Goal: Information Seeking & Learning: Compare options

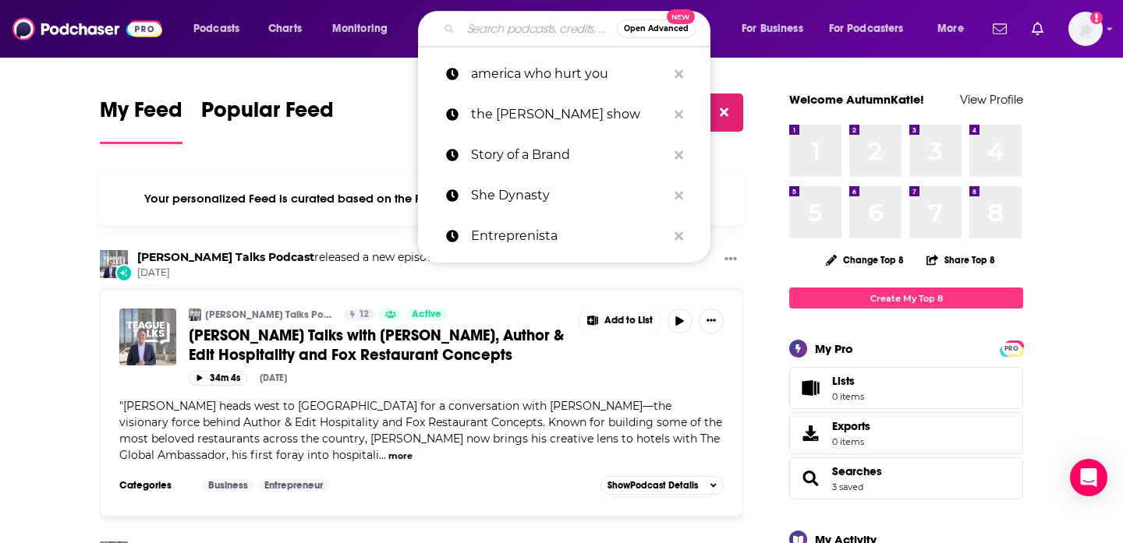
click at [508, 31] on input "Search podcasts, credits, & more..." at bounding box center [539, 28] width 156 height 25
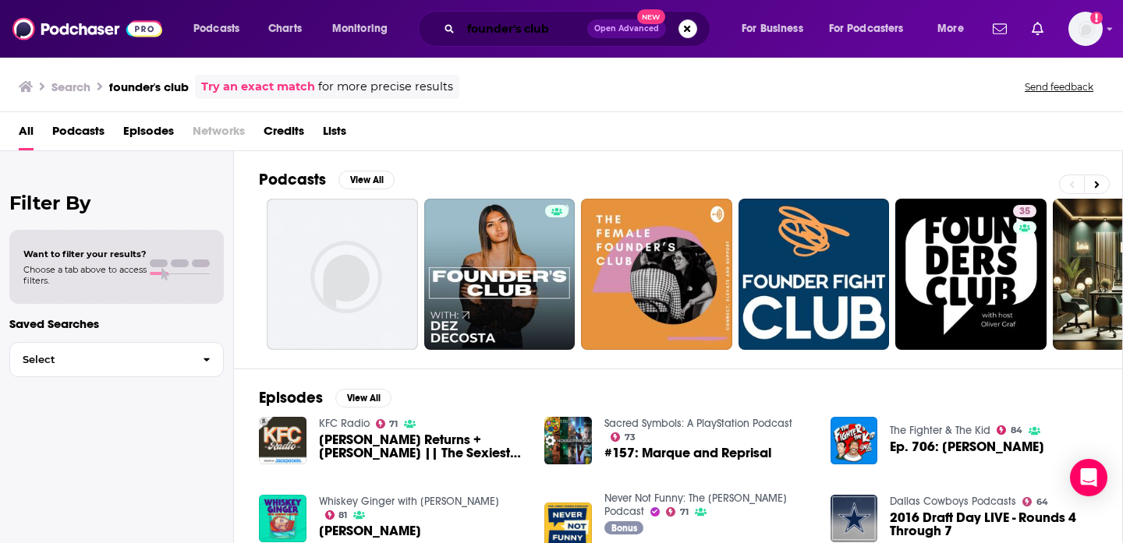
click at [561, 30] on input "founder's club" at bounding box center [524, 28] width 126 height 25
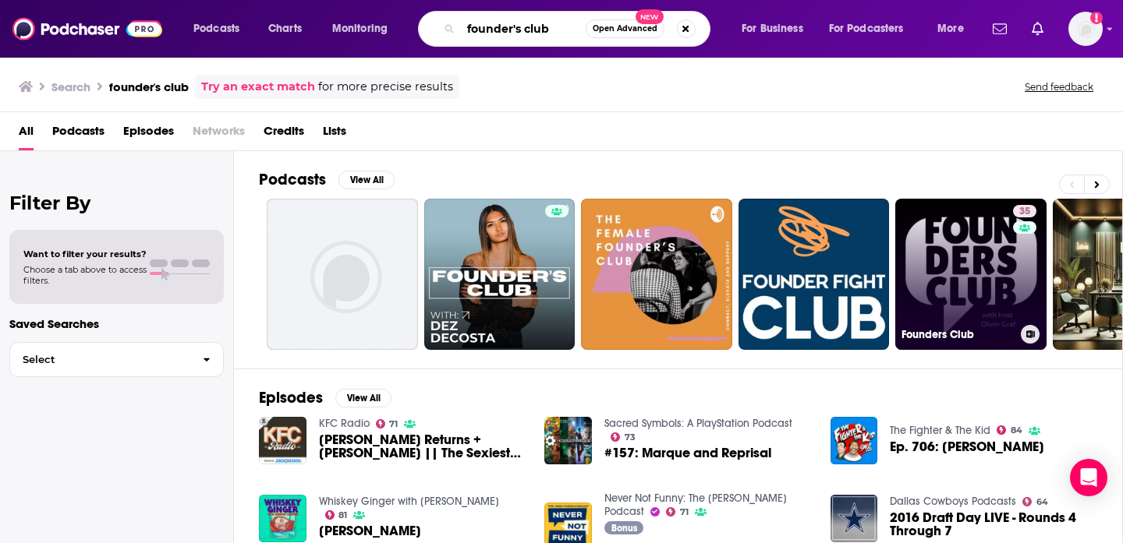
type input "founder's club"
click at [960, 281] on link "35 Founders Club" at bounding box center [970, 274] width 151 height 151
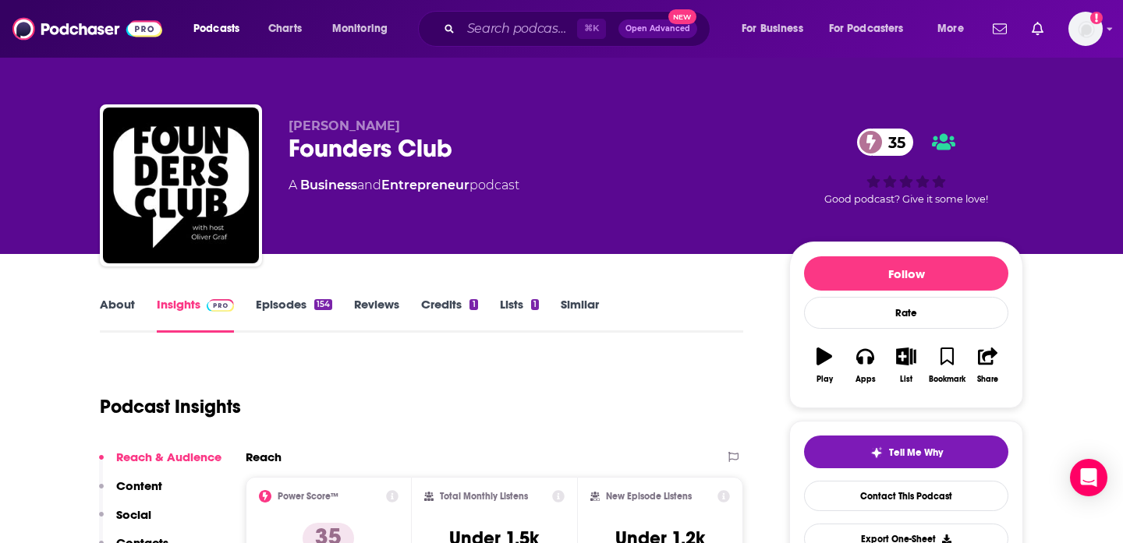
click at [285, 309] on link "Episodes 154" at bounding box center [294, 315] width 76 height 36
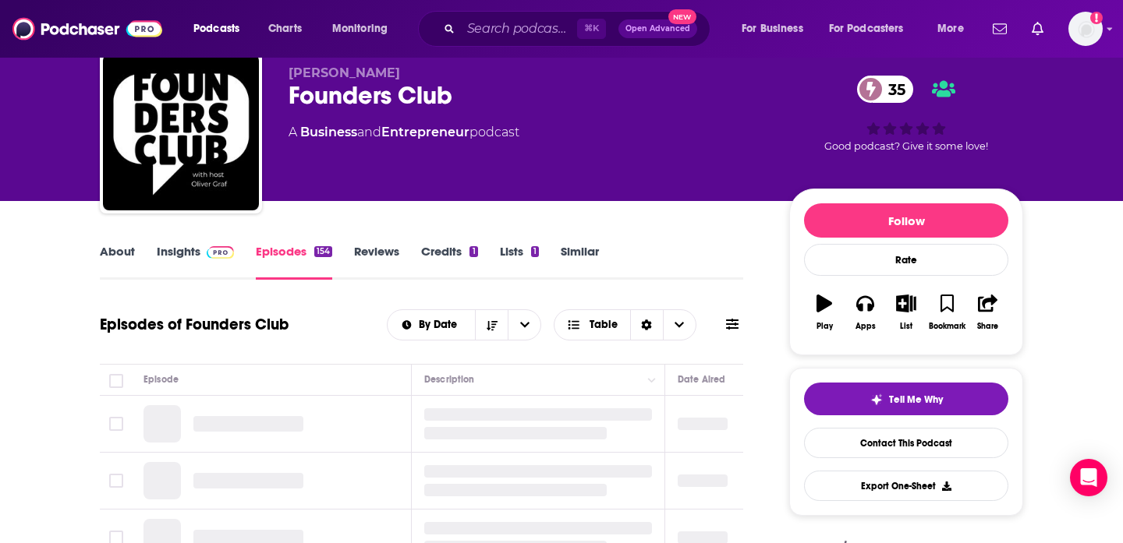
scroll to position [61, 0]
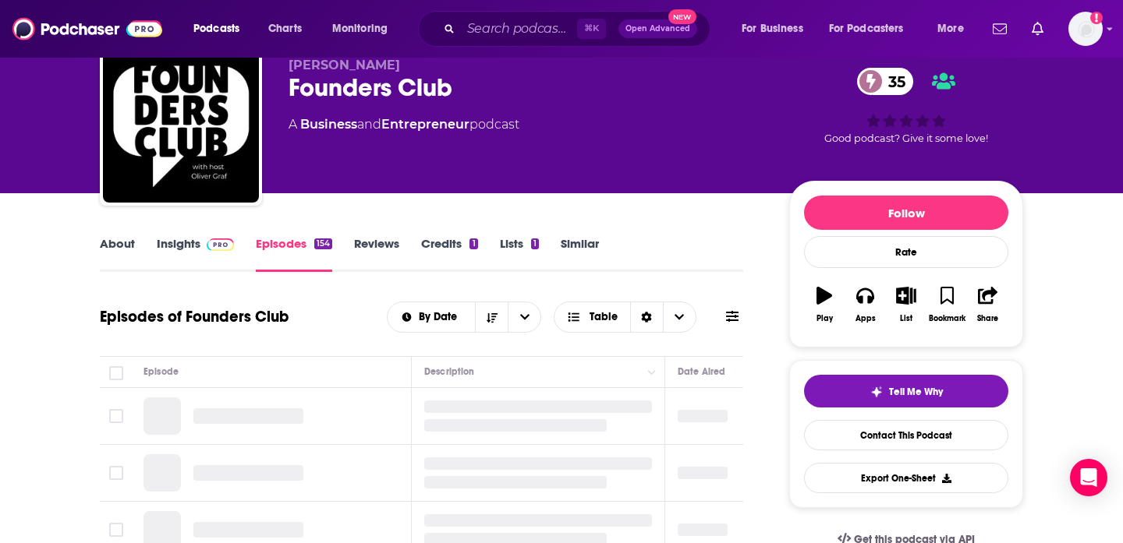
click at [444, 244] on link "Credits 1" at bounding box center [449, 254] width 56 height 36
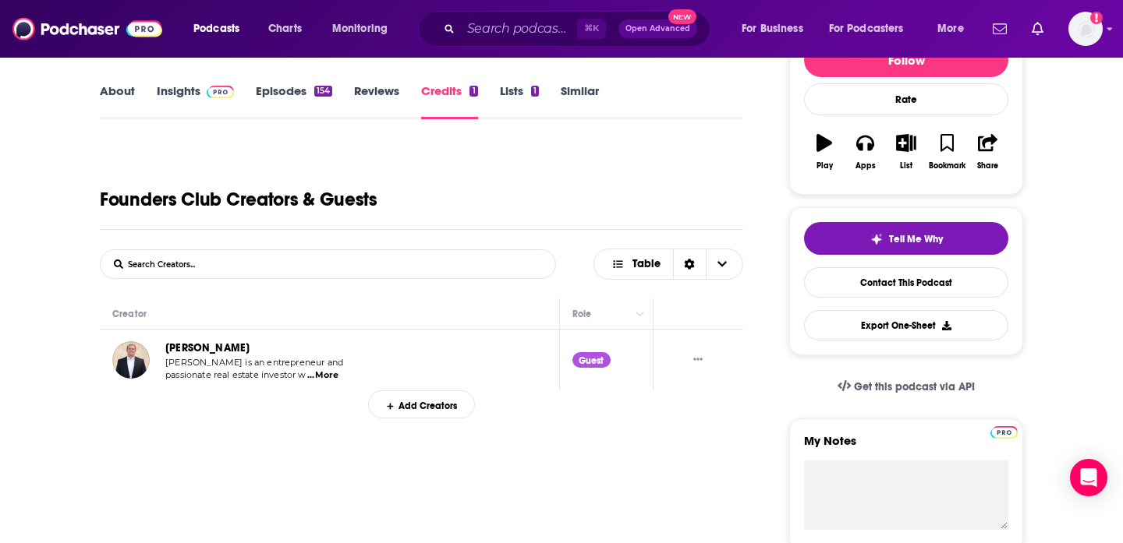
scroll to position [228, 0]
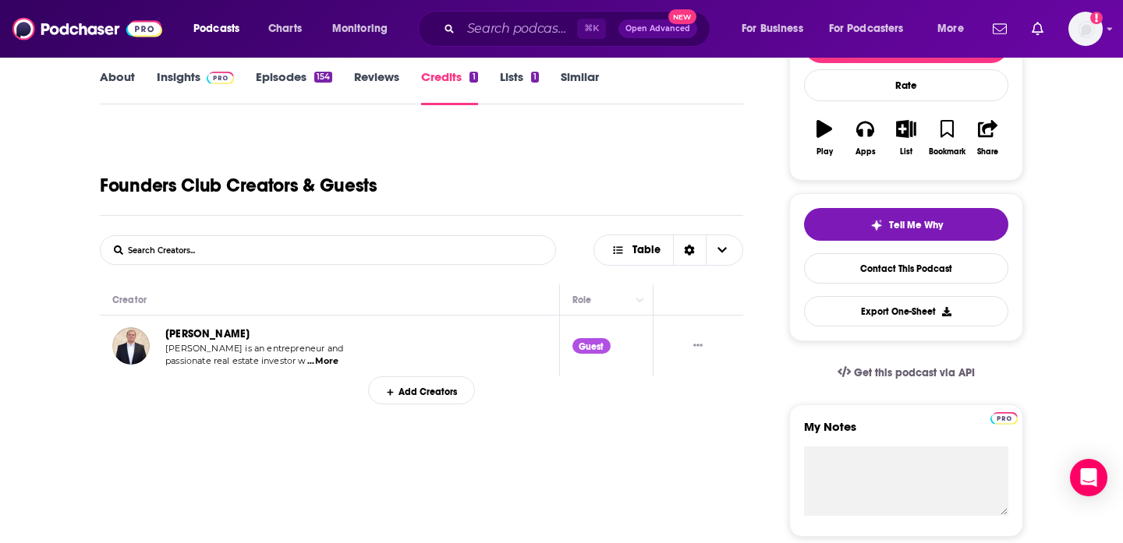
click at [519, 67] on div "About Insights Episodes 154 Reviews Credits 1 Lists 1 Similar" at bounding box center [421, 86] width 643 height 38
click at [519, 70] on link "Lists 1" at bounding box center [519, 87] width 39 height 36
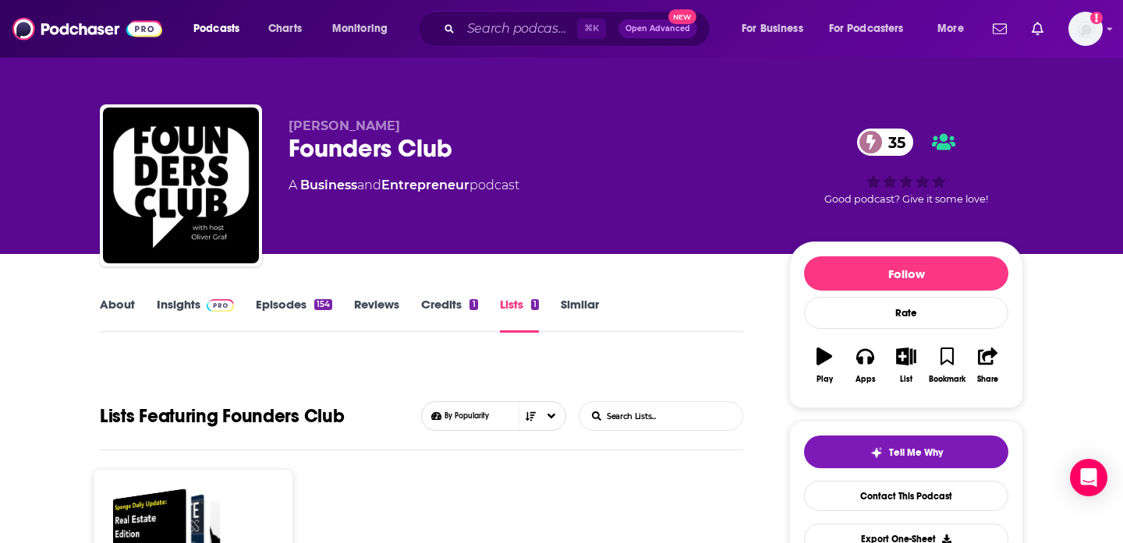
click at [109, 303] on link "About" at bounding box center [117, 315] width 35 height 36
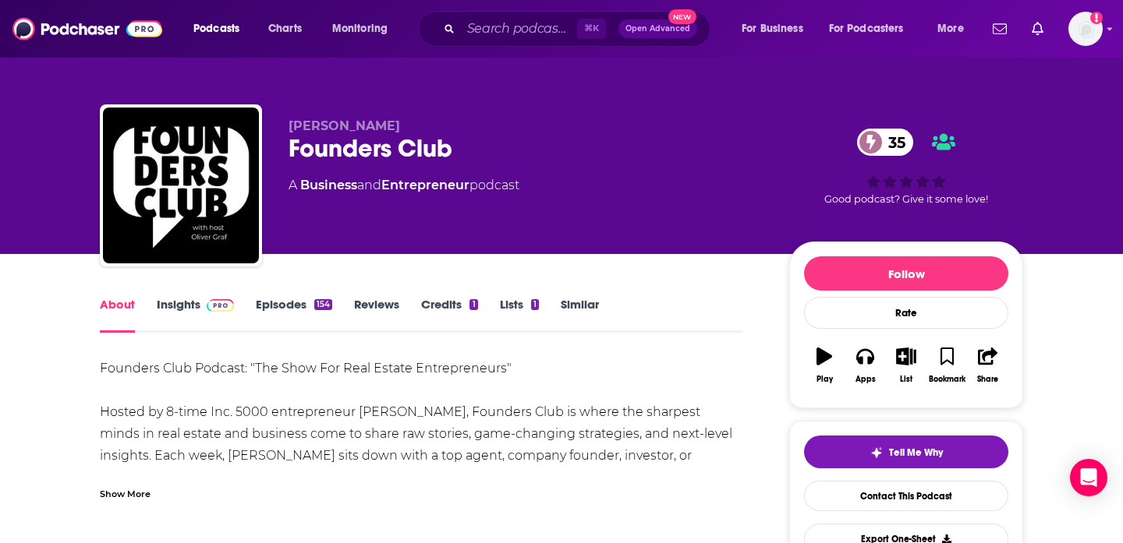
click at [192, 314] on link "Insights" at bounding box center [195, 315] width 77 height 36
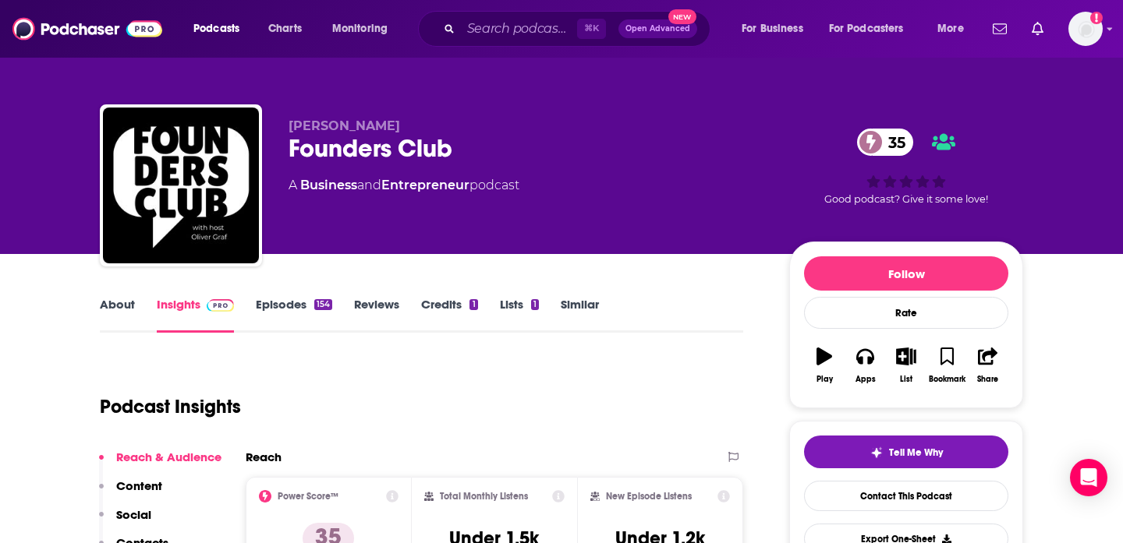
click at [887, 143] on span "35" at bounding box center [892, 142] width 41 height 27
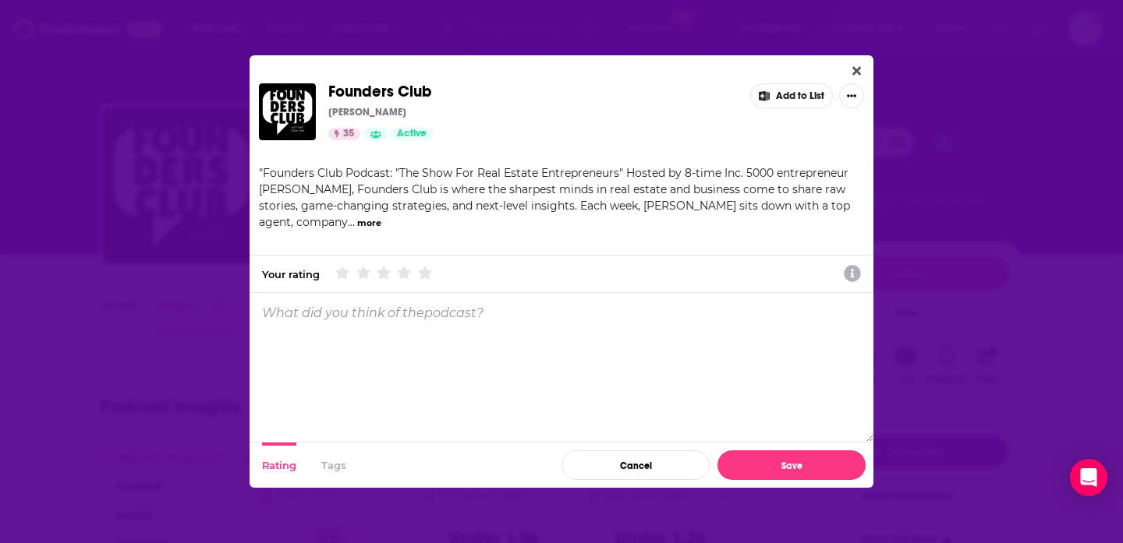
click at [176, 352] on div "Founders Club Oliver Graf 35 Active Add to List " Founders Club Podcast: "The S…" at bounding box center [561, 271] width 1123 height 543
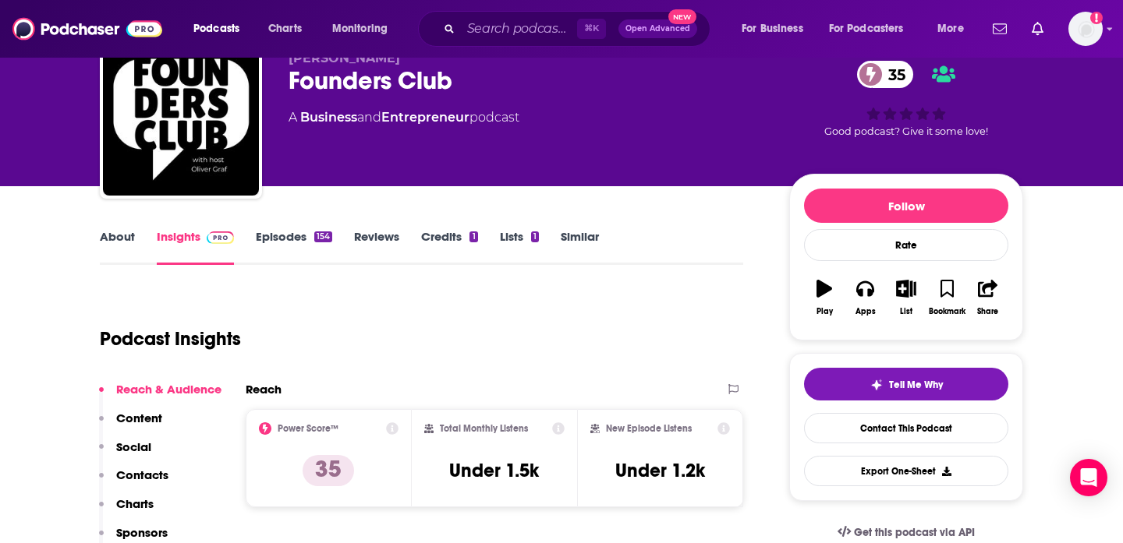
scroll to position [91, 0]
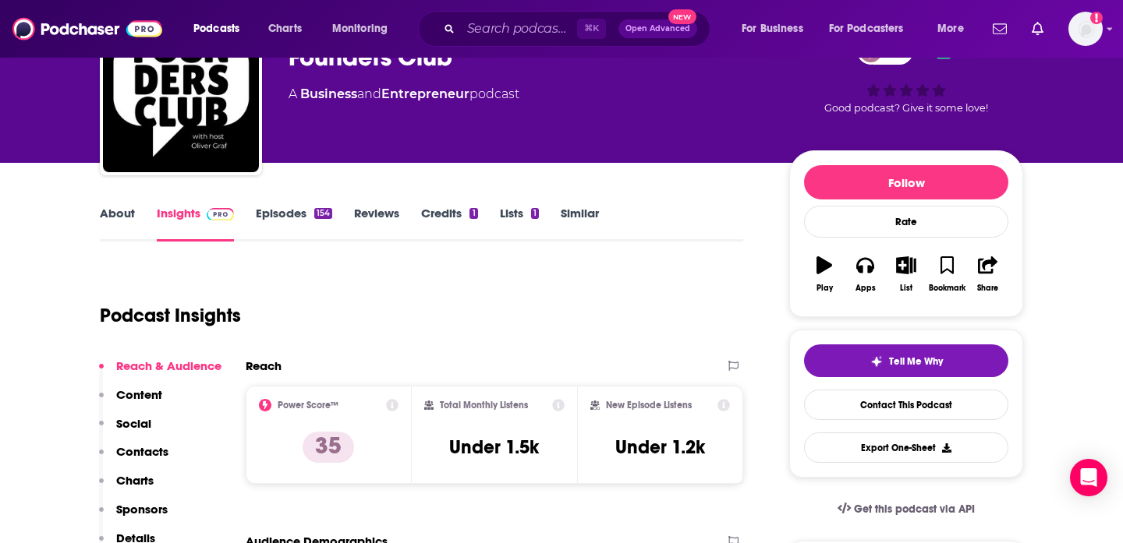
click at [172, 451] on div "Reach & Audience Content Social Contacts Charts Sponsors Details Similar" at bounding box center [160, 473] width 122 height 229
click at [158, 452] on p "Contacts" at bounding box center [142, 451] width 52 height 15
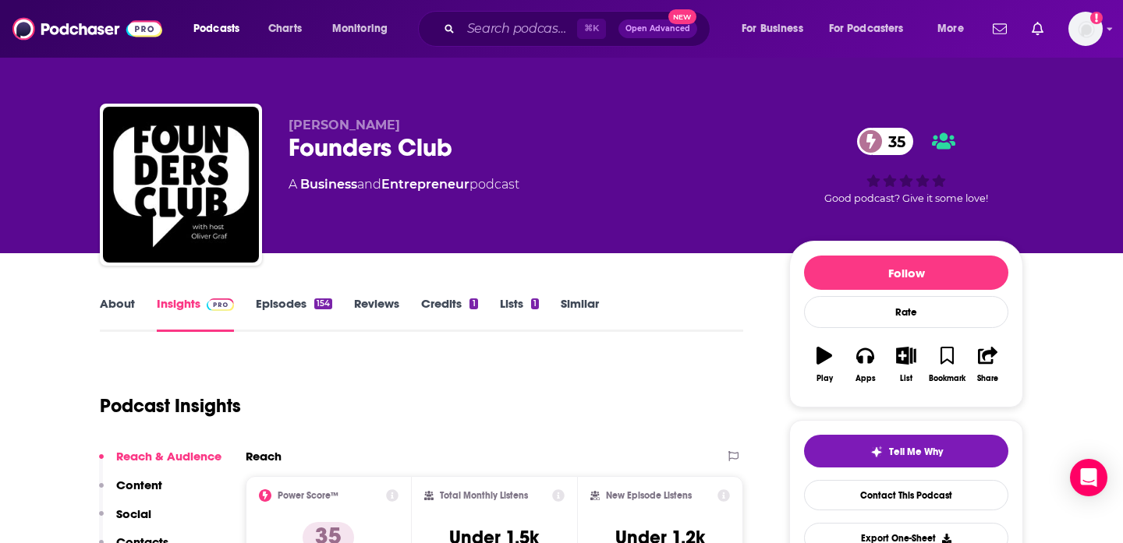
scroll to position [0, 0]
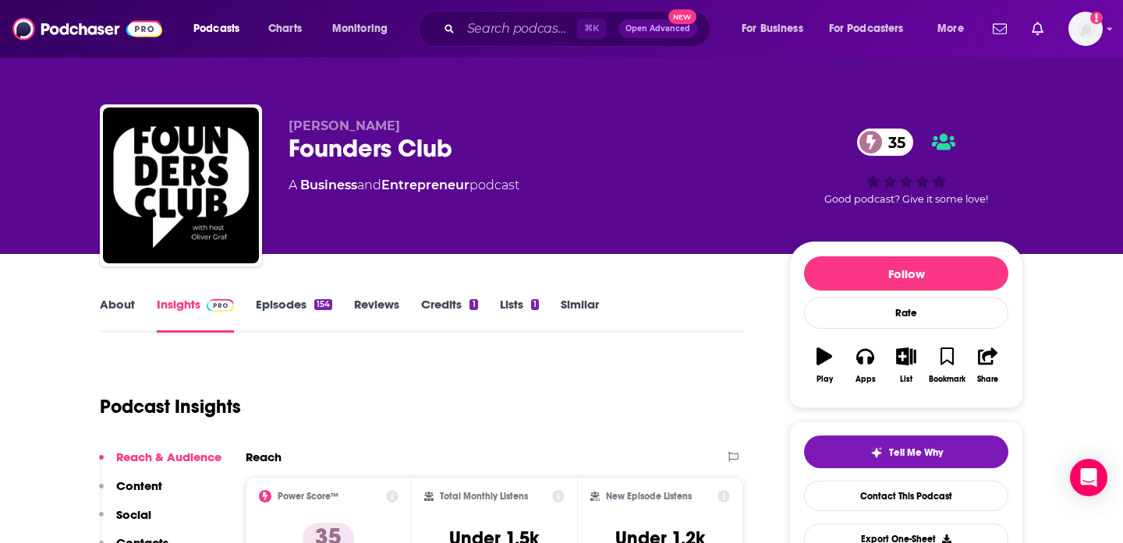
click at [114, 309] on link "About" at bounding box center [117, 315] width 35 height 36
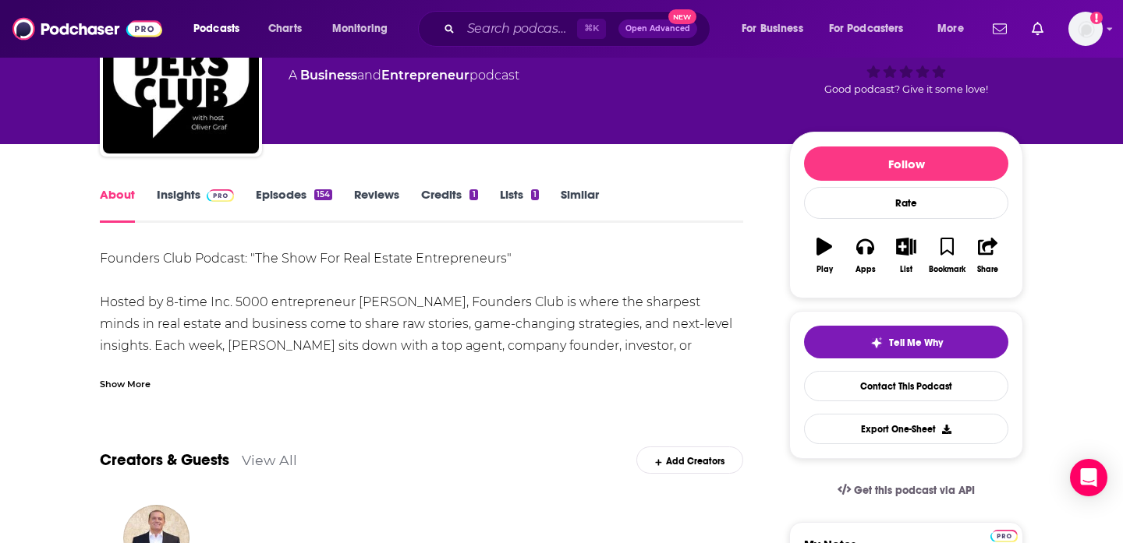
scroll to position [111, 0]
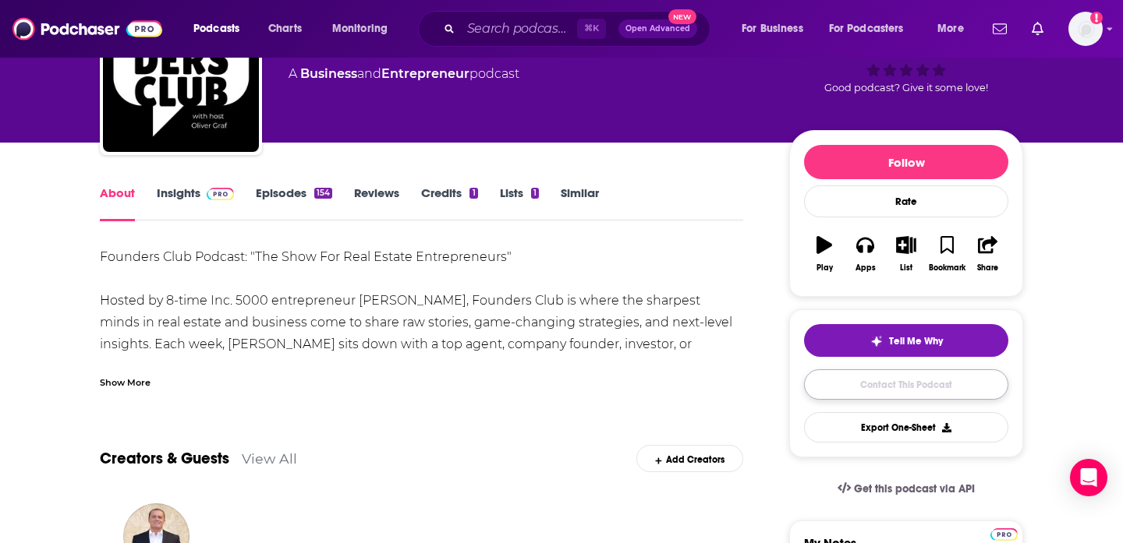
click at [868, 382] on link "Contact This Podcast" at bounding box center [906, 385] width 204 height 30
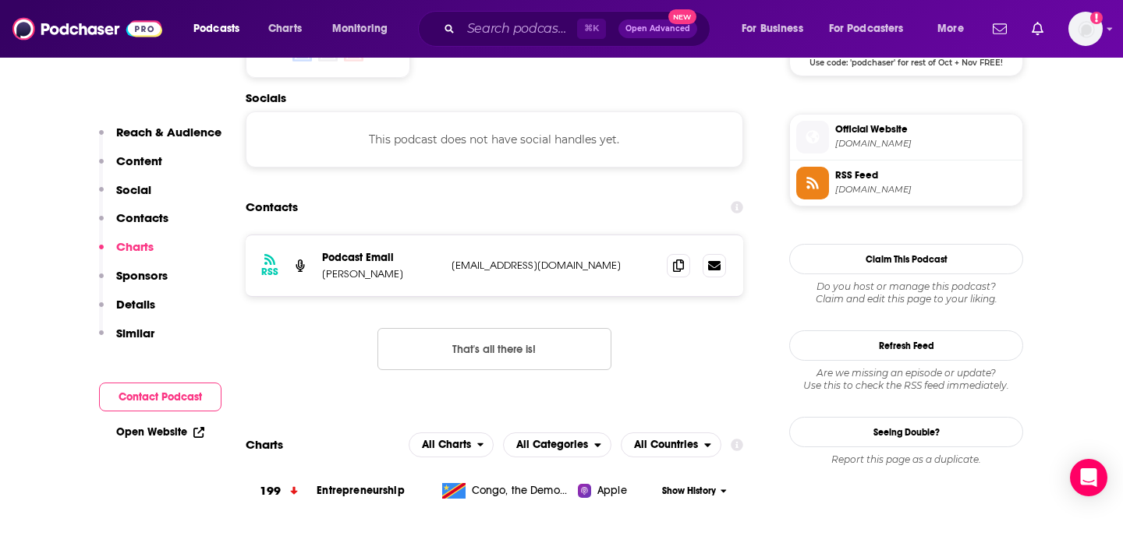
scroll to position [1338, 0]
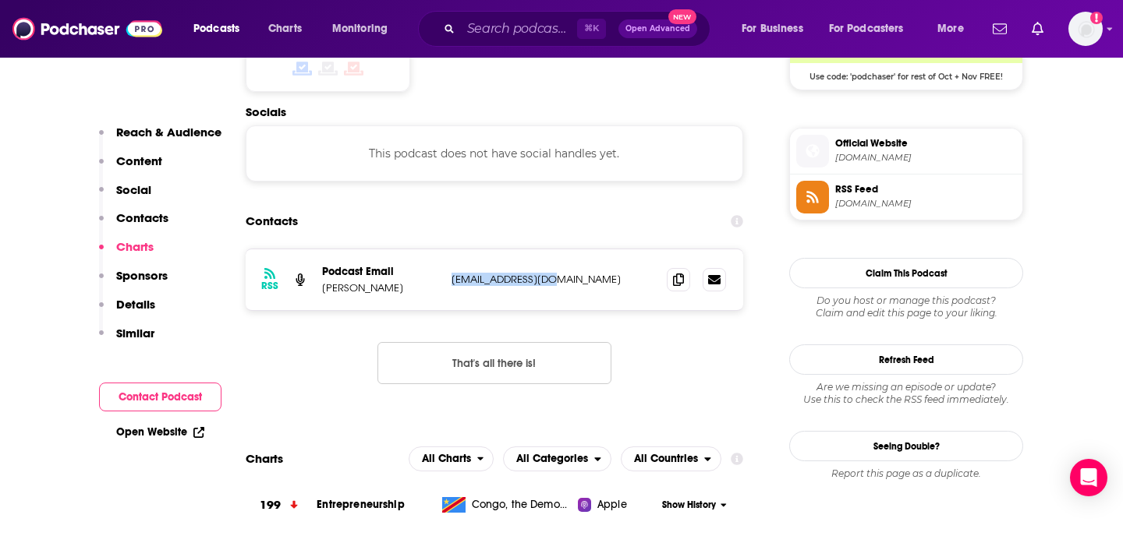
drag, startPoint x: 451, startPoint y: 188, endPoint x: 536, endPoint y: 184, distance: 84.3
click at [539, 273] on p "info@olivergraf.tv" at bounding box center [552, 279] width 203 height 13
copy p "info@olivergraf.tv"
click at [660, 252] on div "RSS Podcast Email Oliver Graf info@olivergraf.tv info@olivergraf.tv That's all …" at bounding box center [494, 329] width 497 height 161
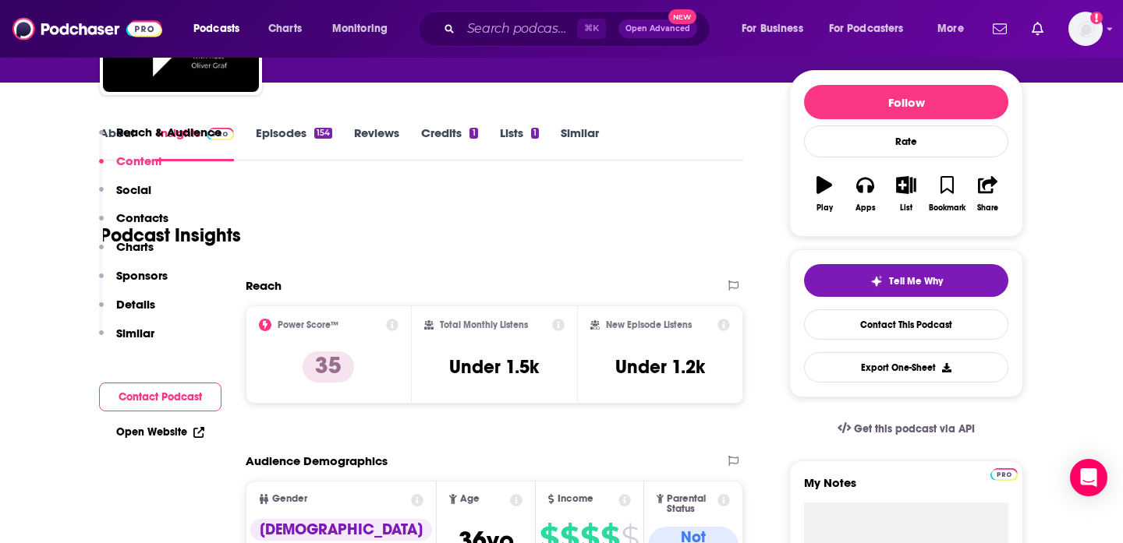
scroll to position [0, 0]
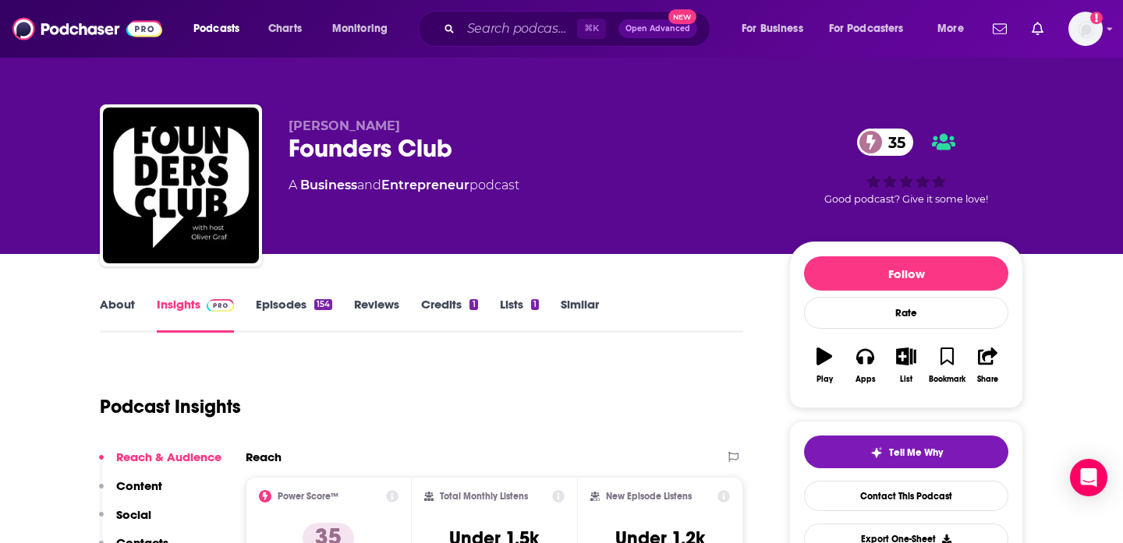
click at [263, 314] on link "Episodes 154" at bounding box center [294, 315] width 76 height 36
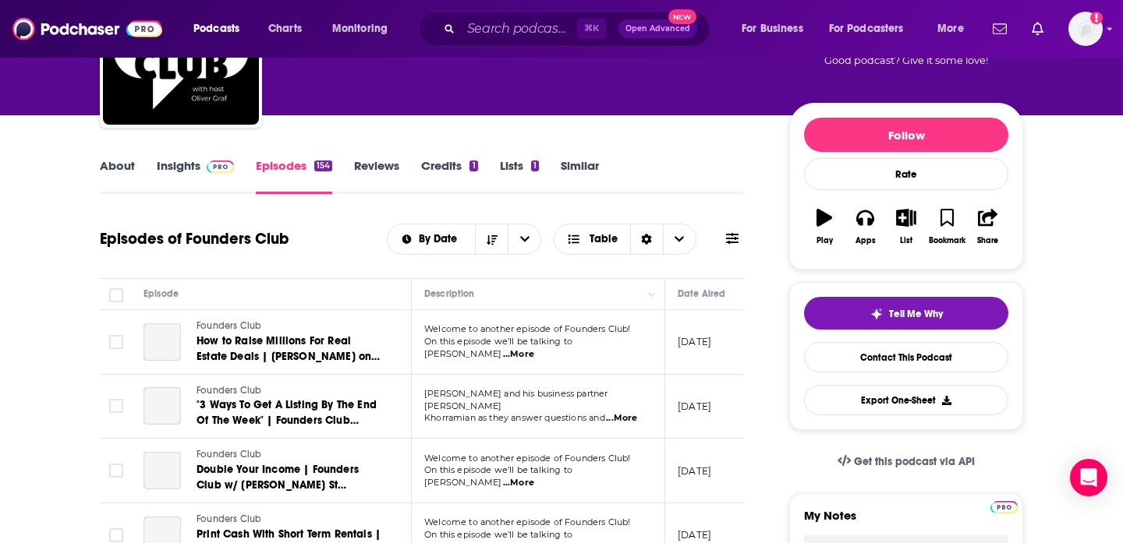
scroll to position [141, 0]
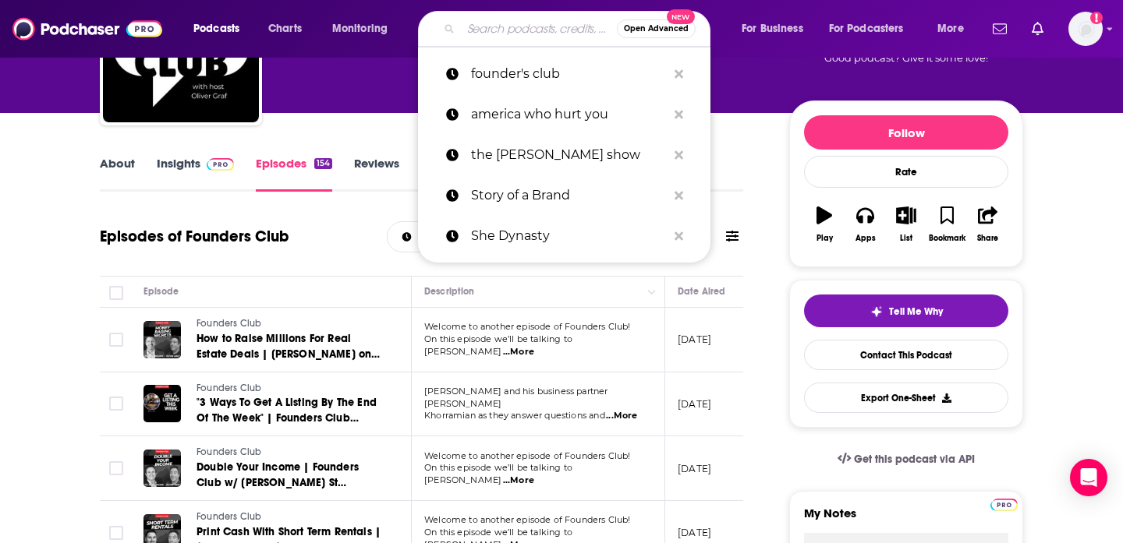
click at [519, 25] on input "Search podcasts, credits, & more..." at bounding box center [539, 28] width 156 height 25
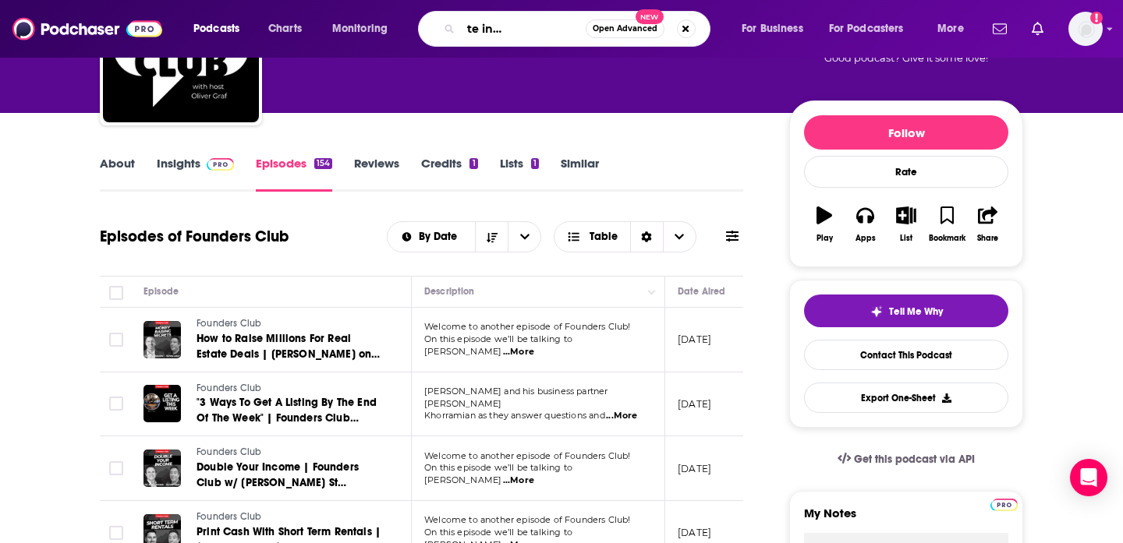
type input "the real estate investing podcast"
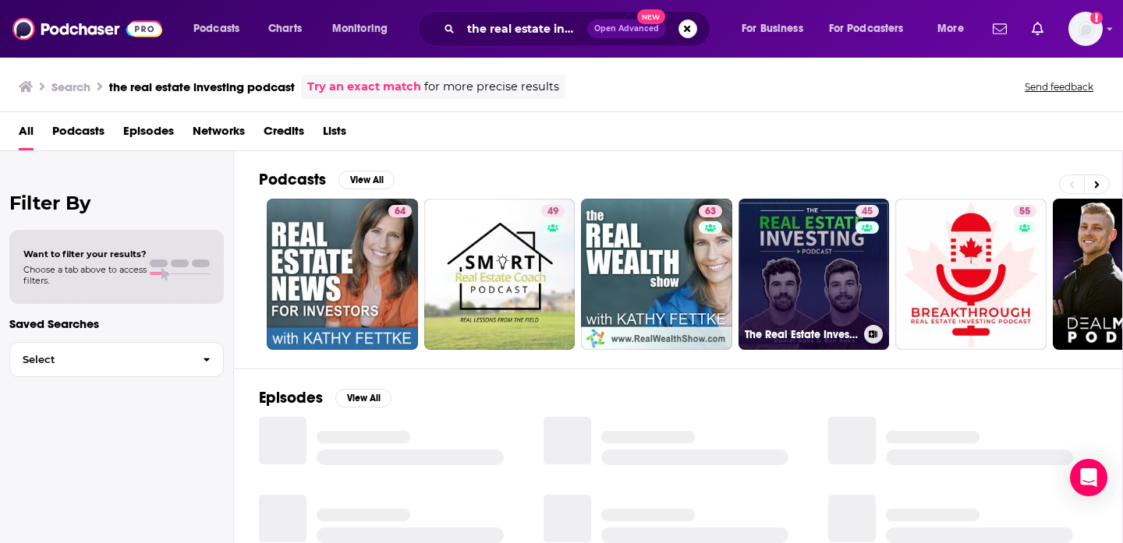
click at [776, 246] on link "45 The Real Estate Investing Podcast" at bounding box center [813, 274] width 151 height 151
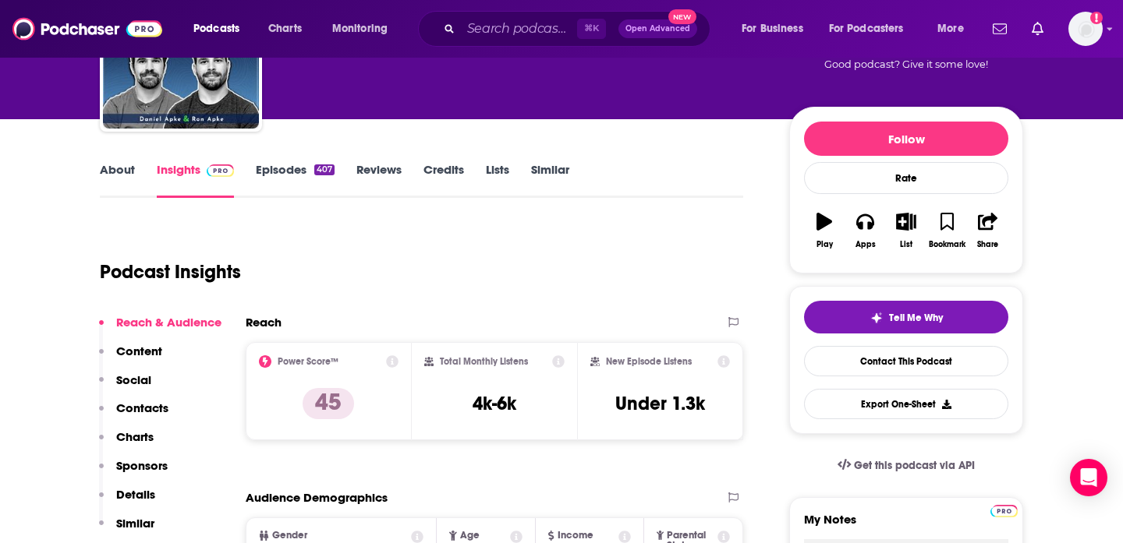
click at [137, 412] on p "Contacts" at bounding box center [142, 408] width 52 height 15
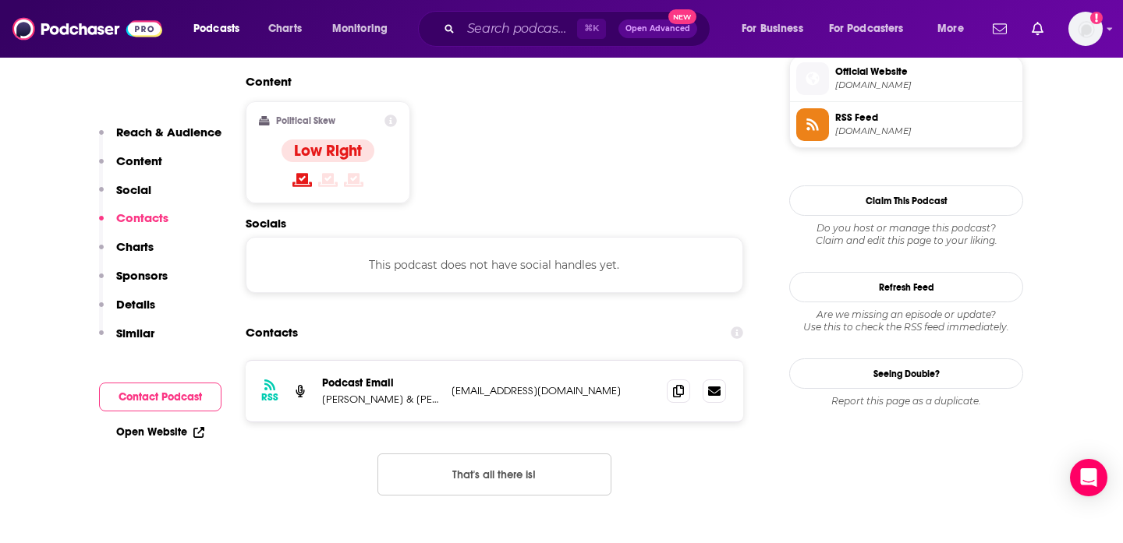
scroll to position [1273, 0]
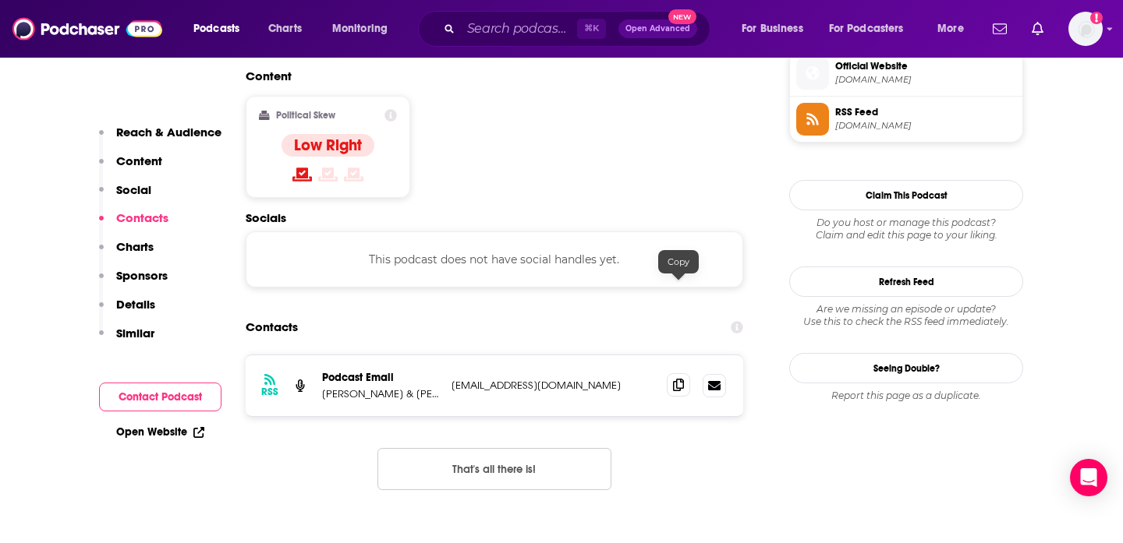
click at [677, 379] on icon at bounding box center [678, 385] width 11 height 12
click at [483, 19] on input "Search podcasts, credits, & more..." at bounding box center [519, 28] width 116 height 25
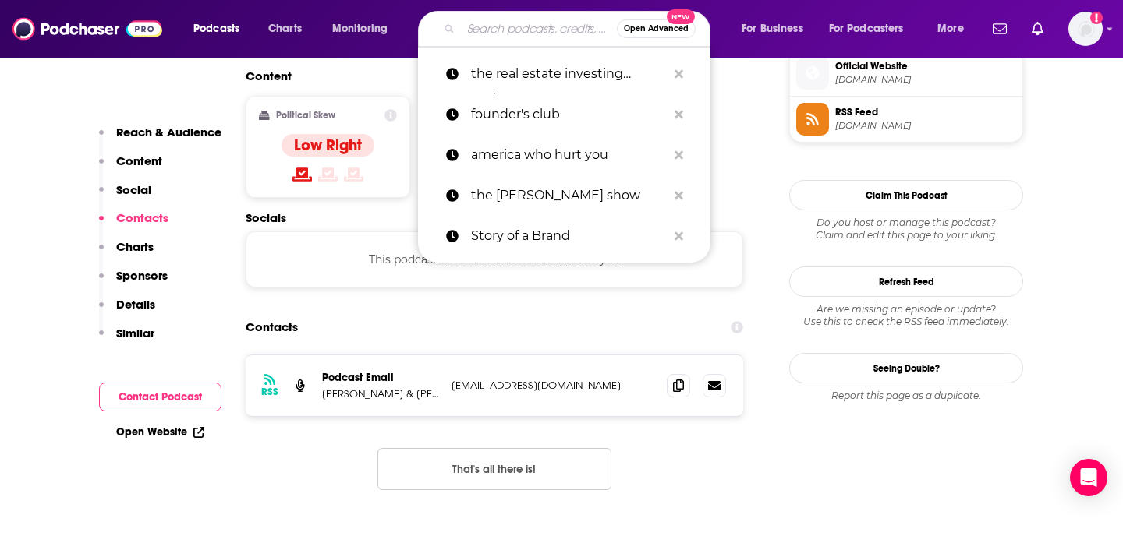
paste input "MIT Center for Real Estate Podcast"
type input "MIT Center for Real Estate Podcast"
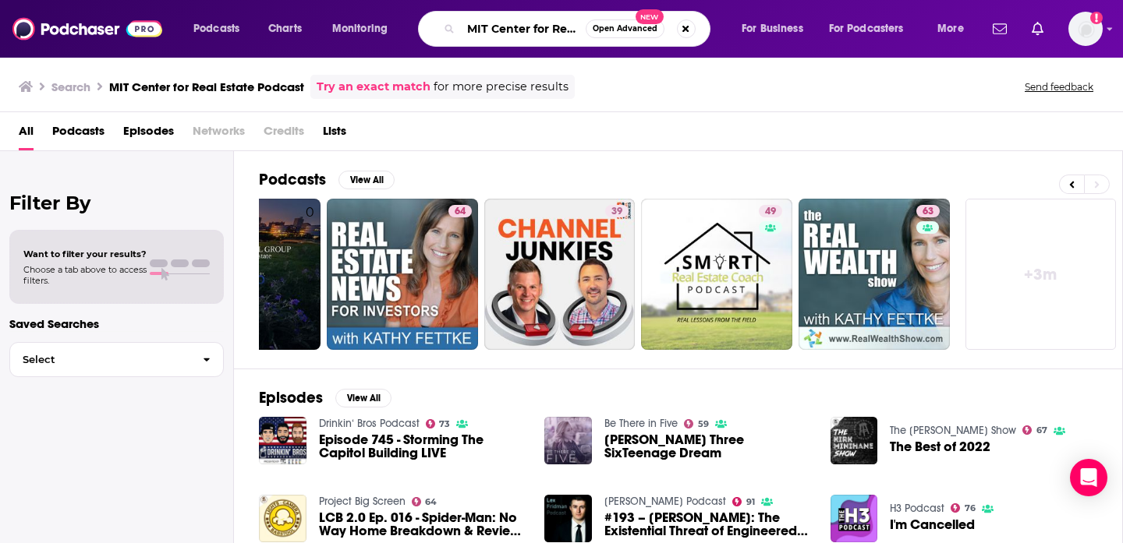
scroll to position [0, 87]
drag, startPoint x: 465, startPoint y: 27, endPoint x: 765, endPoint y: 32, distance: 299.5
click at [766, 34] on div "Podcasts Charts Monitoring MIT Center for Real Estate Podcast Open Advanced New…" at bounding box center [580, 29] width 796 height 36
type input "the fintech blueprint"
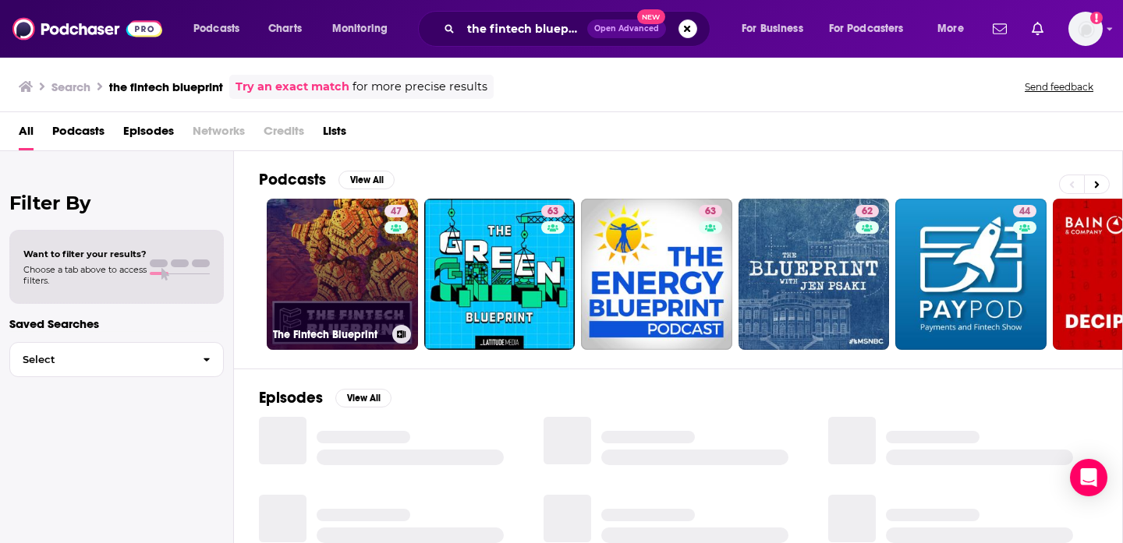
click at [368, 299] on link "47 The Fintech Blueprint" at bounding box center [342, 274] width 151 height 151
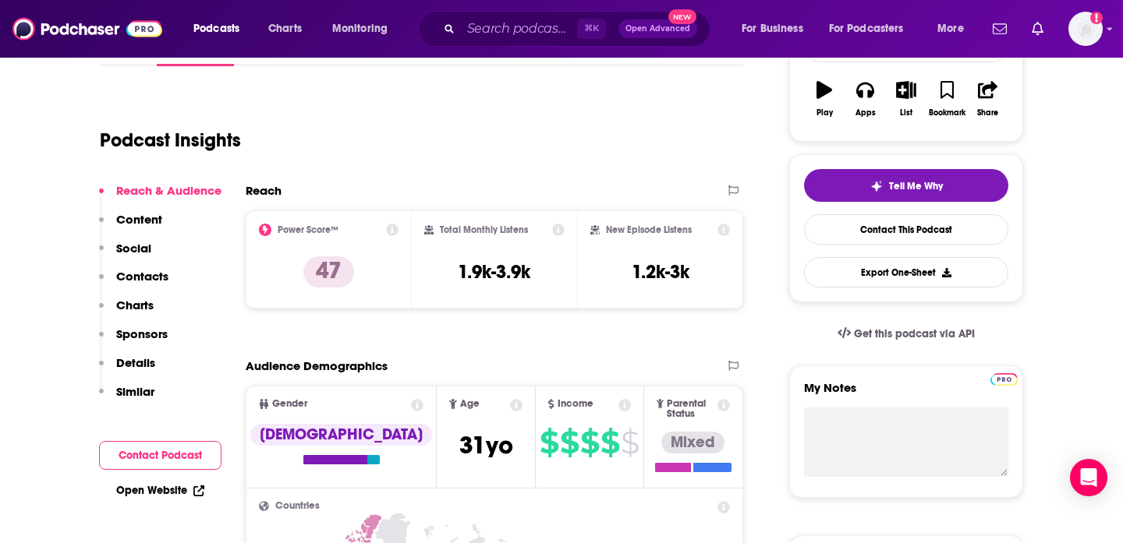
scroll to position [279, 0]
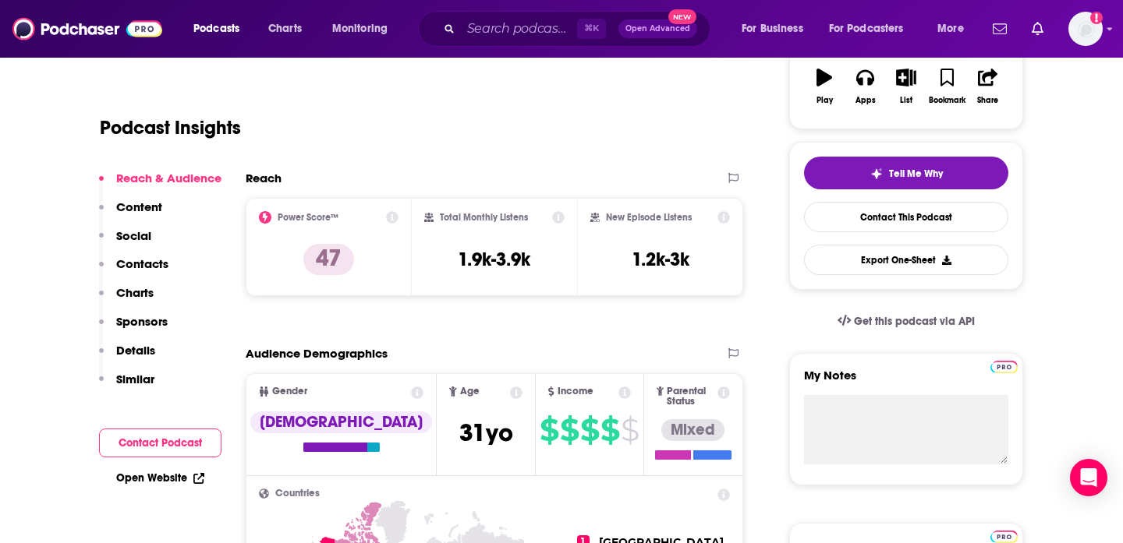
click at [153, 264] on p "Contacts" at bounding box center [142, 264] width 52 height 15
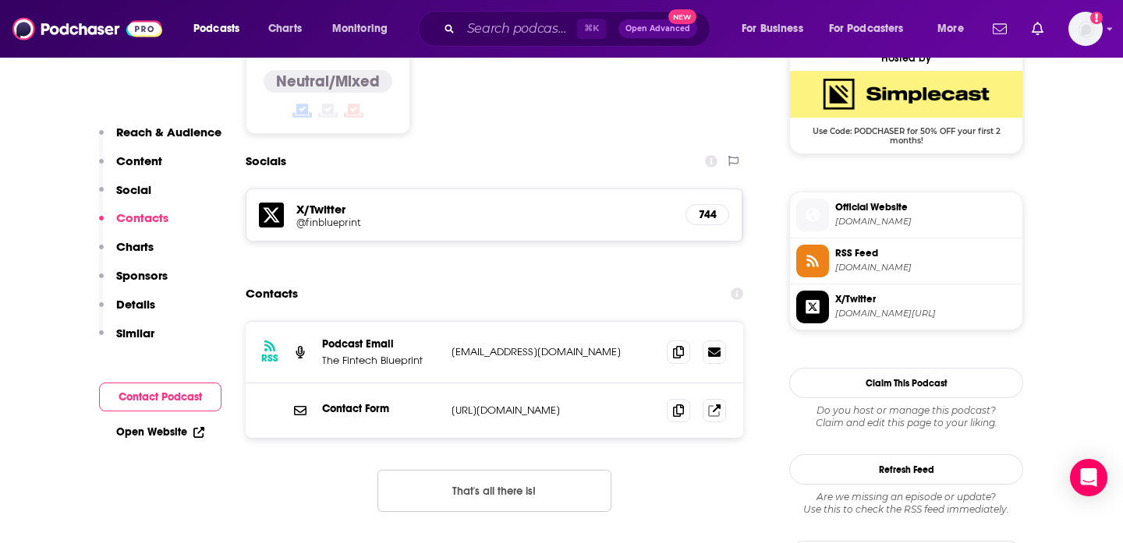
scroll to position [1286, 0]
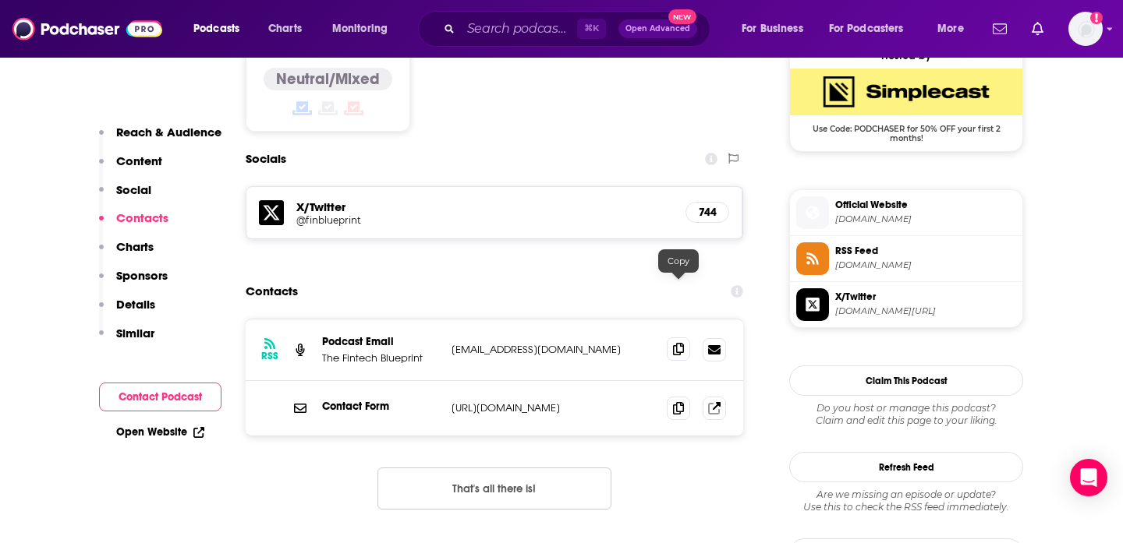
click at [674, 343] on icon at bounding box center [678, 349] width 11 height 12
click at [529, 34] on input "Search podcasts, credits, & more..." at bounding box center [519, 28] width 116 height 25
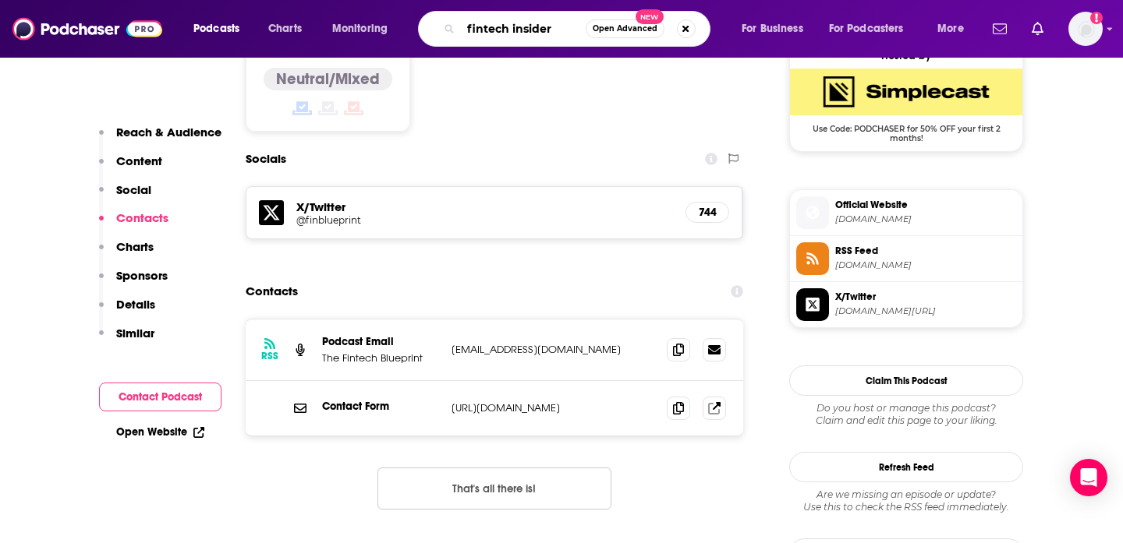
type input "fintech insiders"
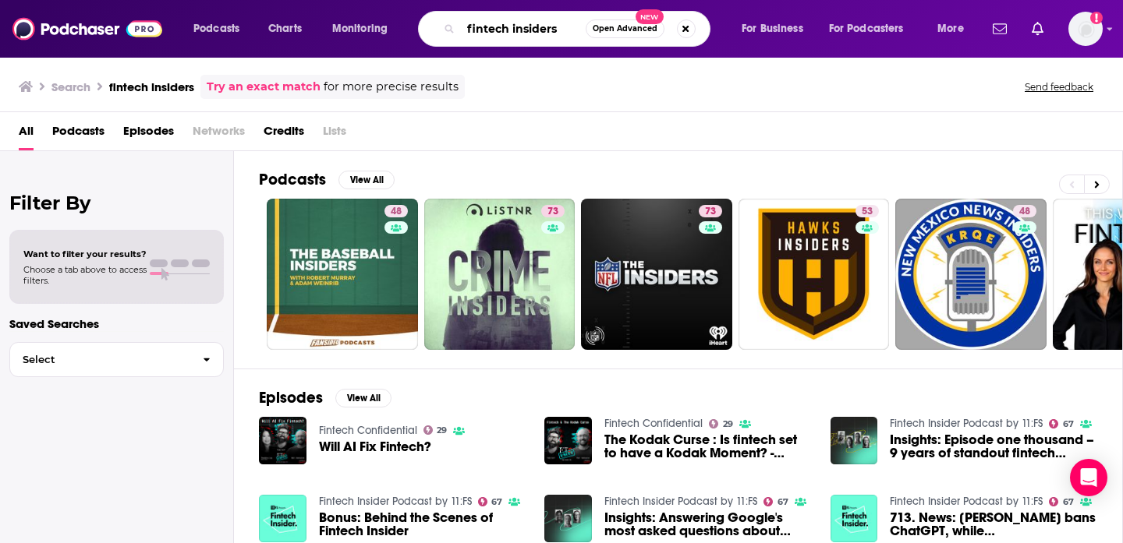
drag, startPoint x: 560, startPoint y: 23, endPoint x: 511, endPoint y: 25, distance: 49.1
click at [511, 26] on input "fintech insiders" at bounding box center [523, 28] width 125 height 25
type input "fintech silicon valley"
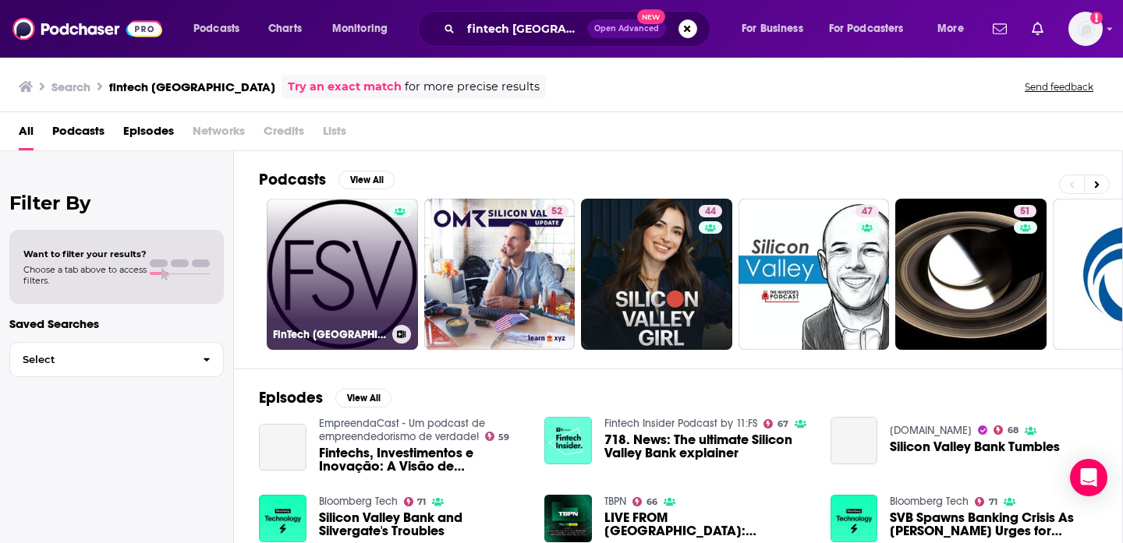
click at [332, 267] on link "FinTech Silicon Valley" at bounding box center [342, 274] width 151 height 151
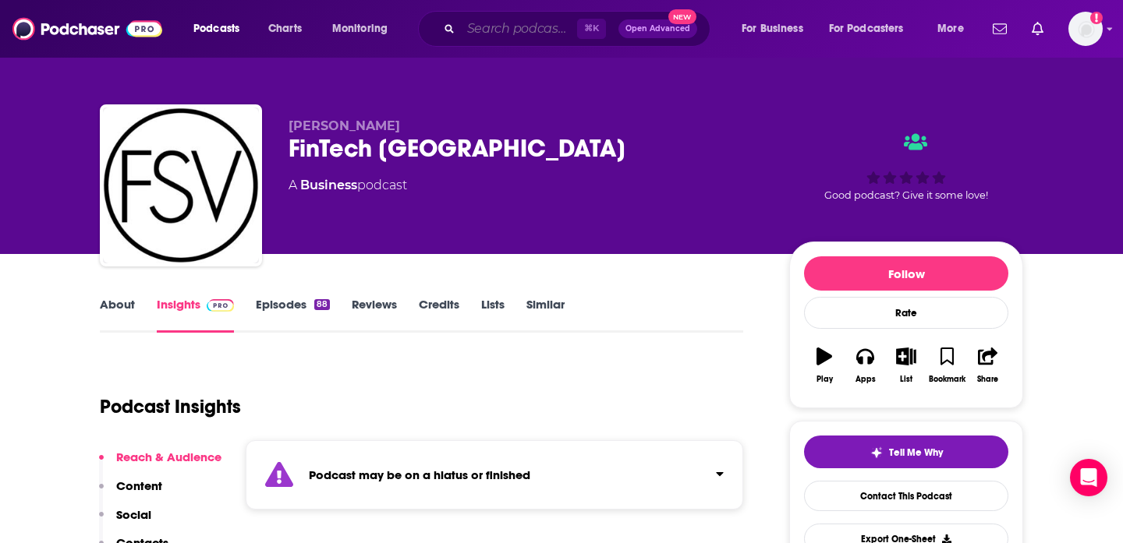
click at [539, 24] on input "Search podcasts, credits, & more..." at bounding box center [519, 28] width 116 height 25
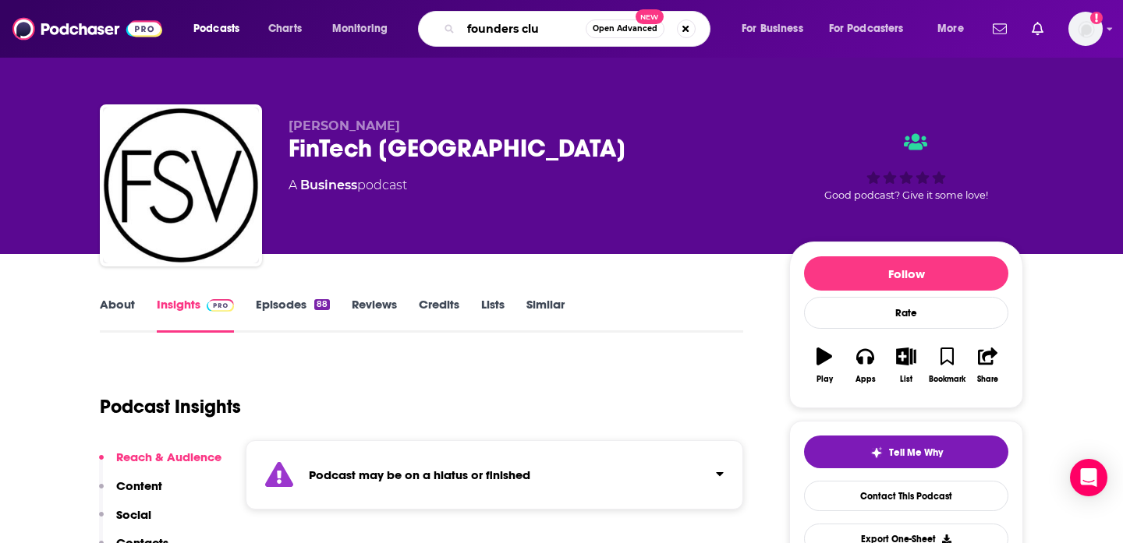
type input "founders club"
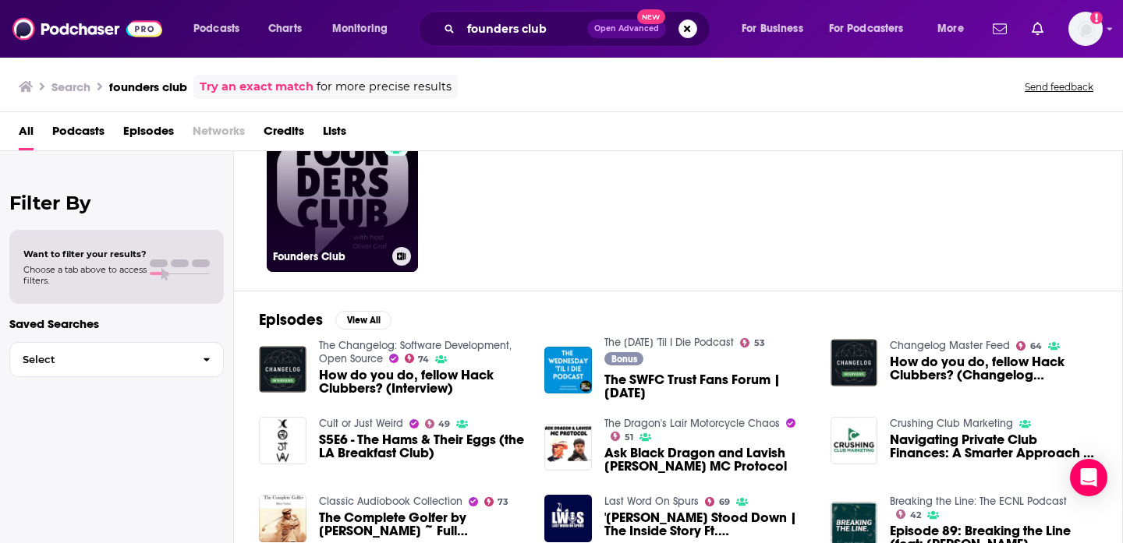
scroll to position [62, 0]
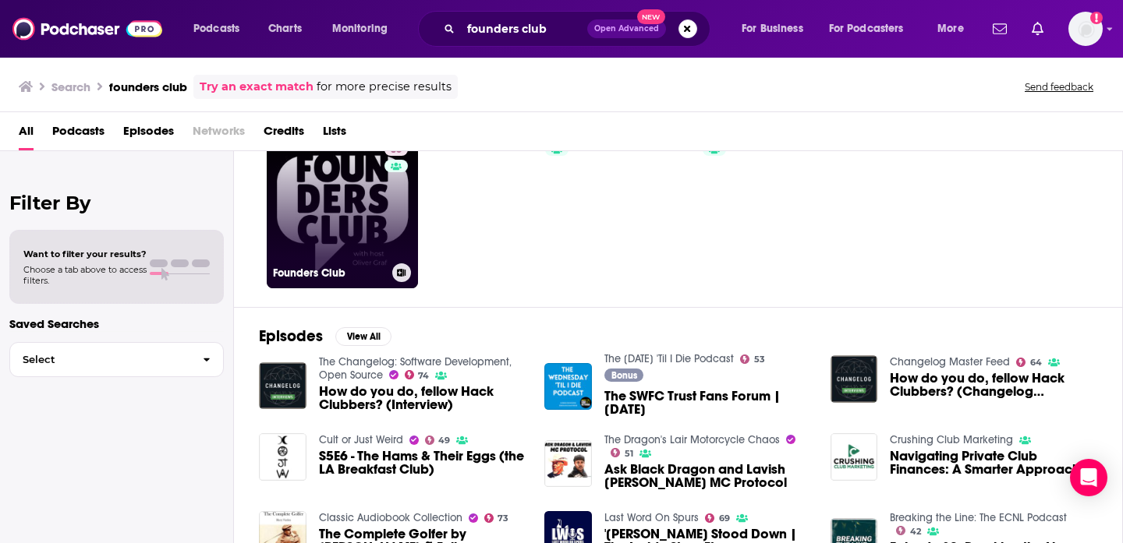
click at [335, 242] on link "35 Founders Club" at bounding box center [342, 212] width 151 height 151
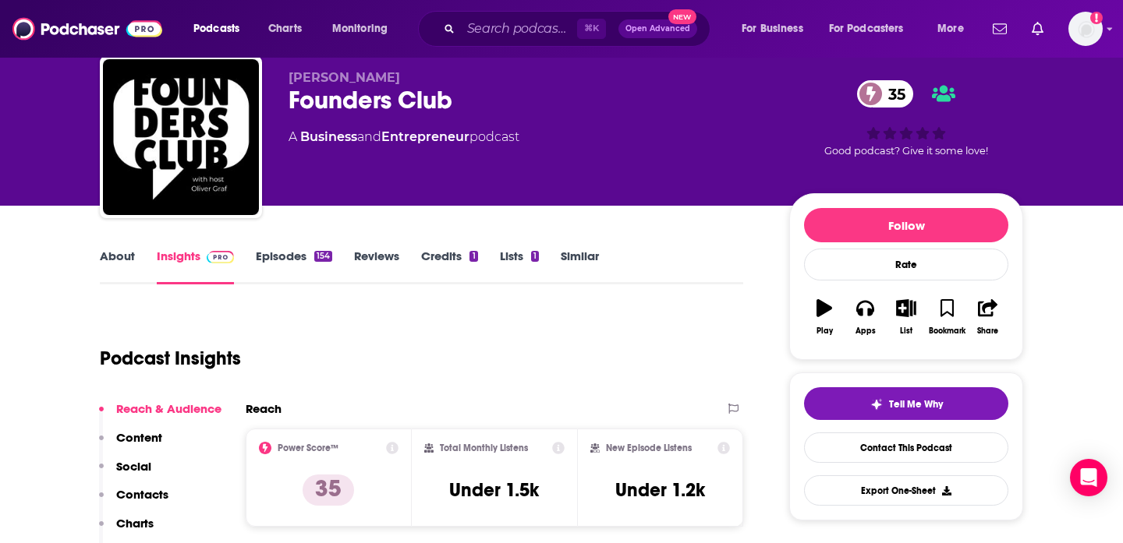
scroll to position [55, 0]
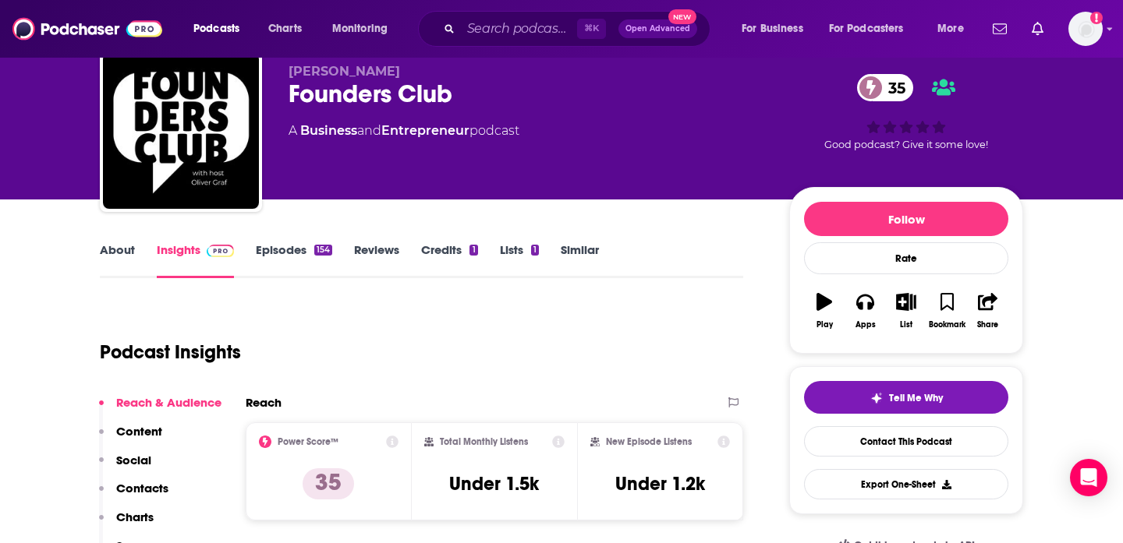
click at [586, 246] on link "Similar" at bounding box center [580, 260] width 38 height 36
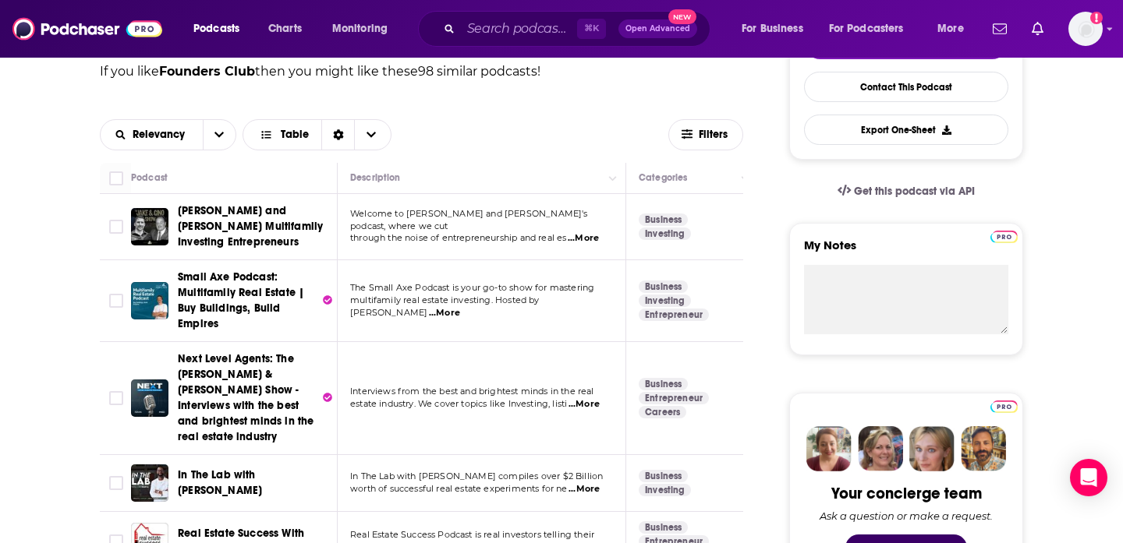
scroll to position [441, 0]
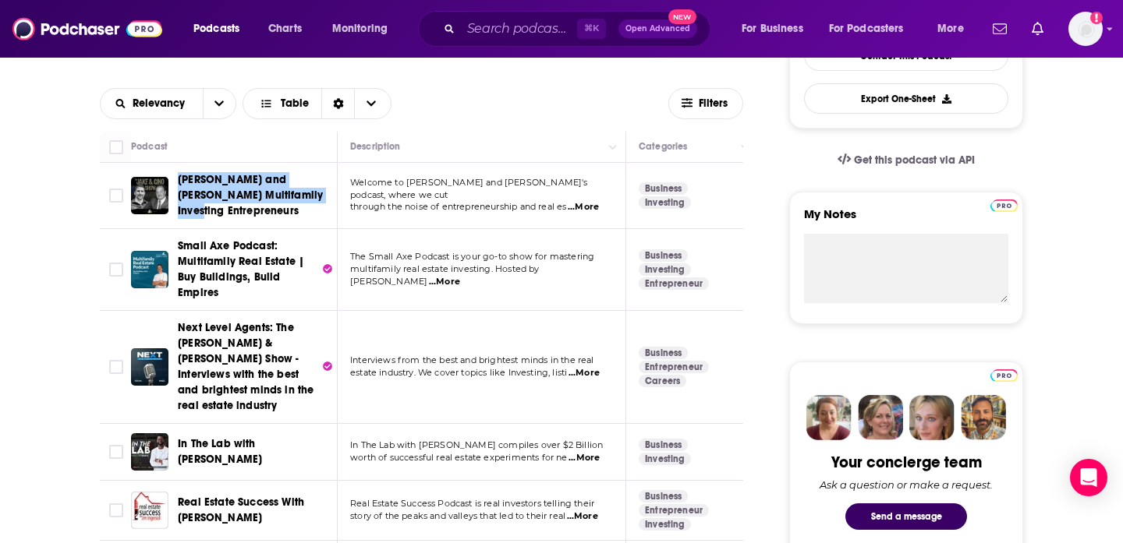
click at [235, 197] on span "Jake and Gino Multifamily Investing Entrepreneurs" at bounding box center [250, 195] width 145 height 44
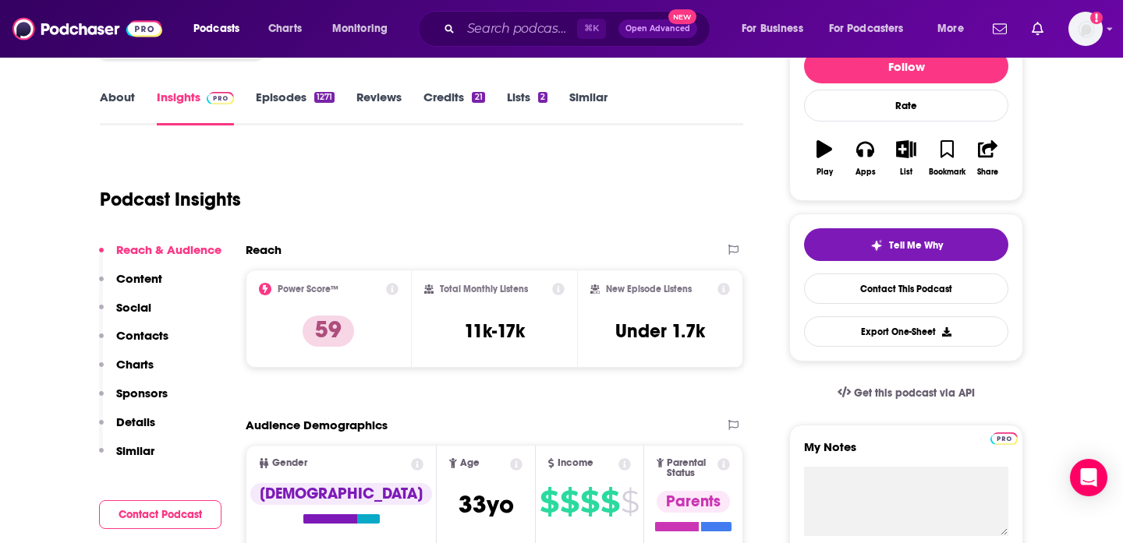
click at [129, 342] on p "Contacts" at bounding box center [142, 335] width 52 height 15
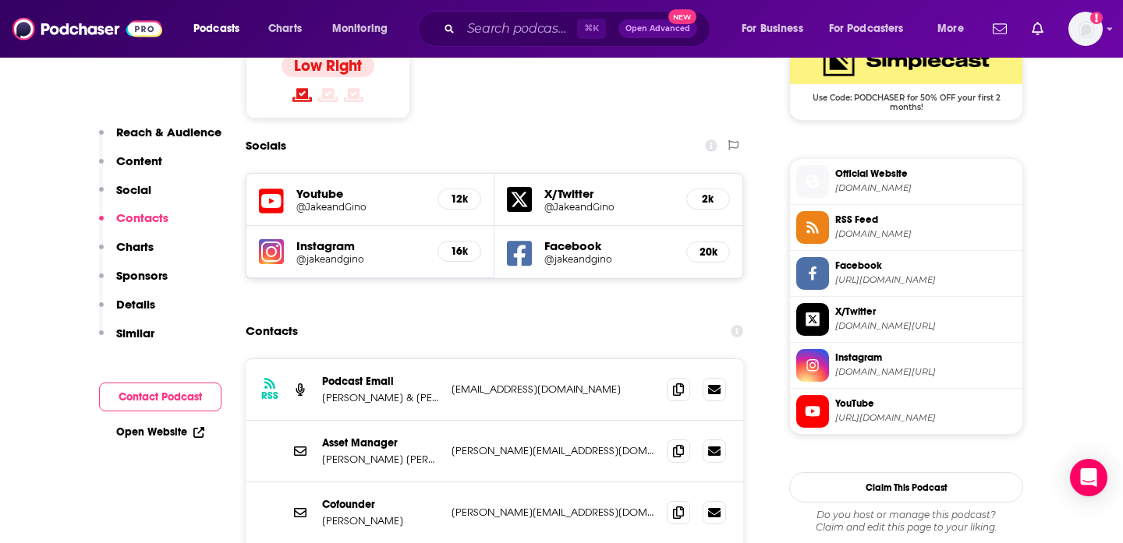
scroll to position [1321, 0]
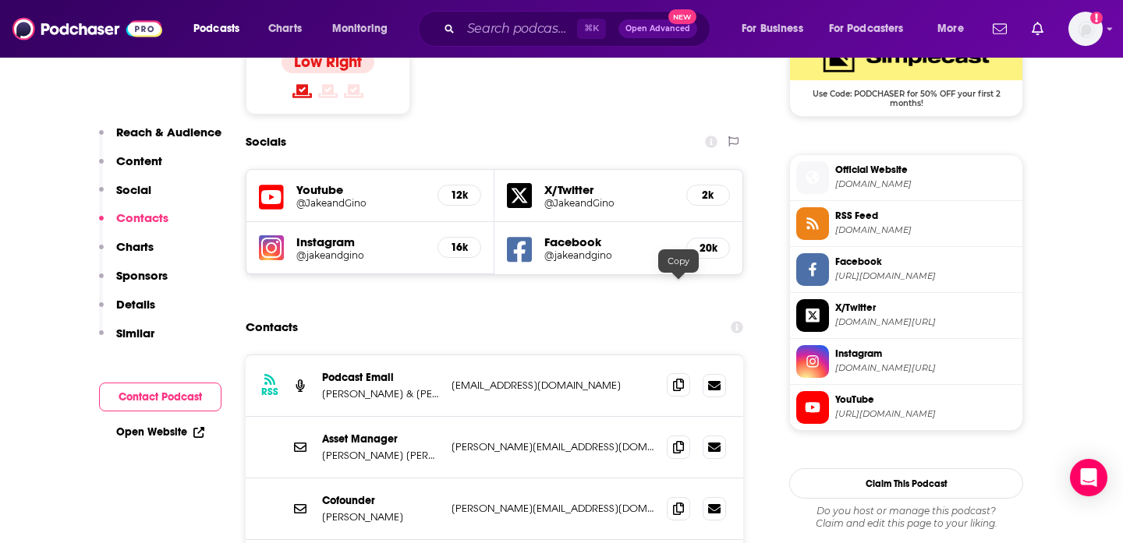
click at [685, 373] on span at bounding box center [678, 384] width 23 height 23
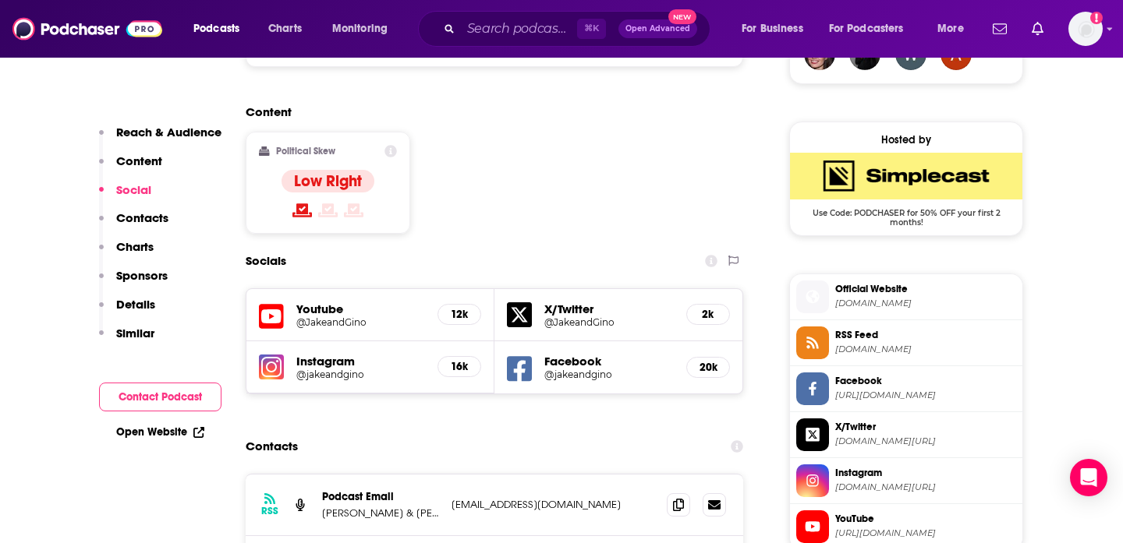
scroll to position [1215, 0]
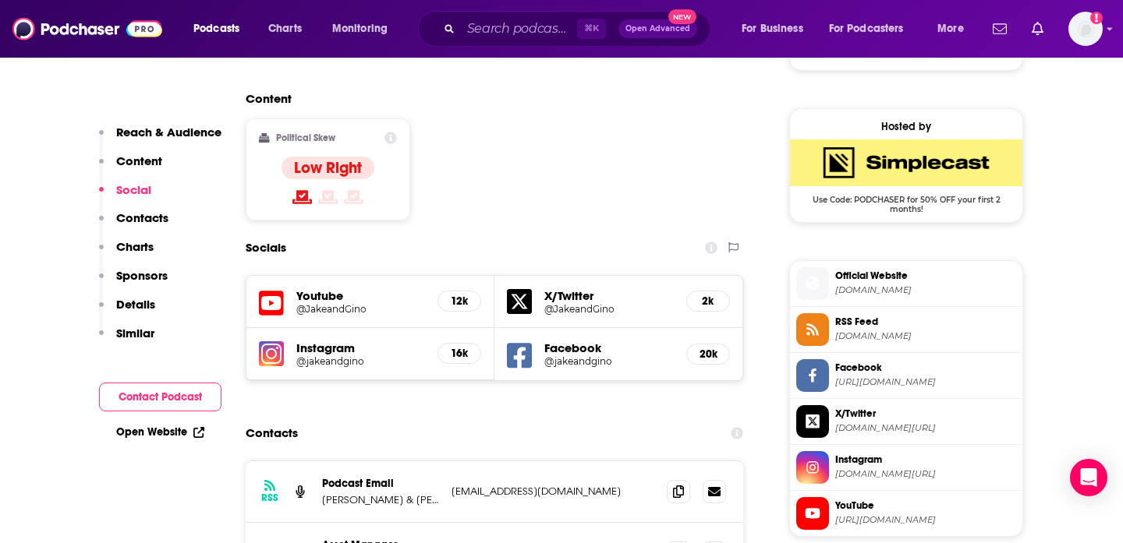
copy span "Official Website jakeandgino.com"
click at [969, 271] on span "Official Website" at bounding box center [925, 276] width 181 height 14
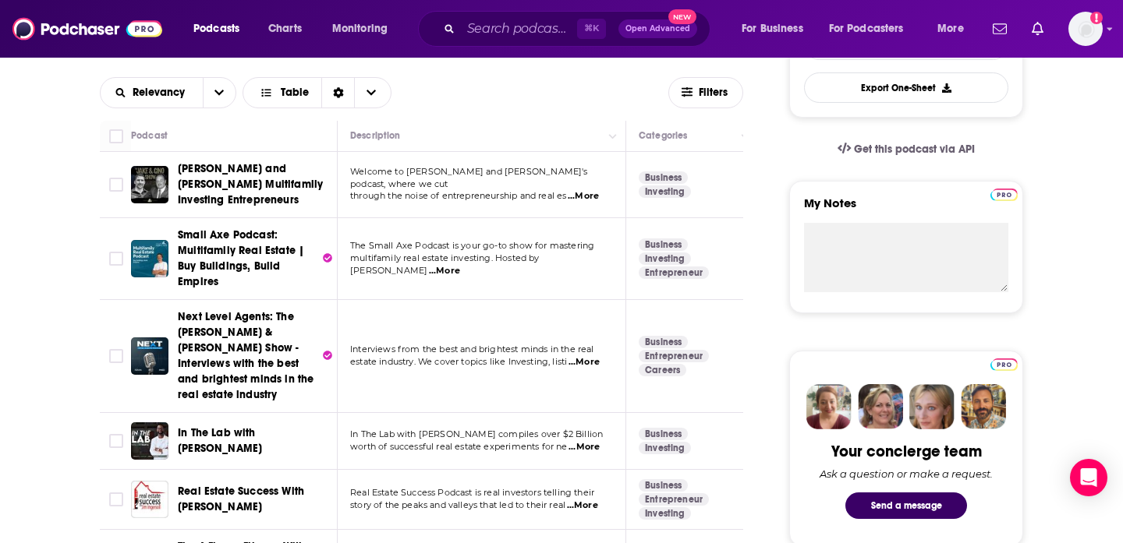
scroll to position [467, 0]
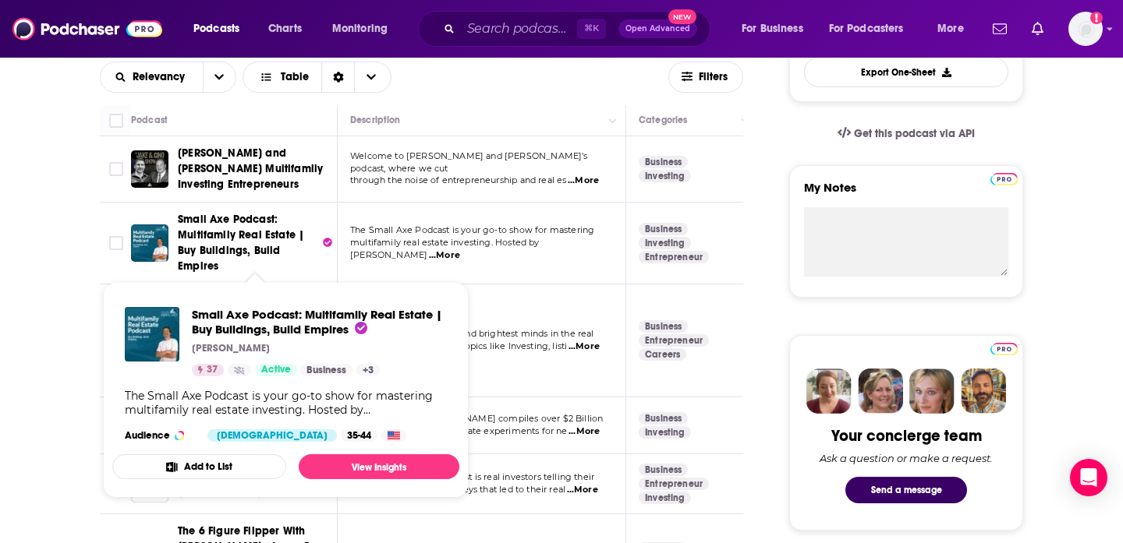
click at [242, 225] on span "Small Axe Podcast: Multifamily Real Estate | Buy Buildings, Build Empires" at bounding box center [241, 243] width 126 height 60
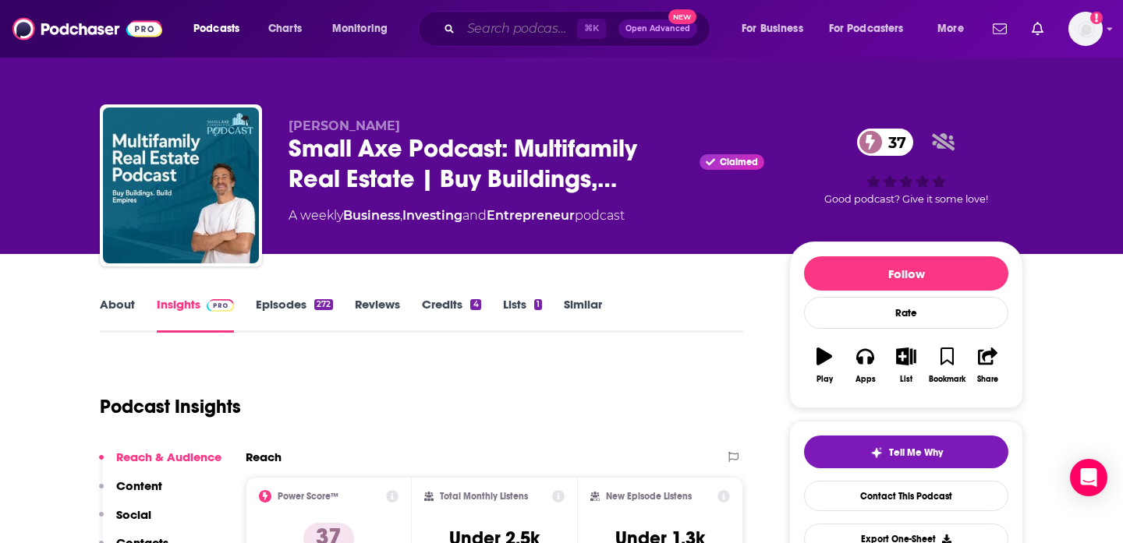
click at [523, 23] on input "Search podcasts, credits, & more..." at bounding box center [519, 28] width 116 height 25
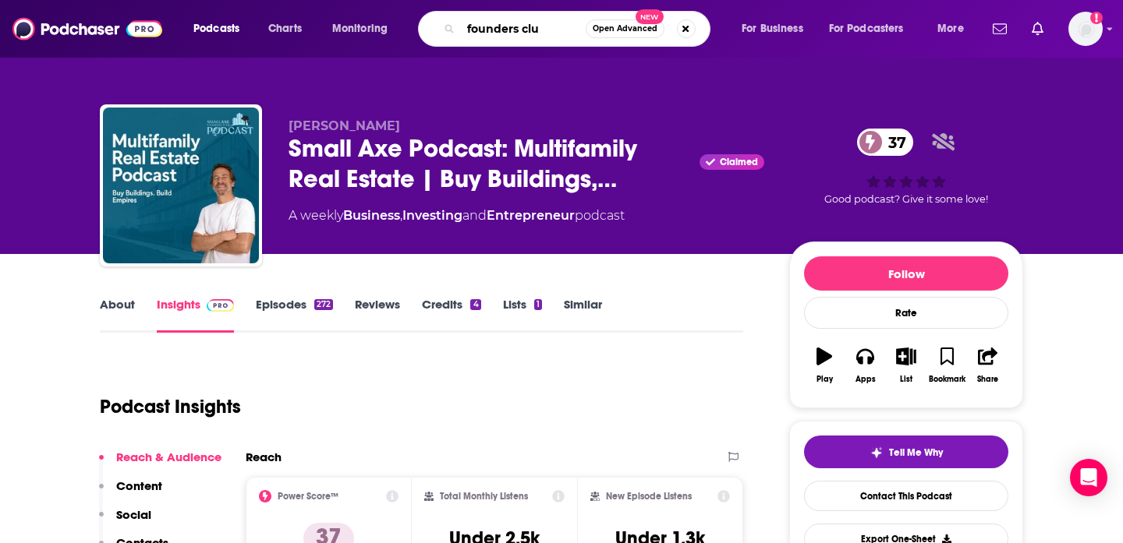
type input "founders club"
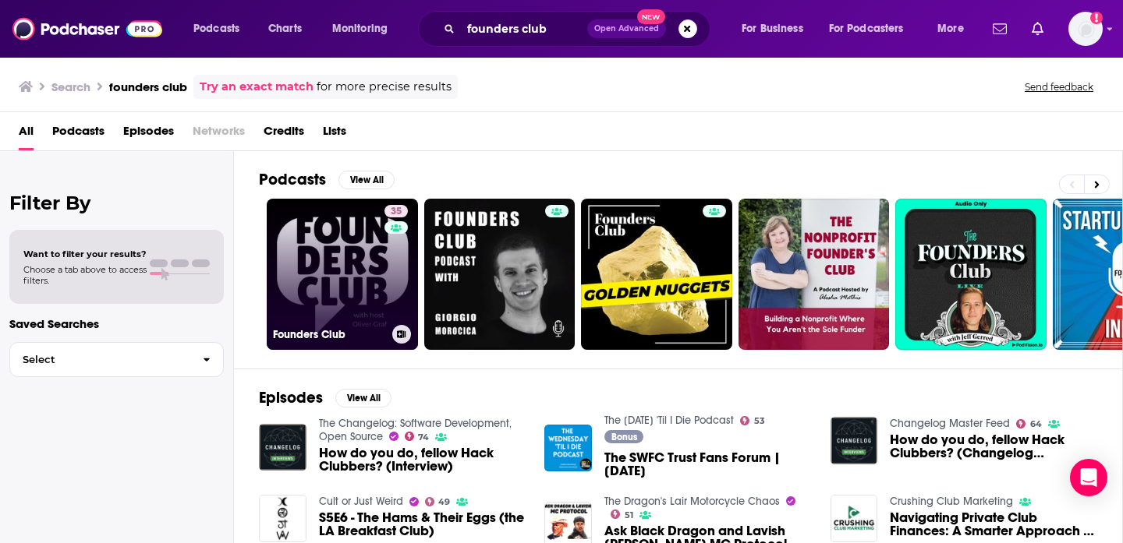
click at [332, 255] on link "35 Founders Club" at bounding box center [342, 274] width 151 height 151
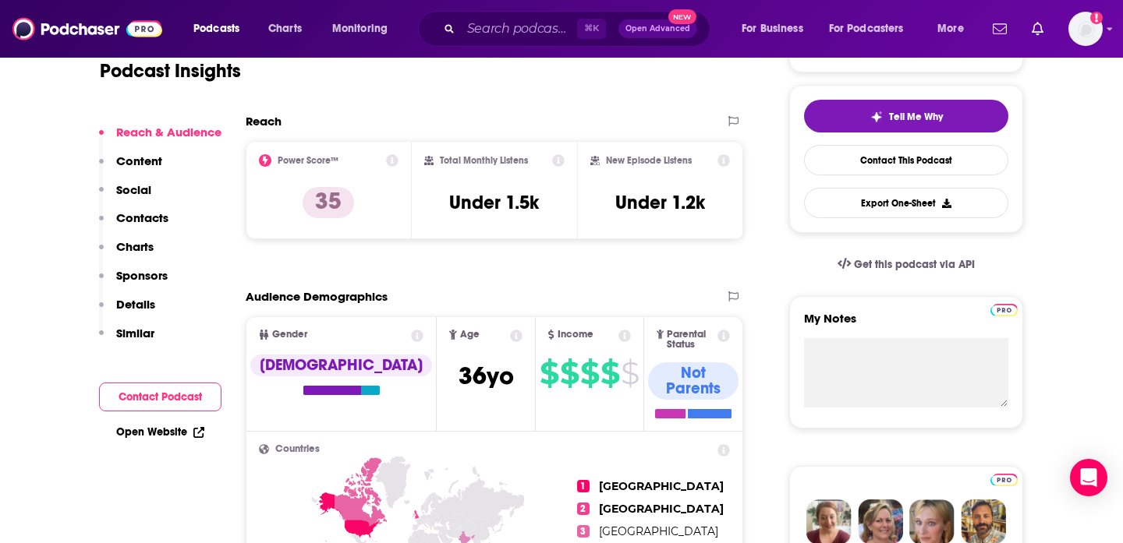
scroll to position [333, 0]
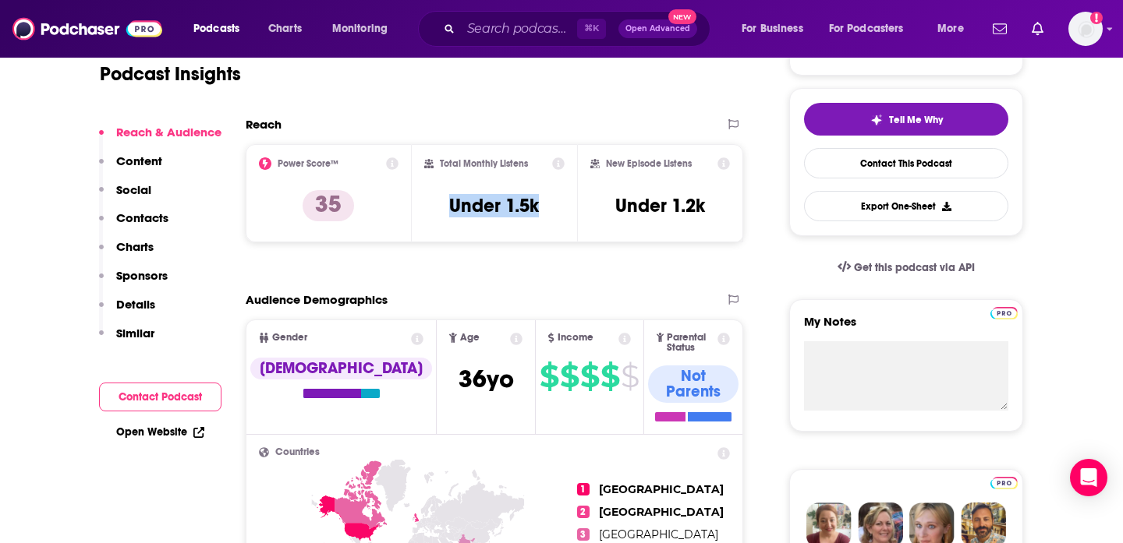
drag, startPoint x: 442, startPoint y: 202, endPoint x: 560, endPoint y: 200, distance: 117.8
click at [565, 203] on div "Total Monthly Listens Under 1.5k" at bounding box center [495, 193] width 166 height 98
copy h3 "Under 1.5k"
click at [494, 30] on input "Search podcasts, credits, & more..." at bounding box center [519, 28] width 116 height 25
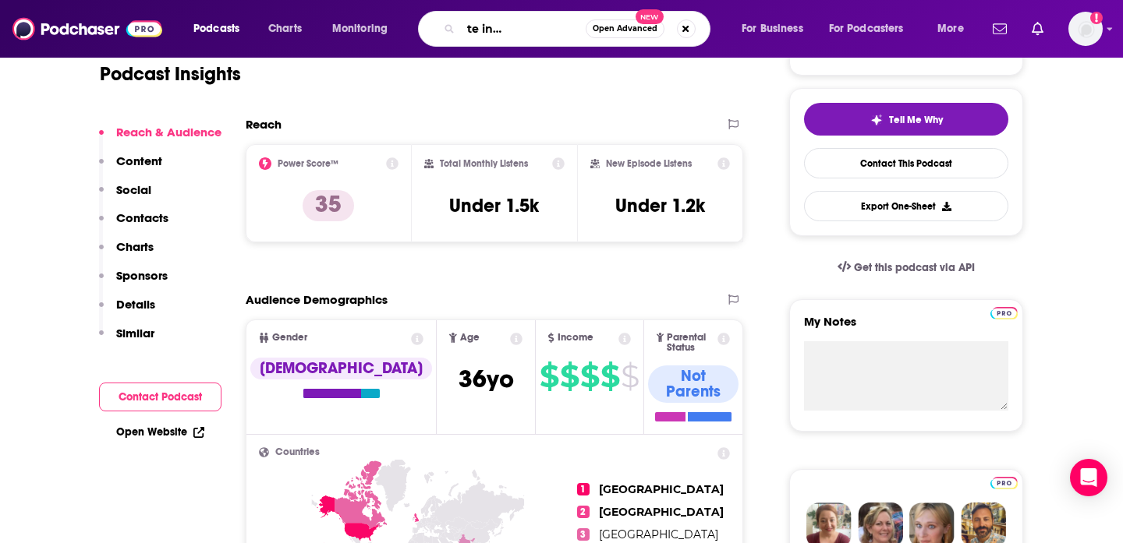
type input "the real estate investing podcast"
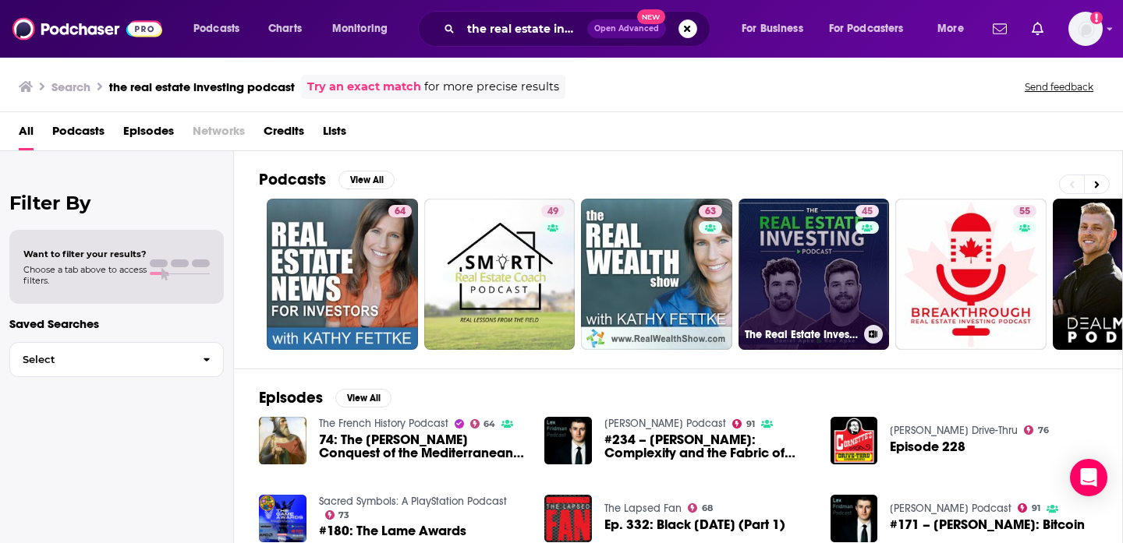
click at [830, 254] on link "45 The Real Estate Investing Podcast" at bounding box center [813, 274] width 151 height 151
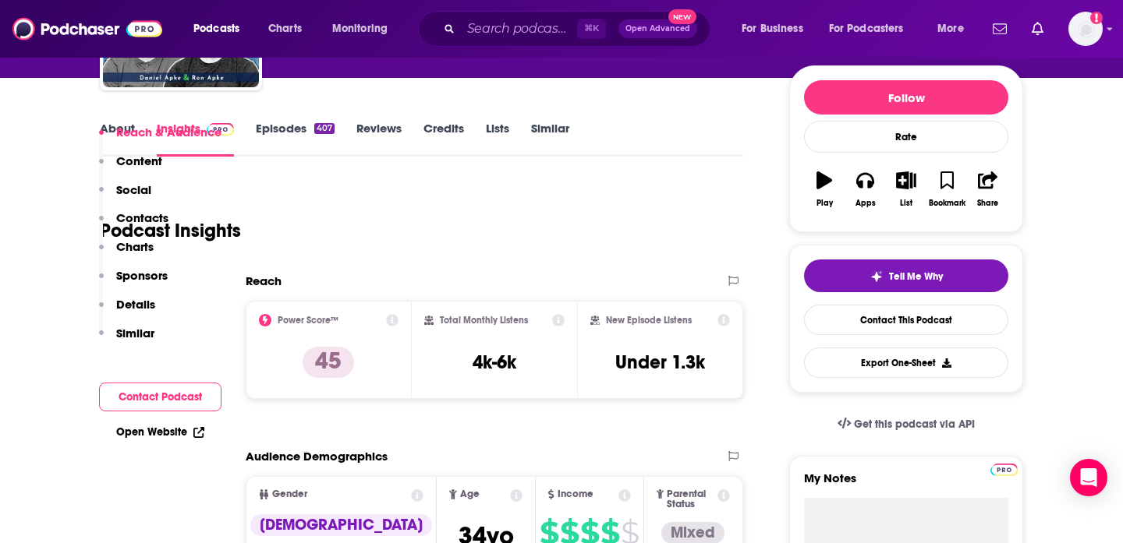
scroll to position [327, 0]
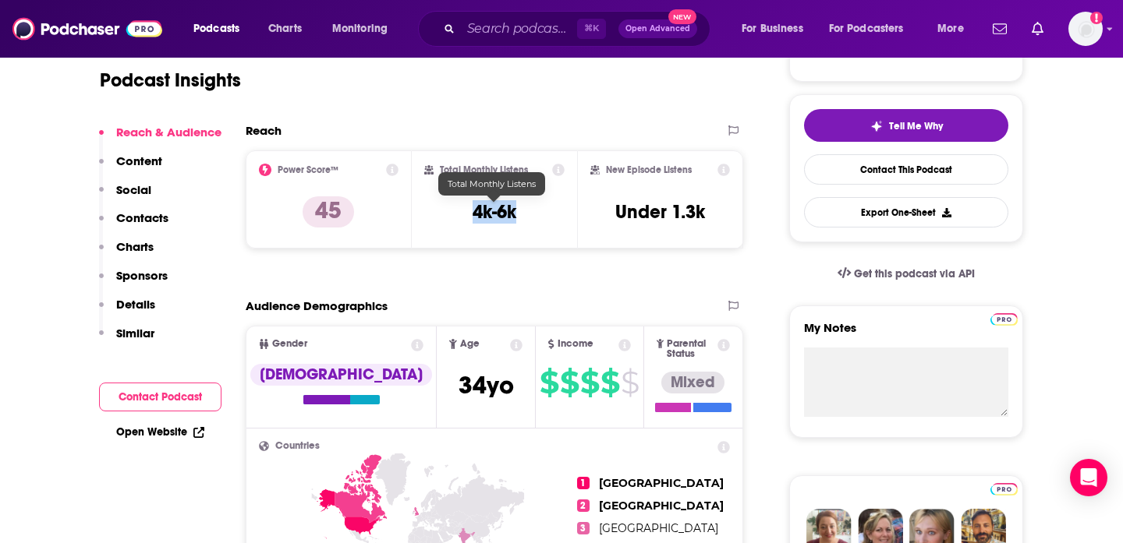
drag, startPoint x: 462, startPoint y: 218, endPoint x: 537, endPoint y: 220, distance: 74.9
click at [537, 220] on div "Total Monthly Listens 4k-6k" at bounding box center [494, 200] width 141 height 72
copy h3 "4k-6k"
click at [536, 97] on div "Podcast Insights" at bounding box center [415, 71] width 631 height 80
click at [545, 29] on input "Search podcasts, credits, & more..." at bounding box center [519, 28] width 116 height 25
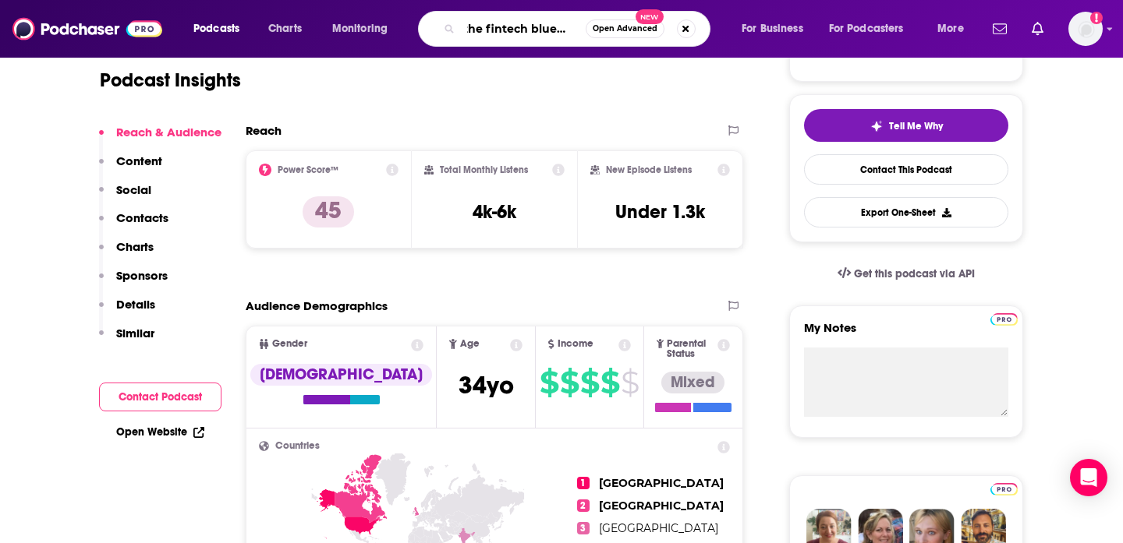
type input "the fintech blueprint"
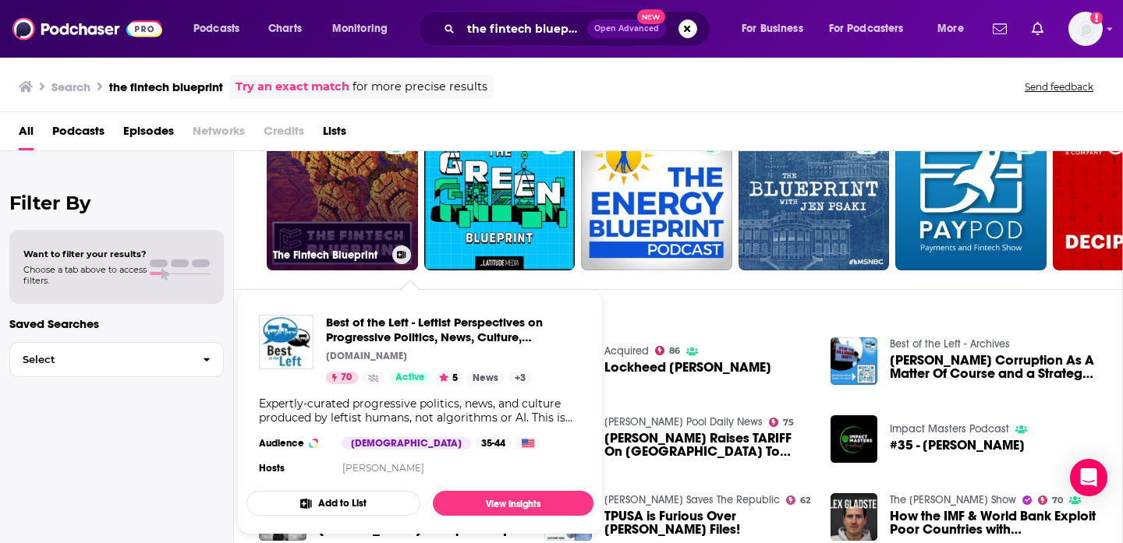
scroll to position [71, 0]
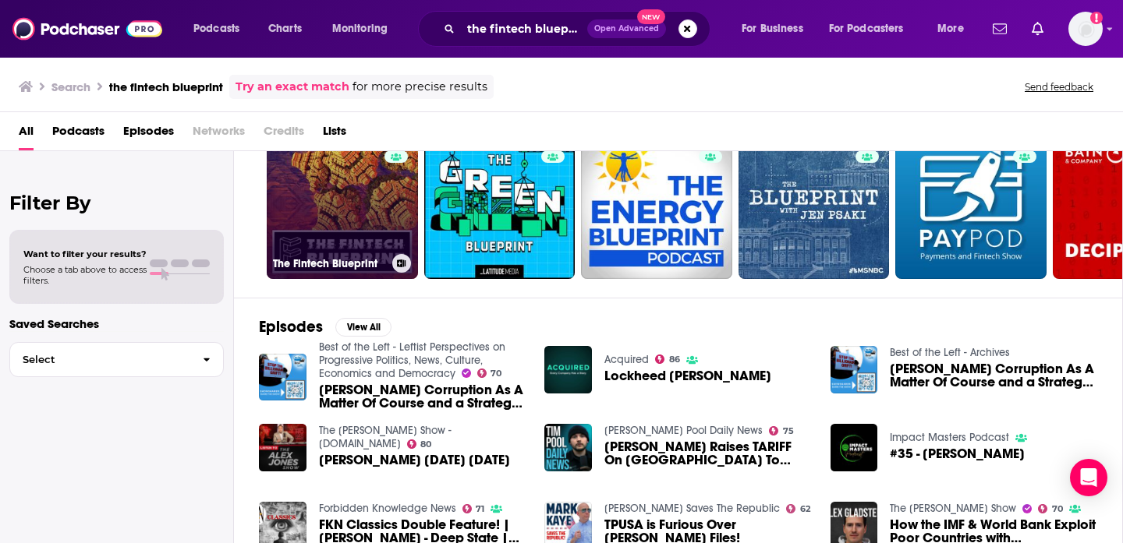
click at [358, 204] on link "47 The Fintech Blueprint" at bounding box center [342, 203] width 151 height 151
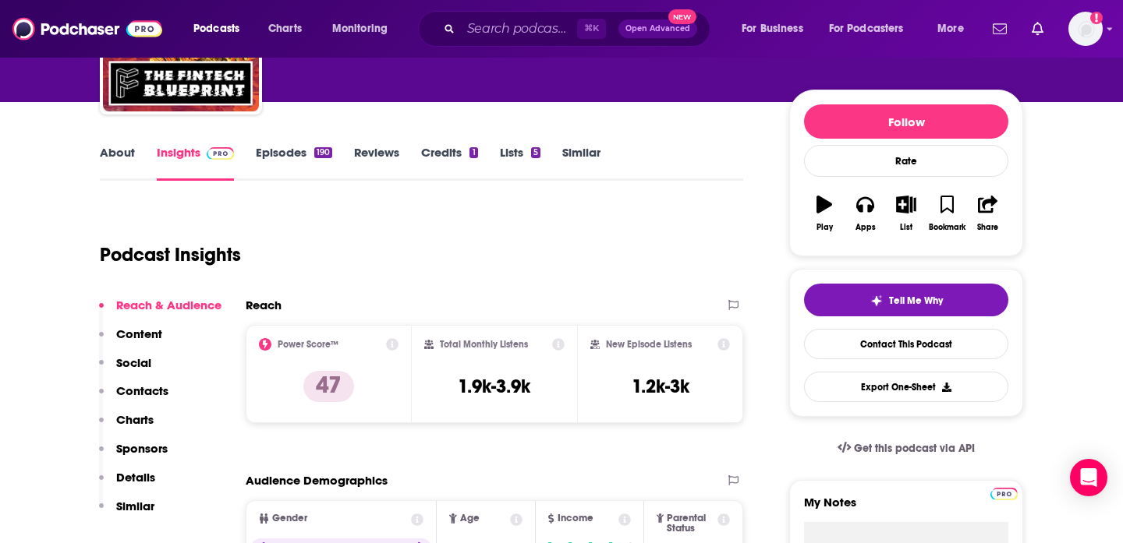
scroll to position [175, 0]
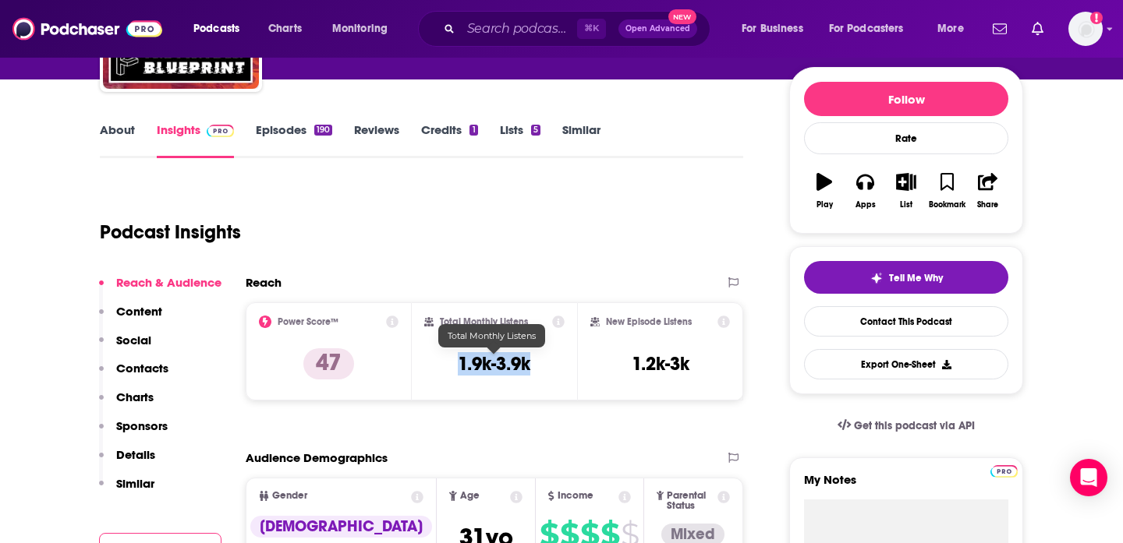
drag, startPoint x: 458, startPoint y: 361, endPoint x: 549, endPoint y: 363, distance: 90.5
click at [549, 363] on div "Total Monthly Listens 1.9k-3.9k" at bounding box center [494, 352] width 141 height 72
copy h3 "1.9k-3.9k"
click at [558, 22] on input "Search podcasts, credits, & more..." at bounding box center [519, 28] width 116 height 25
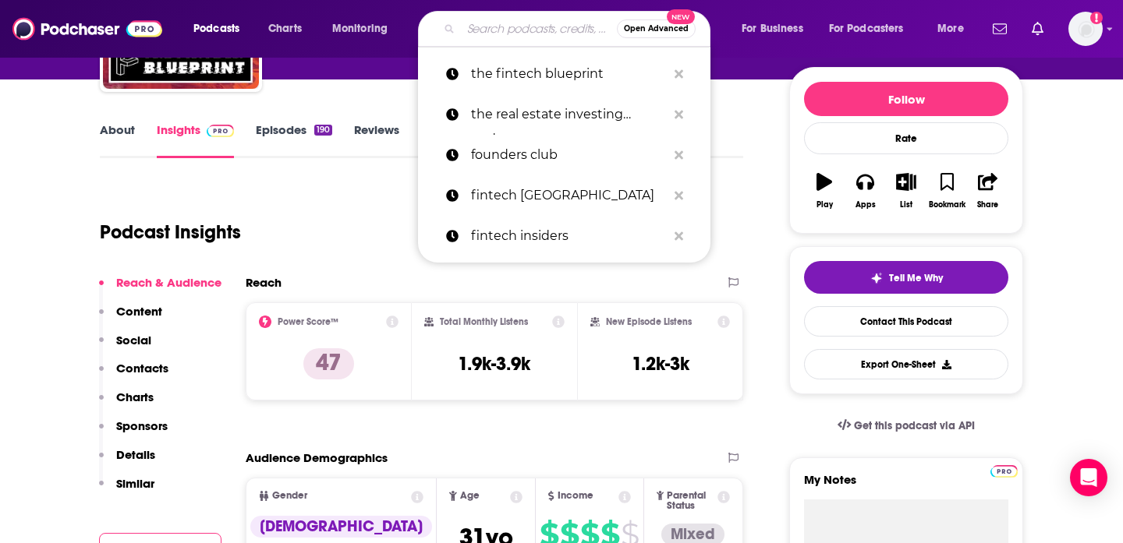
type input "h"
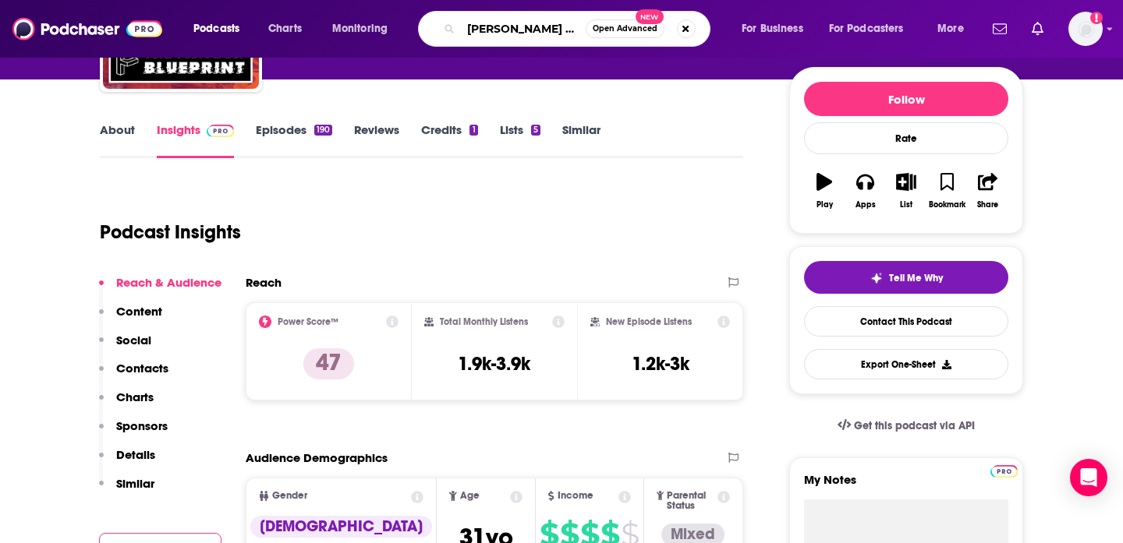
type input "jake and gio"
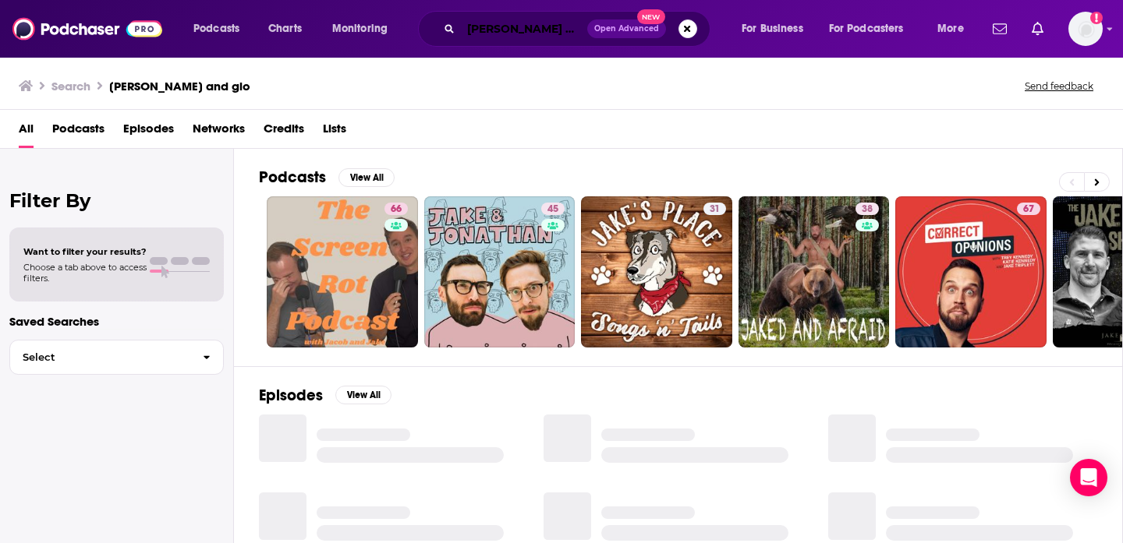
click at [557, 23] on input "jake and gio" at bounding box center [524, 28] width 126 height 25
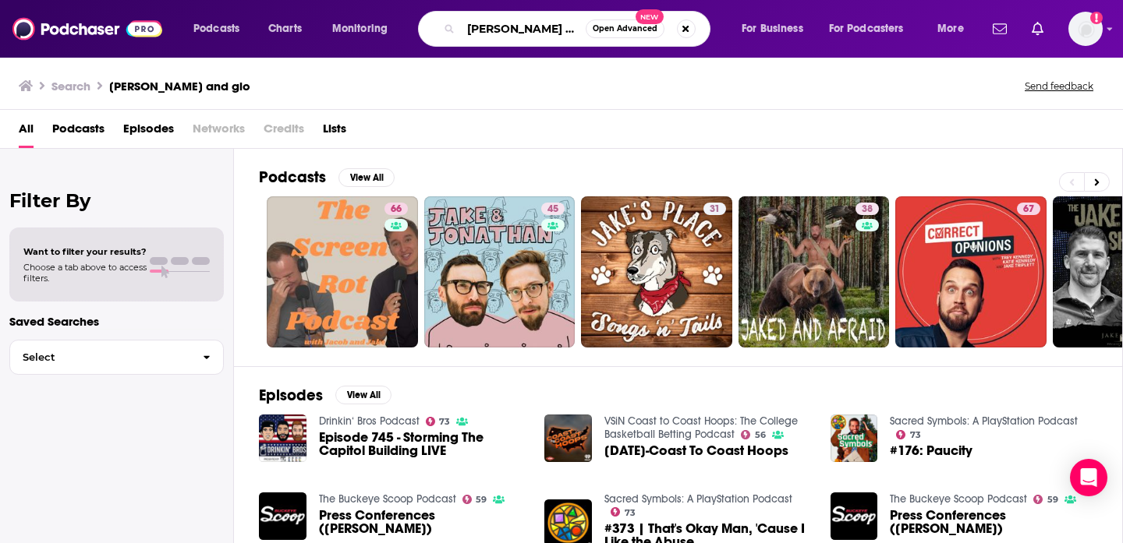
type input "jake and gino"
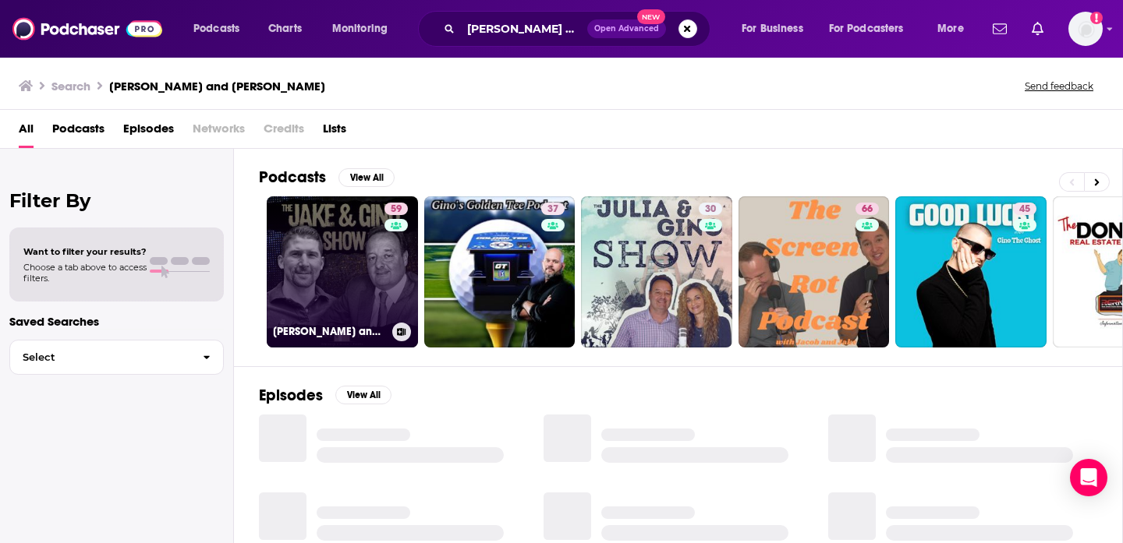
click at [338, 264] on link "59 Jake and Gino Multifamily Investing Entrepreneurs" at bounding box center [342, 271] width 151 height 151
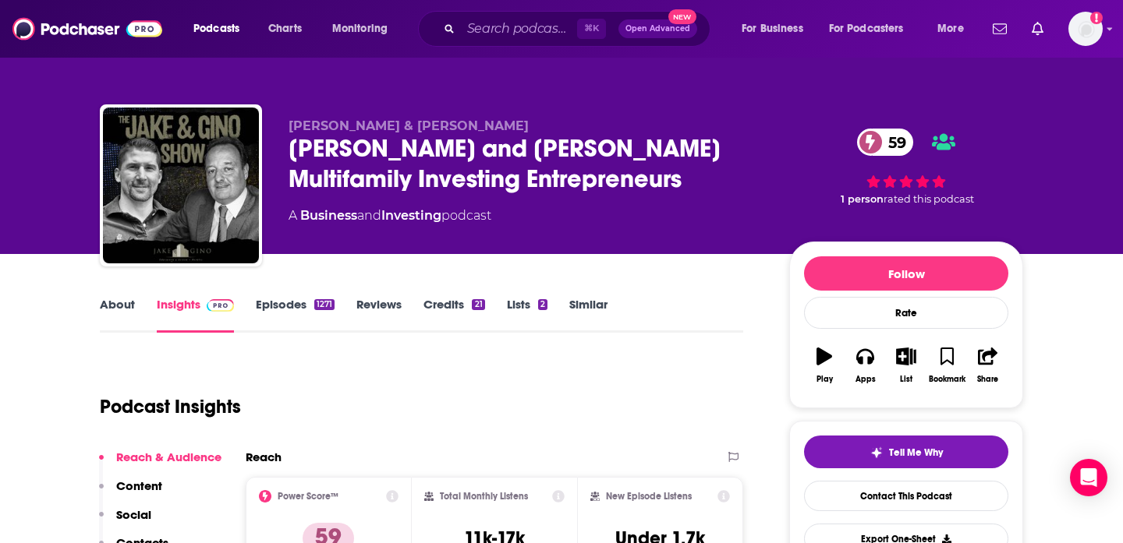
scroll to position [108, 0]
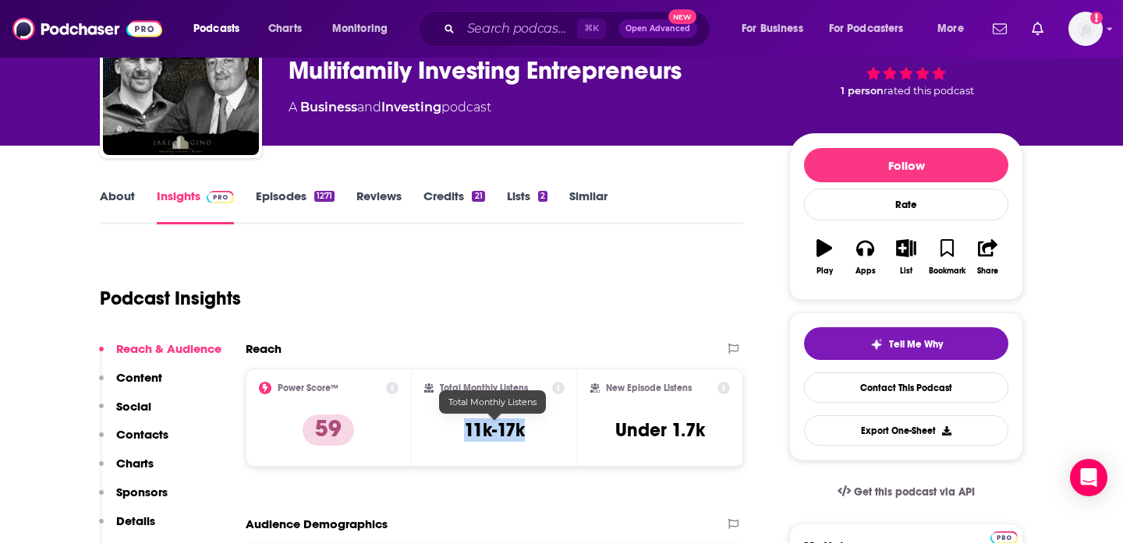
drag, startPoint x: 455, startPoint y: 441, endPoint x: 545, endPoint y: 432, distance: 90.1
click at [545, 432] on div "Total Monthly Listens 11k-17k" at bounding box center [494, 418] width 141 height 72
copy h3 "11k-17k"
click at [576, 206] on link "Similar" at bounding box center [588, 207] width 38 height 36
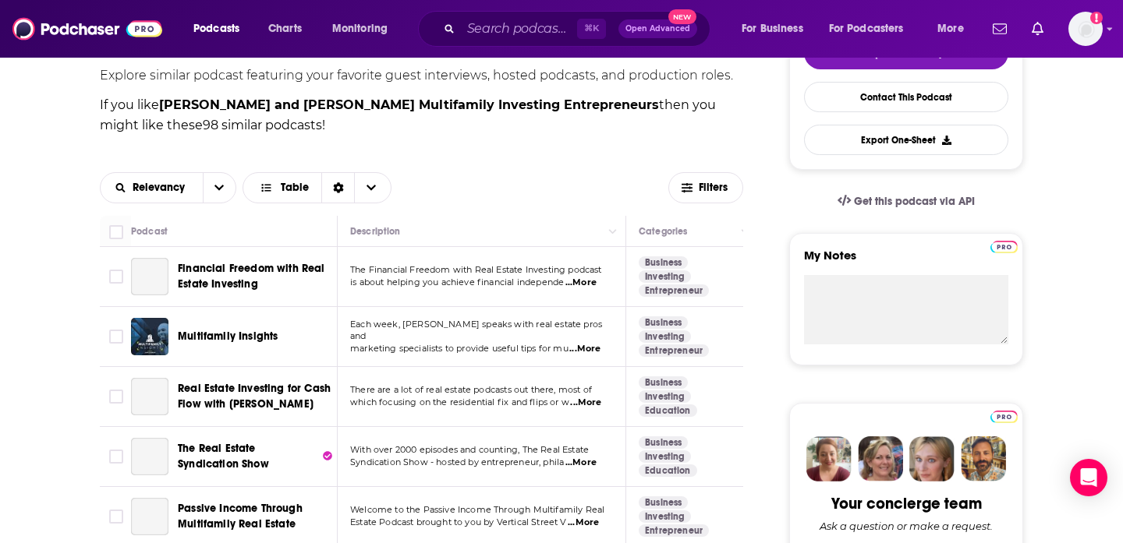
scroll to position [451, 0]
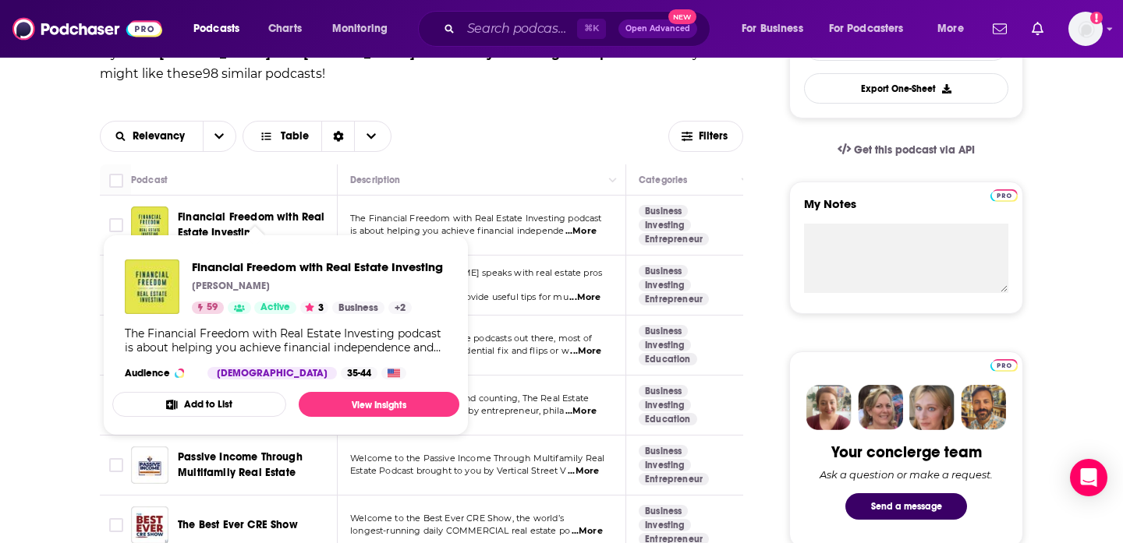
click at [251, 210] on span "Financial Freedom with Real Estate Investing" at bounding box center [255, 225] width 154 height 31
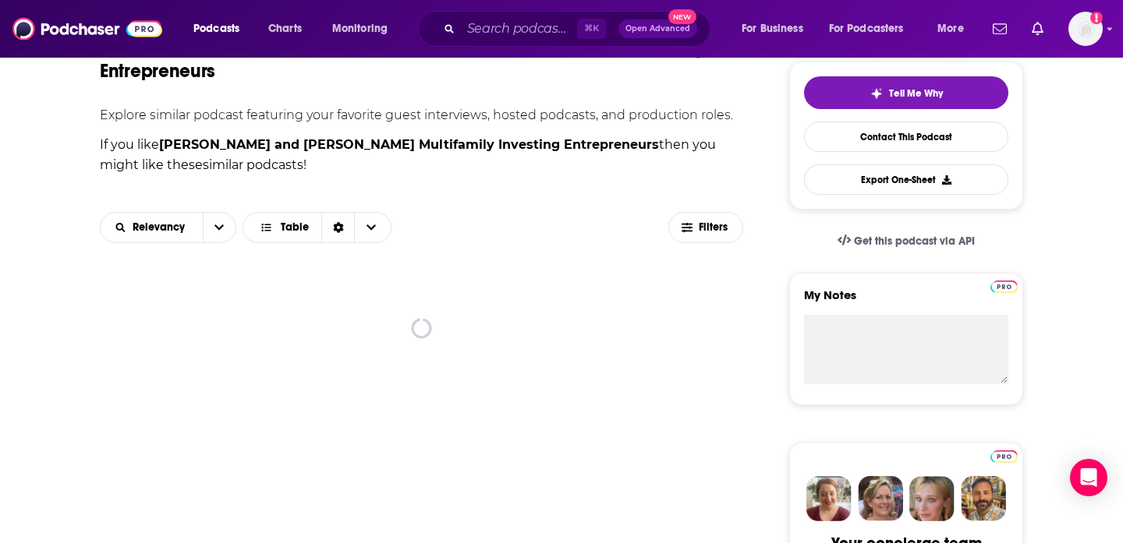
scroll to position [471, 0]
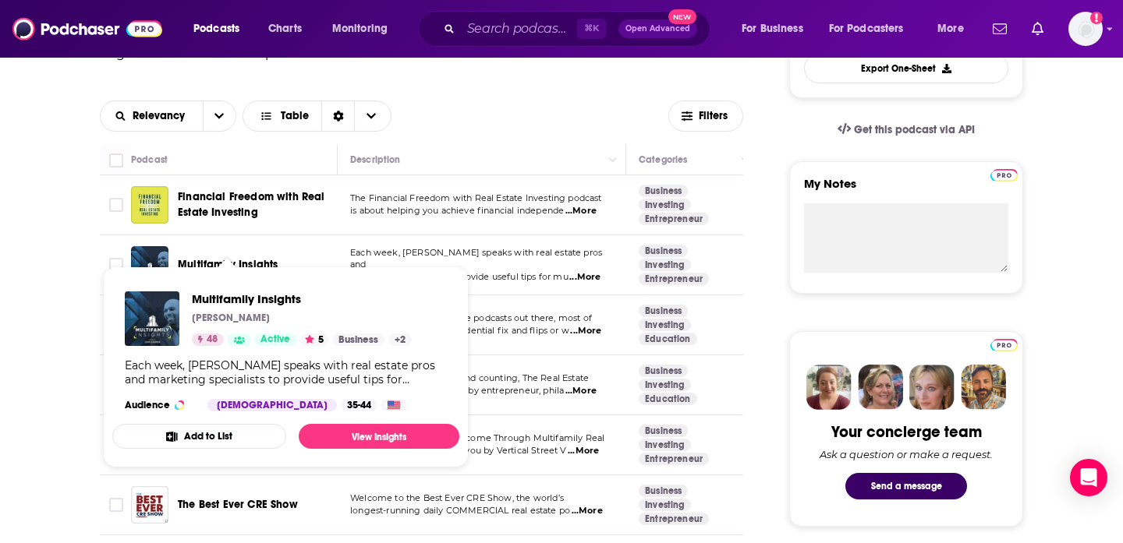
click at [222, 258] on span "Multifamily Insights" at bounding box center [228, 264] width 100 height 13
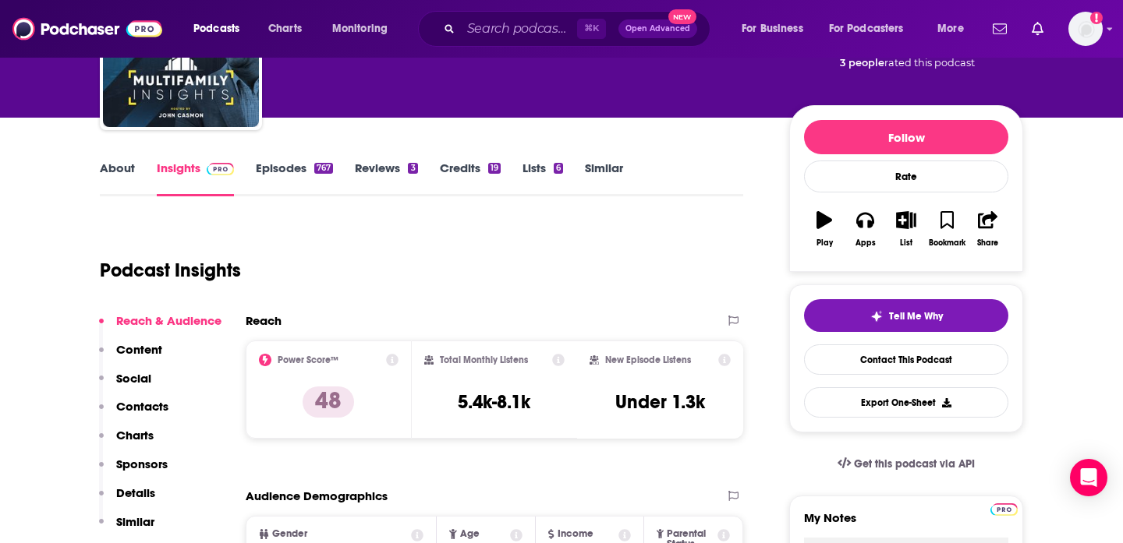
scroll to position [176, 0]
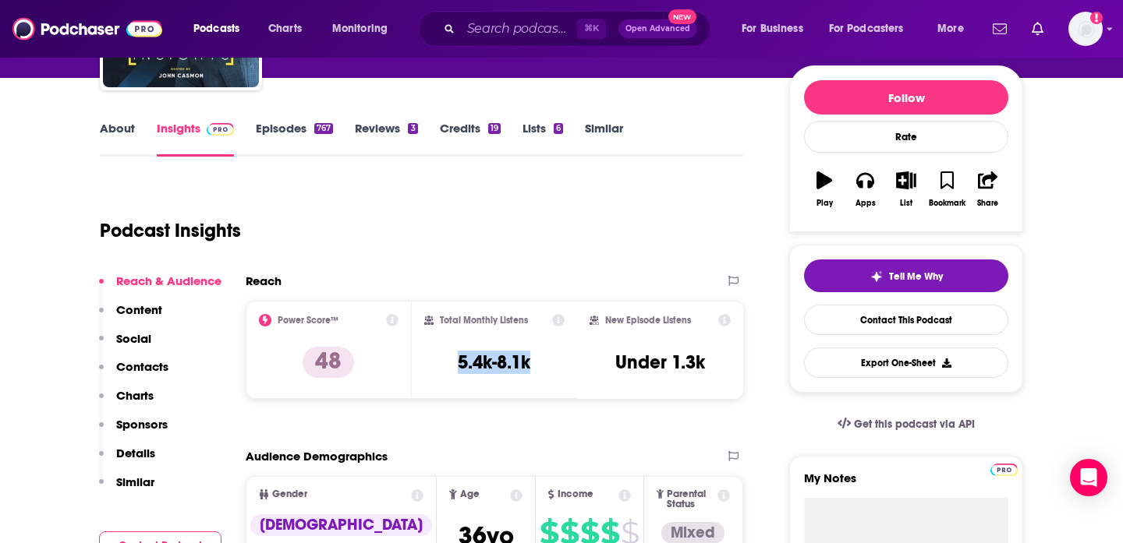
drag, startPoint x: 455, startPoint y: 359, endPoint x: 565, endPoint y: 370, distance: 111.2
click at [568, 371] on div "Total Monthly Listens 5.4k-8.1k" at bounding box center [495, 350] width 166 height 98
copy h3 "5.4k-8.1k"
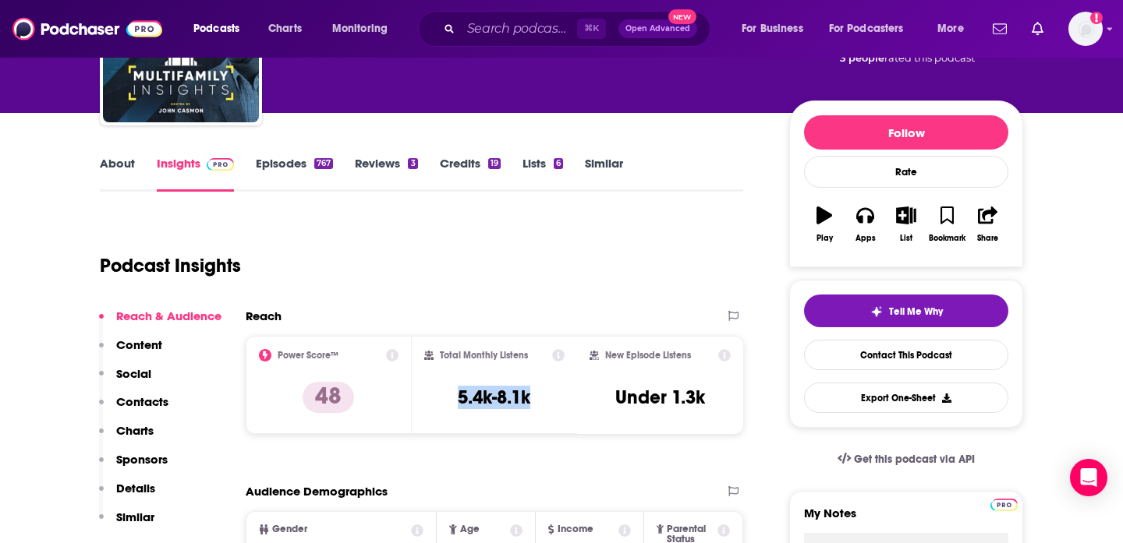
scroll to position [106, 0]
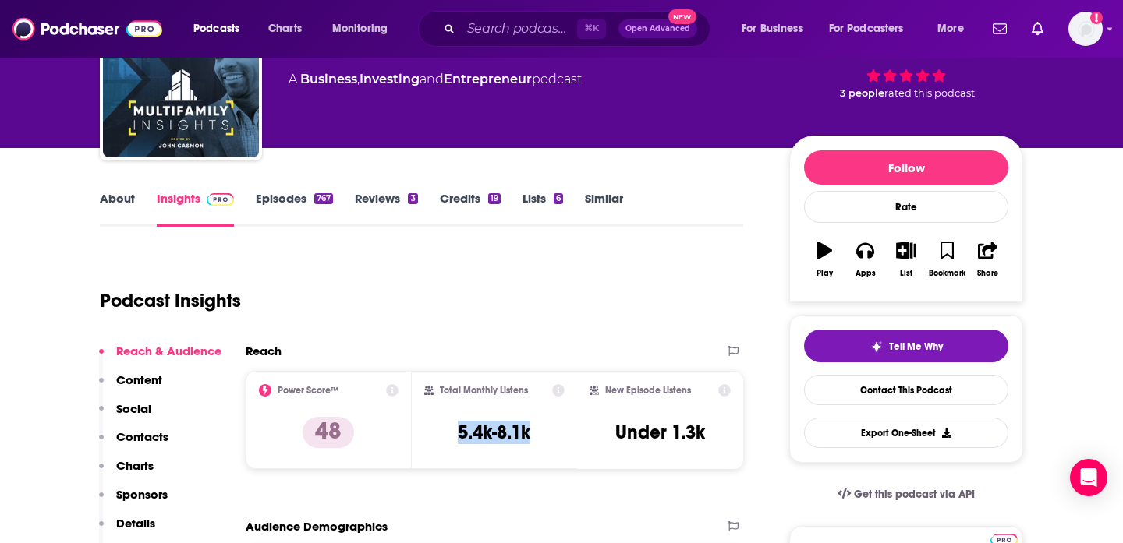
click at [119, 434] on p "Contacts" at bounding box center [142, 437] width 52 height 15
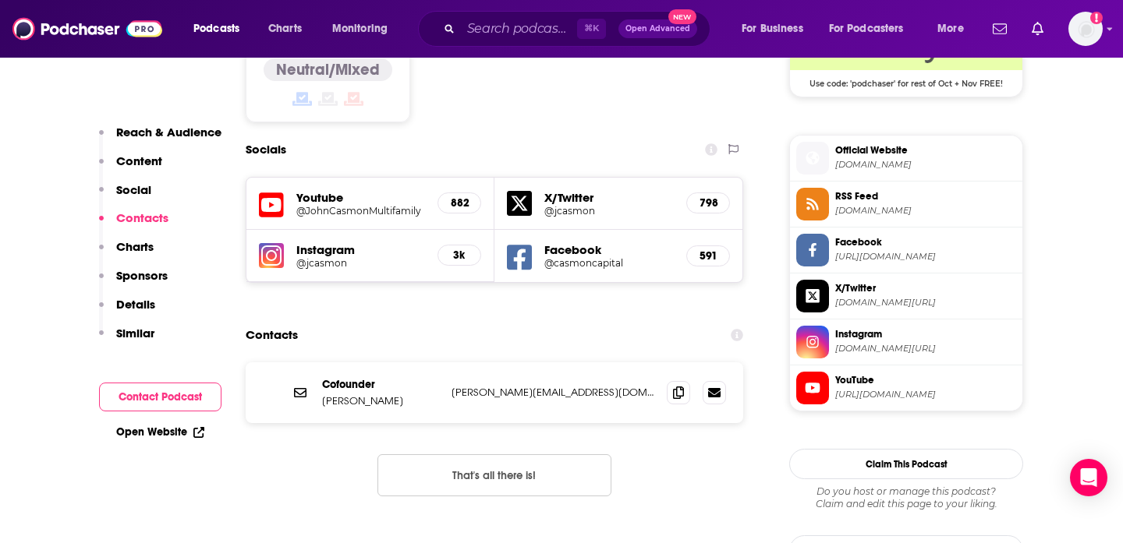
scroll to position [1339, 0]
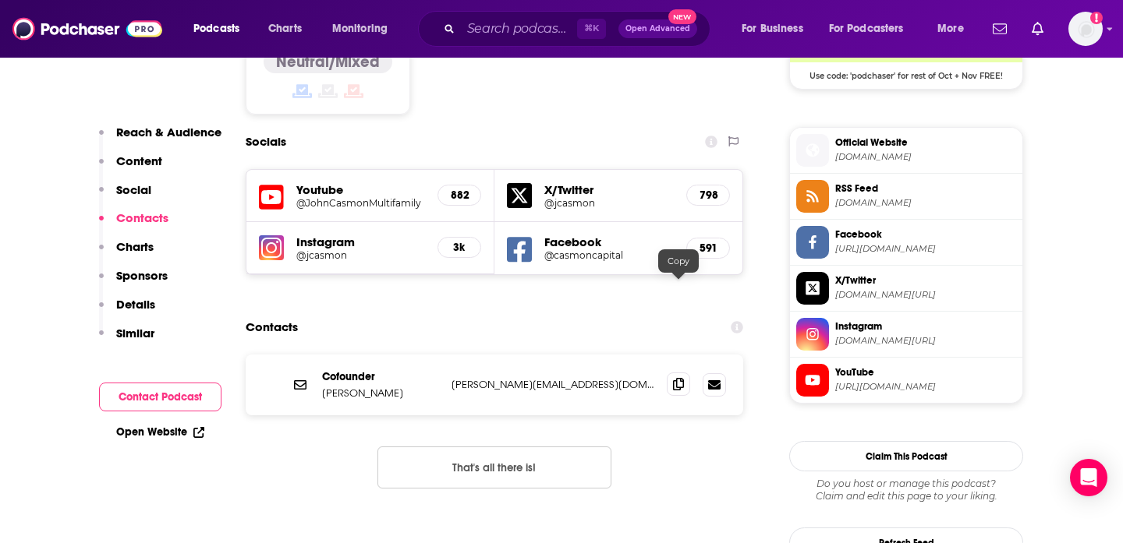
click at [678, 378] on icon at bounding box center [678, 384] width 11 height 12
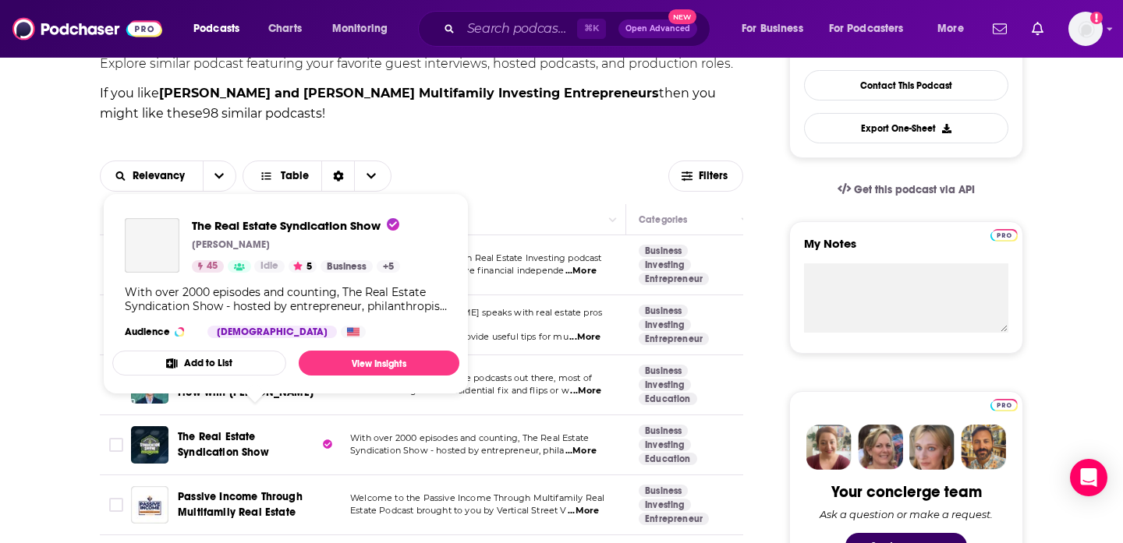
scroll to position [412, 0]
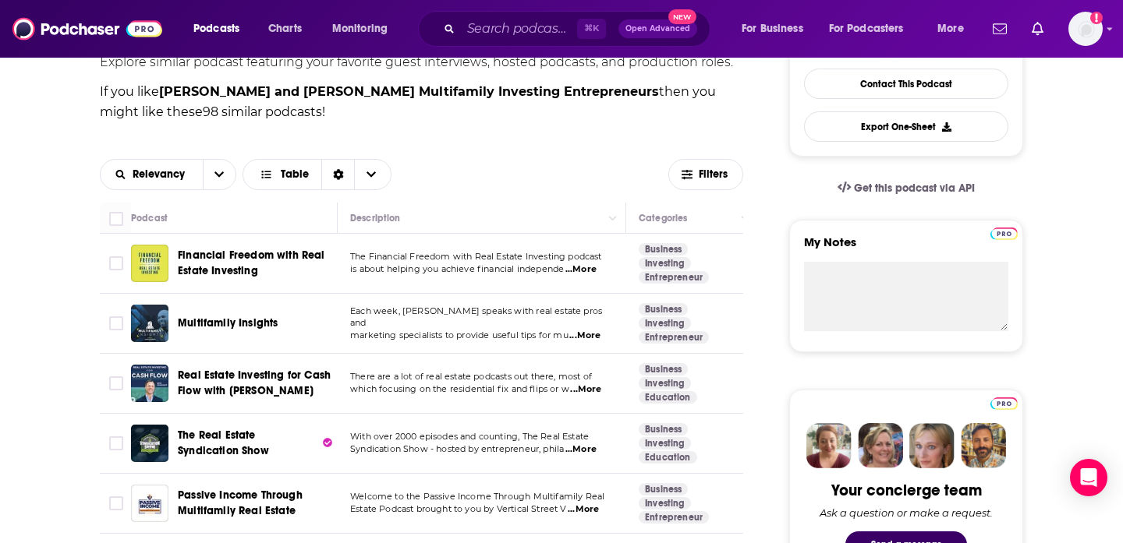
click at [257, 369] on span "Real Estate Investing for Cash Flow with Kevin Bupp" at bounding box center [254, 383] width 153 height 29
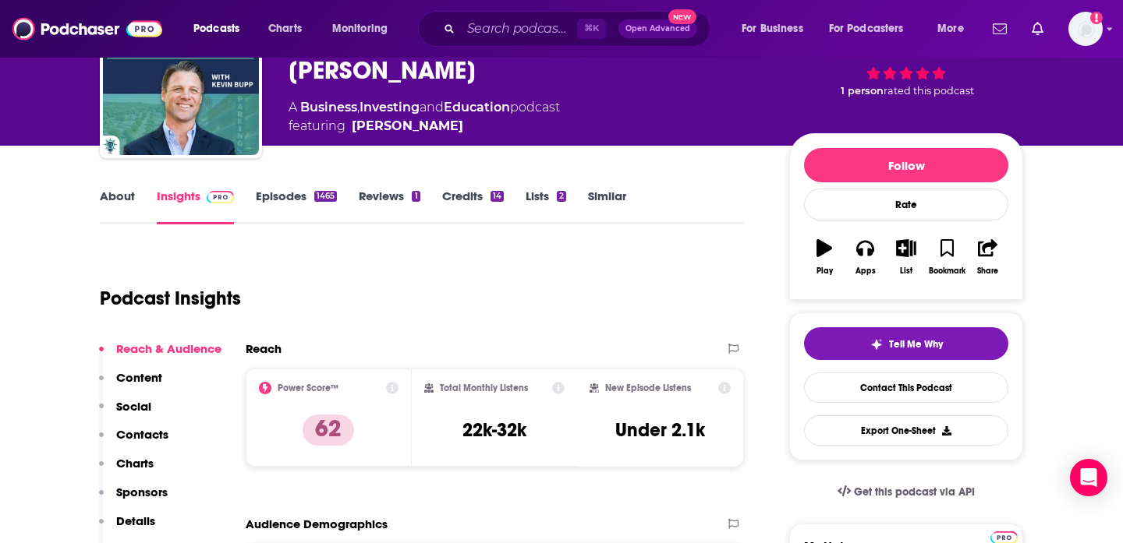
scroll to position [118, 0]
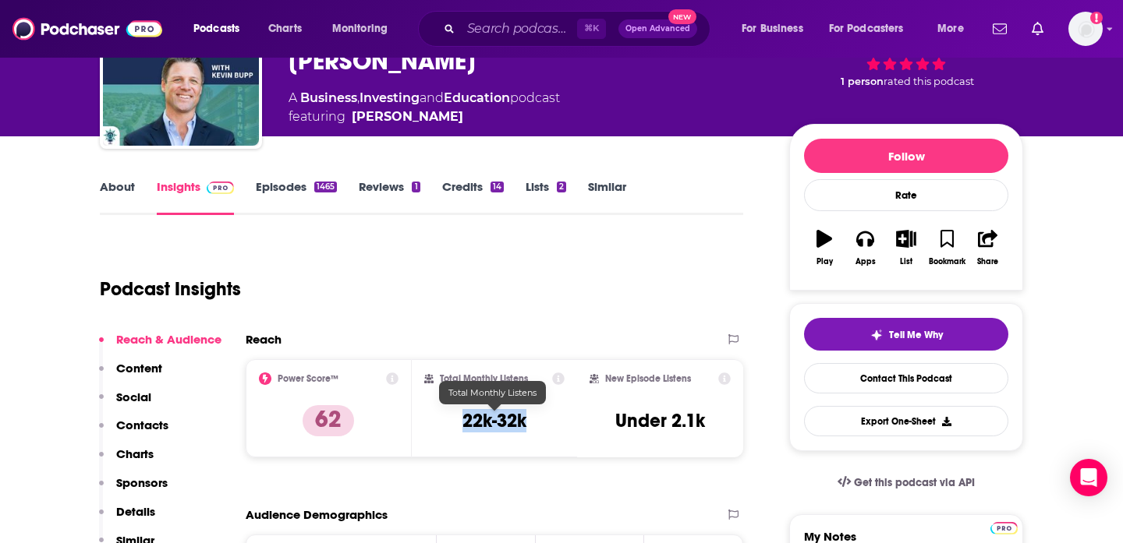
drag, startPoint x: 463, startPoint y: 422, endPoint x: 537, endPoint y: 423, distance: 74.1
click at [536, 423] on div "Total Monthly Listens 22k-32k" at bounding box center [494, 409] width 141 height 72
copy h3 "22k-32k"
click at [572, 292] on div "Podcast Insights" at bounding box center [415, 280] width 631 height 80
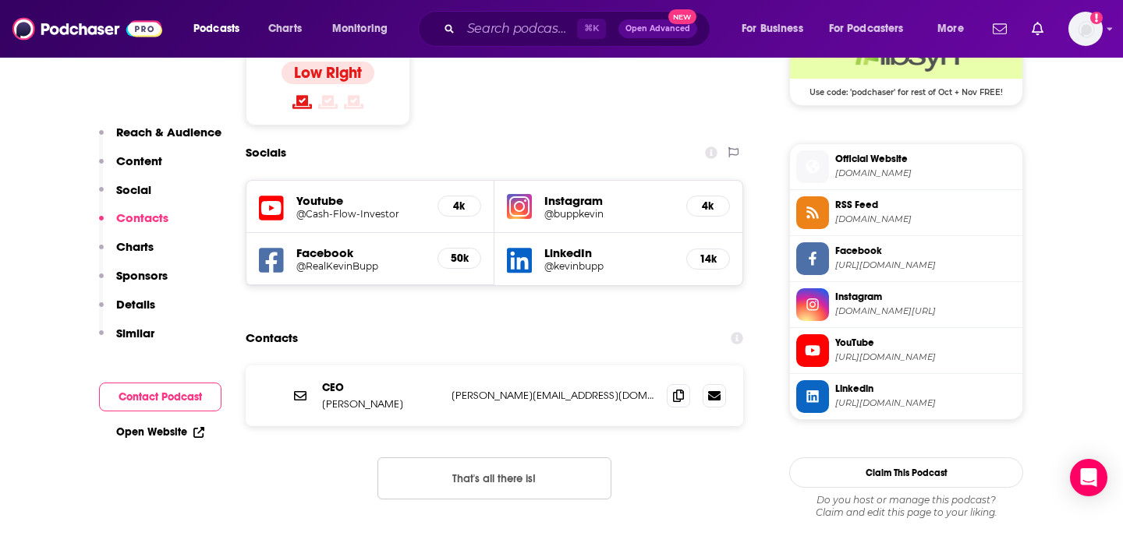
scroll to position [1287, 0]
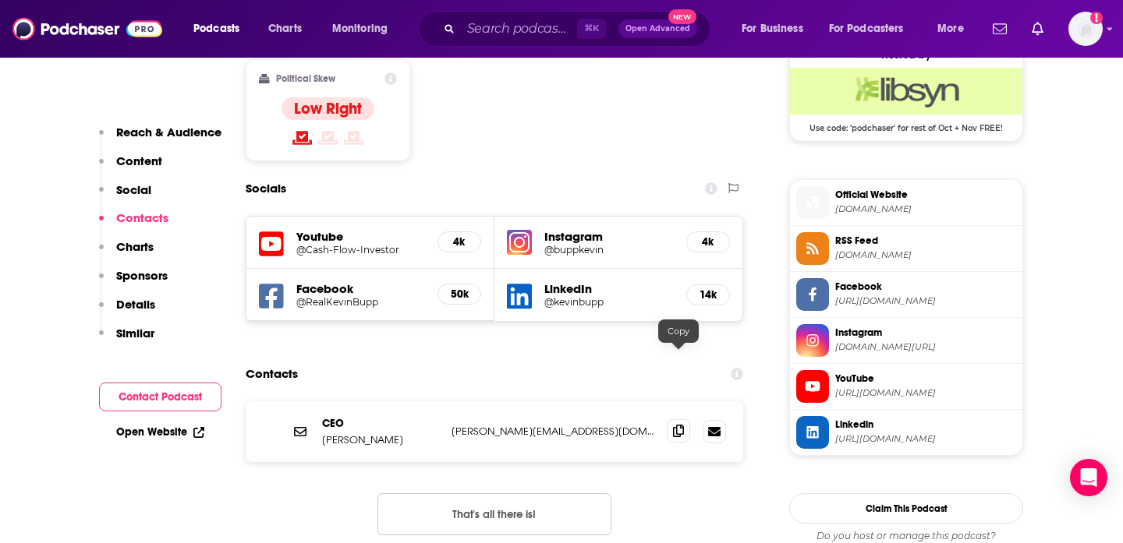
click at [680, 425] on icon at bounding box center [678, 431] width 11 height 12
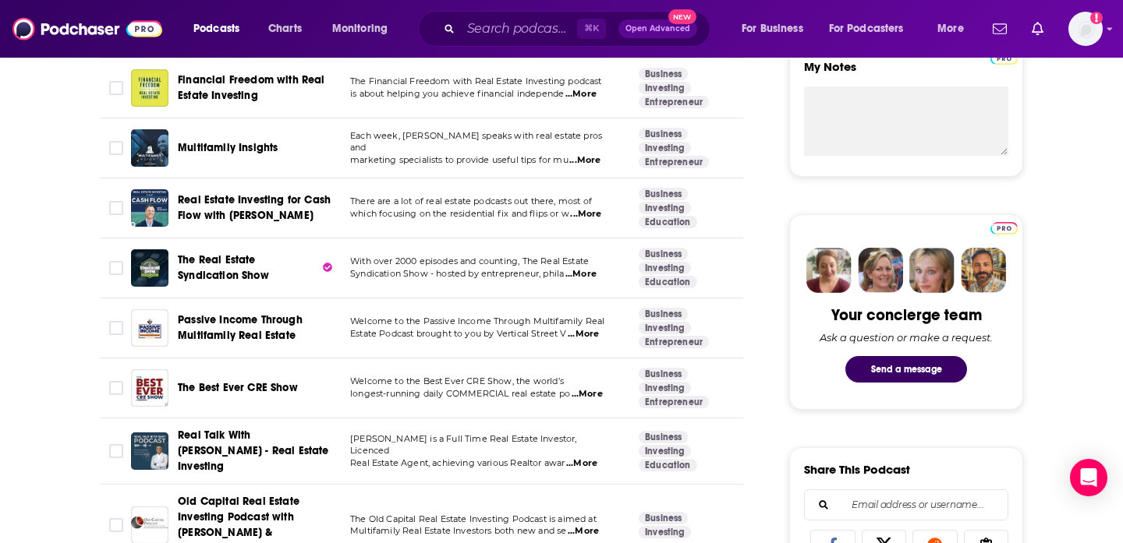
scroll to position [611, 0]
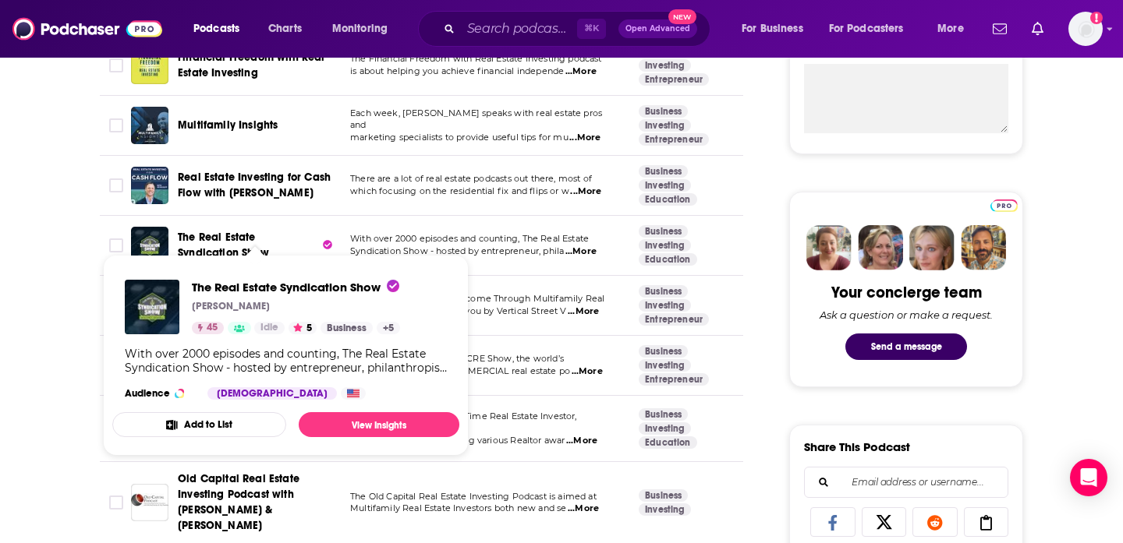
click at [221, 231] on span "The Real Estate Syndication Show" at bounding box center [223, 245] width 91 height 29
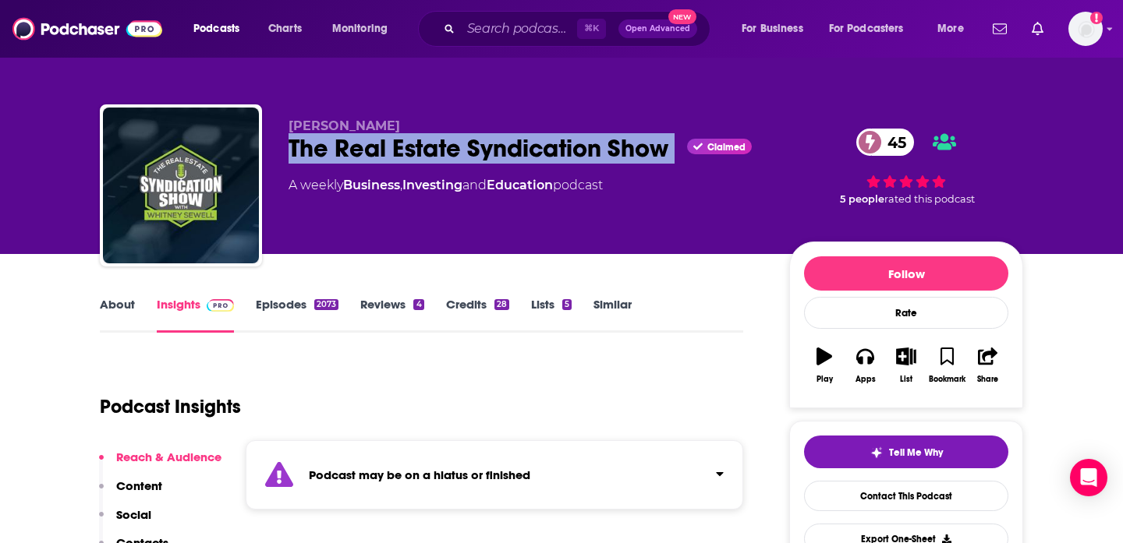
drag, startPoint x: 288, startPoint y: 154, endPoint x: 677, endPoint y: 150, distance: 388.3
click at [677, 150] on div "The Real Estate Syndication Show Claimed 45" at bounding box center [526, 148] width 476 height 30
copy div "The Real Estate Syndication Show"
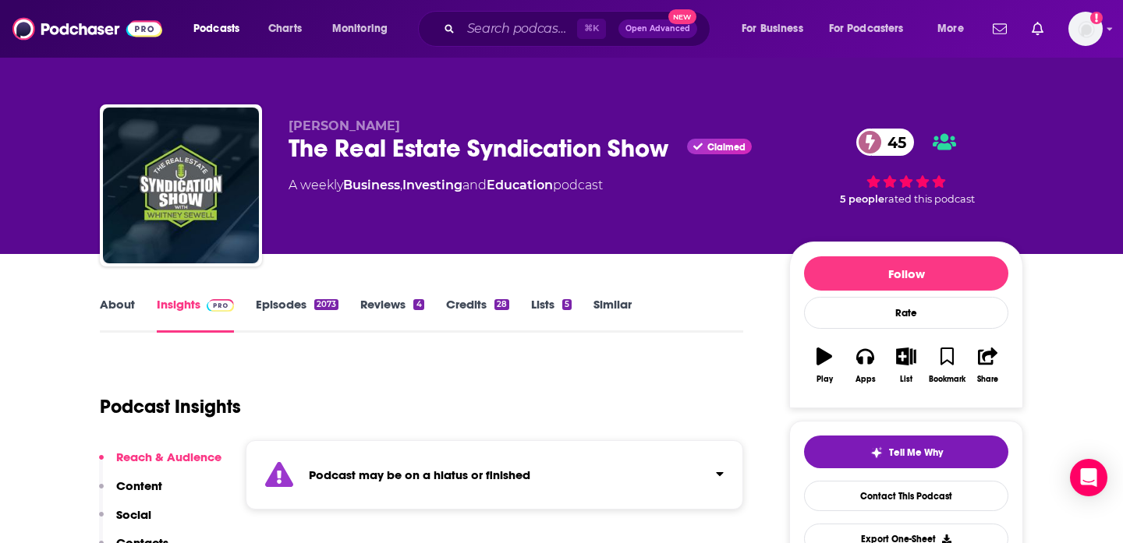
click at [728, 380] on div "Podcast Insights" at bounding box center [415, 398] width 631 height 80
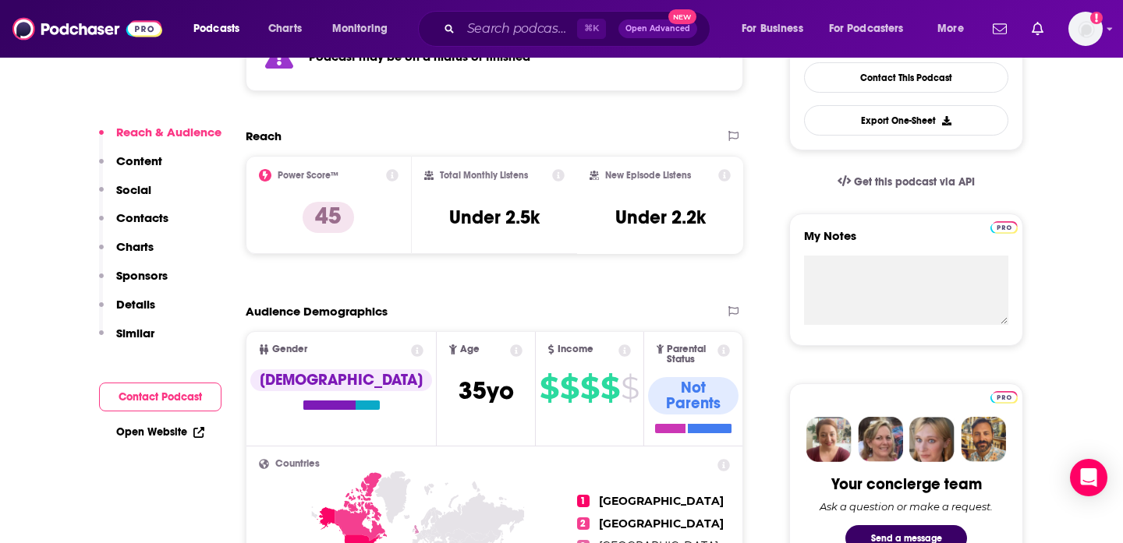
scroll to position [419, 0]
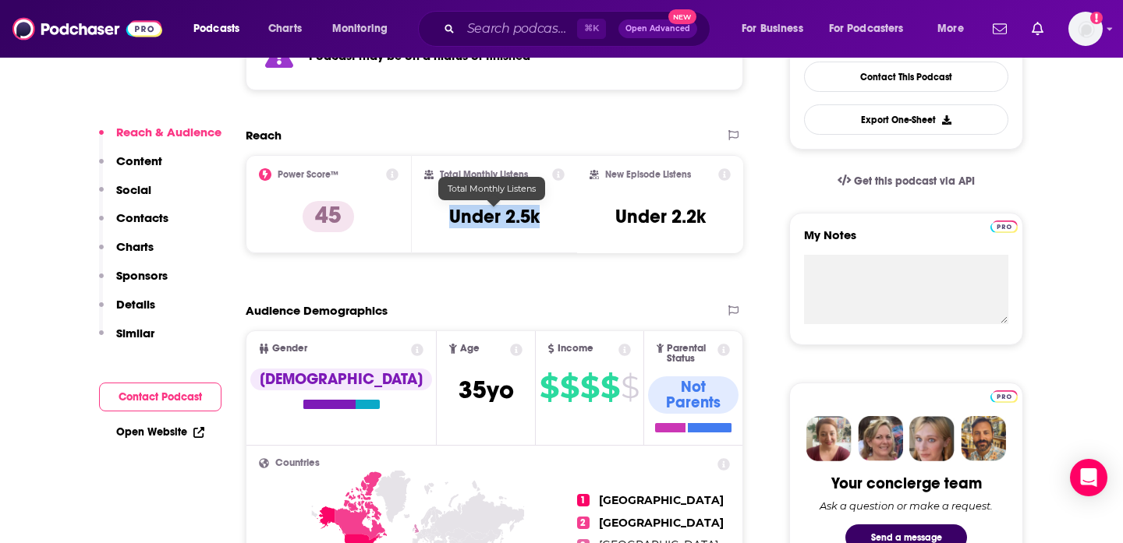
drag, startPoint x: 448, startPoint y: 222, endPoint x: 555, endPoint y: 223, distance: 106.8
click at [556, 223] on div "Total Monthly Listens Under 2.5k" at bounding box center [494, 204] width 141 height 72
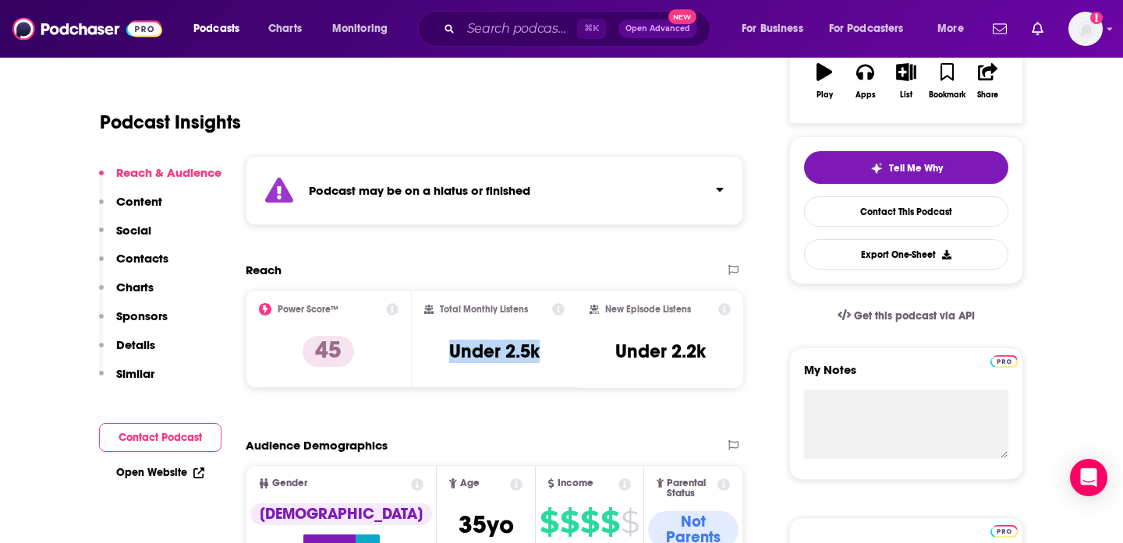
scroll to position [280, 0]
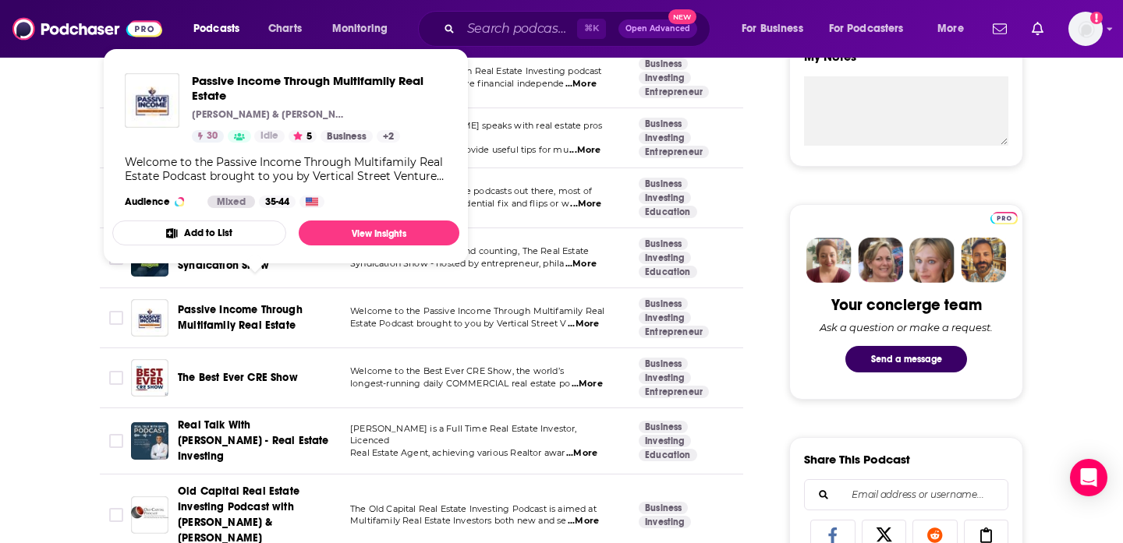
scroll to position [638, 0]
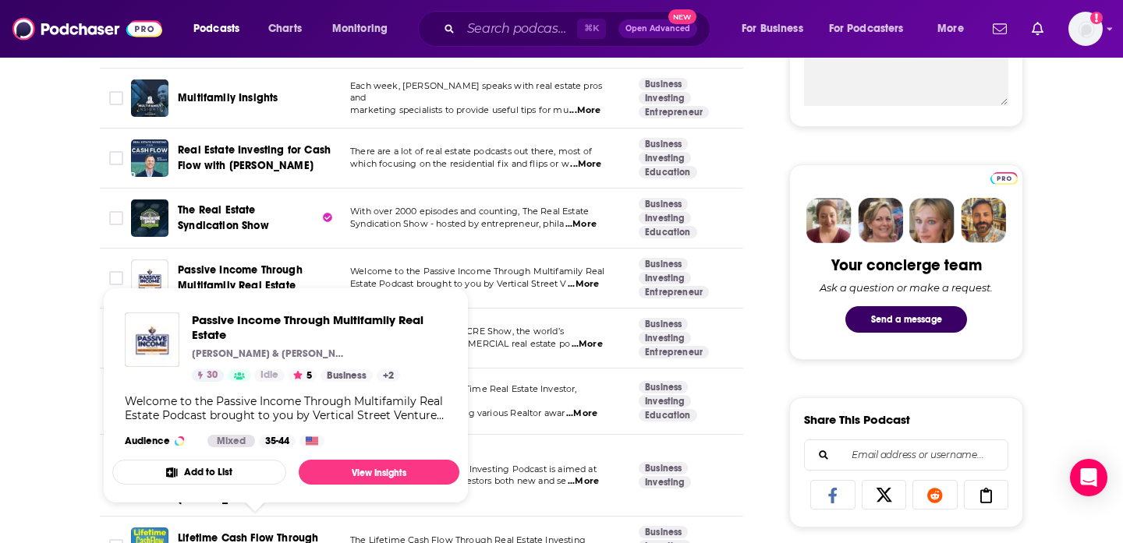
click at [243, 264] on span "Passive Income Through Multifamily Real Estate" at bounding box center [240, 278] width 125 height 29
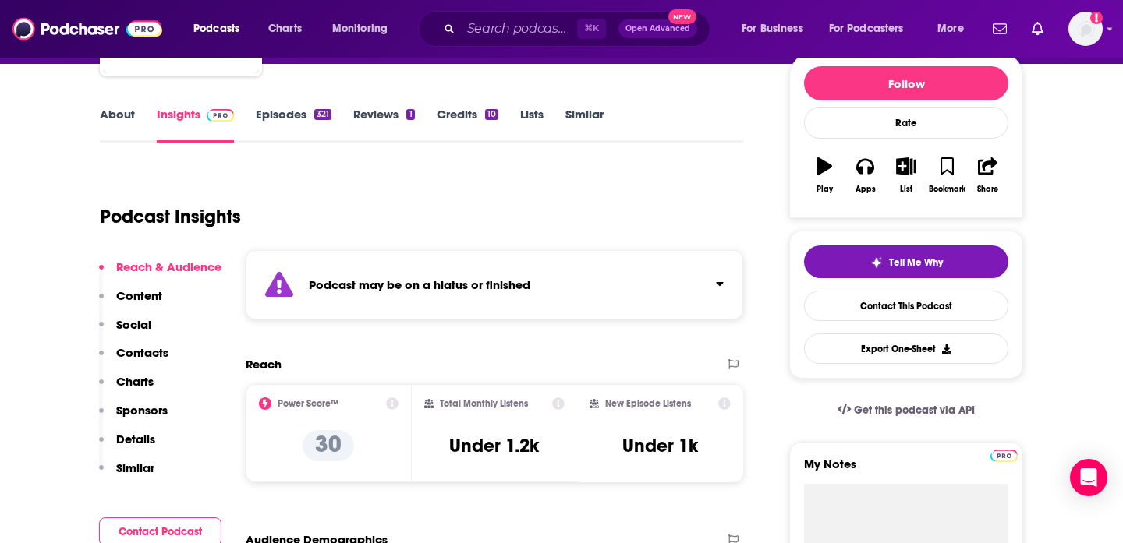
scroll to position [224, 0]
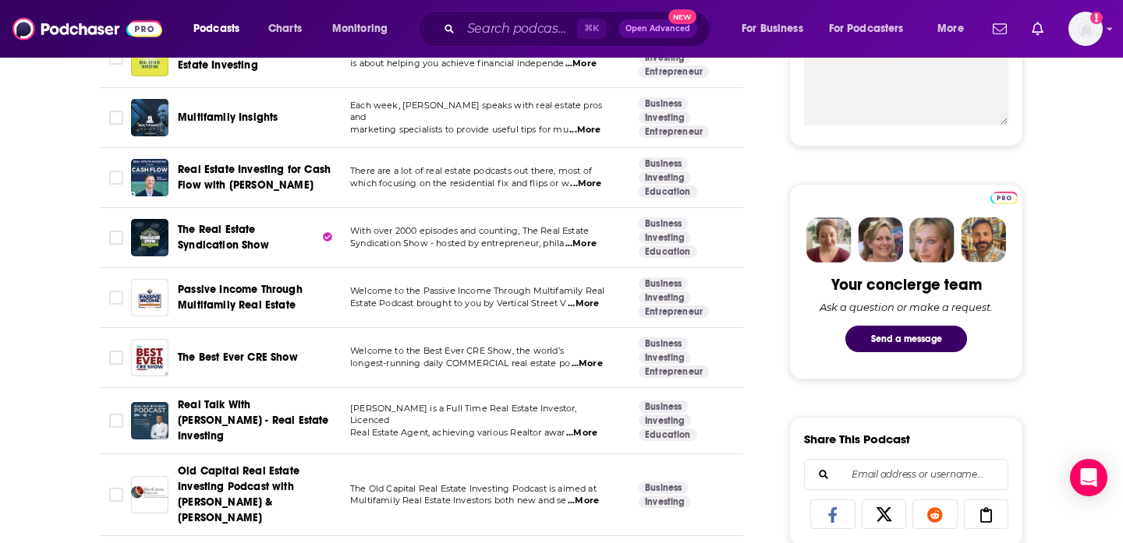
scroll to position [620, 0]
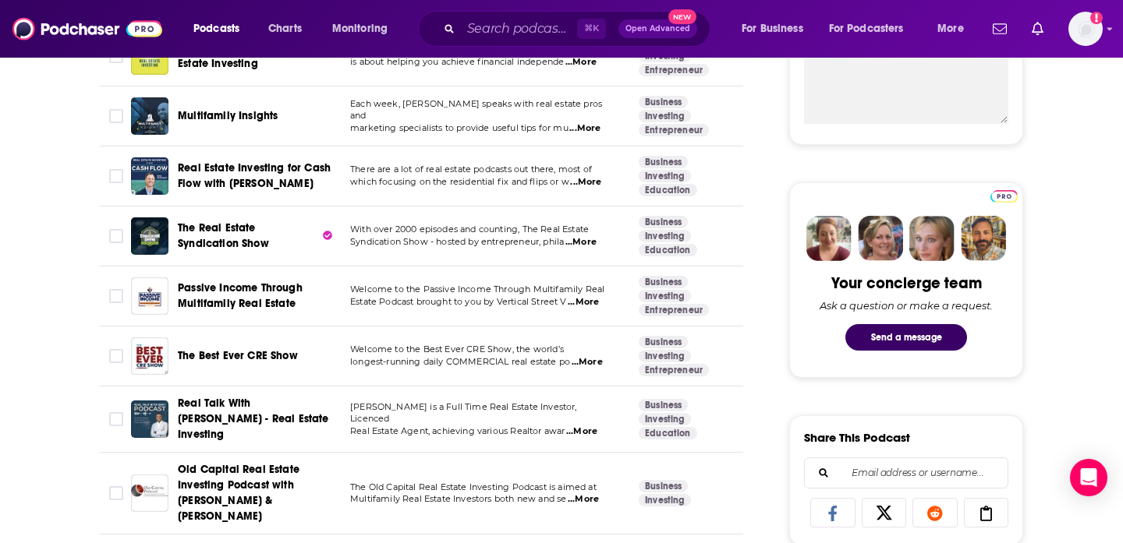
click at [256, 342] on div "The Best Ever CRE Show" at bounding box center [259, 356] width 162 height 37
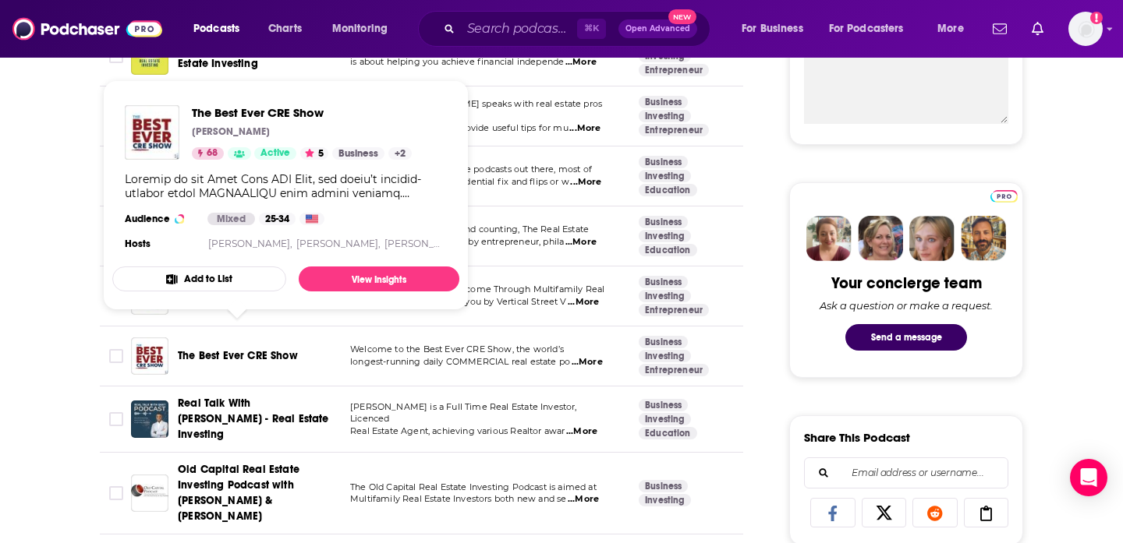
click at [250, 349] on span "The Best Ever CRE Show" at bounding box center [238, 355] width 120 height 13
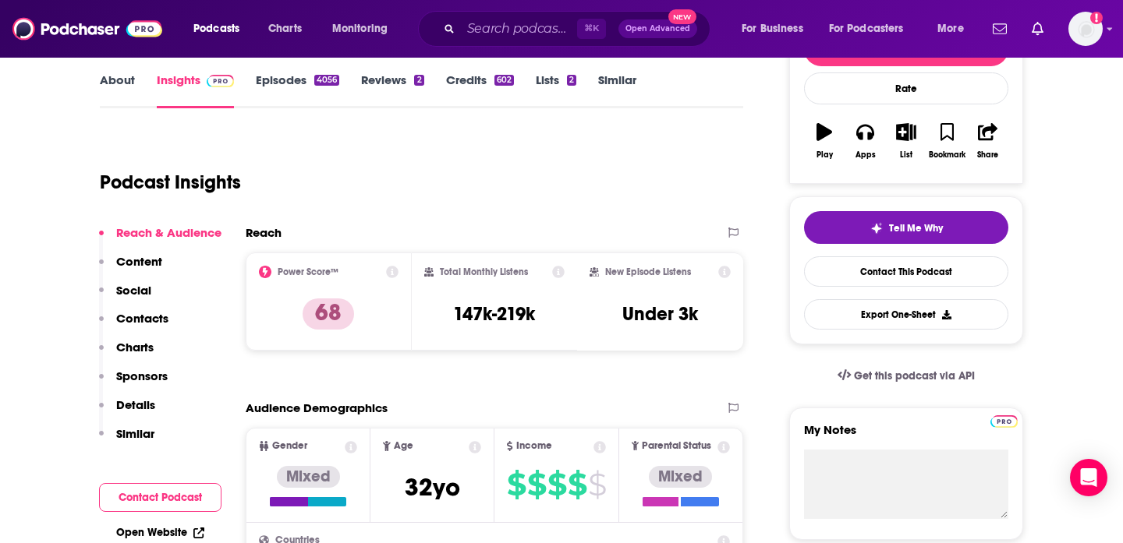
scroll to position [237, 0]
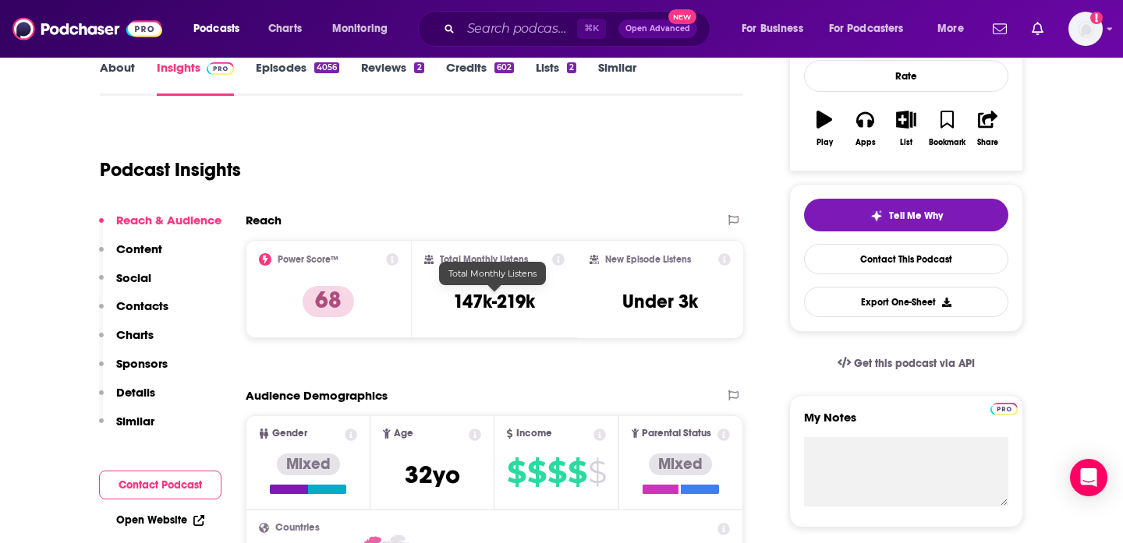
drag, startPoint x: 449, startPoint y: 294, endPoint x: 567, endPoint y: 298, distance: 117.8
click at [572, 300] on div "Total Monthly Listens 147k-219k" at bounding box center [495, 289] width 166 height 98
drag, startPoint x: 450, startPoint y: 306, endPoint x: 547, endPoint y: 306, distance: 97.5
click at [549, 306] on div "Total Monthly Listens 147k-219k" at bounding box center [494, 289] width 141 height 72
copy h3 "147k-219k"
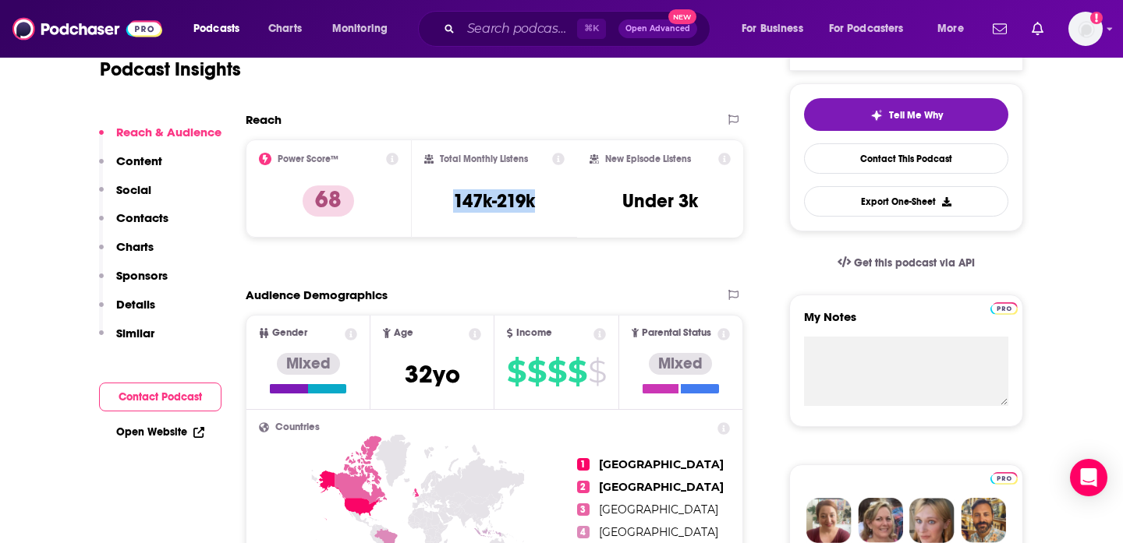
scroll to position [350, 0]
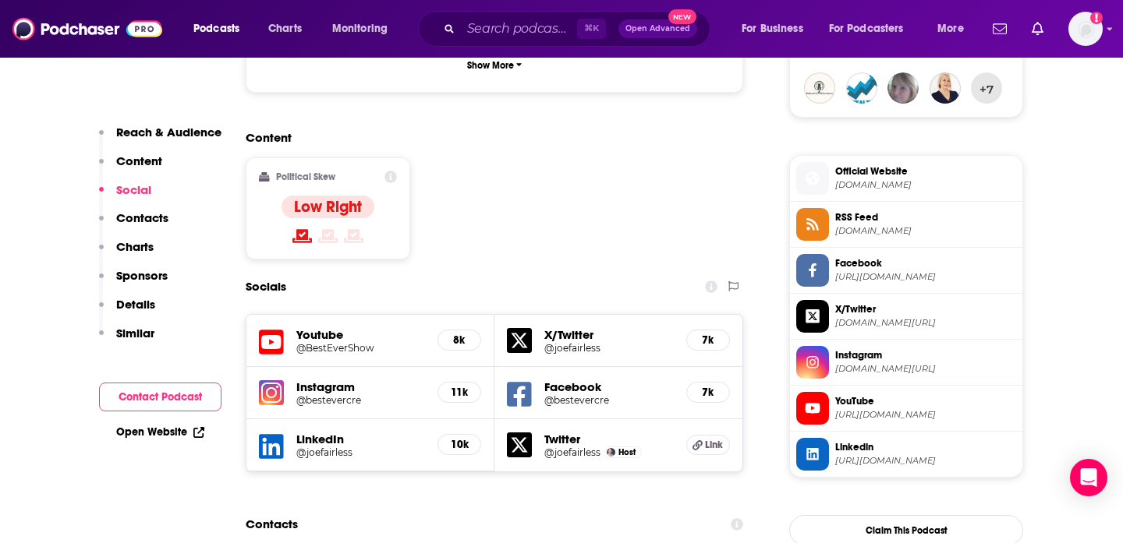
scroll to position [1170, 0]
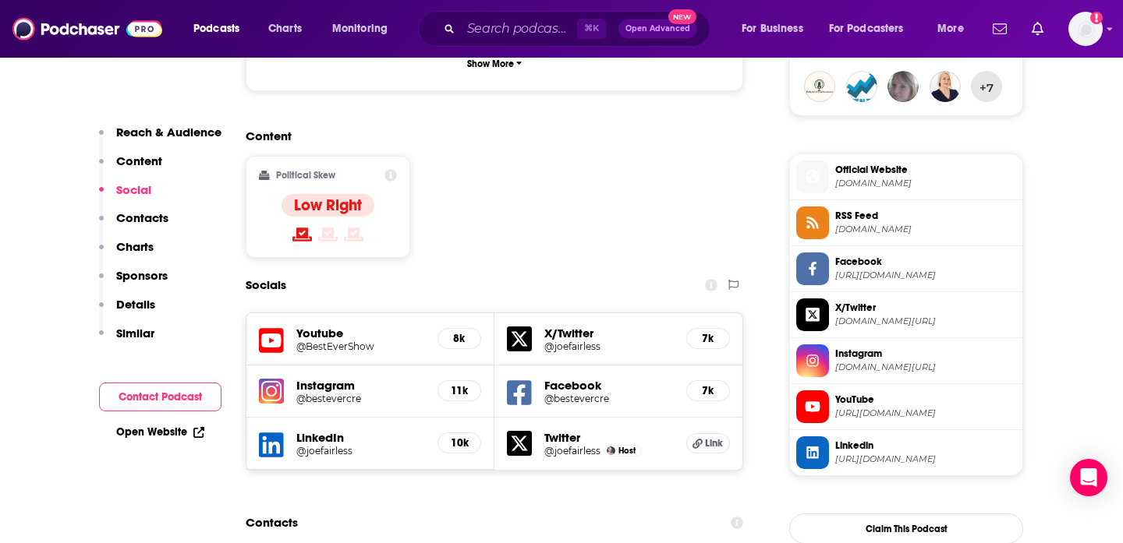
click at [147, 225] on p "Contacts" at bounding box center [142, 218] width 52 height 15
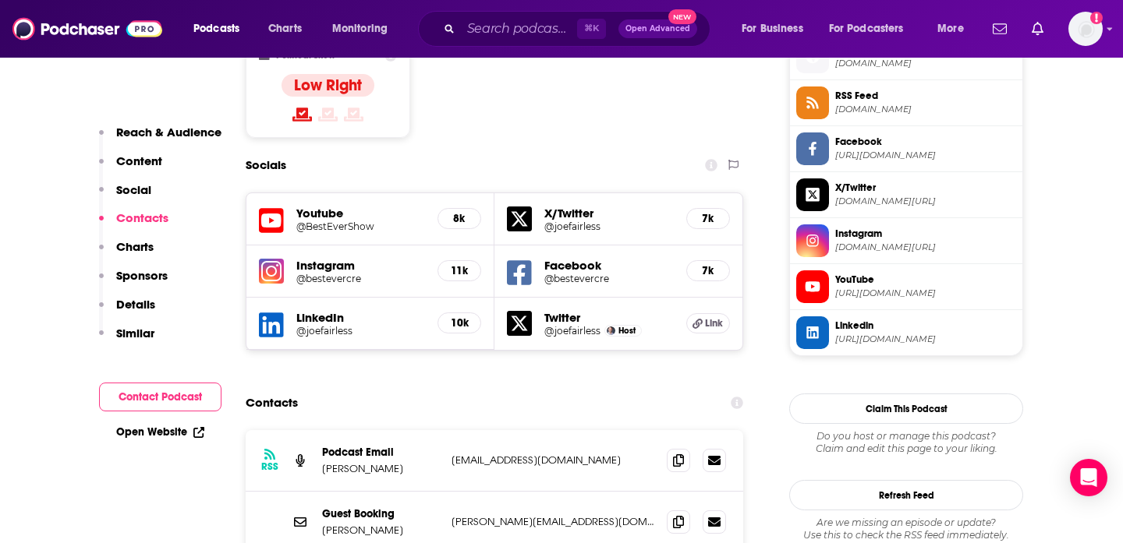
scroll to position [1374, 0]
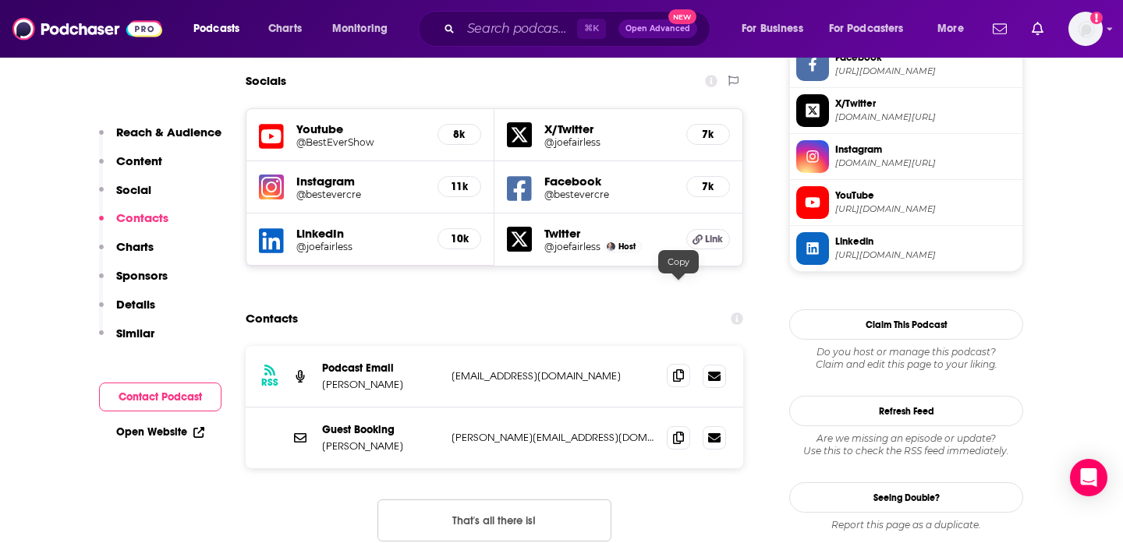
click at [681, 370] on icon at bounding box center [678, 376] width 11 height 12
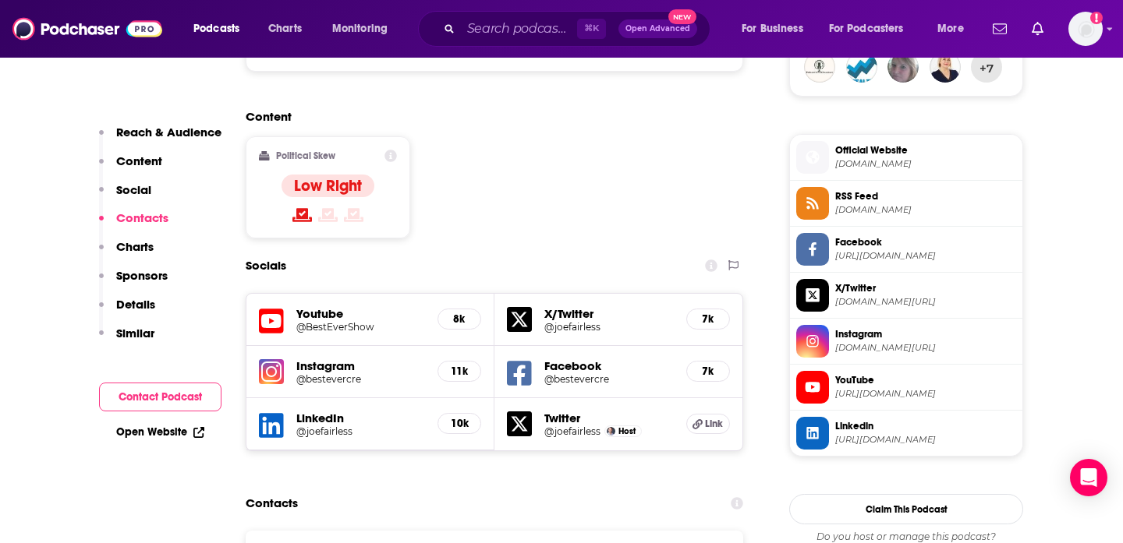
scroll to position [1188, 0]
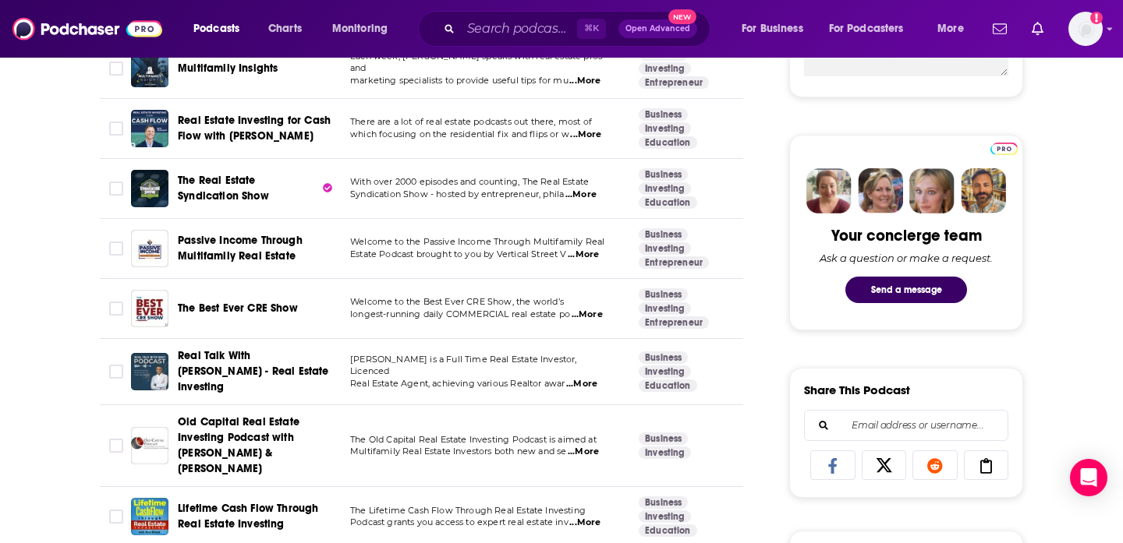
scroll to position [729, 0]
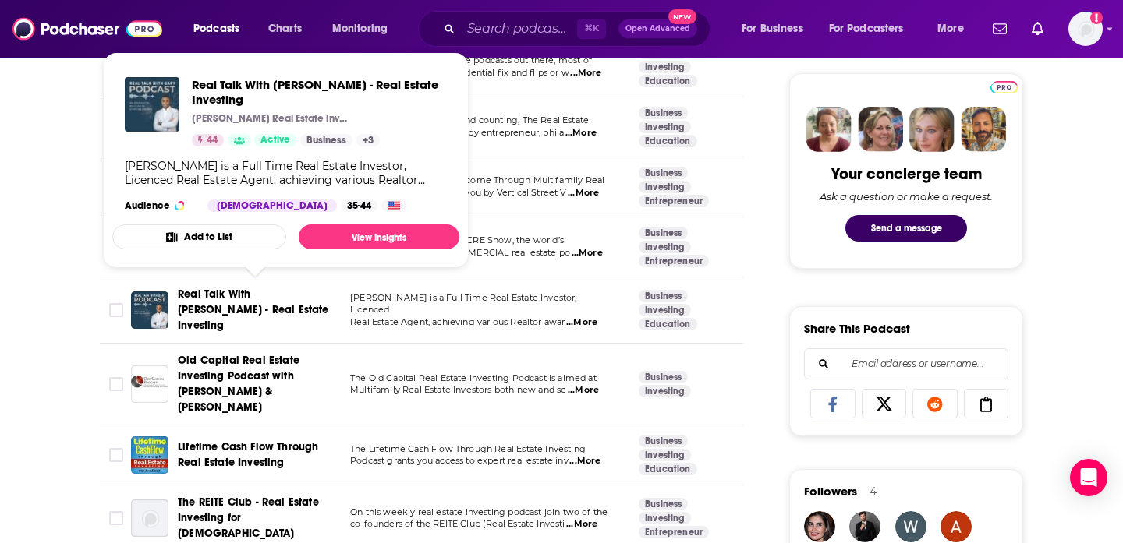
click at [243, 290] on span "Real Talk With Gary - Real Estate Investing" at bounding box center [253, 310] width 151 height 44
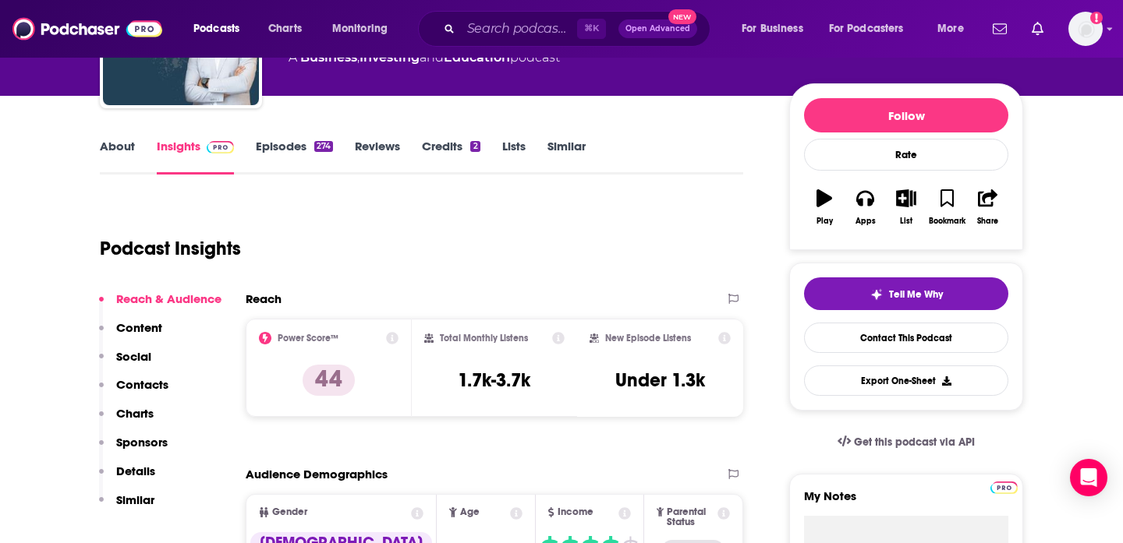
scroll to position [281, 0]
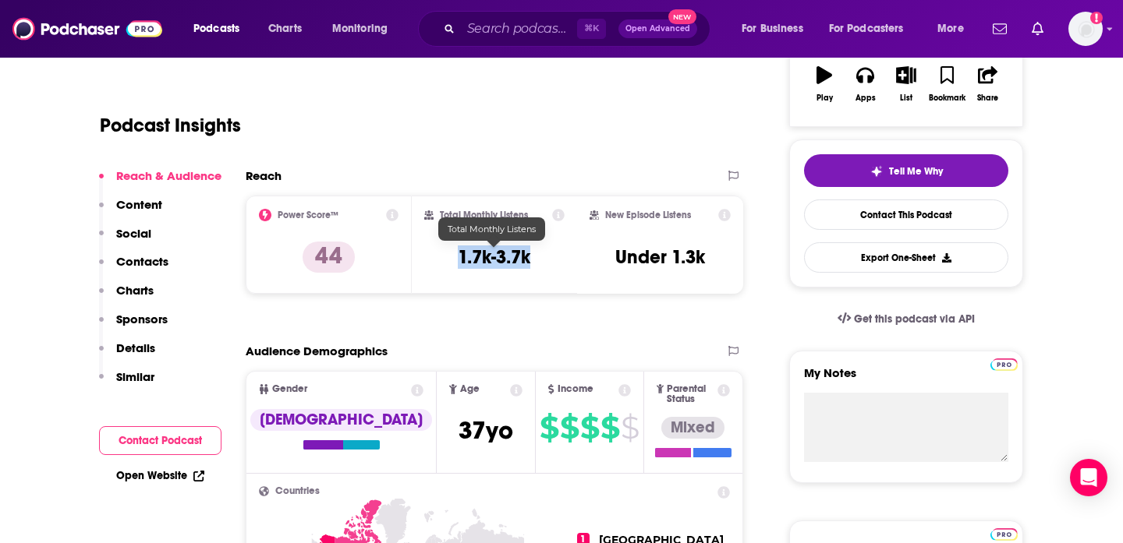
drag, startPoint x: 452, startPoint y: 259, endPoint x: 544, endPoint y: 257, distance: 92.0
click at [546, 258] on div "Total Monthly Listens 1.7k-3.7k" at bounding box center [494, 245] width 141 height 72
copy h3 "1.7k-3.7k"
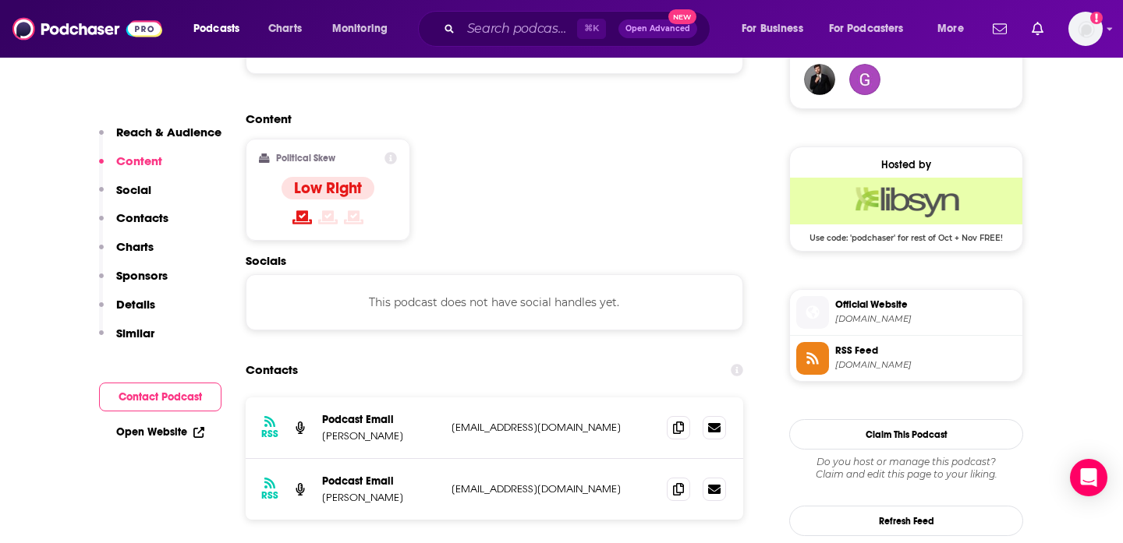
scroll to position [1233, 0]
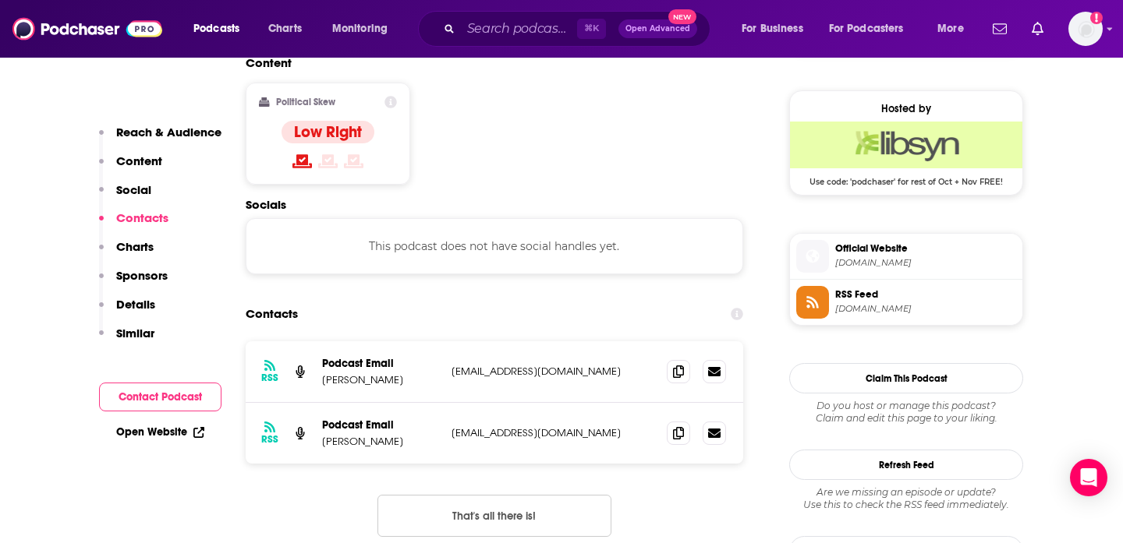
click at [160, 404] on button "Contact Podcast" at bounding box center [160, 397] width 122 height 29
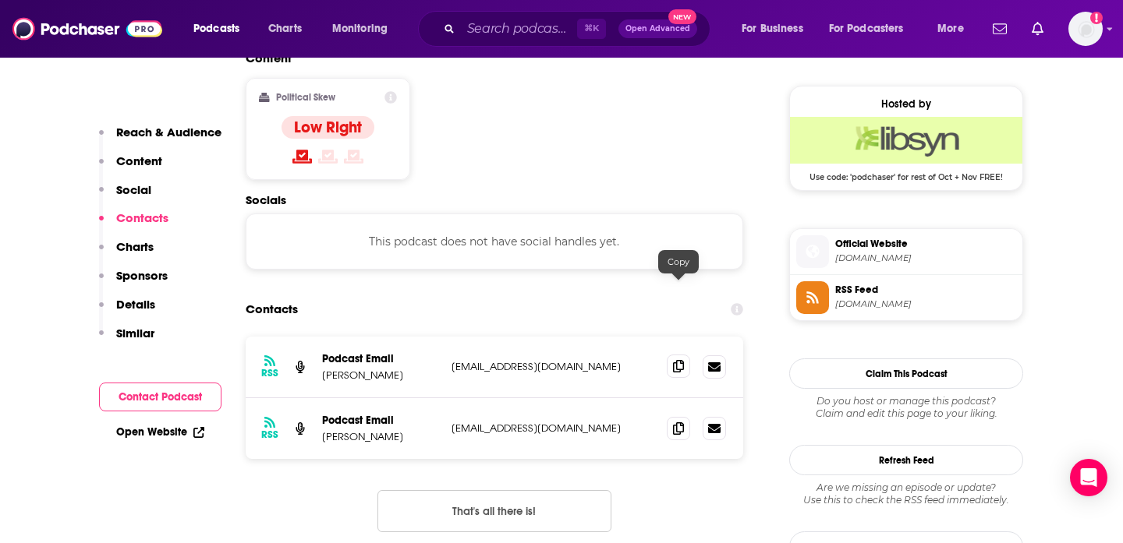
click at [676, 360] on icon at bounding box center [678, 366] width 11 height 12
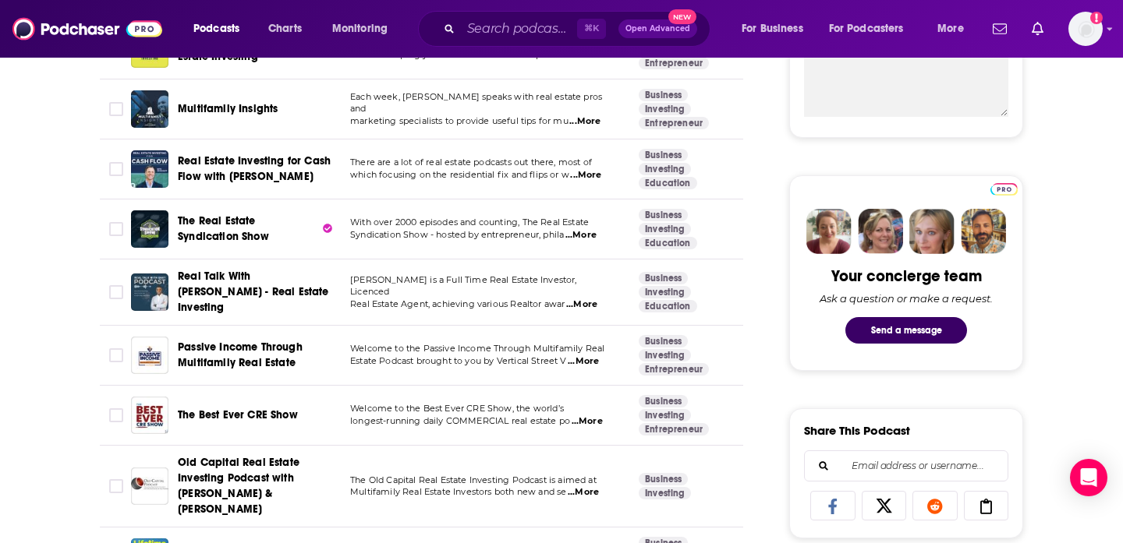
scroll to position [726, 0]
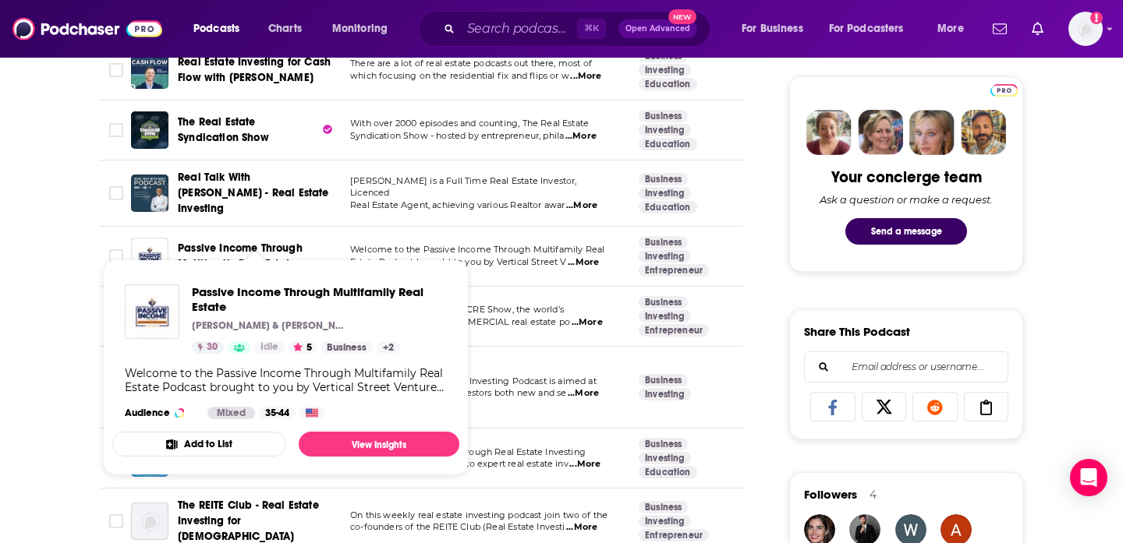
click at [250, 242] on span "Passive Income Through Multifamily Real Estate" at bounding box center [240, 256] width 125 height 29
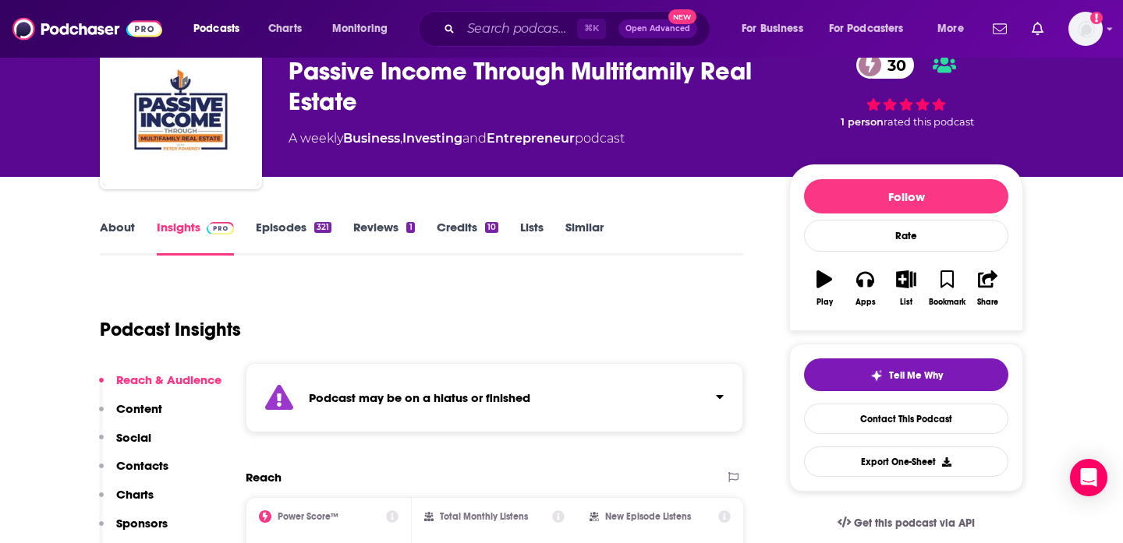
scroll to position [102, 0]
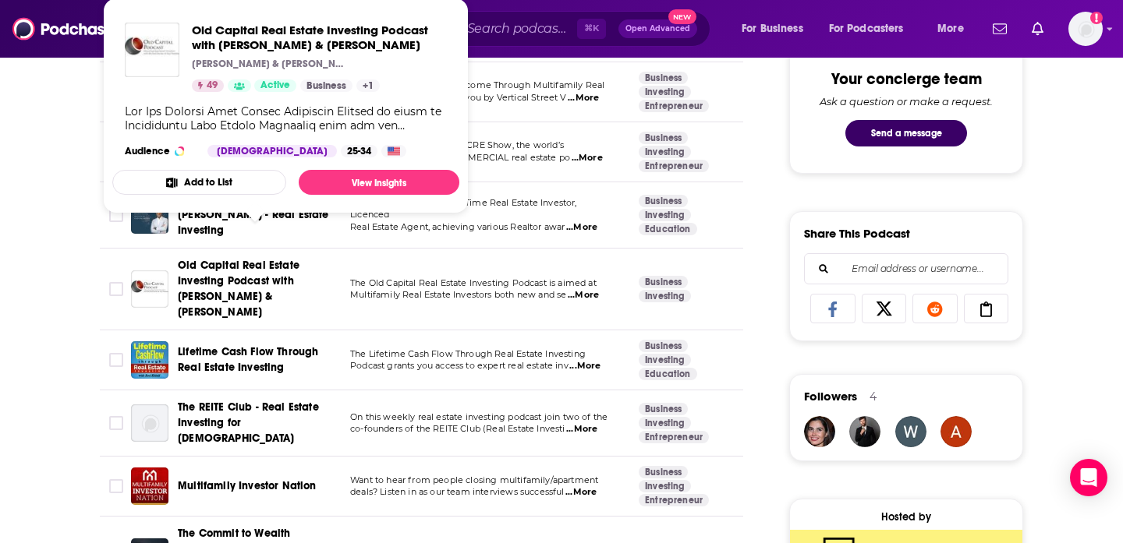
scroll to position [866, 0]
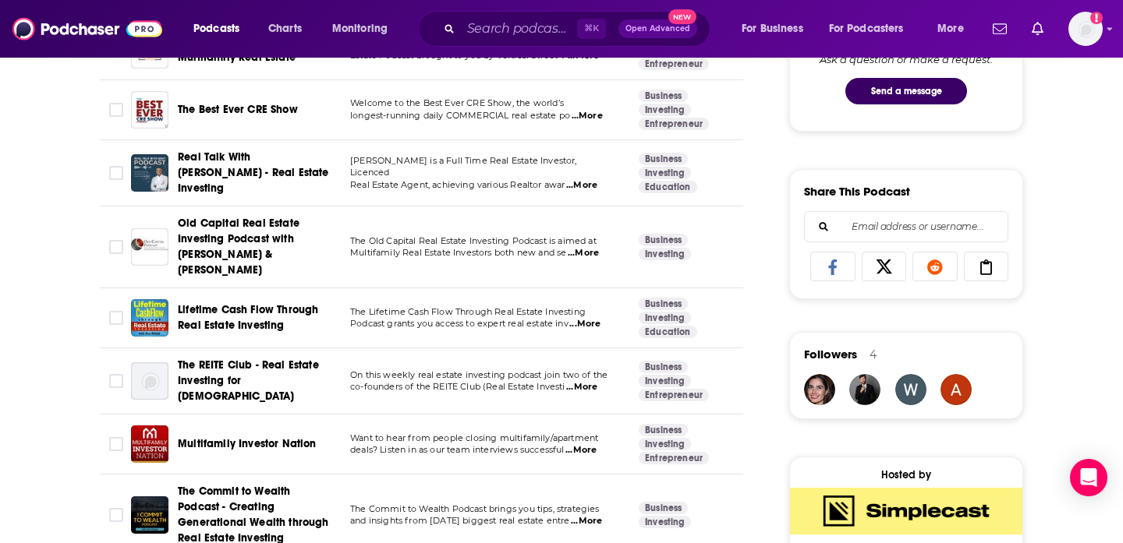
click at [252, 231] on span "Old Capital Real Estate Investing Podcast with Michael Becker & Paul Peebles" at bounding box center [239, 247] width 122 height 60
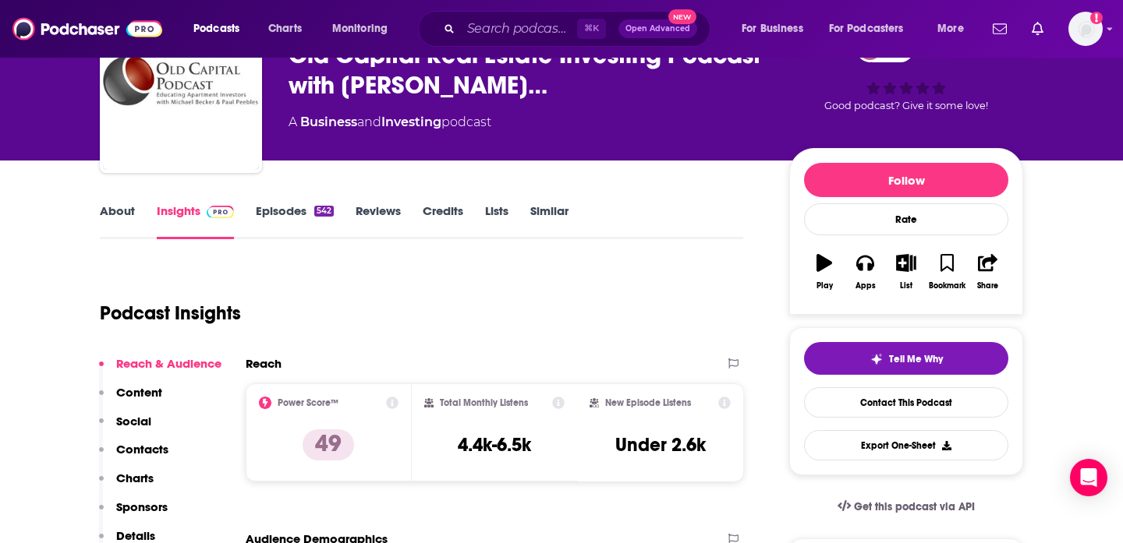
scroll to position [168, 0]
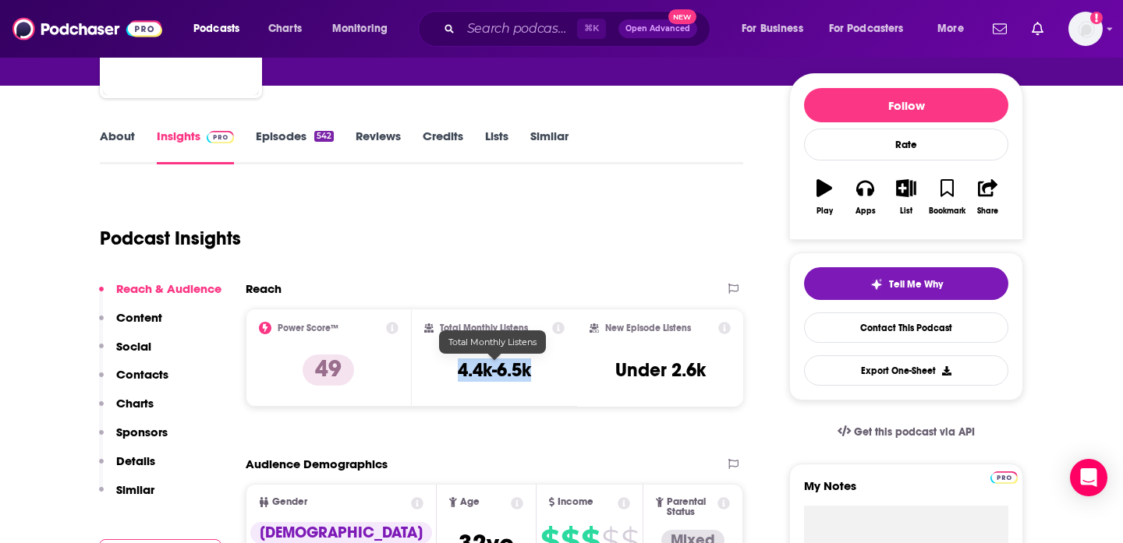
drag, startPoint x: 449, startPoint y: 374, endPoint x: 529, endPoint y: 371, distance: 80.4
click at [530, 373] on div "Total Monthly Listens 4.4k-6.5k" at bounding box center [494, 358] width 141 height 72
copy h3 "4.4k-6.5k"
click at [511, 269] on div "Podcast Insights" at bounding box center [421, 235] width 643 height 92
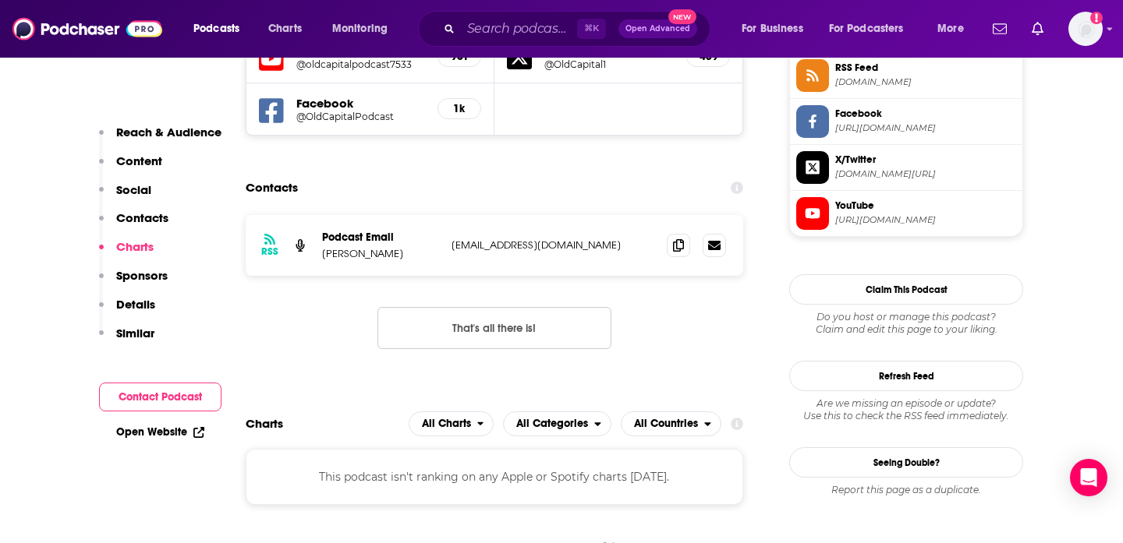
scroll to position [1457, 0]
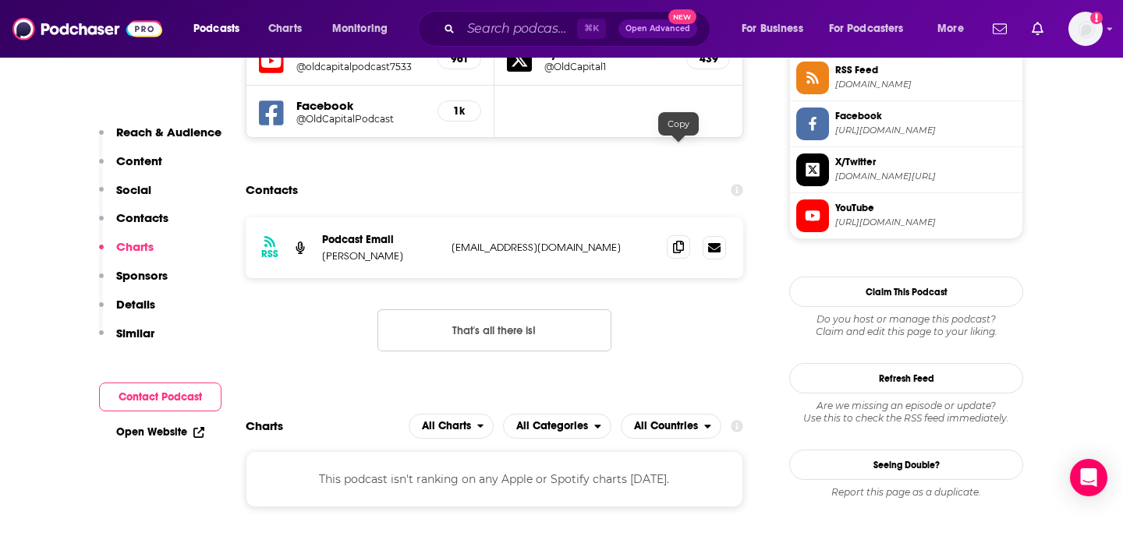
click at [673, 241] on icon at bounding box center [678, 247] width 11 height 12
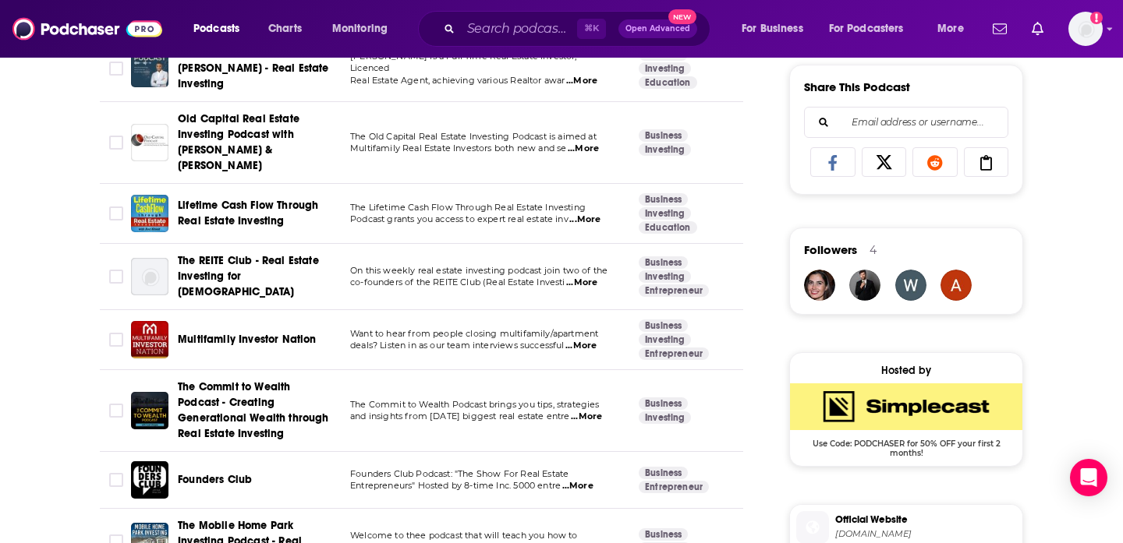
scroll to position [926, 0]
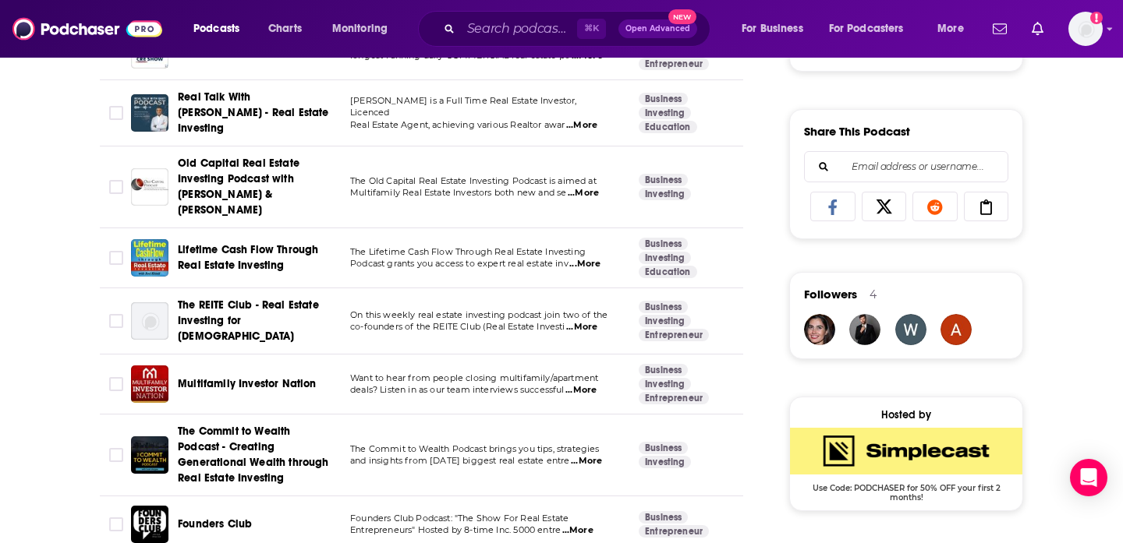
click at [259, 239] on div "Lifetime Cash Flow Through Real Estate Investing" at bounding box center [259, 257] width 162 height 37
click at [259, 243] on span "Lifetime Cash Flow Through Real Estate Investing" at bounding box center [248, 257] width 140 height 29
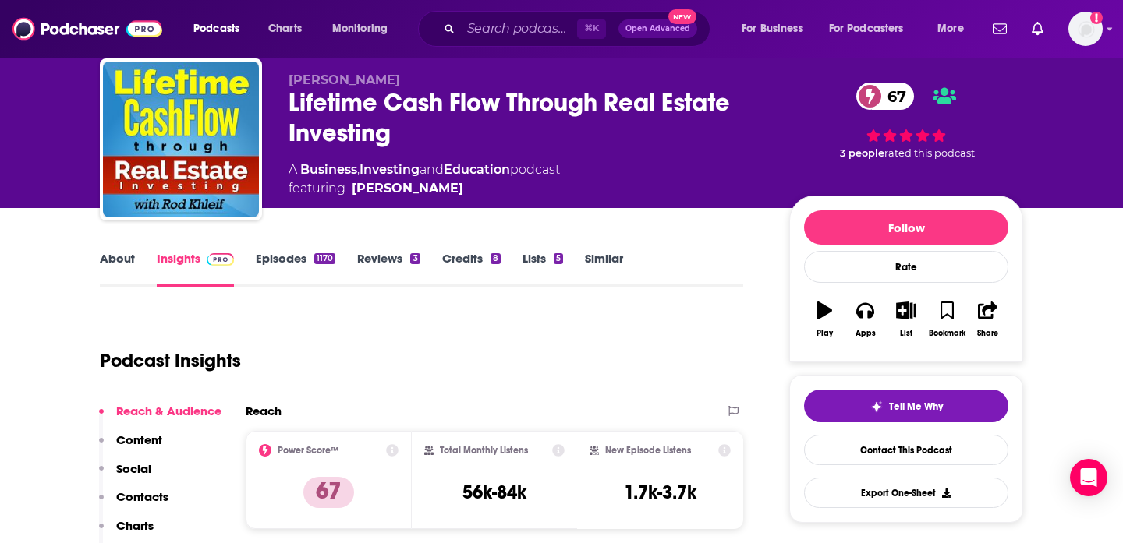
scroll to position [283, 0]
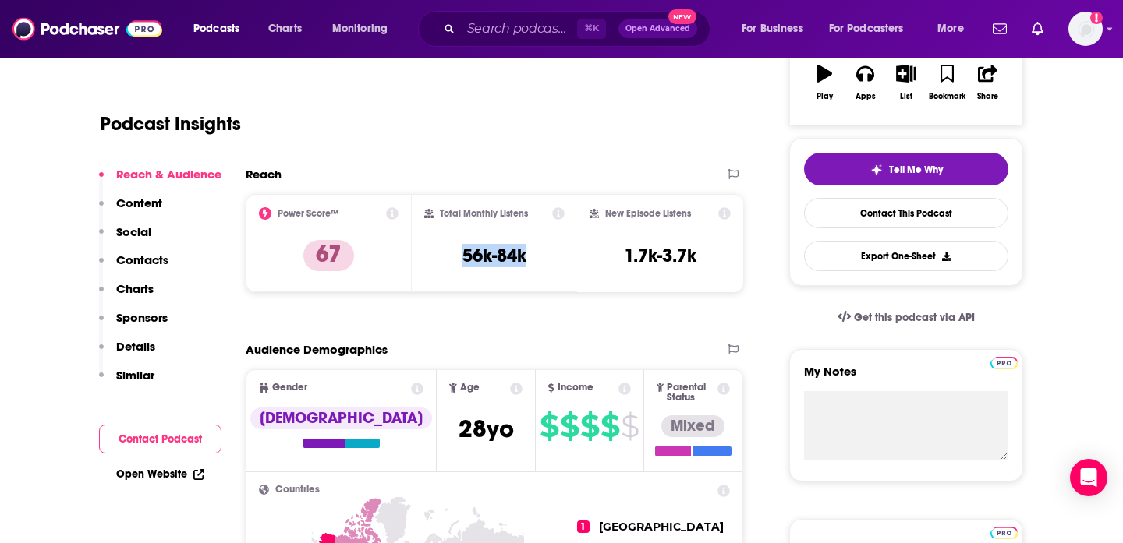
drag, startPoint x: 443, startPoint y: 262, endPoint x: 536, endPoint y: 267, distance: 93.7
click at [536, 267] on div "Total Monthly Listens 56k-84k" at bounding box center [494, 243] width 141 height 72
copy h3 "56k-84k"
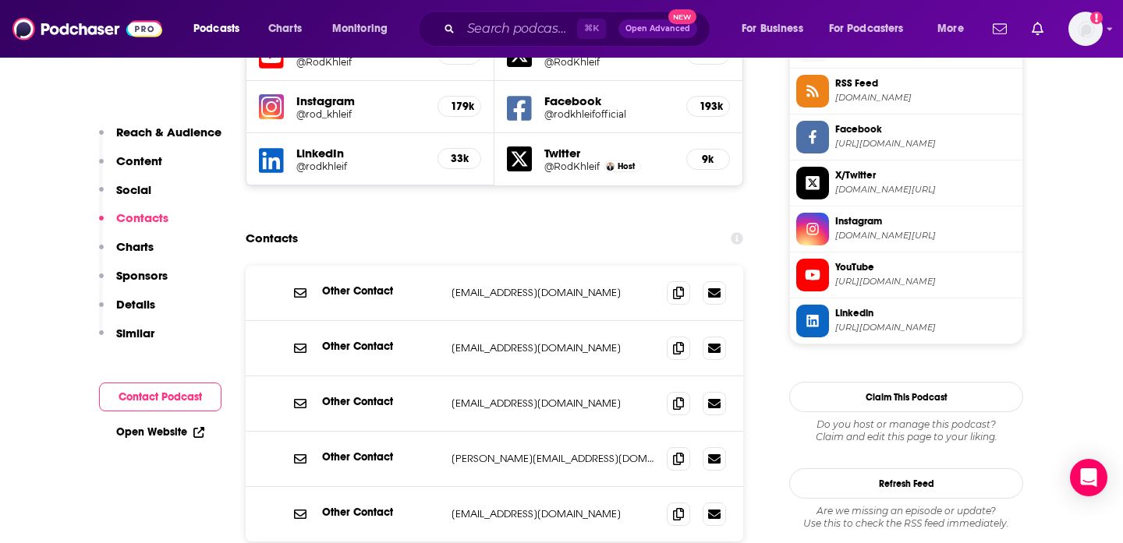
scroll to position [1520, 0]
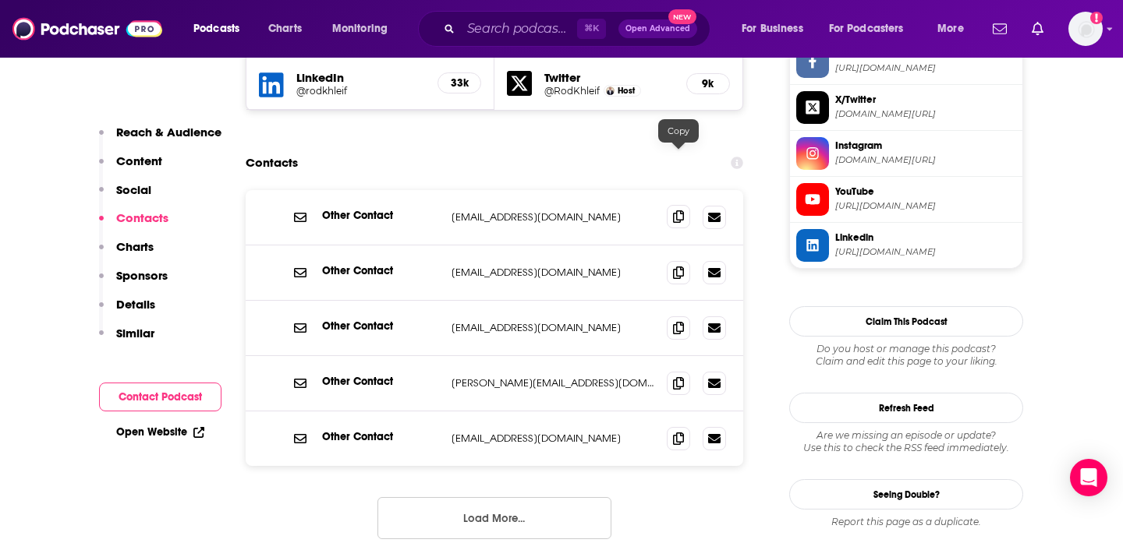
click at [681, 211] on icon at bounding box center [678, 217] width 11 height 12
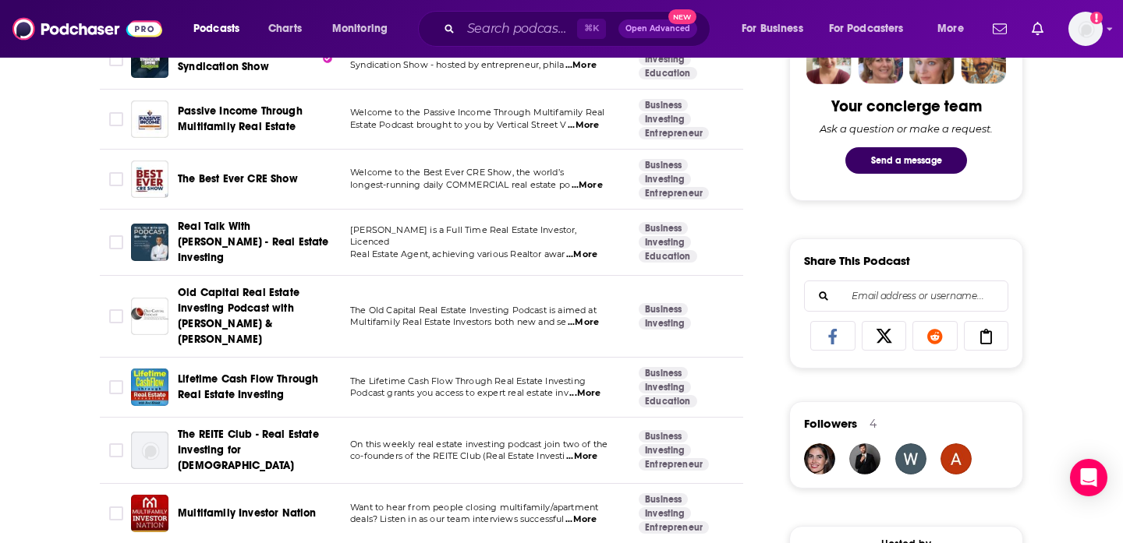
scroll to position [913, 0]
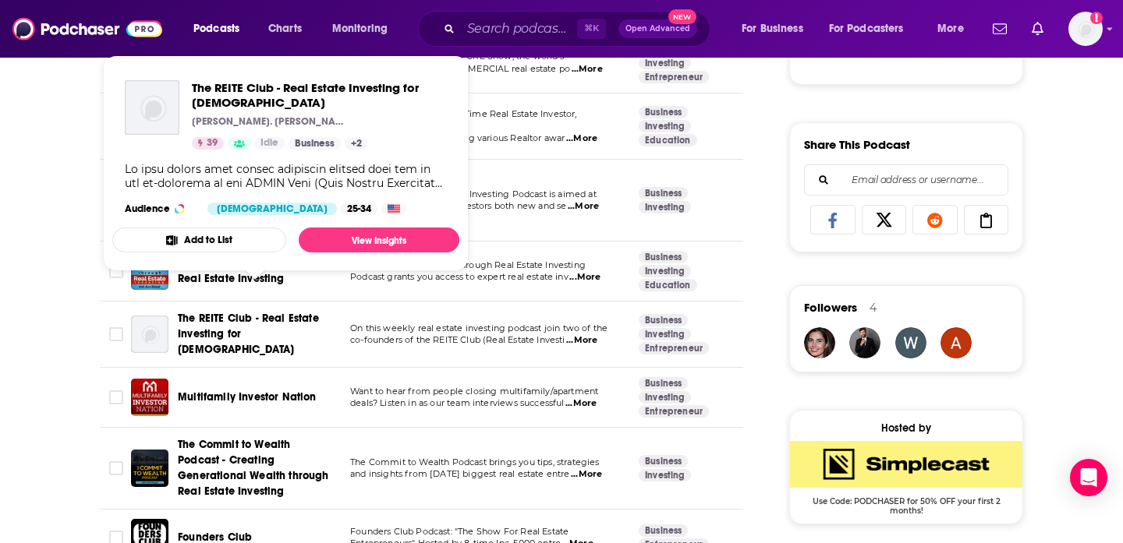
click at [229, 312] on span "The REITE Club - Real Estate Investing for Canadians" at bounding box center [248, 334] width 141 height 44
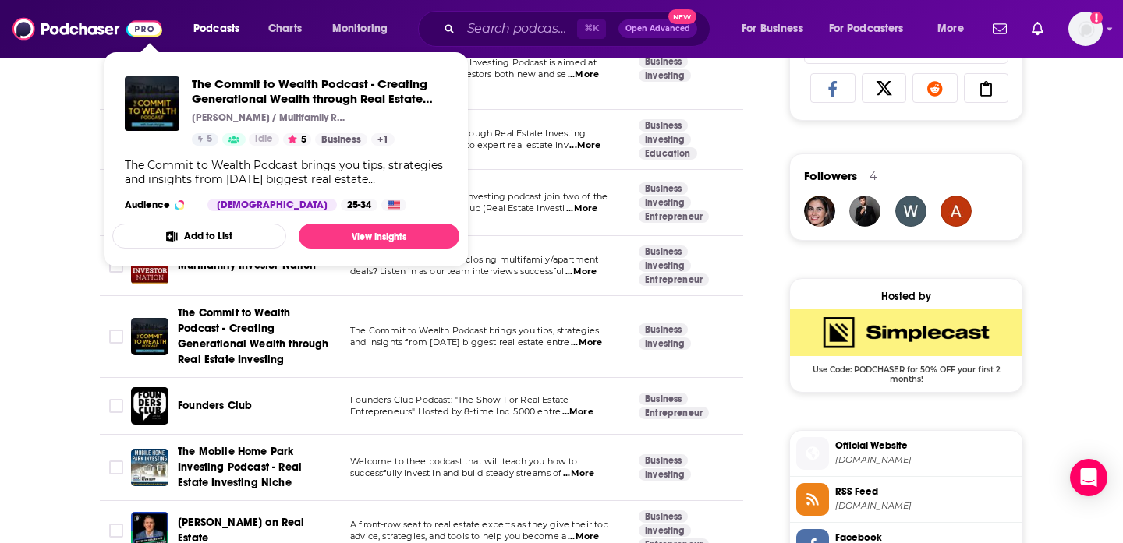
scroll to position [1044, 0]
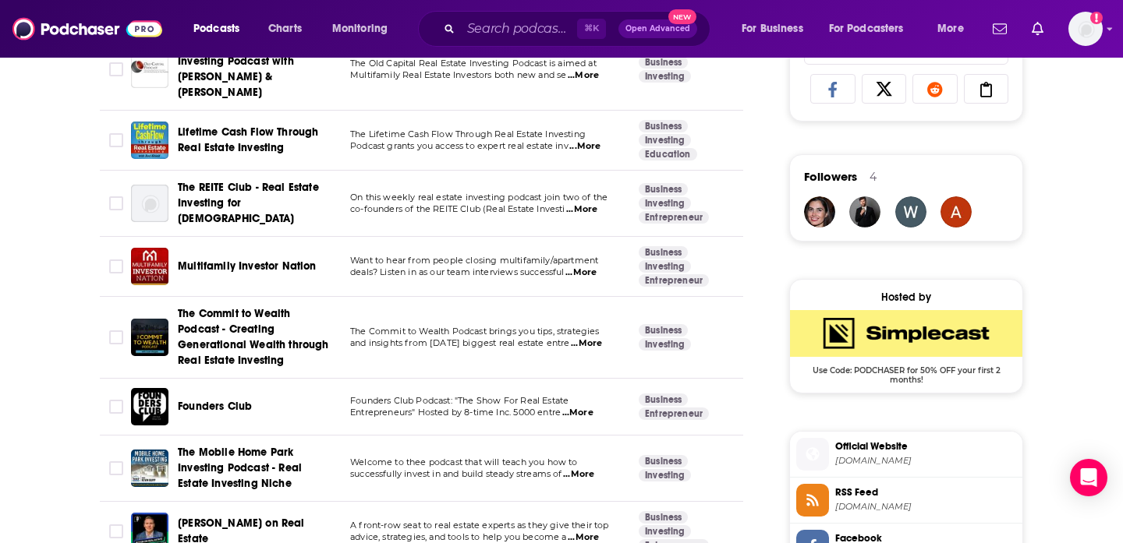
click at [246, 260] on span "Multifamily Investor Nation" at bounding box center [247, 266] width 139 height 13
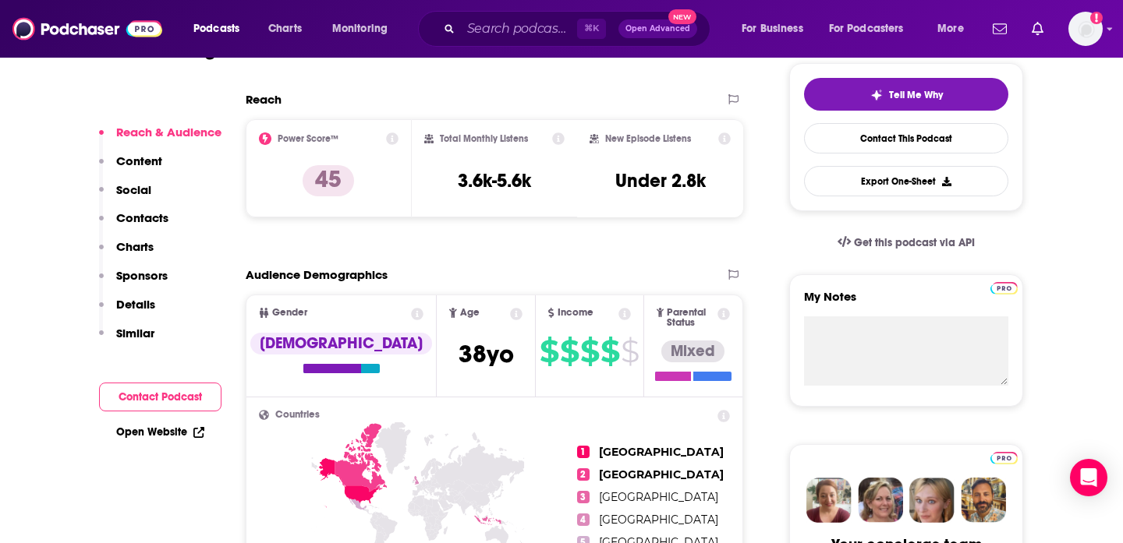
scroll to position [421, 0]
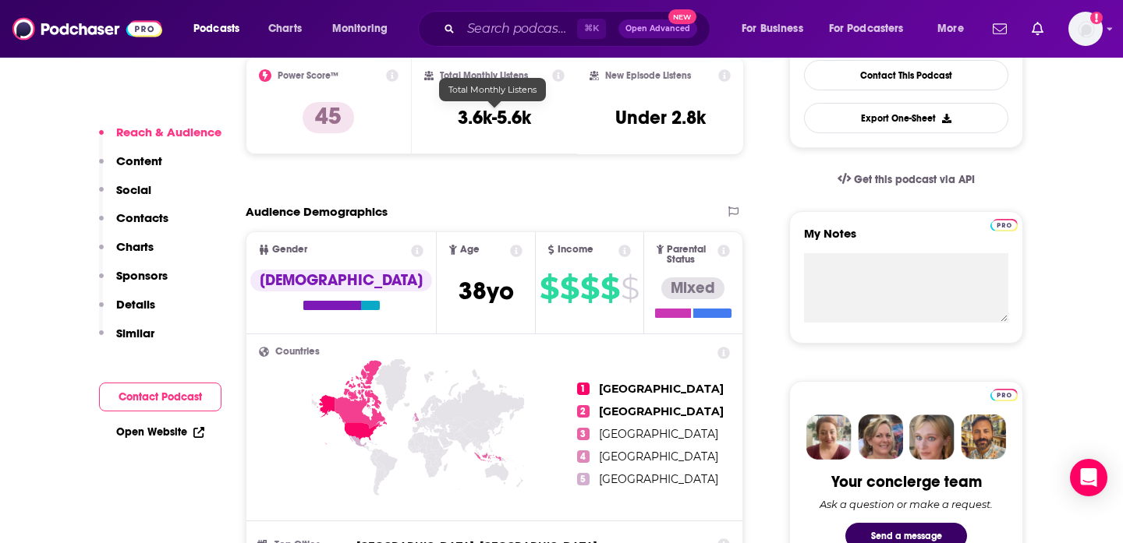
drag, startPoint x: 452, startPoint y: 111, endPoint x: 562, endPoint y: 109, distance: 110.0
click at [565, 111] on div "Total Monthly Listens 3.6k-5.6k" at bounding box center [495, 105] width 166 height 98
click at [454, 118] on div "Total Monthly Listens 3.6k-5.6k" at bounding box center [494, 105] width 141 height 72
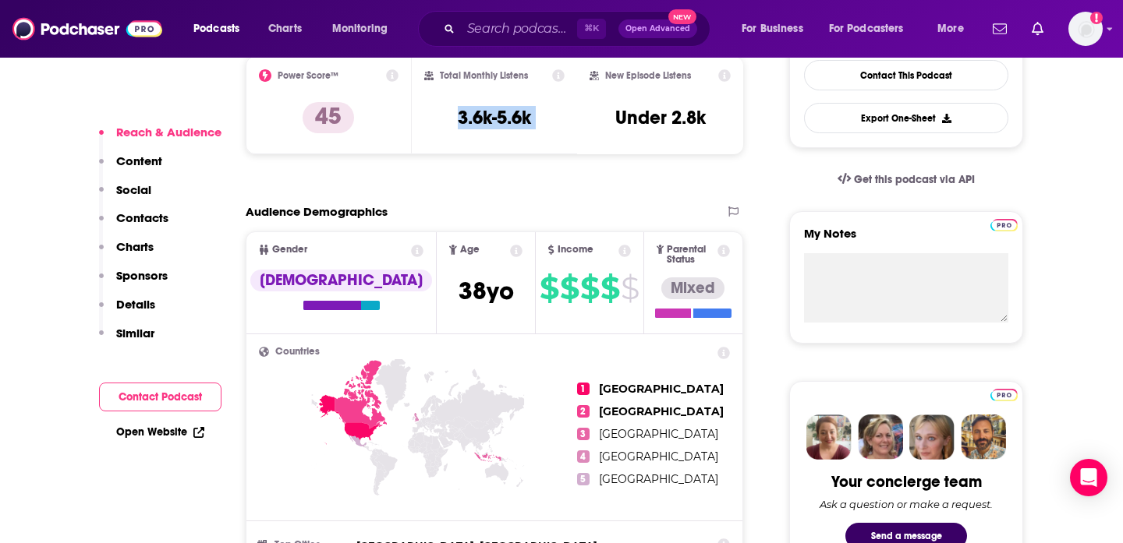
copy div "3.6k-5.6k"
click at [509, 159] on div "Reach Power Score™ 45 Total Monthly Listens 3.6k-5.6k New Episode Listens Under…" at bounding box center [494, 98] width 497 height 138
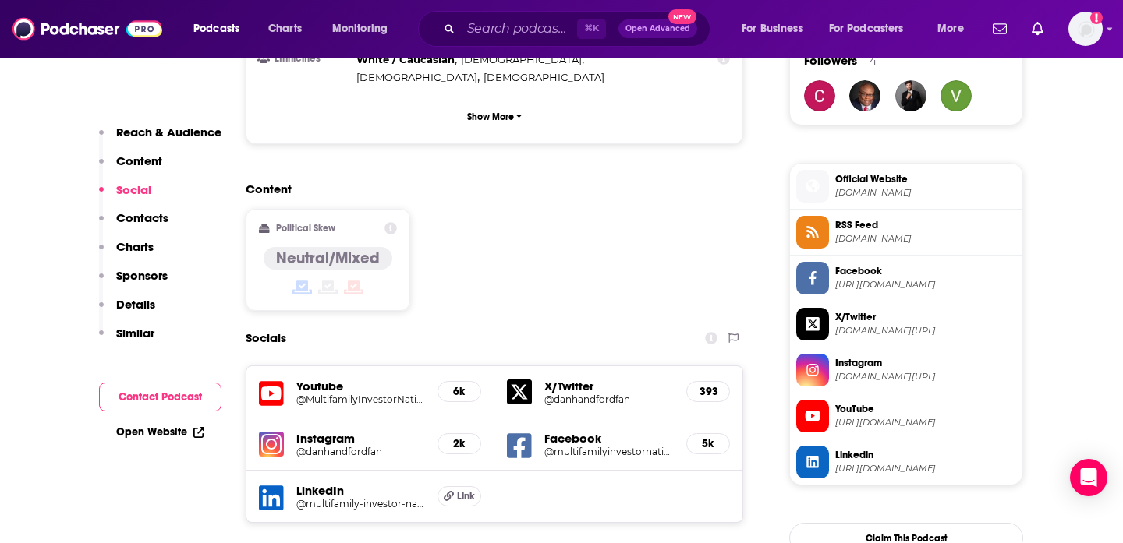
scroll to position [1426, 0]
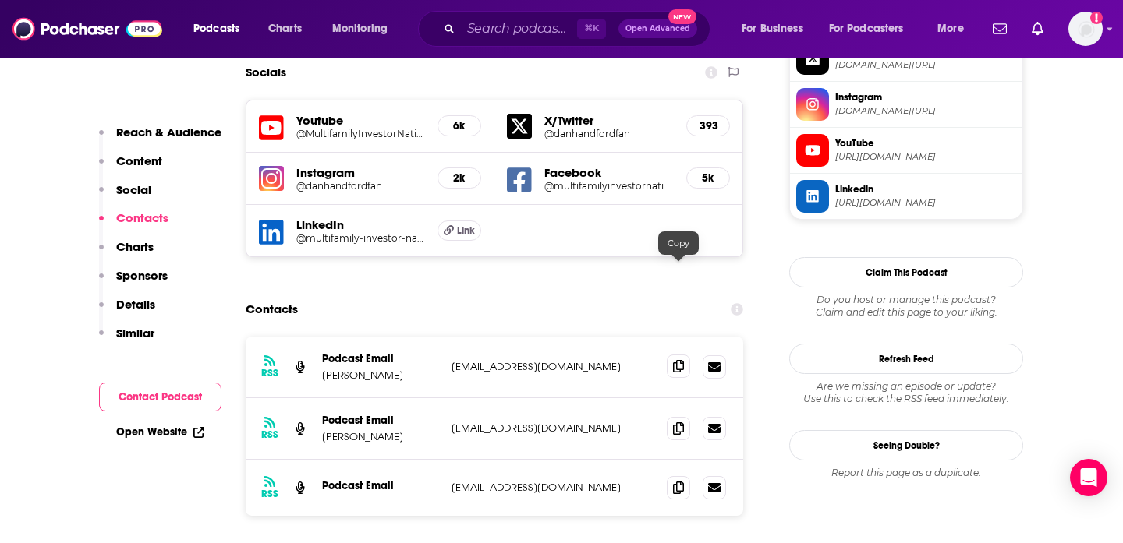
click at [673, 360] on icon at bounding box center [678, 366] width 11 height 12
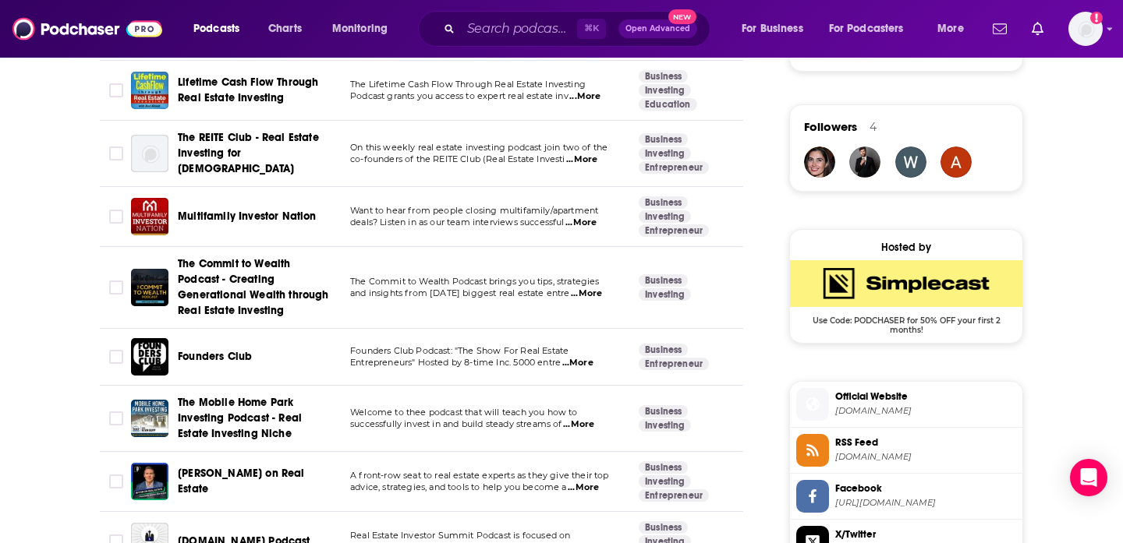
scroll to position [1095, 0]
click at [220, 257] on span "The Commit to Wealth Podcast - Creating Generational Wealth through Real Estate…" at bounding box center [253, 287] width 151 height 60
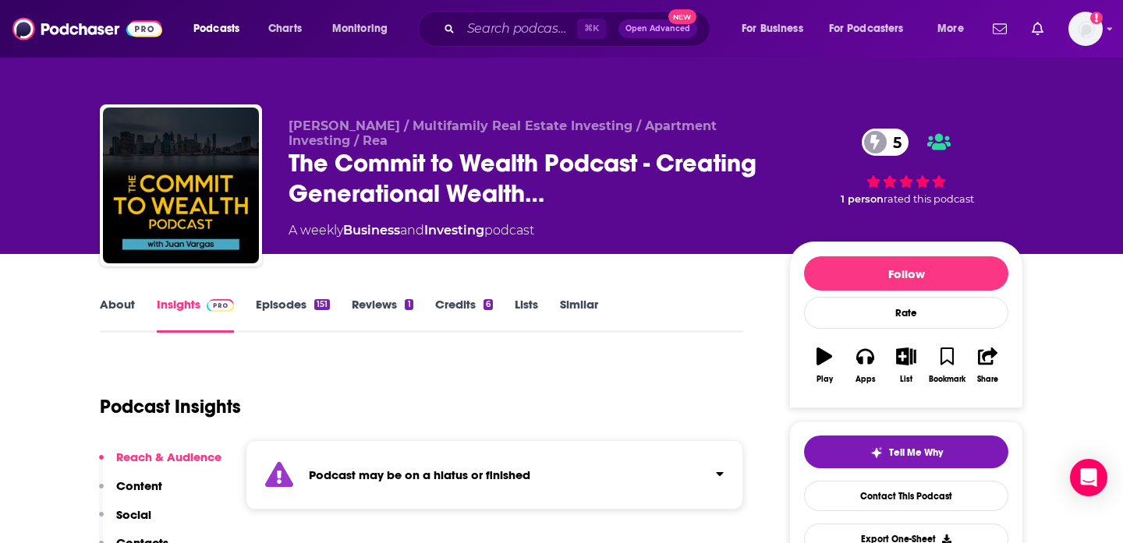
scroll to position [133, 0]
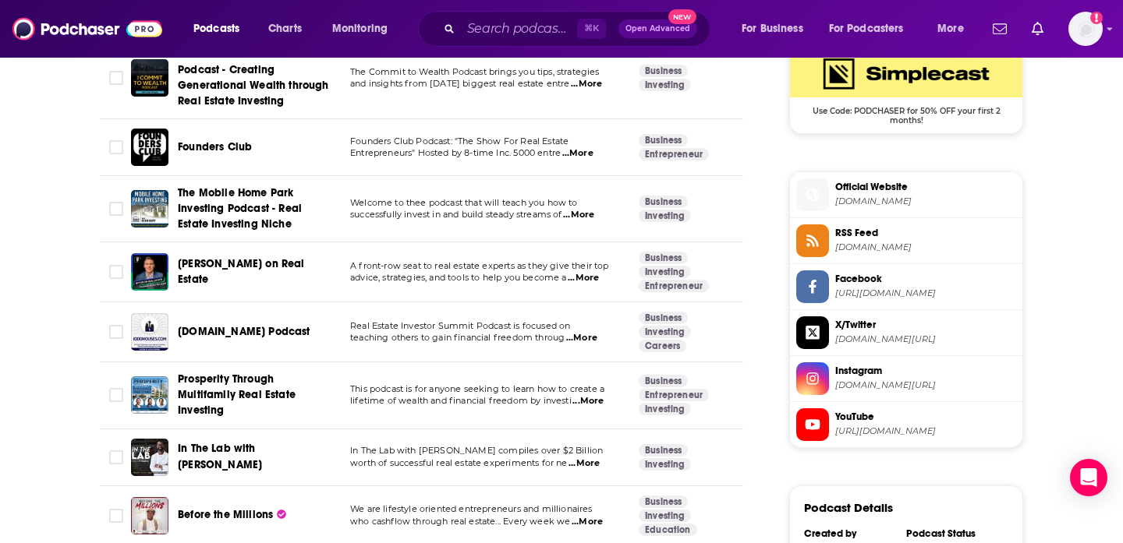
scroll to position [1323, 0]
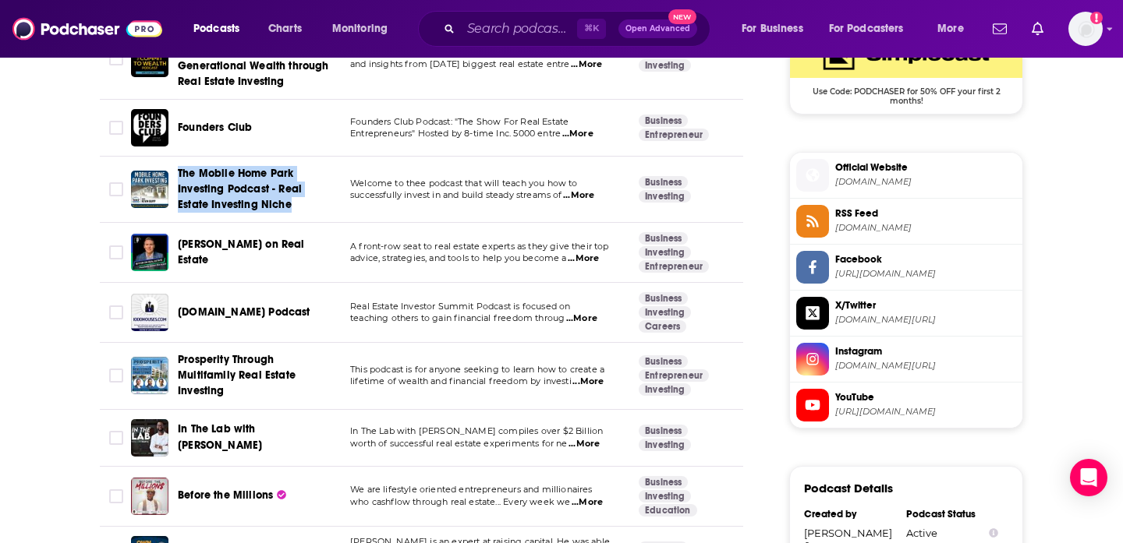
click at [278, 167] on span "The Mobile Home Park Investing Podcast - Real Estate Investing Niche" at bounding box center [240, 189] width 124 height 44
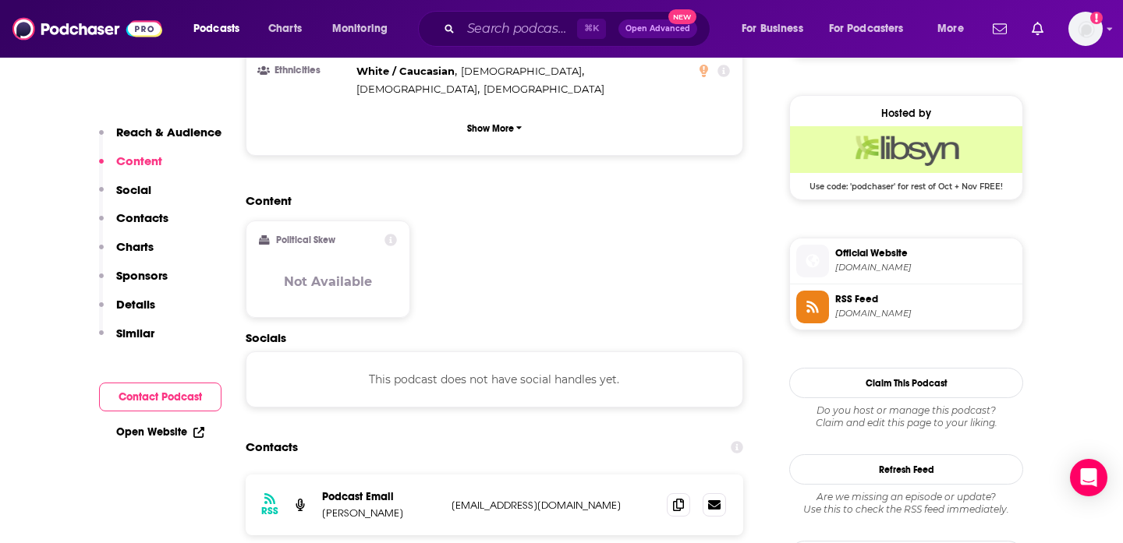
scroll to position [1335, 0]
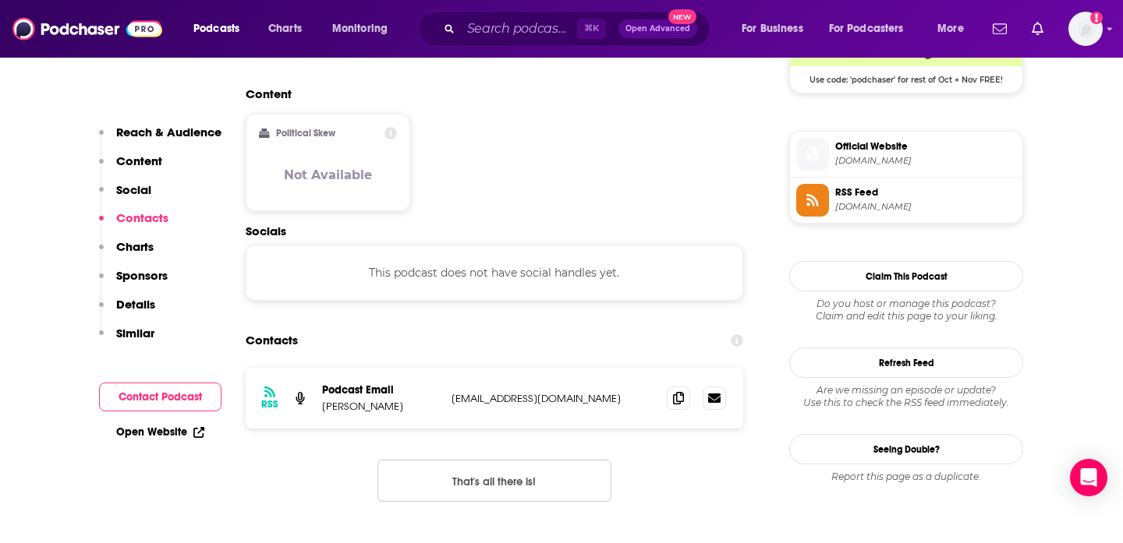
copy span "Official Website mobilehomeparkacademy.com"
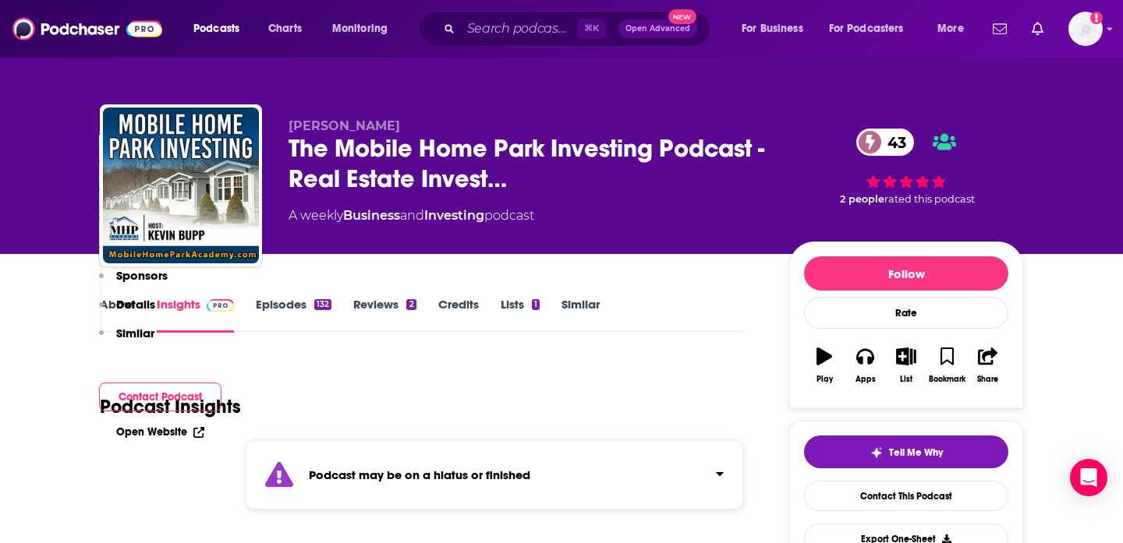
scroll to position [299, 0]
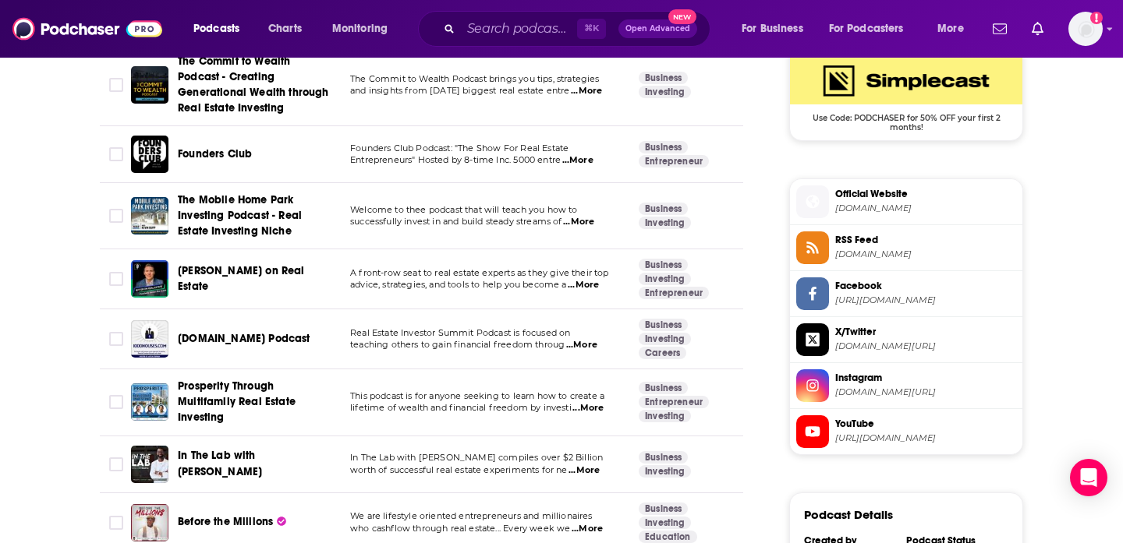
scroll to position [1297, 0]
click at [230, 264] on span "Ritter on Real Estate" at bounding box center [241, 278] width 127 height 29
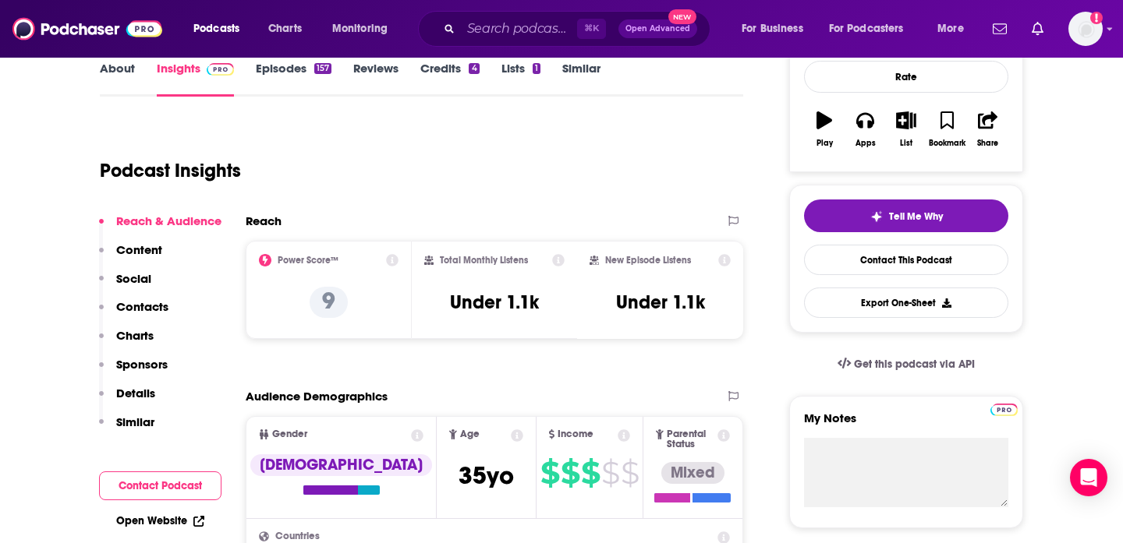
scroll to position [237, 0]
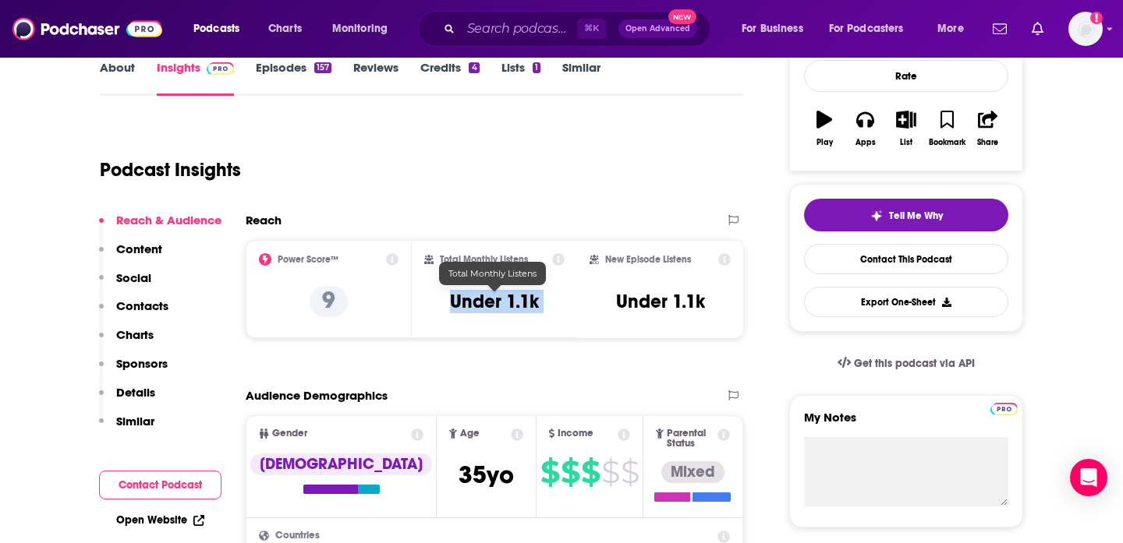
drag, startPoint x: 448, startPoint y: 299, endPoint x: 579, endPoint y: 299, distance: 130.2
click at [579, 299] on div "Power Score™ 9 Total Monthly Listens Under 1.1k New Episode Listens Under 1.1k" at bounding box center [494, 289] width 497 height 98
copy div "Under 1.1k"
click at [510, 168] on div "Podcast Insights" at bounding box center [415, 161] width 631 height 80
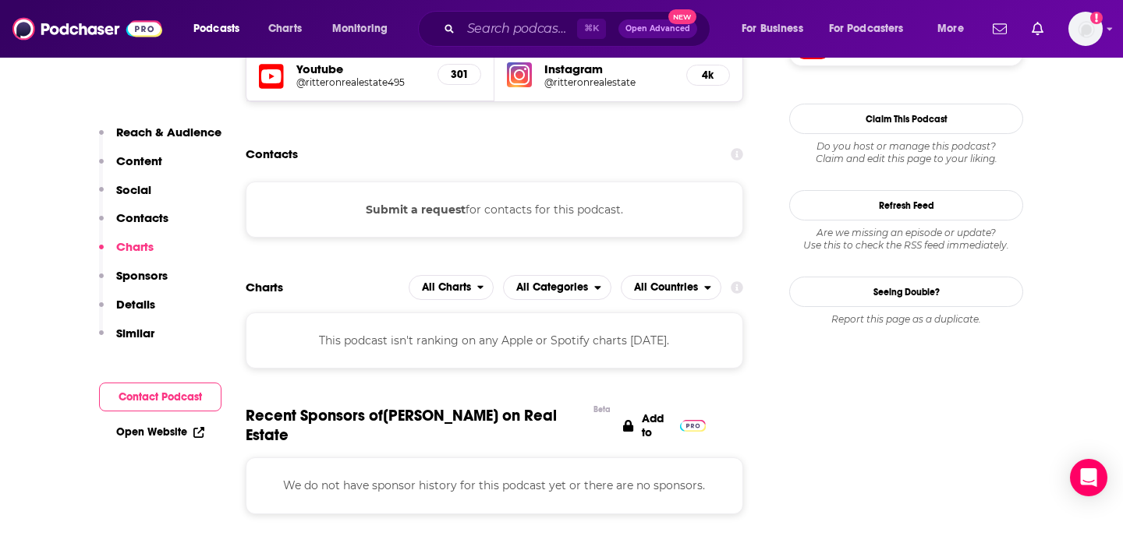
scroll to position [1453, 0]
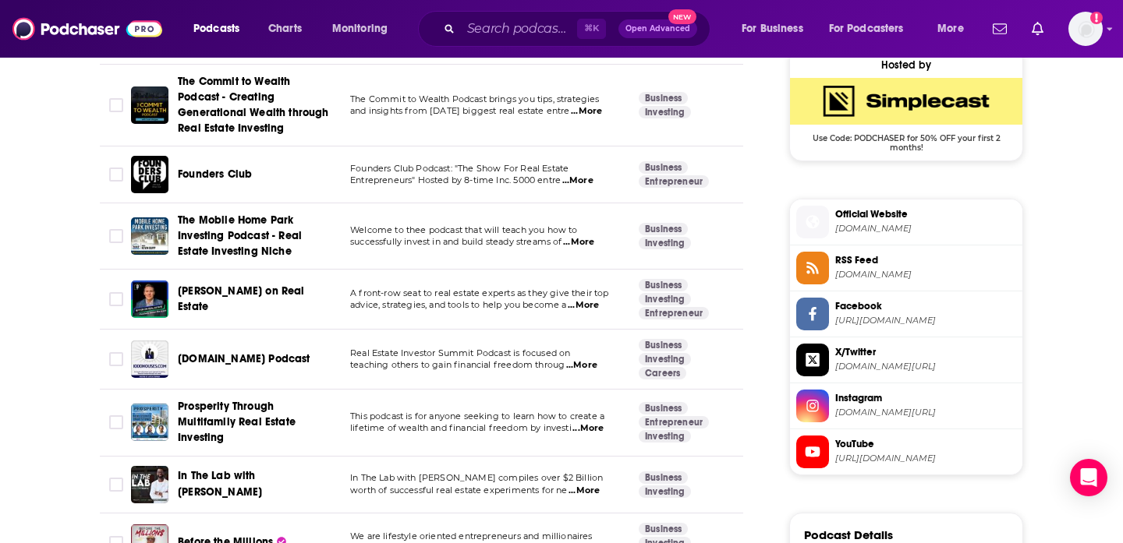
scroll to position [1316, 0]
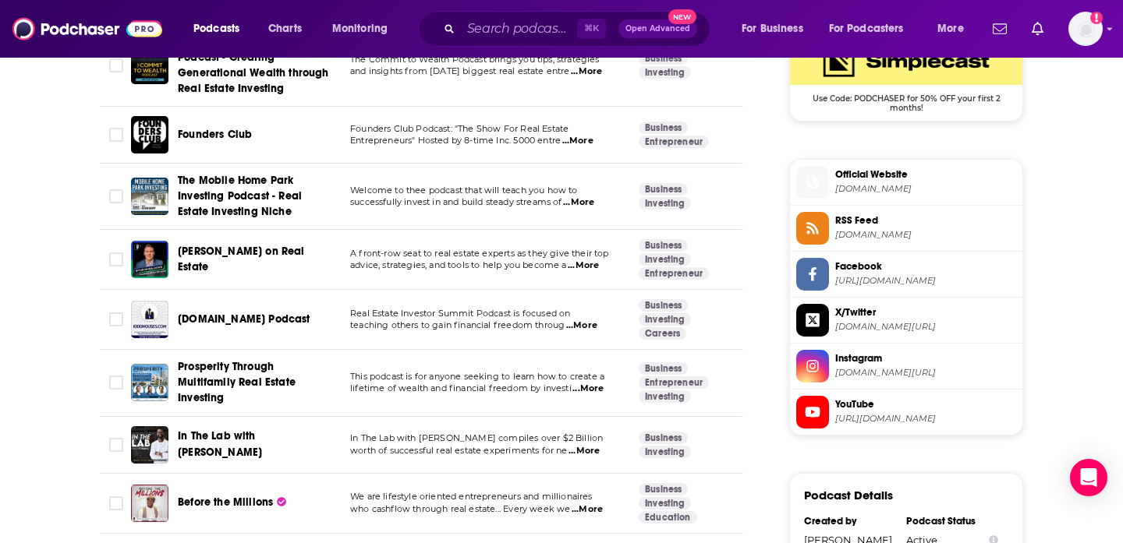
click at [251, 313] on span "1000Houses.com Podcast" at bounding box center [244, 319] width 133 height 13
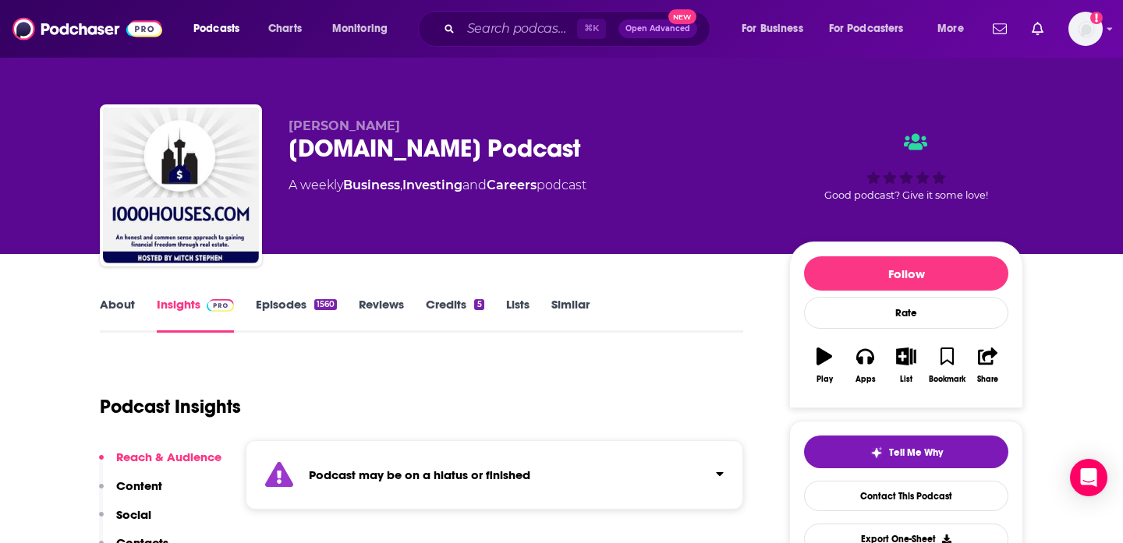
scroll to position [197, 0]
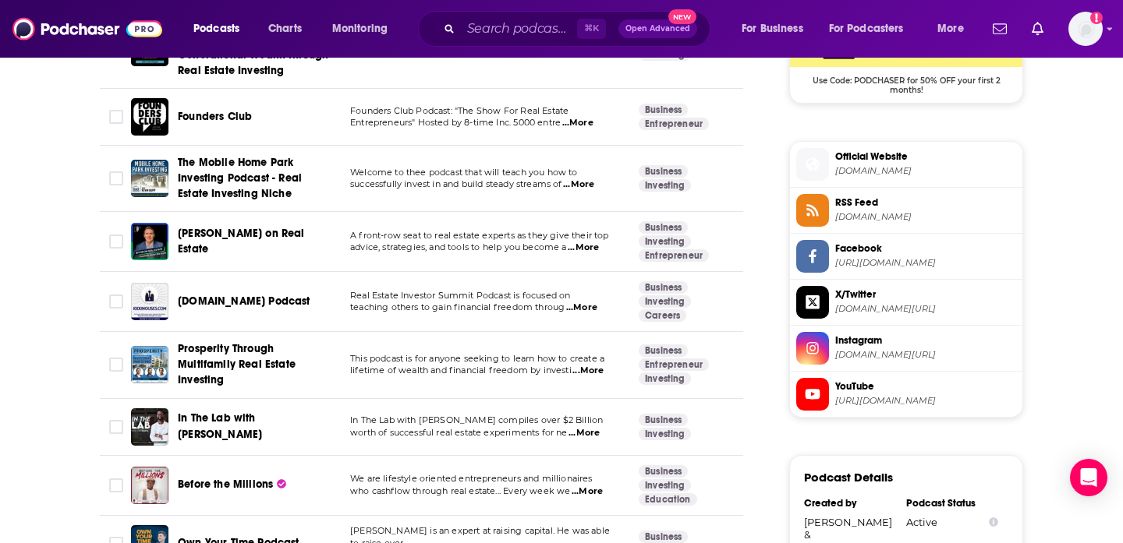
scroll to position [1355, 0]
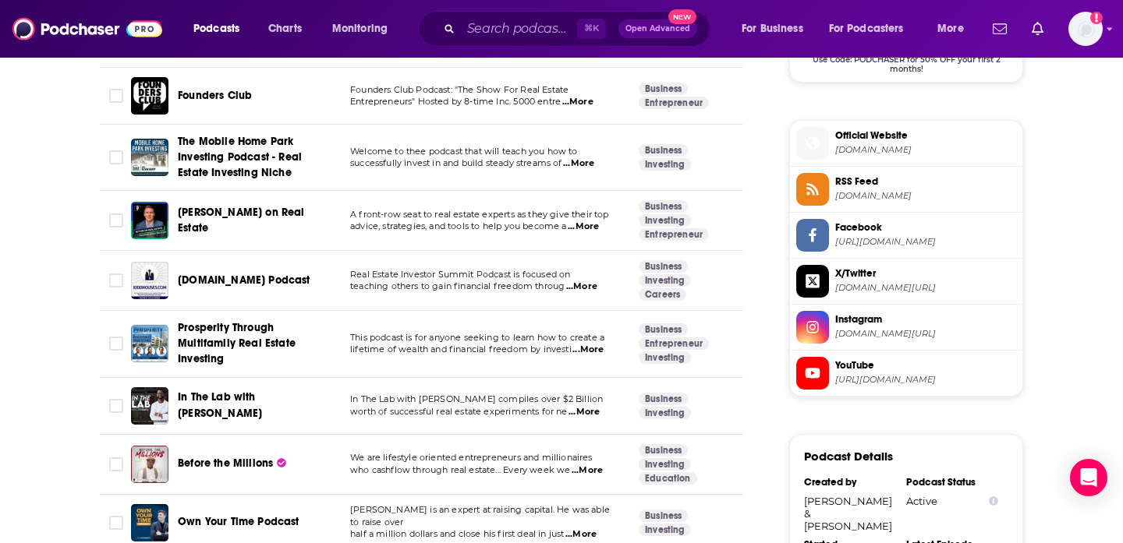
click at [208, 321] on span "Prosperity Through Multifamily Real Estate Investing" at bounding box center [237, 343] width 118 height 44
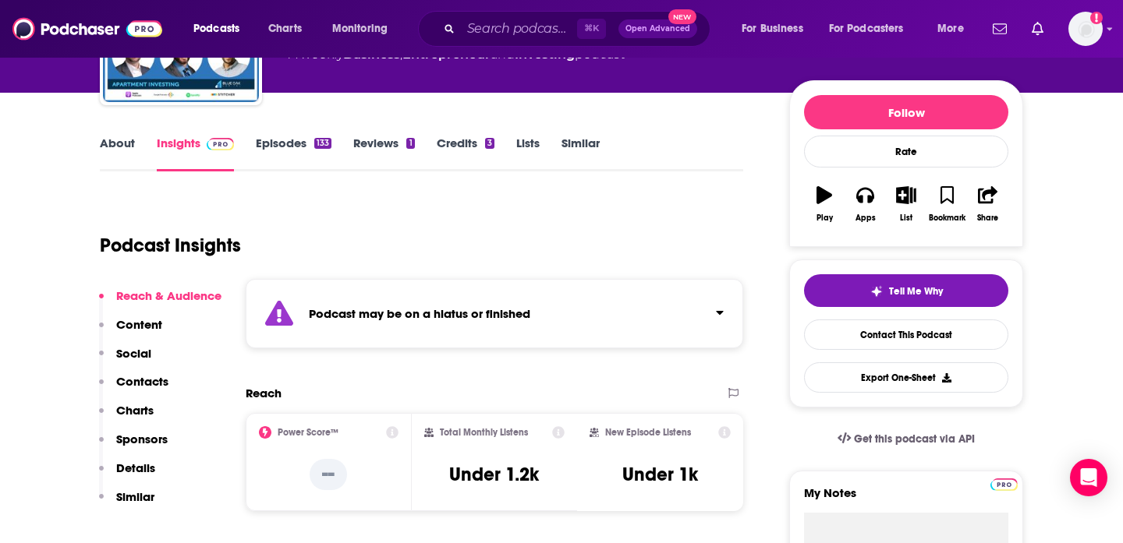
scroll to position [219, 0]
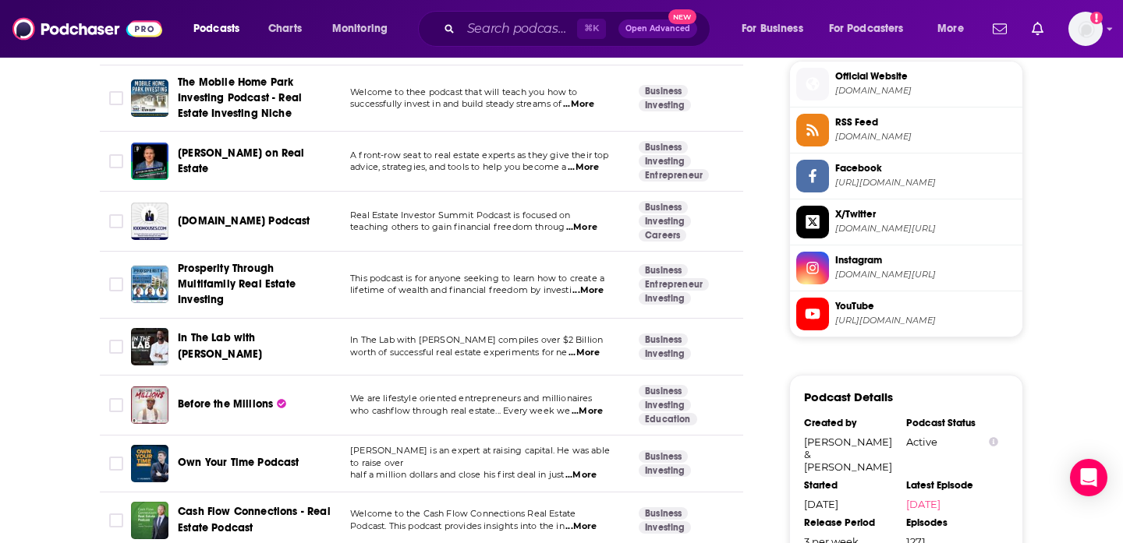
scroll to position [1441, 0]
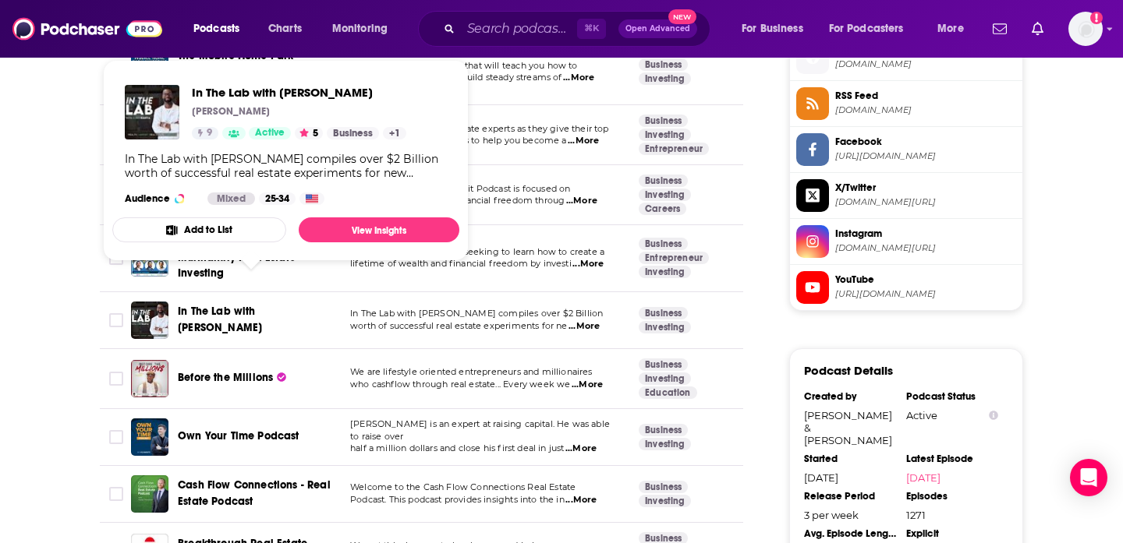
click at [221, 305] on span "In The Lab with Ruben Kanya" at bounding box center [220, 319] width 84 height 29
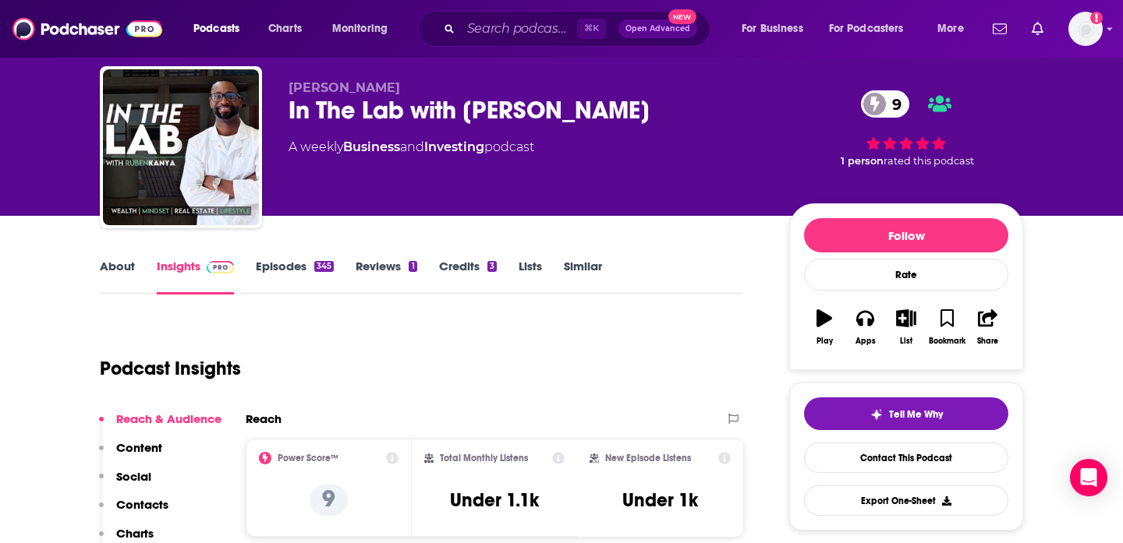
scroll to position [182, 0]
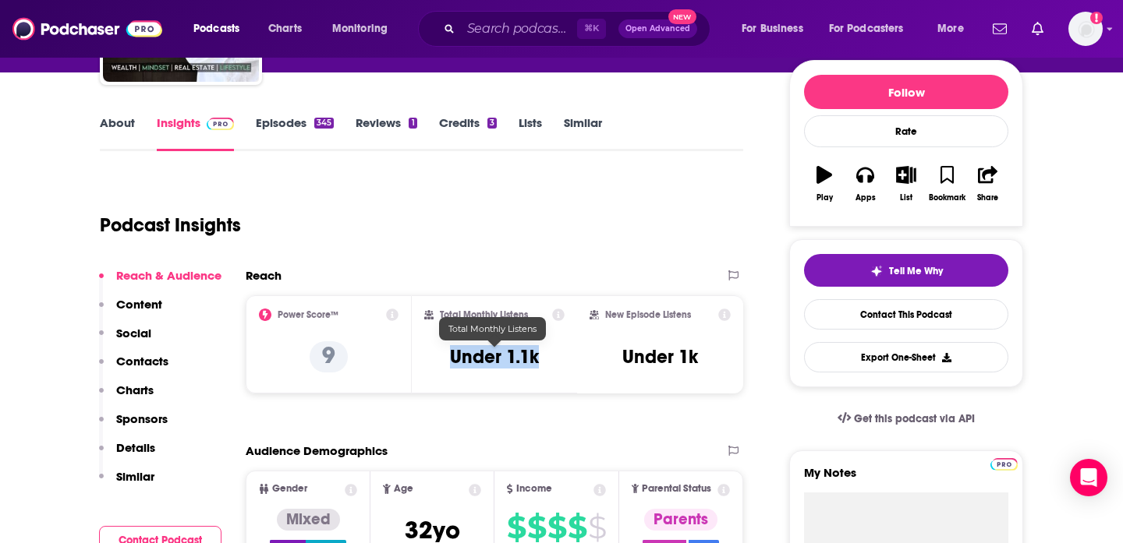
drag, startPoint x: 444, startPoint y: 351, endPoint x: 566, endPoint y: 347, distance: 122.5
click at [566, 349] on div "Total Monthly Listens Under 1.1k" at bounding box center [495, 345] width 166 height 98
copy h3 "Under 1.1k"
click at [535, 216] on div "Podcast Insights" at bounding box center [415, 216] width 631 height 80
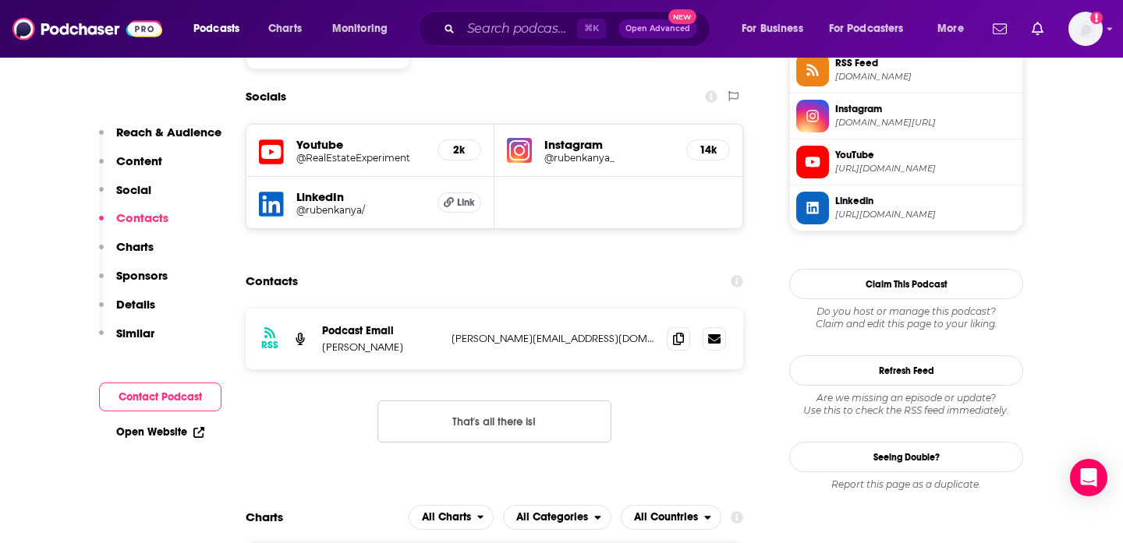
scroll to position [1395, 0]
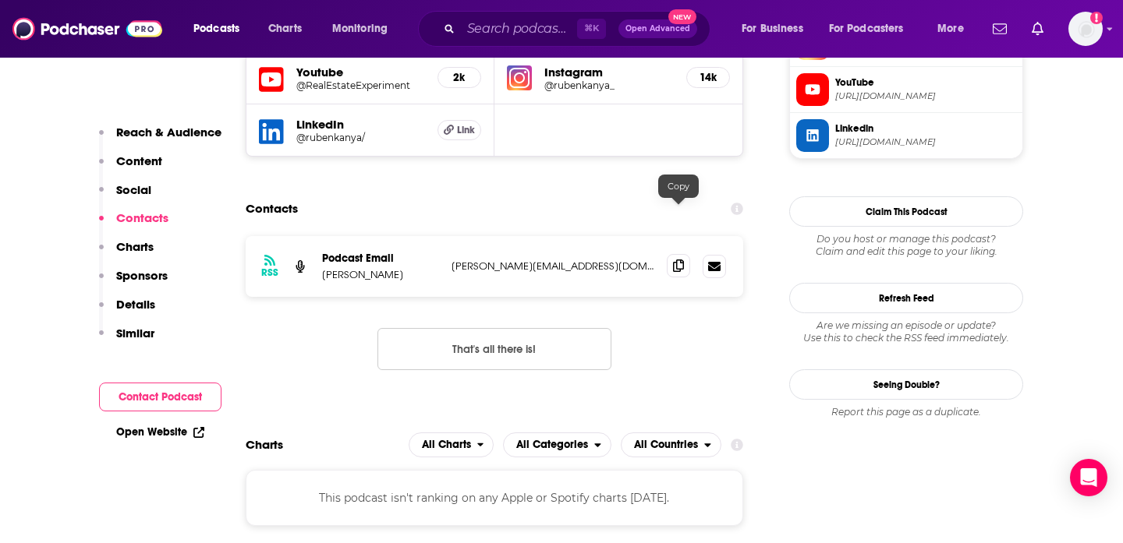
click at [679, 260] on icon at bounding box center [678, 266] width 11 height 12
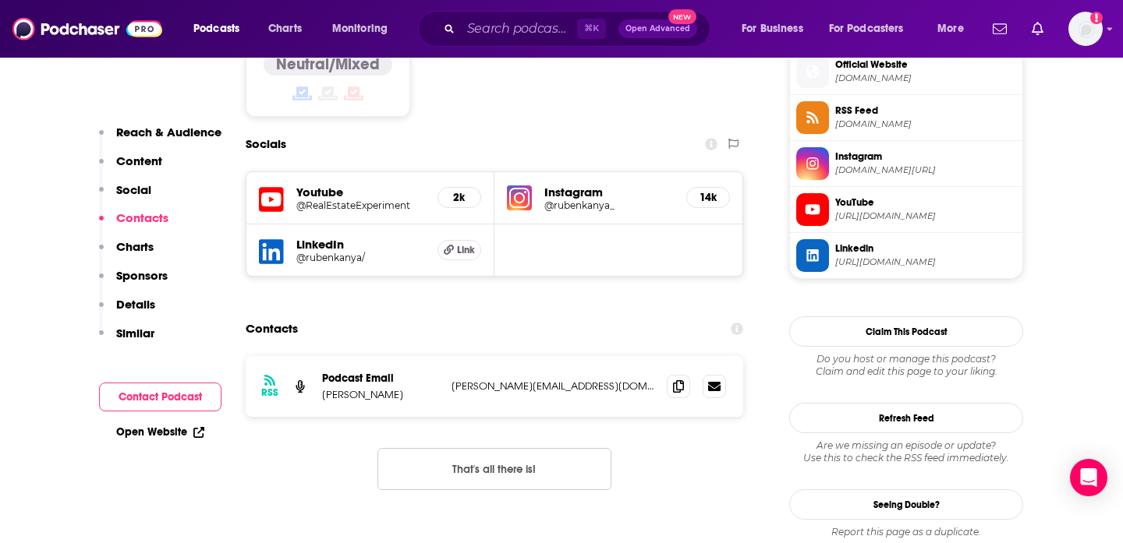
scroll to position [1183, 0]
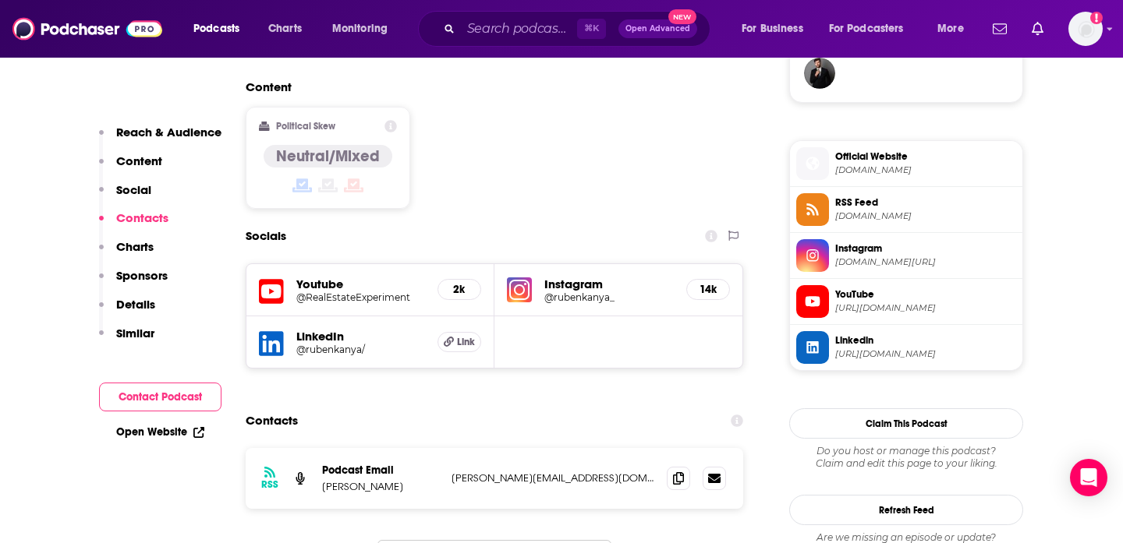
copy span "Official Website experimentrealestate.com"
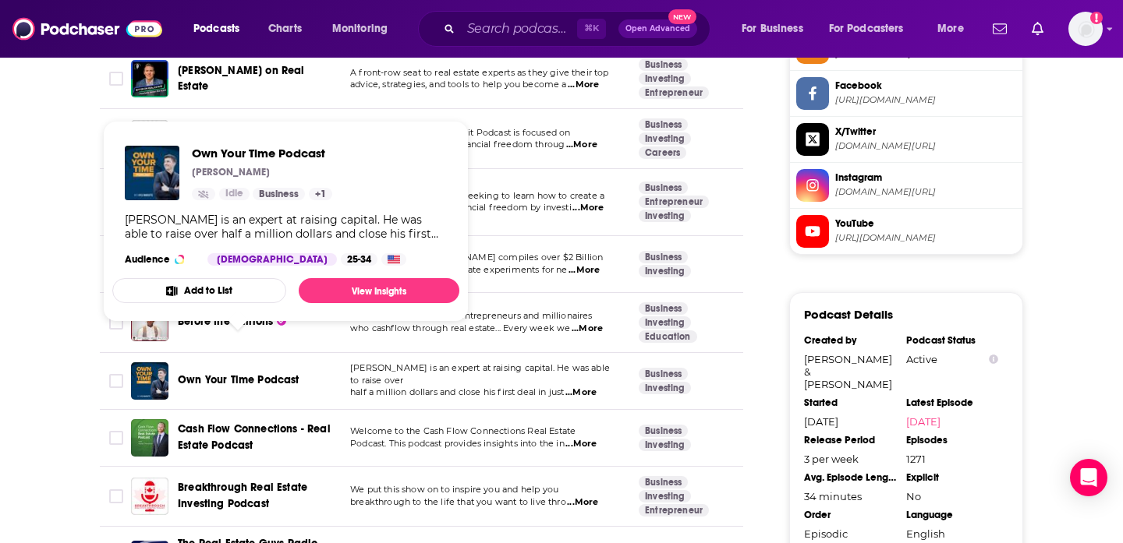
scroll to position [1499, 0]
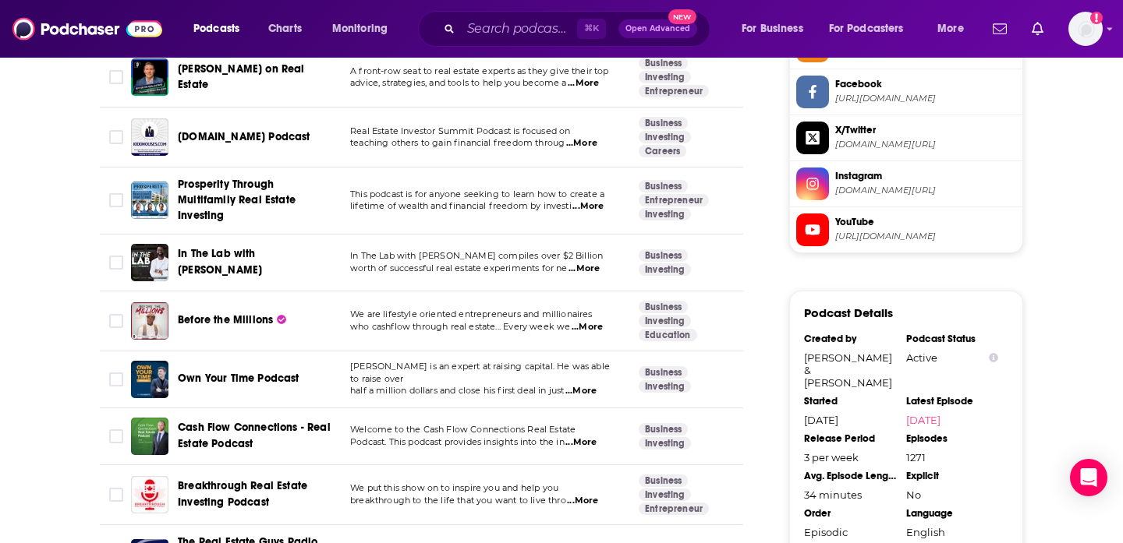
click at [224, 313] on span "Before the Millions" at bounding box center [225, 319] width 95 height 13
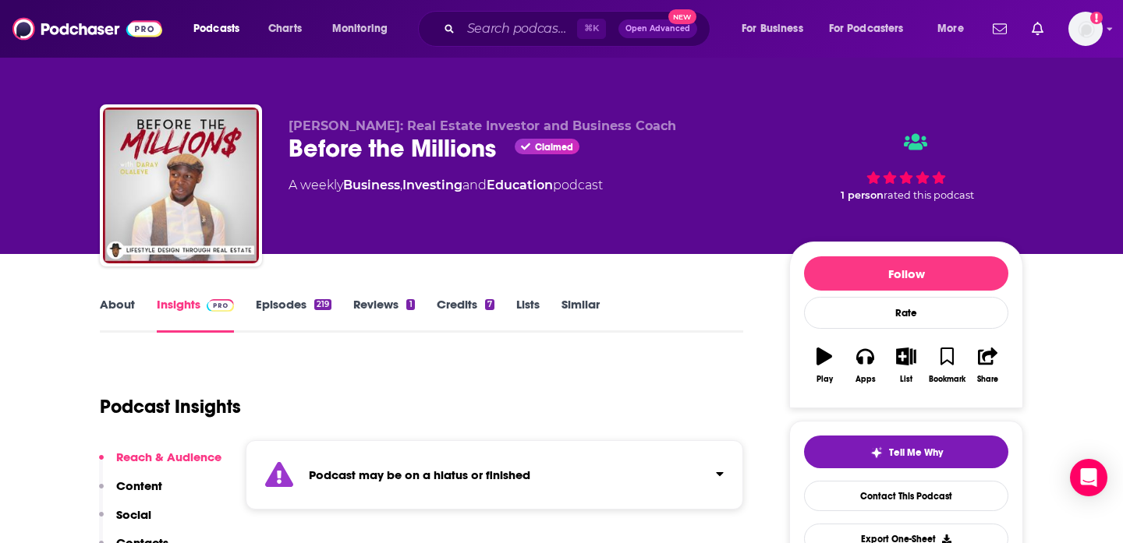
scroll to position [269, 0]
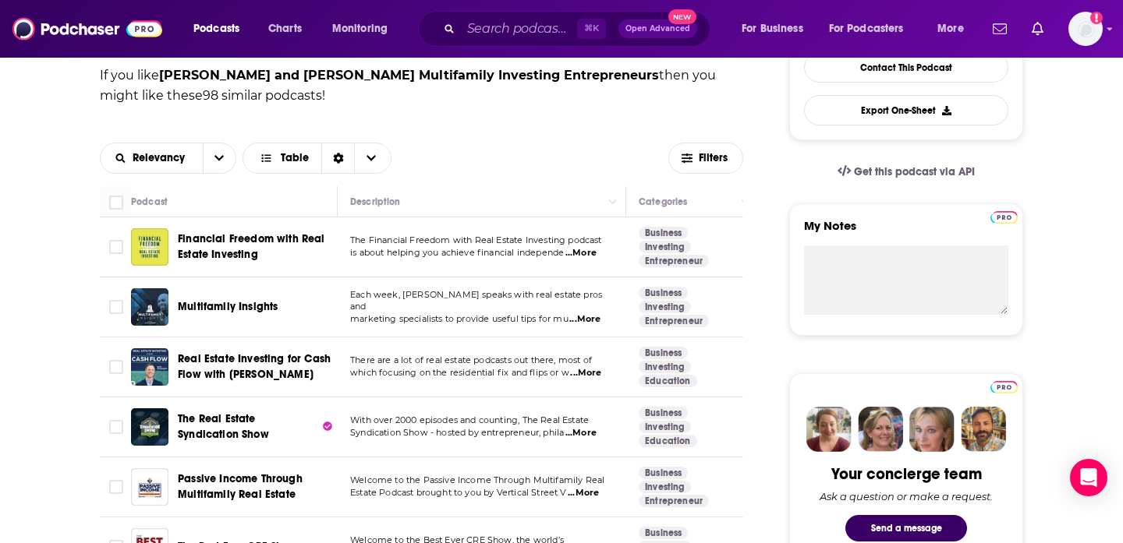
scroll to position [1318, 0]
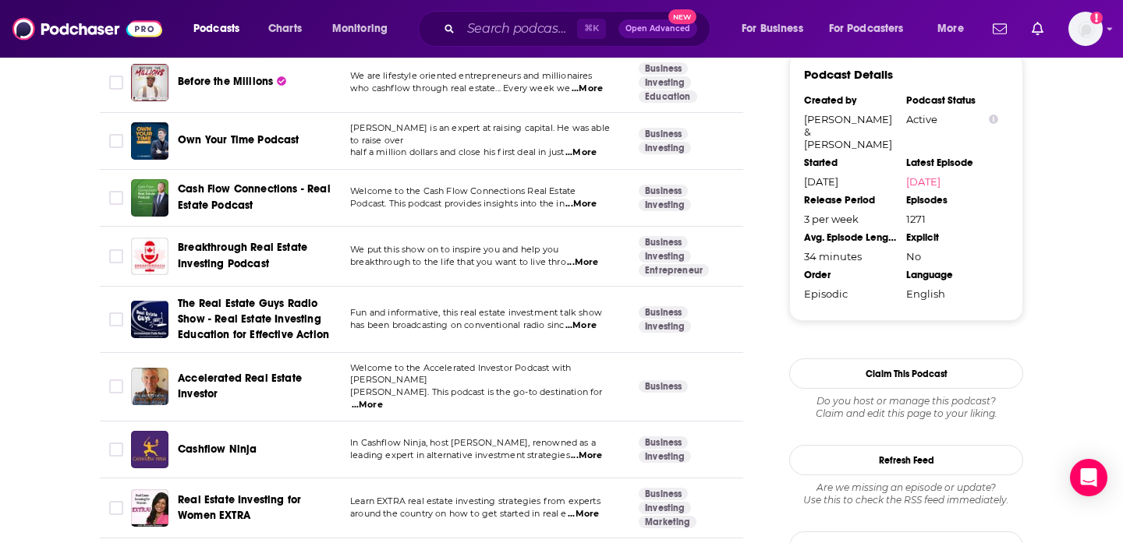
scroll to position [1736, 0]
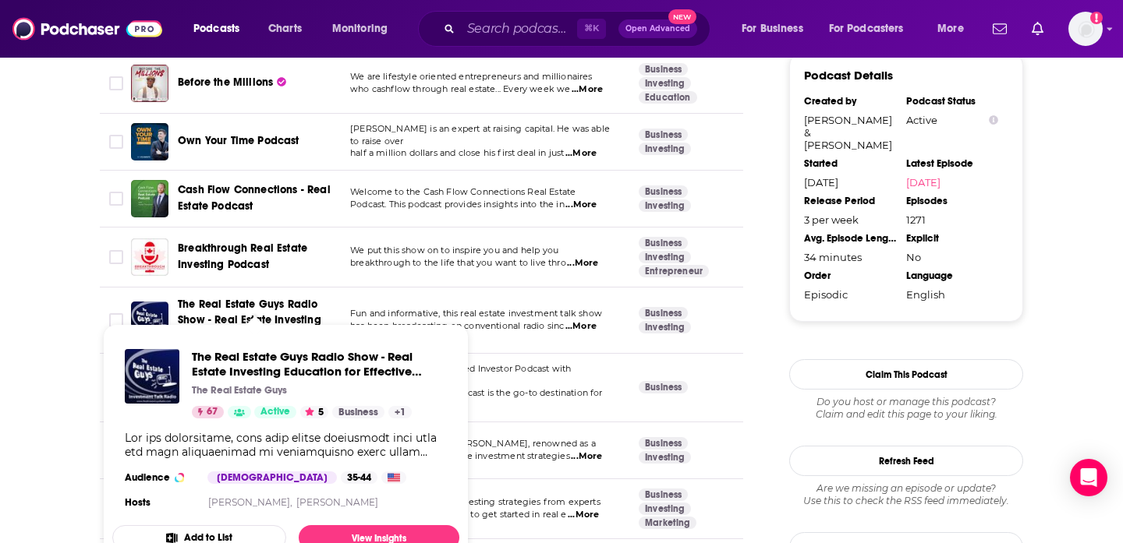
click at [218, 298] on span "The Real Estate Guys Radio Show - Real Estate Investing Education for Effective…" at bounding box center [253, 320] width 151 height 44
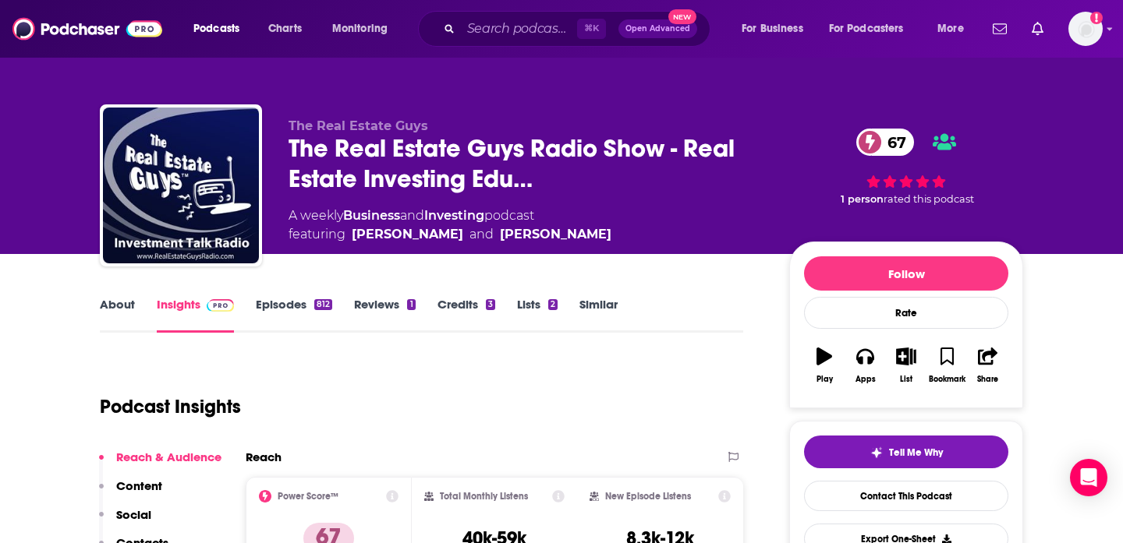
scroll to position [54, 0]
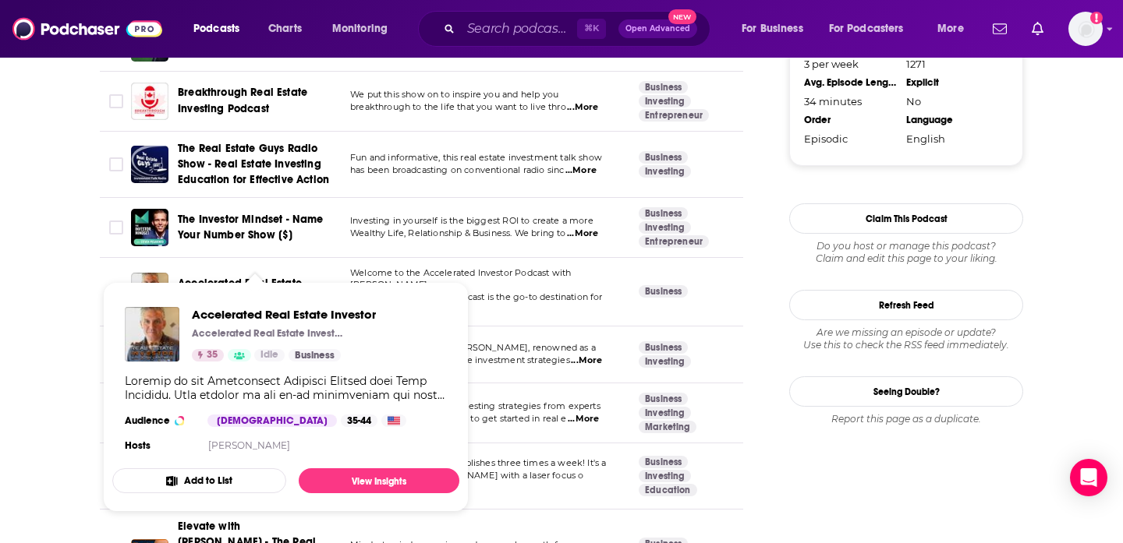
scroll to position [2029, 0]
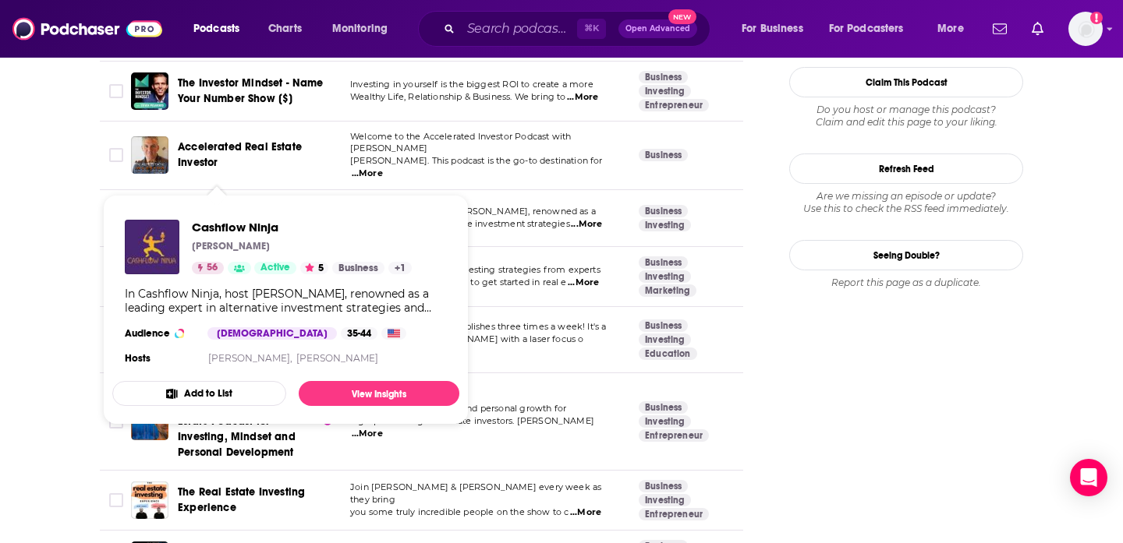
drag, startPoint x: 215, startPoint y: 168, endPoint x: 686, endPoint y: 1, distance: 499.6
click at [215, 211] on span "Cashflow Ninja" at bounding box center [217, 217] width 79 height 13
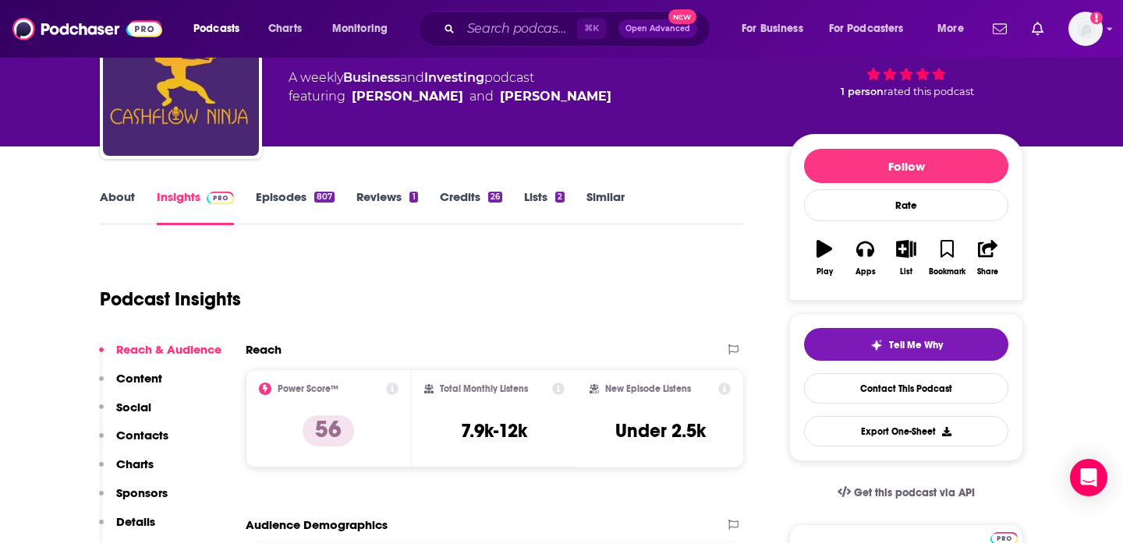
scroll to position [113, 0]
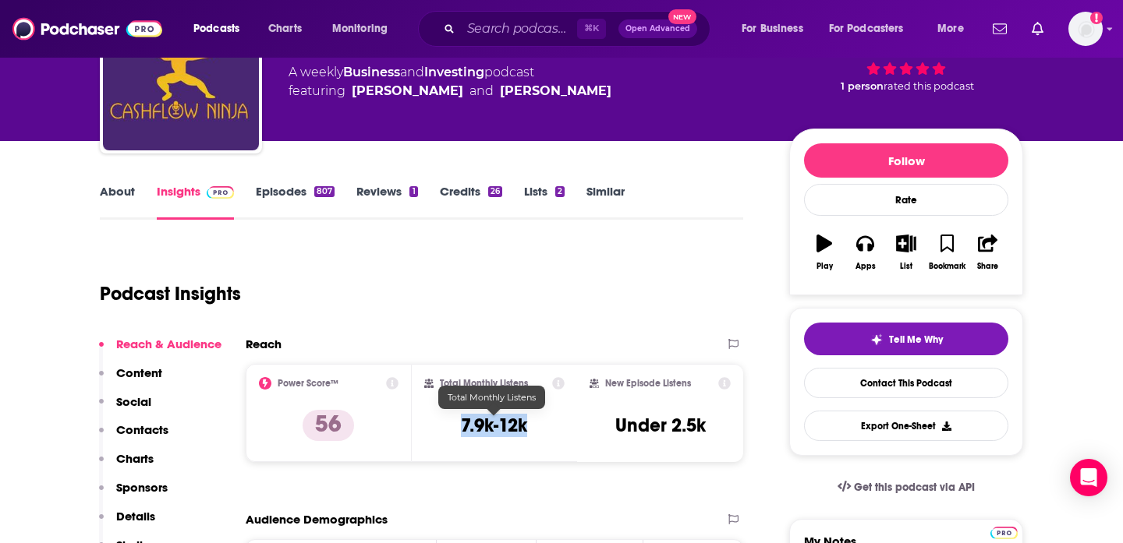
drag, startPoint x: 451, startPoint y: 422, endPoint x: 534, endPoint y: 423, distance: 83.4
click at [534, 423] on div "Total Monthly Listens 7.9k-12k" at bounding box center [494, 413] width 141 height 72
copy h3 "7.9k-12k"
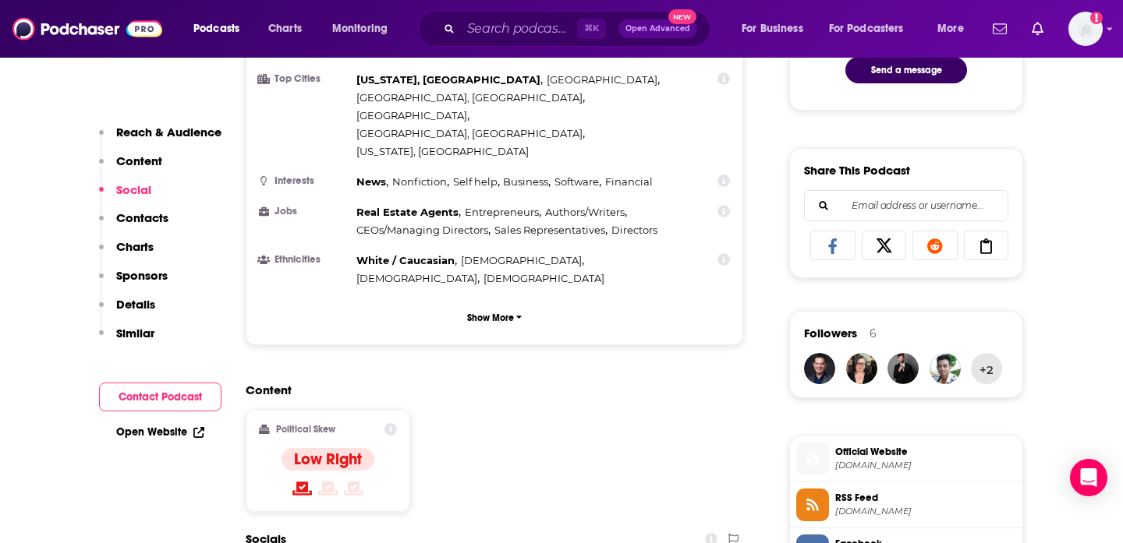
scroll to position [1046, 0]
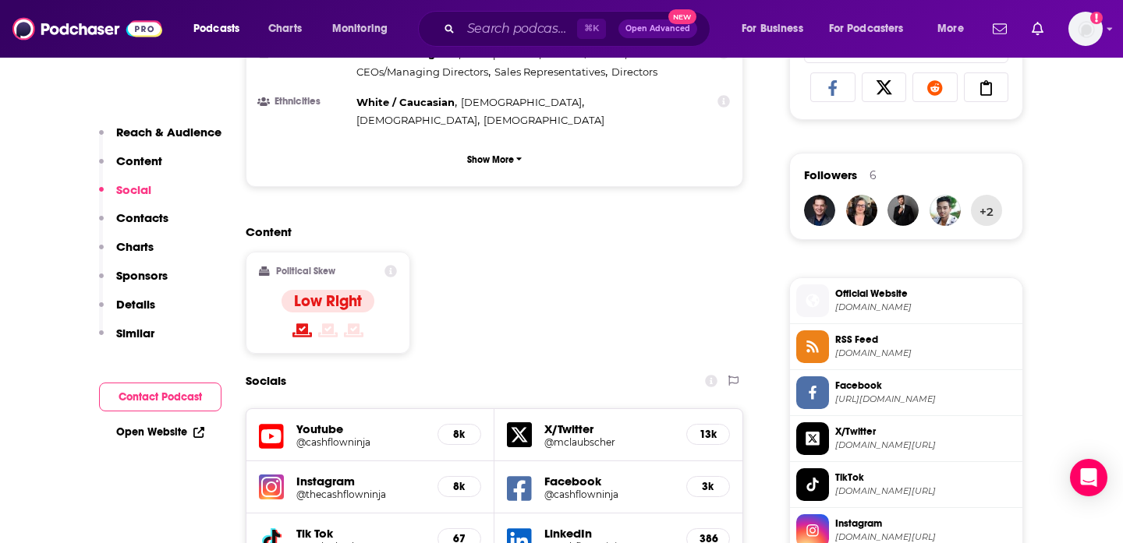
copy span "Official Website cashflowninja.com"
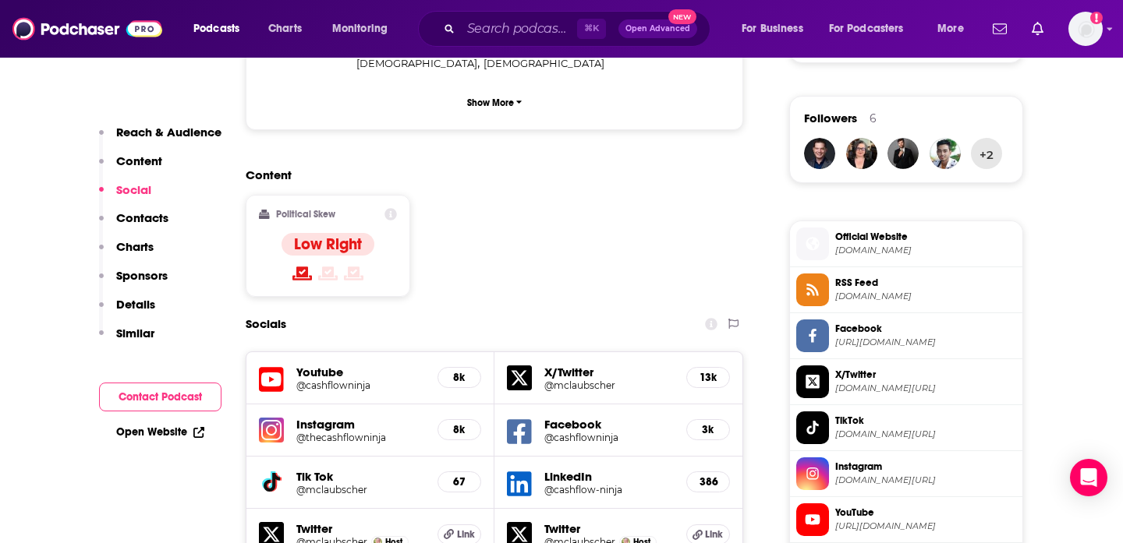
scroll to position [1107, 0]
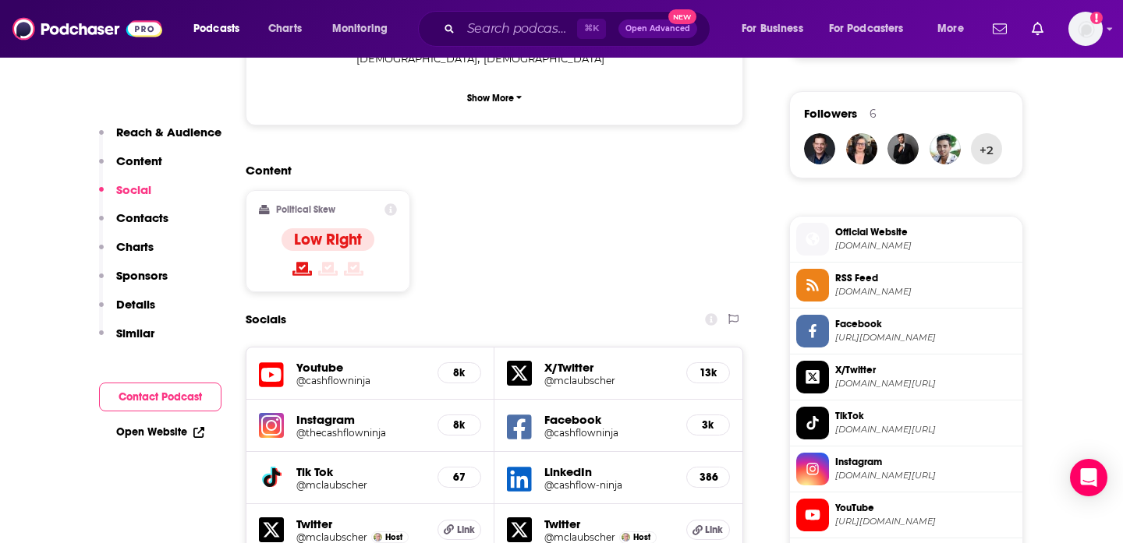
click at [607, 207] on div "Content Political Skew Low Right" at bounding box center [494, 234] width 497 height 142
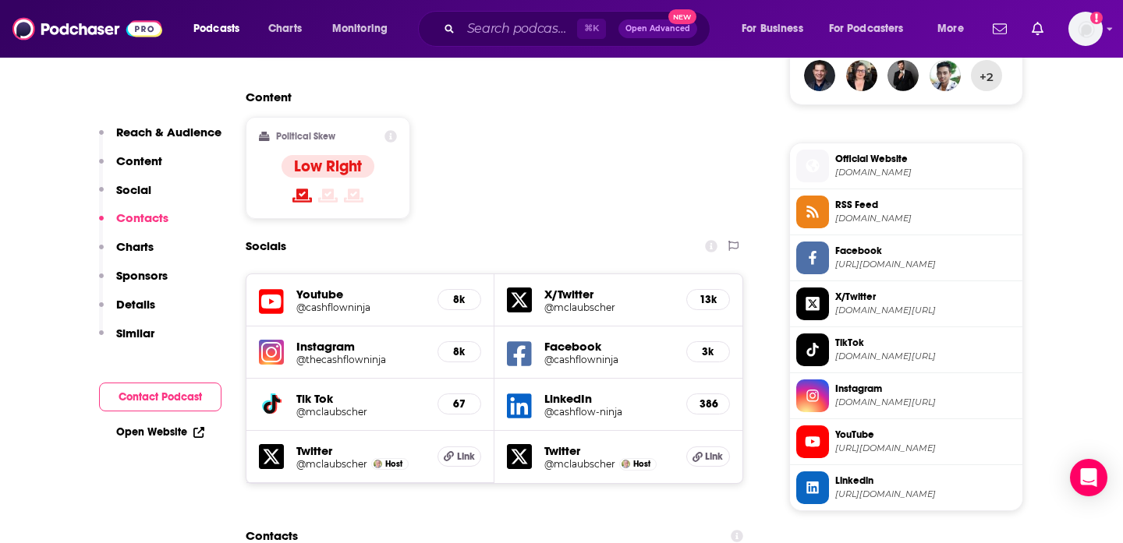
scroll to position [1541, 0]
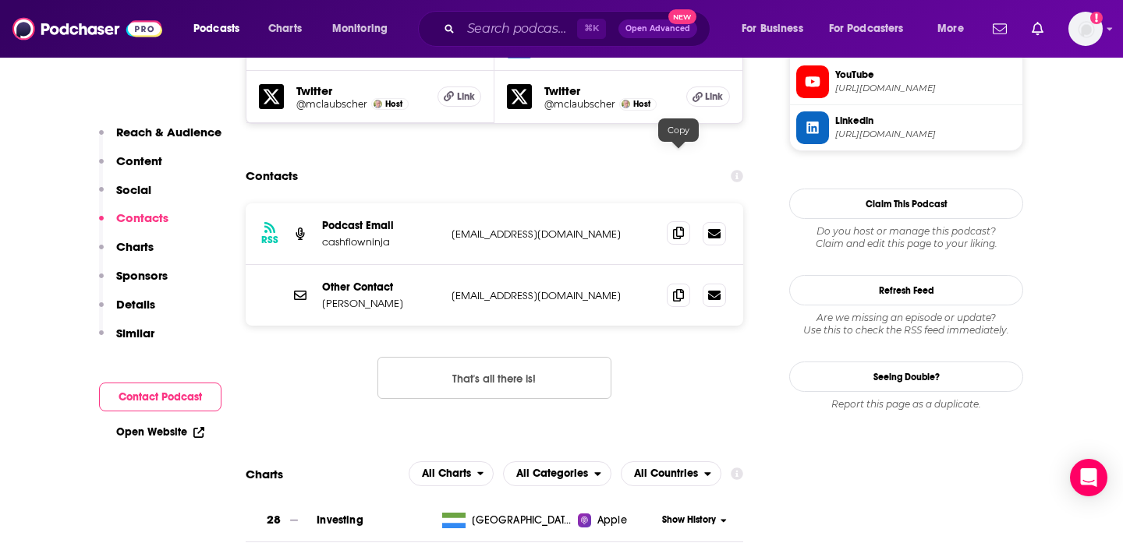
click at [674, 227] on icon at bounding box center [678, 233] width 11 height 12
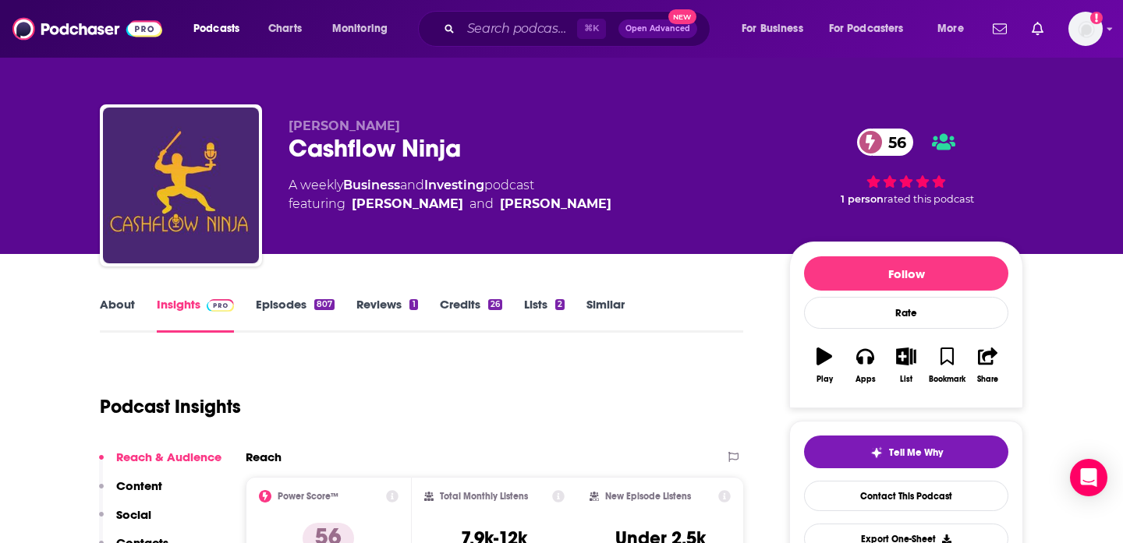
scroll to position [123, 0]
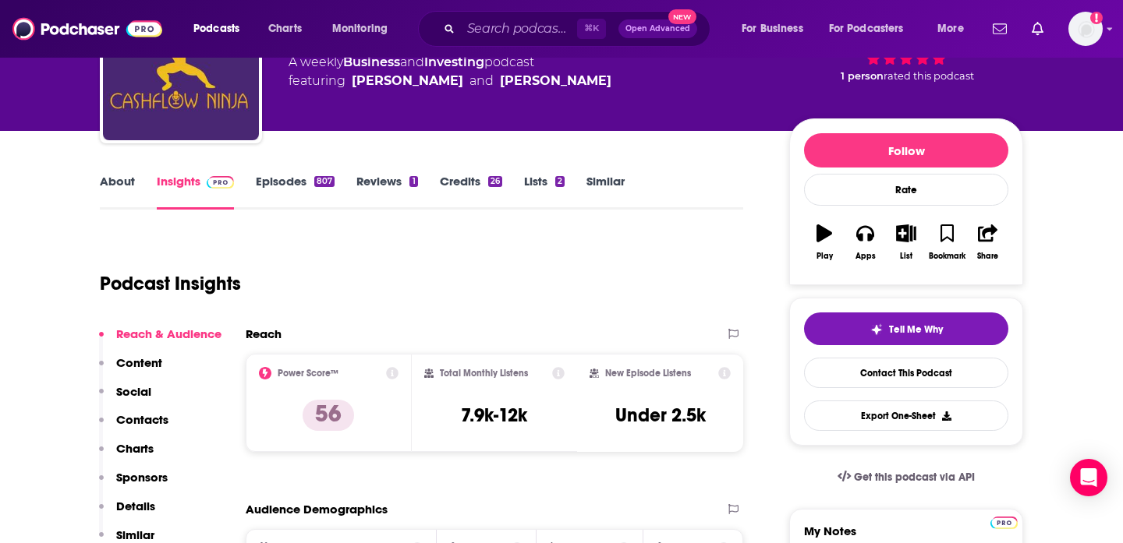
drag, startPoint x: 452, startPoint y: 402, endPoint x: 528, endPoint y: 402, distance: 75.6
click at [529, 402] on div "Total Monthly Listens 7.9k-12k" at bounding box center [494, 403] width 141 height 72
drag, startPoint x: 529, startPoint y: 416, endPoint x: 450, endPoint y: 414, distance: 78.8
click at [450, 415] on div "Total Monthly Listens 7.9k-12k" at bounding box center [494, 403] width 141 height 72
copy h3 "7.9k-12k"
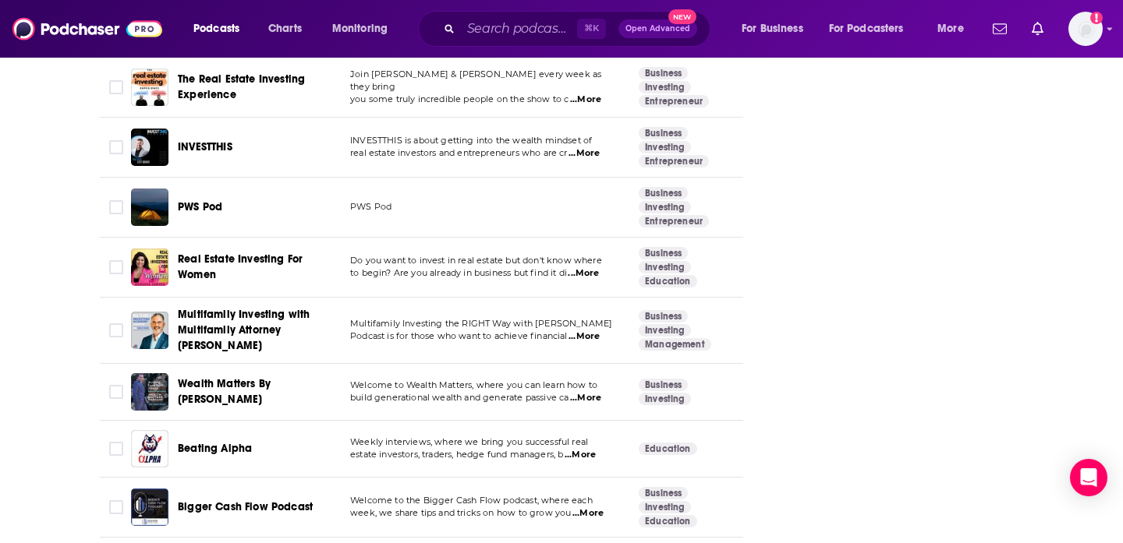
scroll to position [2443, 0]
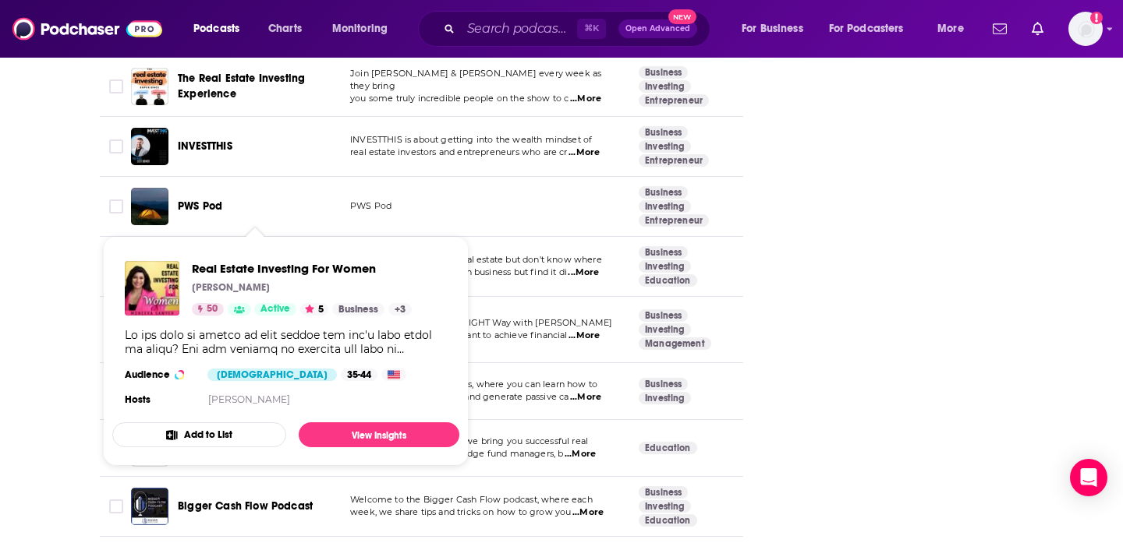
click at [200, 252] on span "Real Estate Investing For Women" at bounding box center [240, 266] width 125 height 29
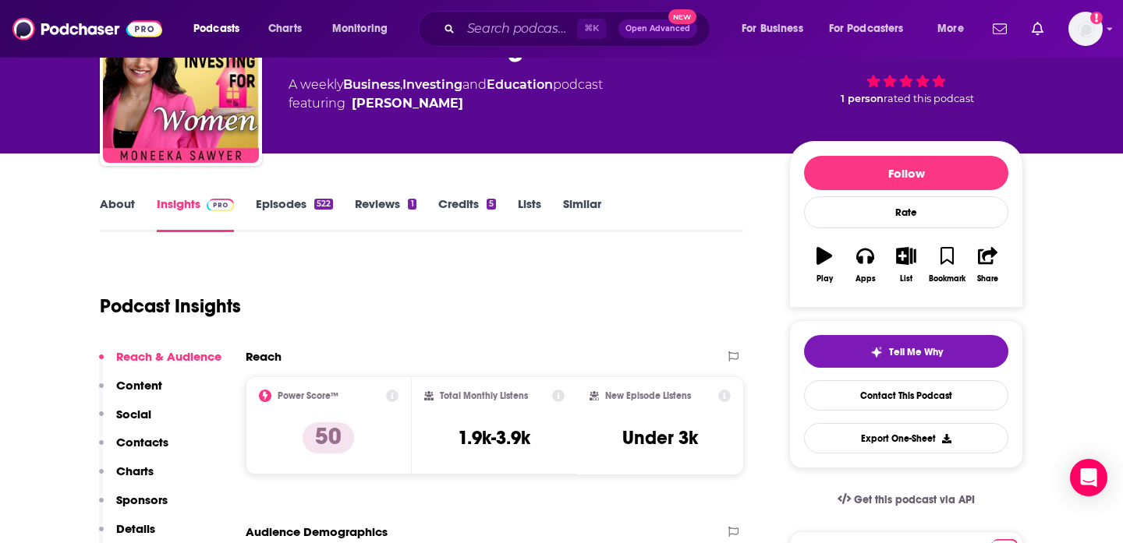
scroll to position [153, 0]
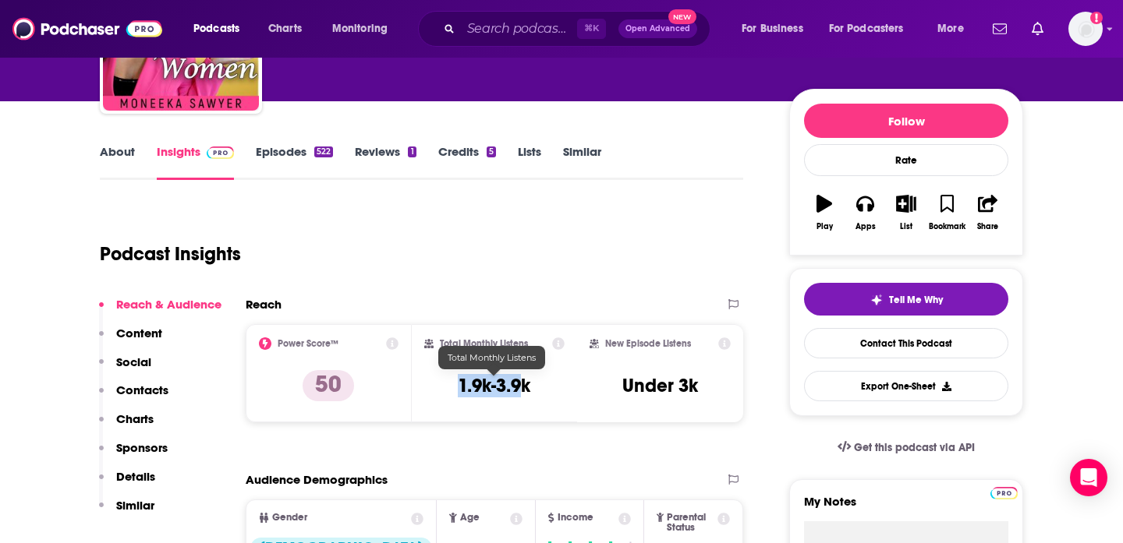
drag, startPoint x: 453, startPoint y: 388, endPoint x: 519, endPoint y: 388, distance: 66.3
click at [519, 388] on div "Total Monthly Listens 1.9k-3.9k" at bounding box center [494, 374] width 141 height 72
click at [530, 389] on h3 "1.9k-3.9k" at bounding box center [494, 385] width 73 height 23
drag, startPoint x: 530, startPoint y: 389, endPoint x: 458, endPoint y: 384, distance: 71.9
click at [458, 385] on h3 "1.9k-3.9k" at bounding box center [494, 385] width 73 height 23
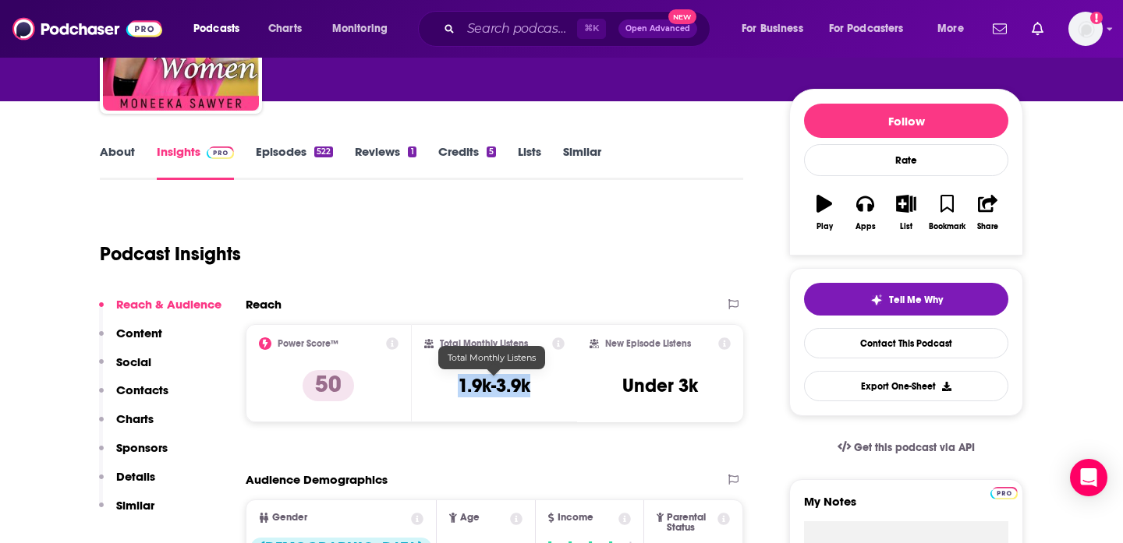
copy h3 "1.9k-3.9k"
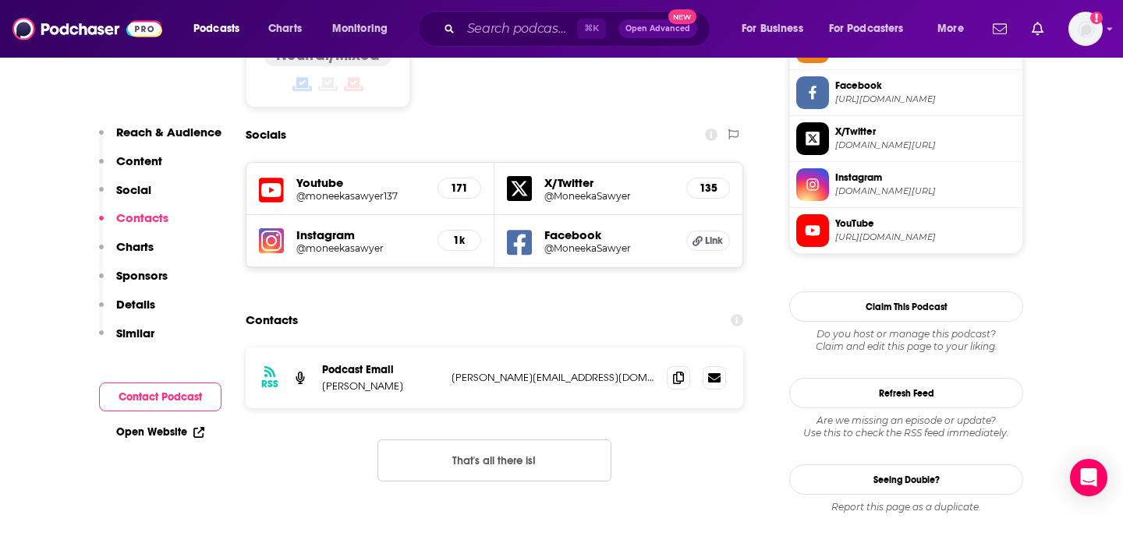
scroll to position [1372, 0]
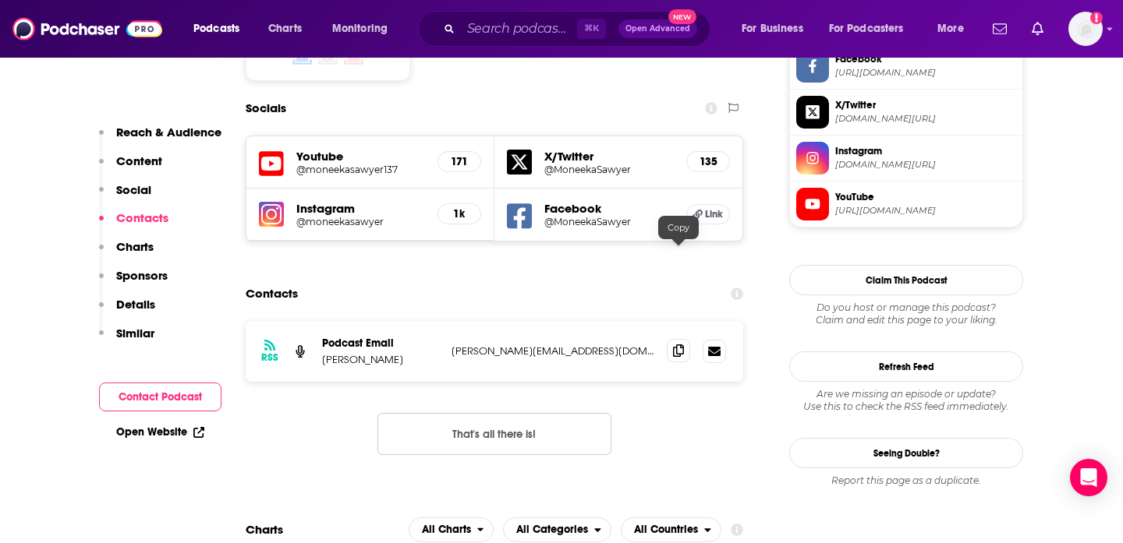
click at [673, 345] on icon at bounding box center [678, 351] width 11 height 12
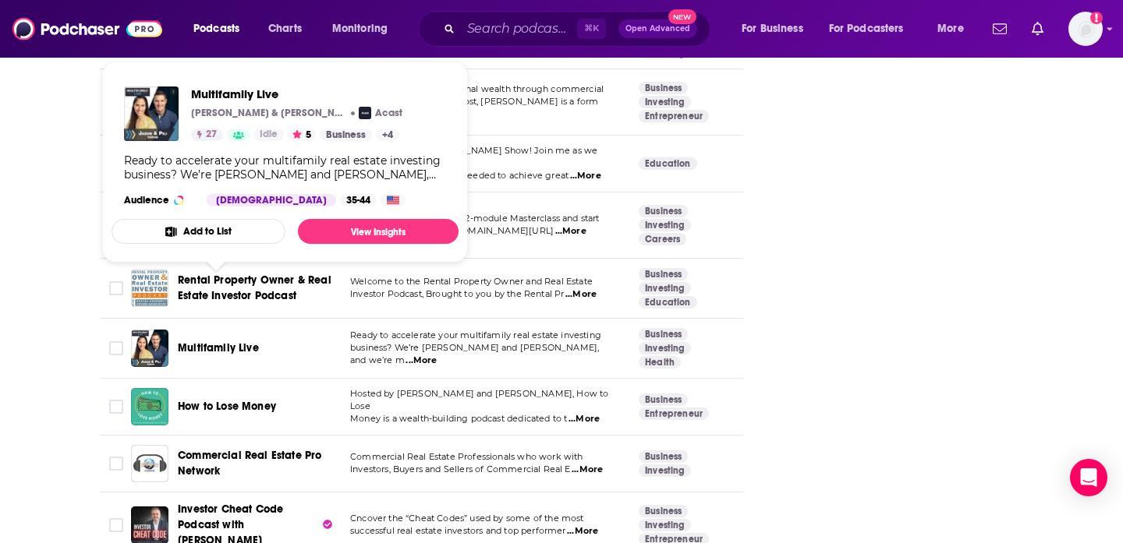
scroll to position [3038, 0]
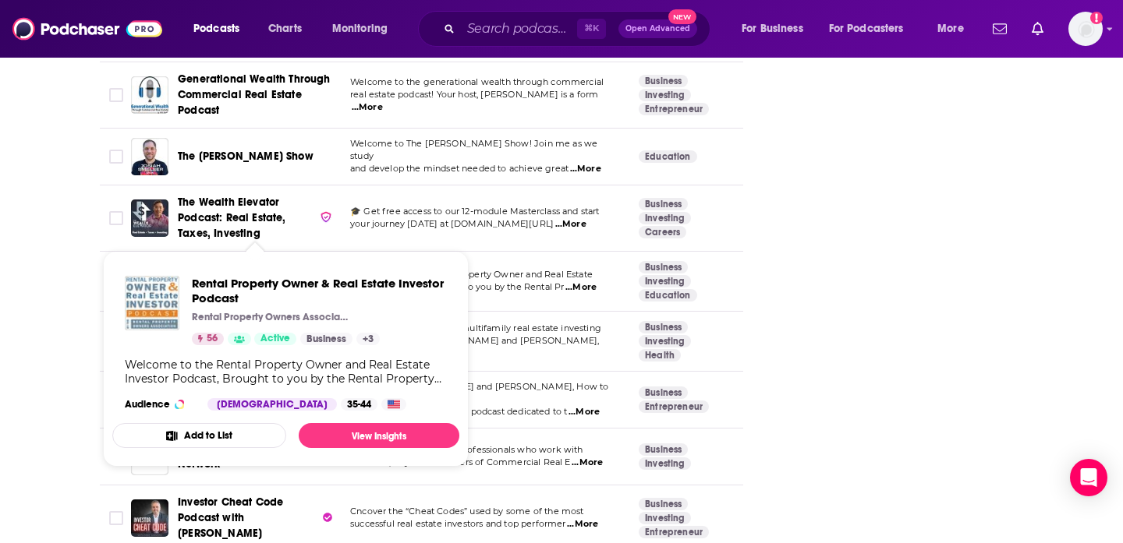
click at [233, 267] on span "Rental Property Owner & Real Estate Investor Podcast" at bounding box center [255, 281] width 154 height 29
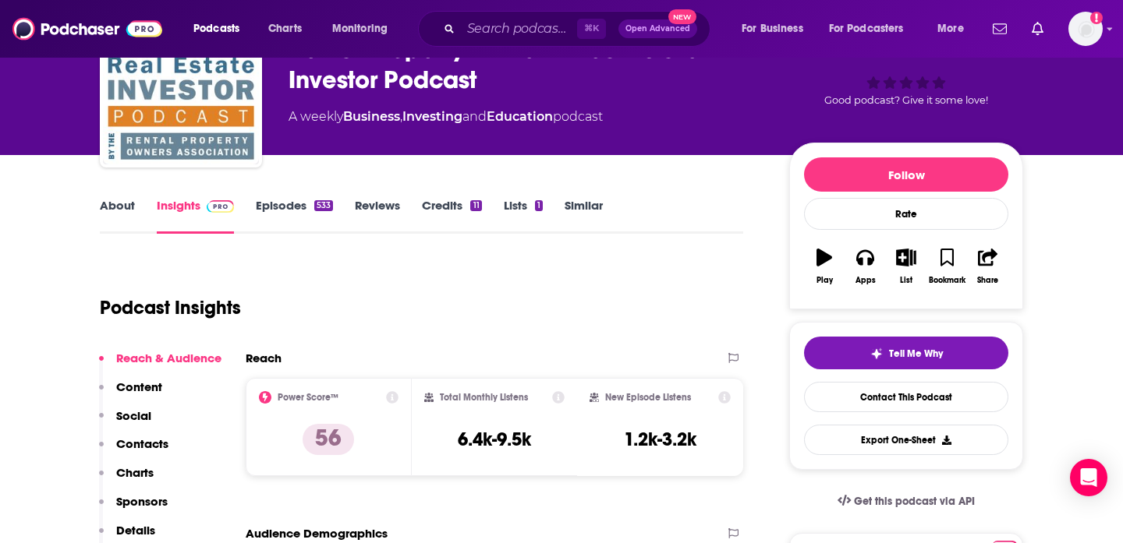
scroll to position [213, 0]
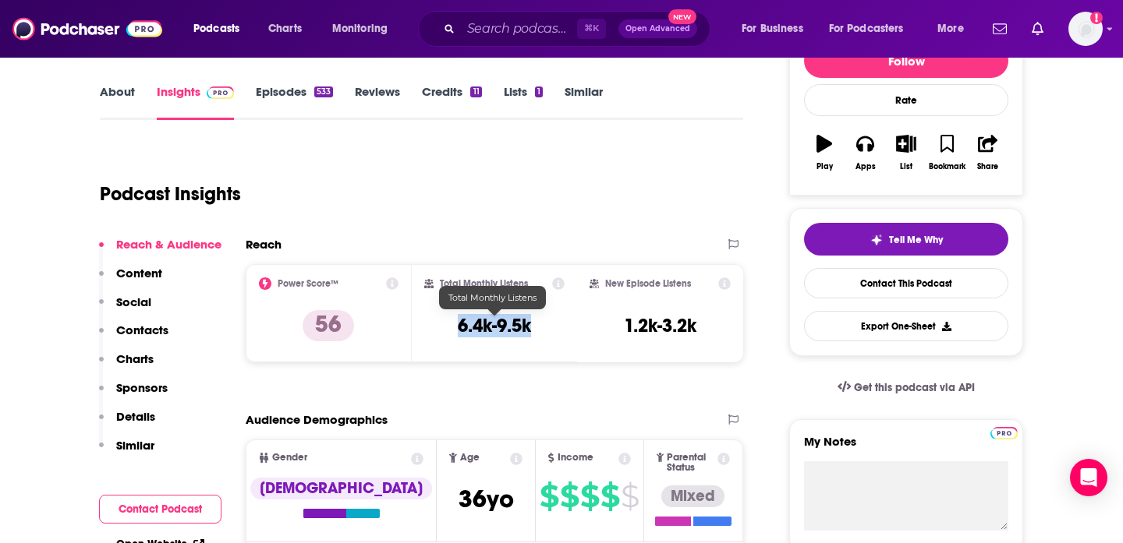
drag, startPoint x: 453, startPoint y: 325, endPoint x: 548, endPoint y: 324, distance: 95.1
click at [550, 325] on div "Total Monthly Listens 6.4k-9.5k" at bounding box center [494, 314] width 141 height 72
copy h3 "6.4k-9.5k"
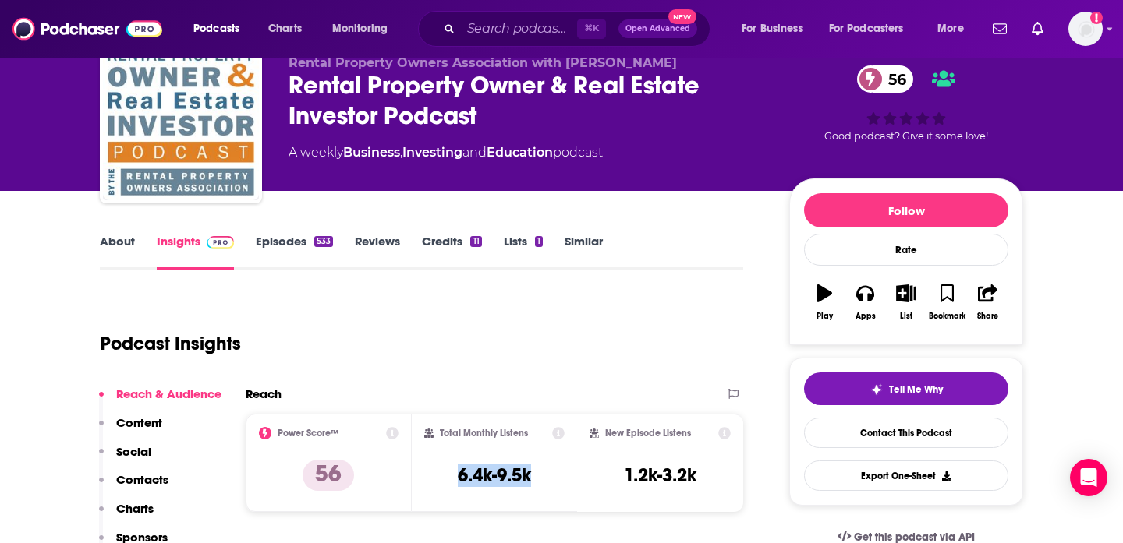
scroll to position [0, 0]
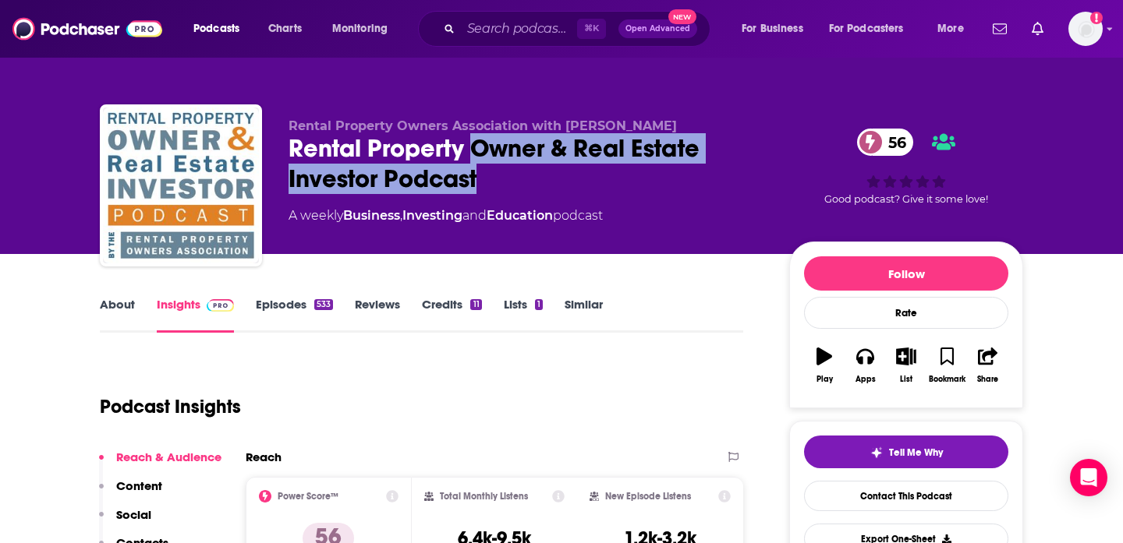
drag, startPoint x: 476, startPoint y: 143, endPoint x: 607, endPoint y: 175, distance: 135.8
click at [610, 179] on div "Rental Property Owner & Real Estate Investor Podcast 56" at bounding box center [526, 163] width 476 height 61
copy h2 "Owner & Real Estate Investor Podcast"
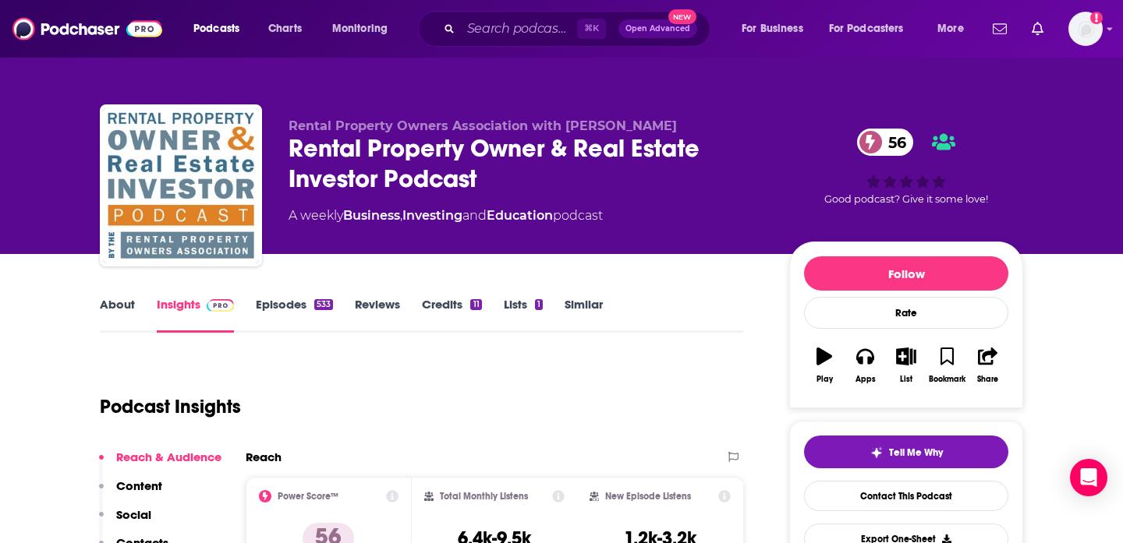
click at [687, 361] on div "Podcast Insights" at bounding box center [415, 398] width 631 height 80
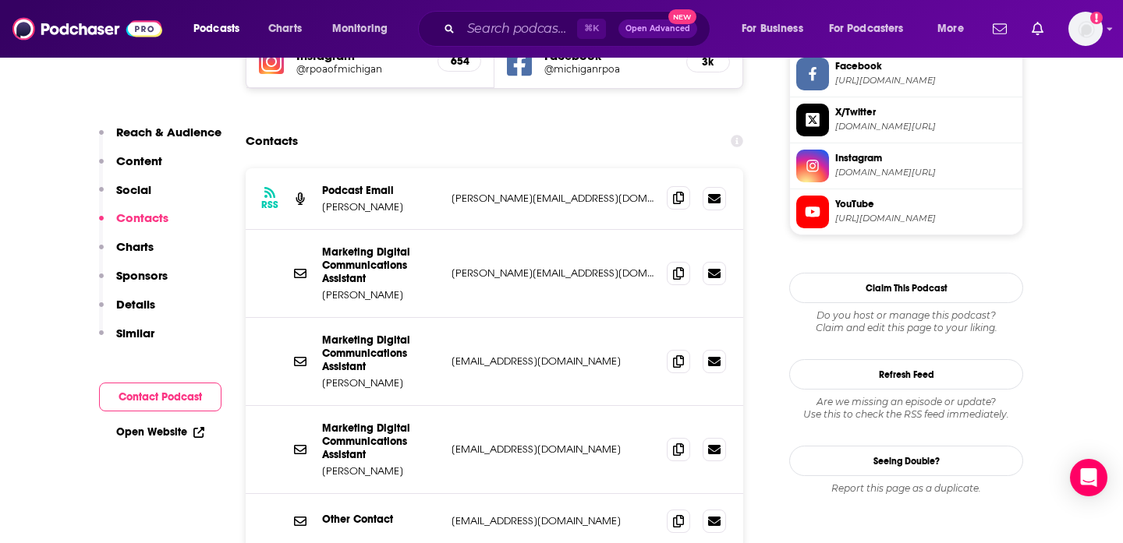
scroll to position [1505, 0]
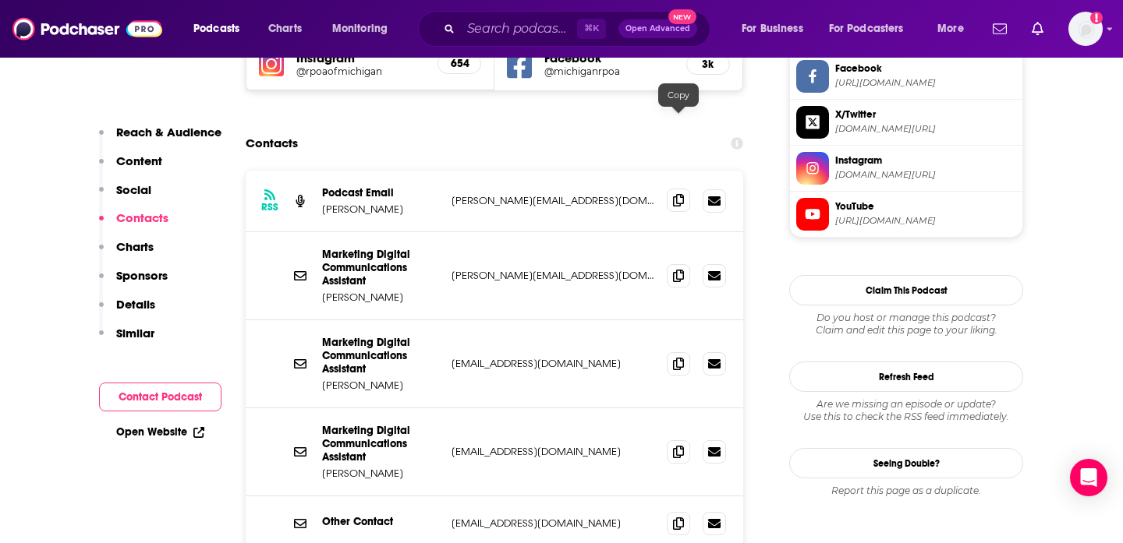
click at [673, 194] on icon at bounding box center [678, 200] width 11 height 12
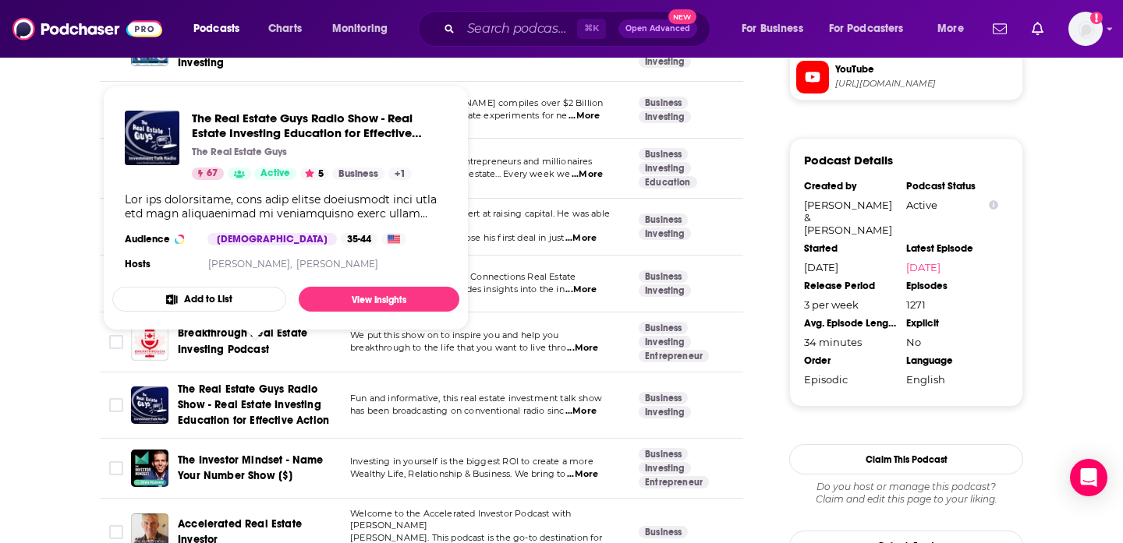
scroll to position [1656, 0]
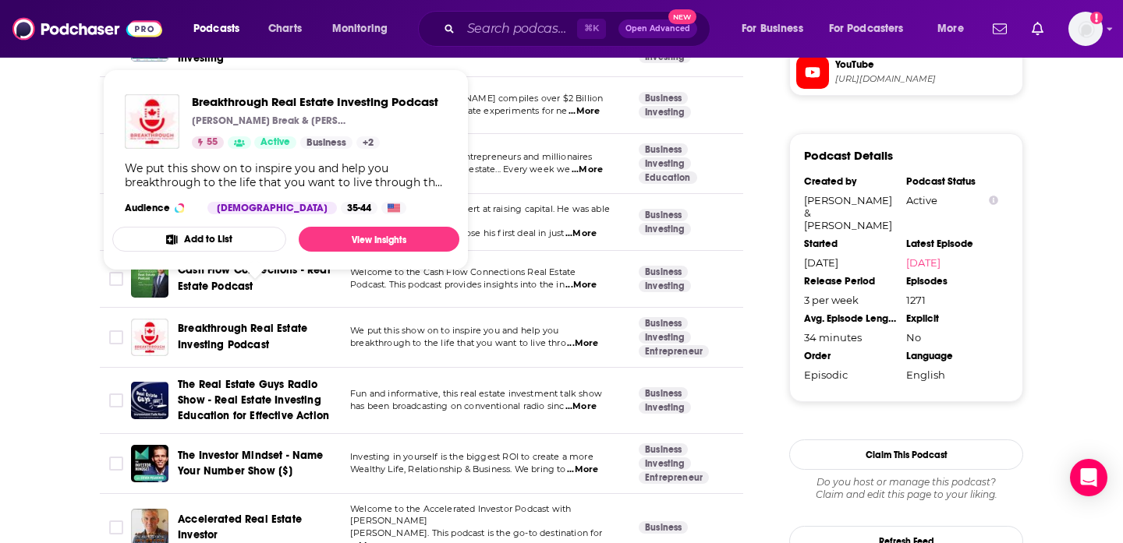
click at [214, 322] on span "Breakthrough Real Estate Investing Podcast" at bounding box center [242, 336] width 129 height 29
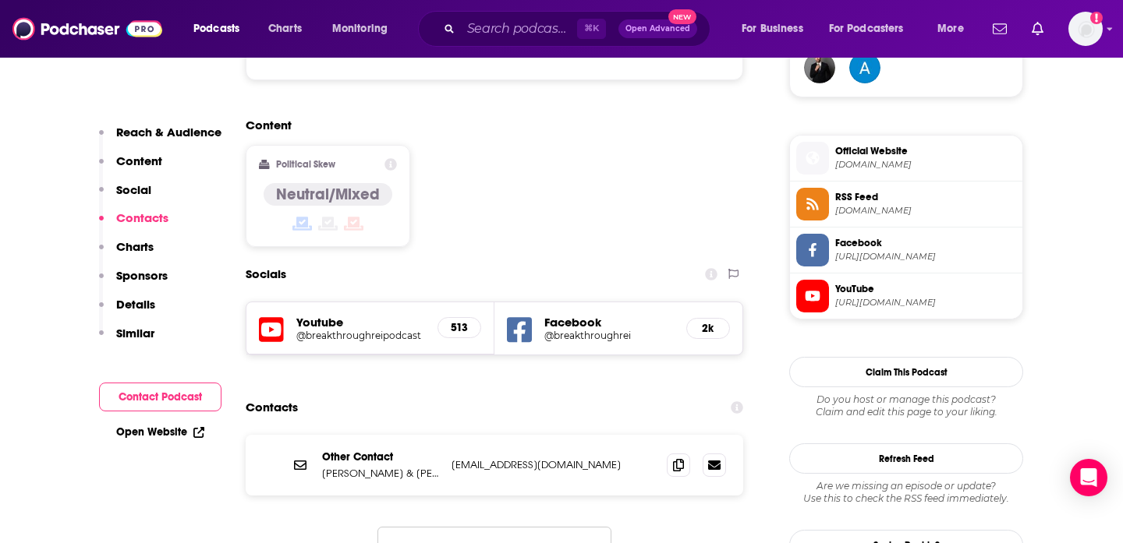
scroll to position [1184, 0]
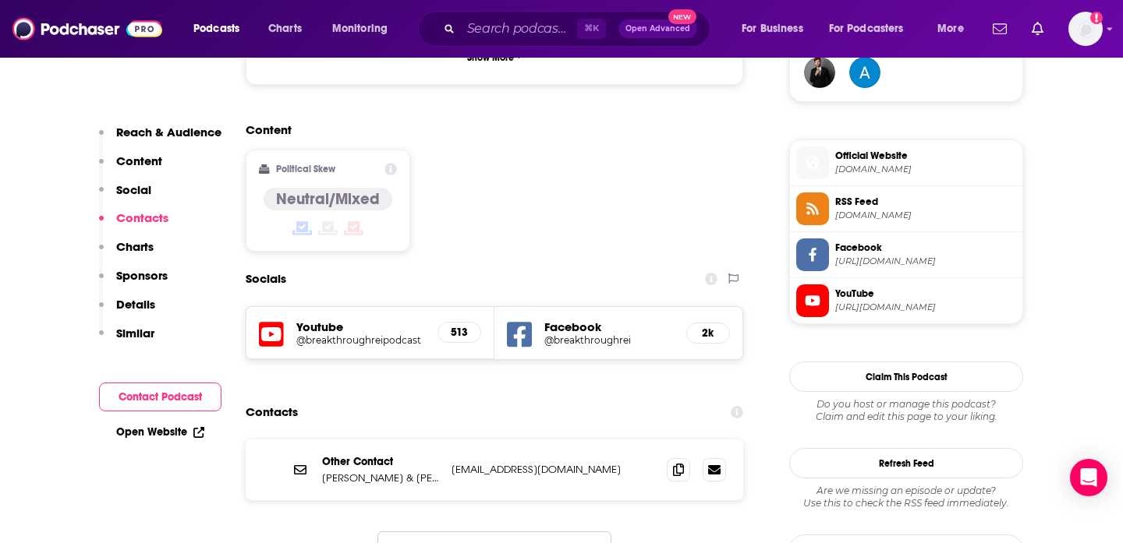
click at [718, 151] on div "Content Political Skew Neutral/Mixed" at bounding box center [494, 193] width 497 height 142
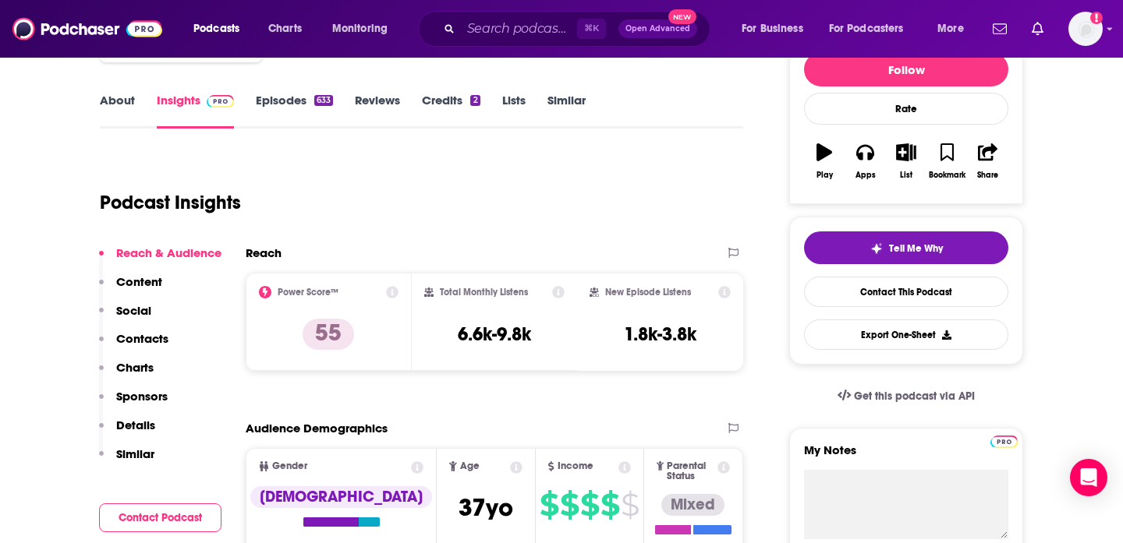
scroll to position [207, 0]
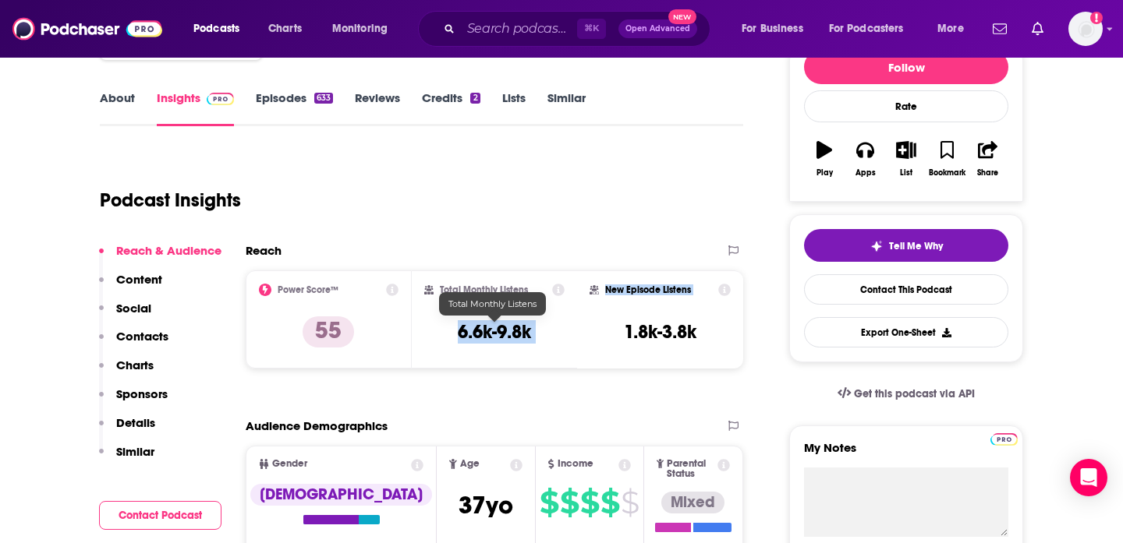
drag, startPoint x: 443, startPoint y: 329, endPoint x: 622, endPoint y: 327, distance: 179.3
click at [623, 328] on div "Power Score™ 55 Total Monthly Listens 6.6k-9.8k New Episode Listens 1.8k-3.8k" at bounding box center [494, 320] width 497 height 98
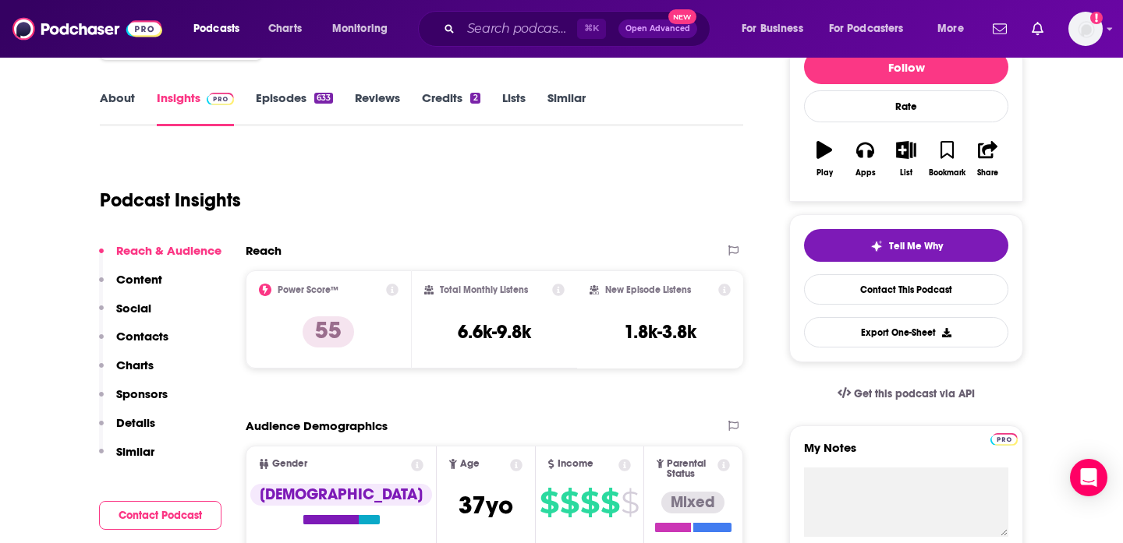
click at [540, 329] on div "Total Monthly Listens 6.6k-9.8k" at bounding box center [494, 320] width 141 height 72
drag, startPoint x: 536, startPoint y: 329, endPoint x: 448, endPoint y: 328, distance: 88.1
click at [448, 328] on div "Total Monthly Listens 6.6k-9.8k" at bounding box center [494, 320] width 141 height 72
copy h3 "6.6k-9.8k"
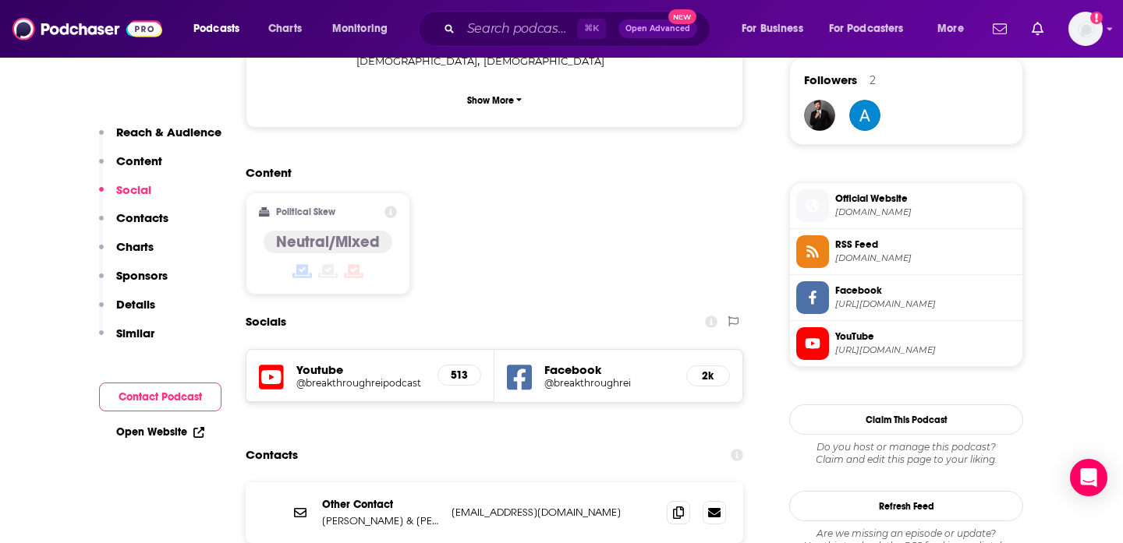
scroll to position [1173, 0]
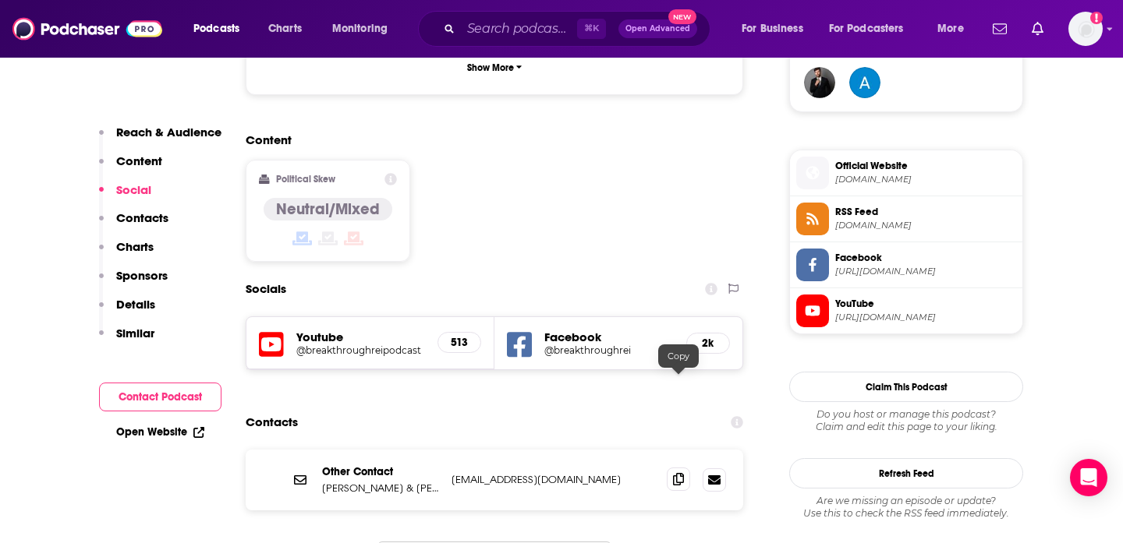
click at [673, 473] on icon at bounding box center [678, 479] width 11 height 12
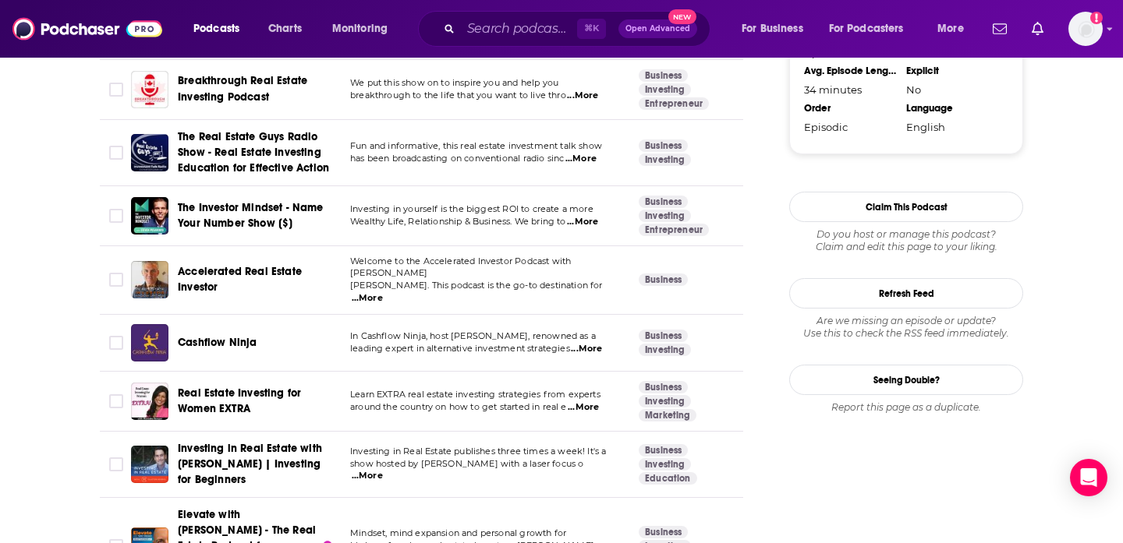
scroll to position [1931, 0]
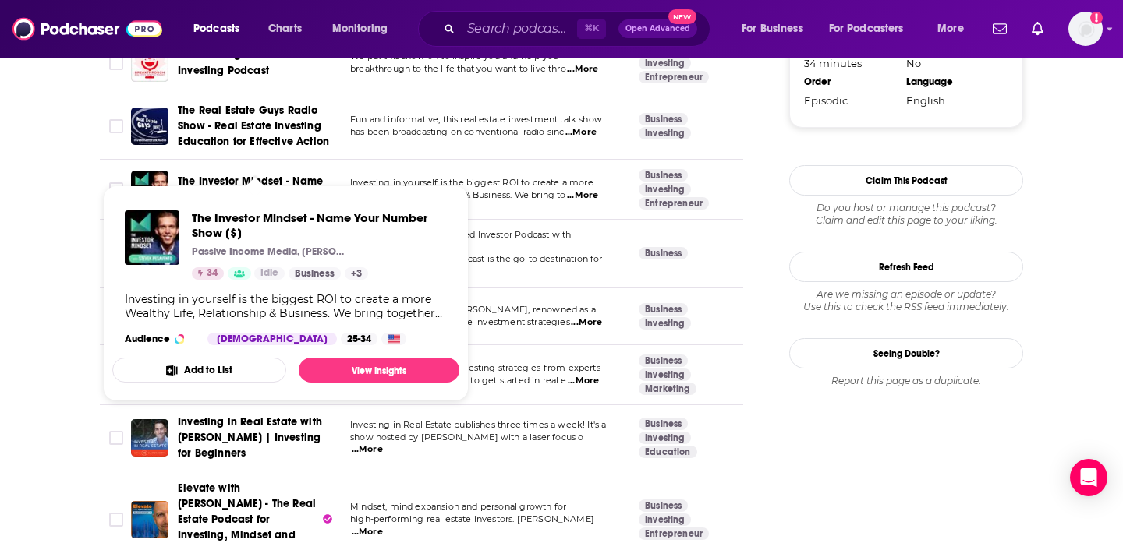
click at [253, 175] on span "The Investor Mindset - Name Your Number Show [$]" at bounding box center [251, 189] width 146 height 29
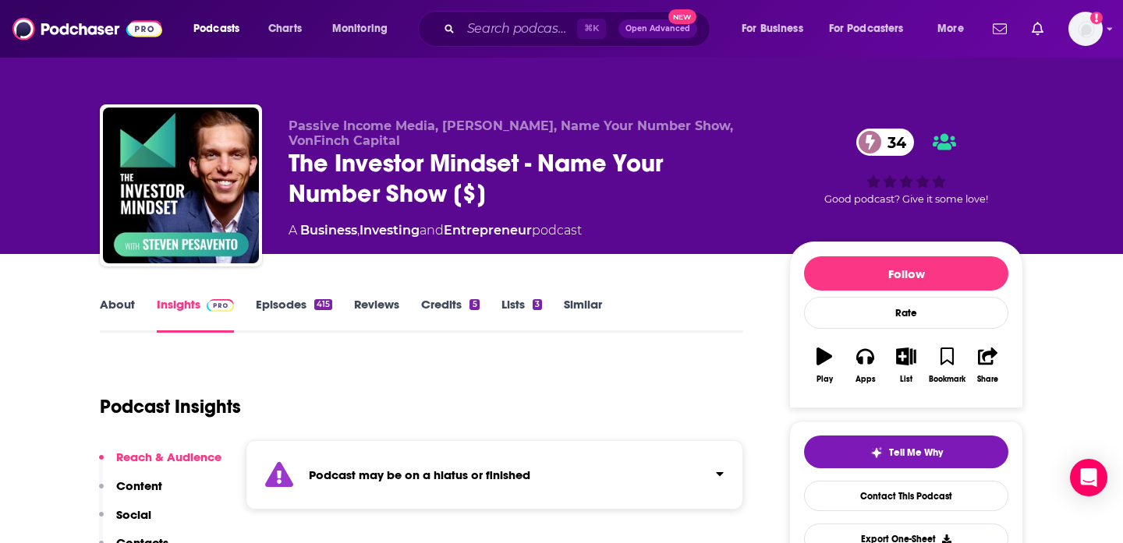
scroll to position [88, 0]
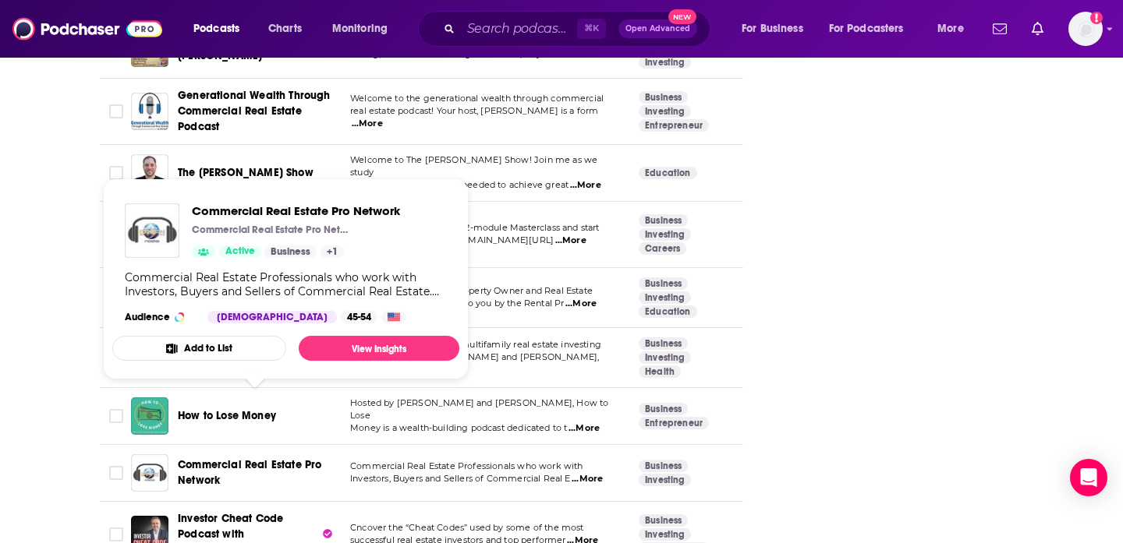
scroll to position [3061, 0]
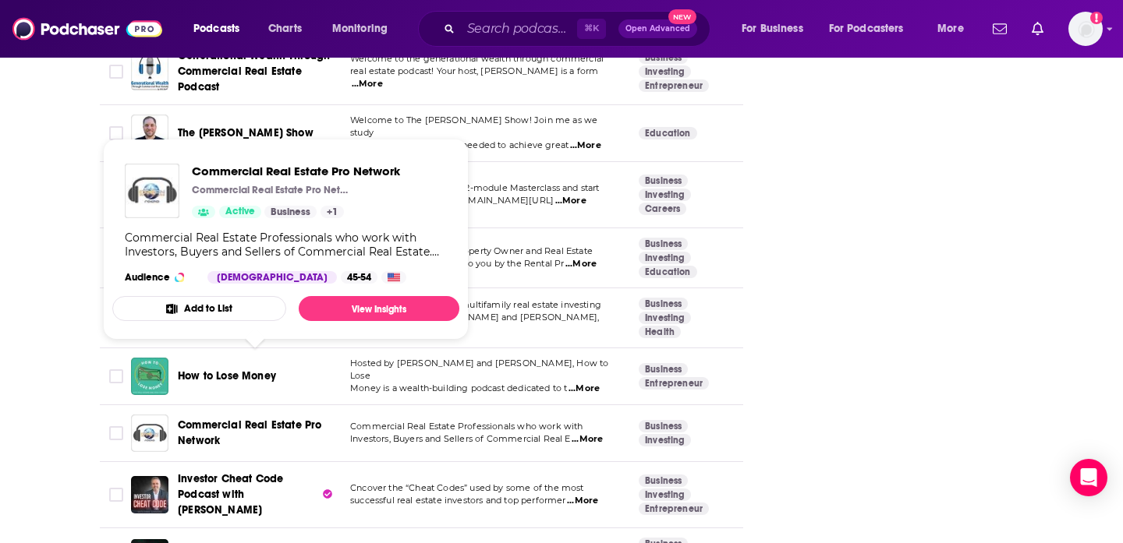
click at [235, 419] on span "Commercial Real Estate Pro Network" at bounding box center [249, 433] width 143 height 29
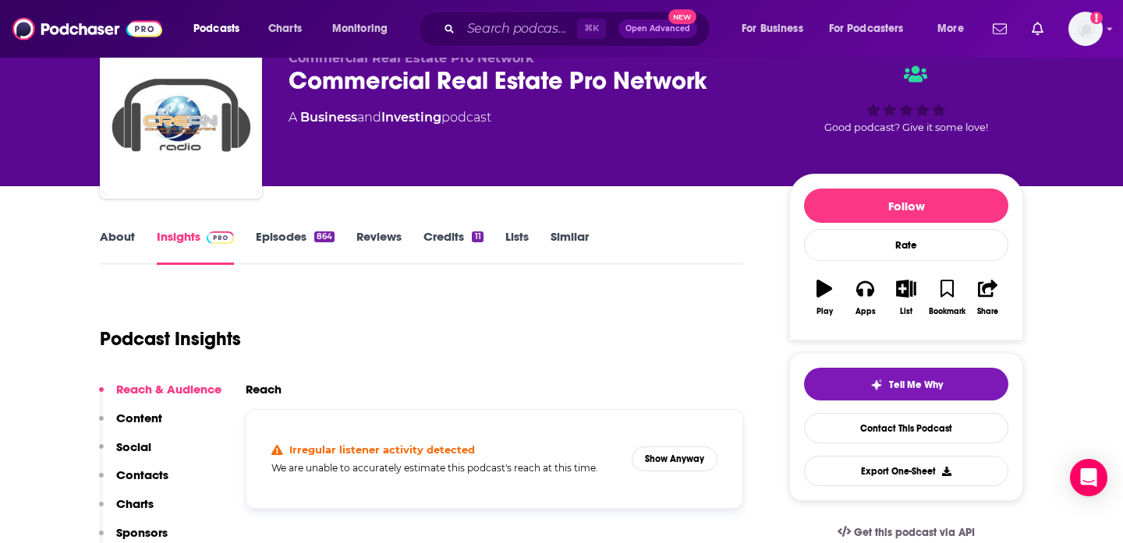
scroll to position [250, 0]
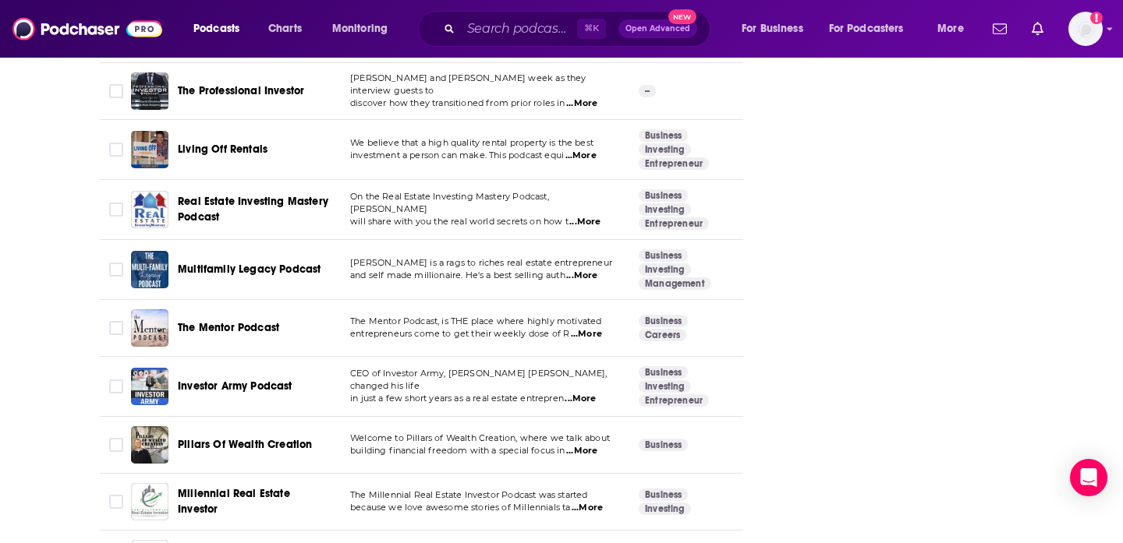
scroll to position [4710, 0]
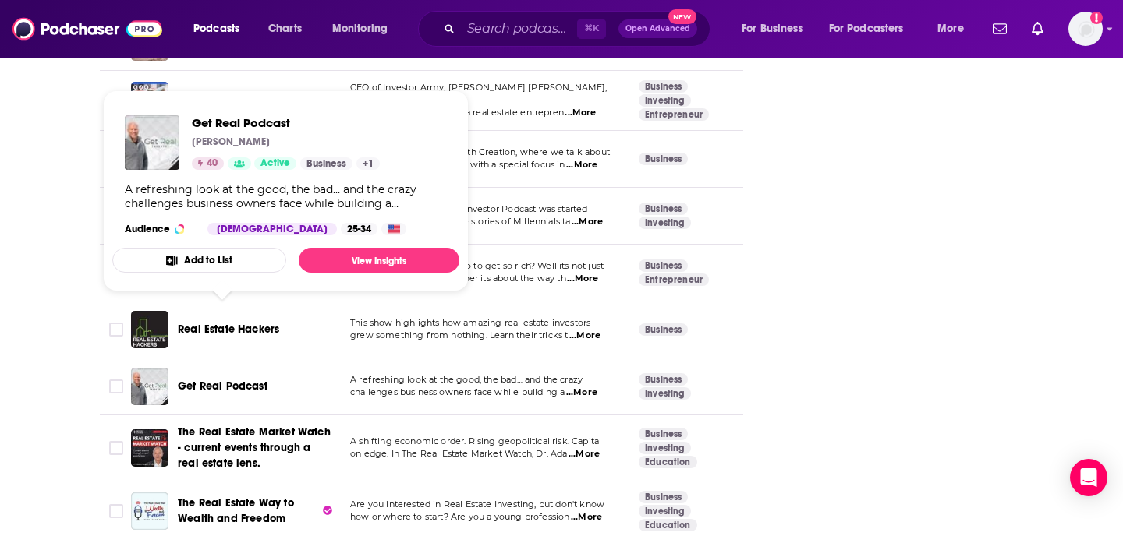
click at [211, 380] on span "Get Real Podcast" at bounding box center [223, 386] width 90 height 13
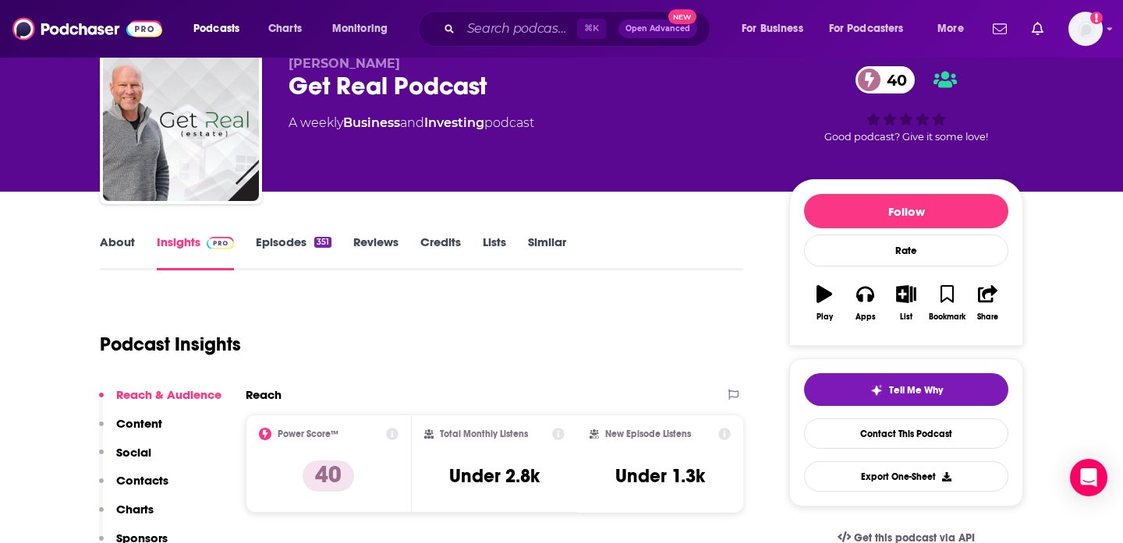
scroll to position [123, 0]
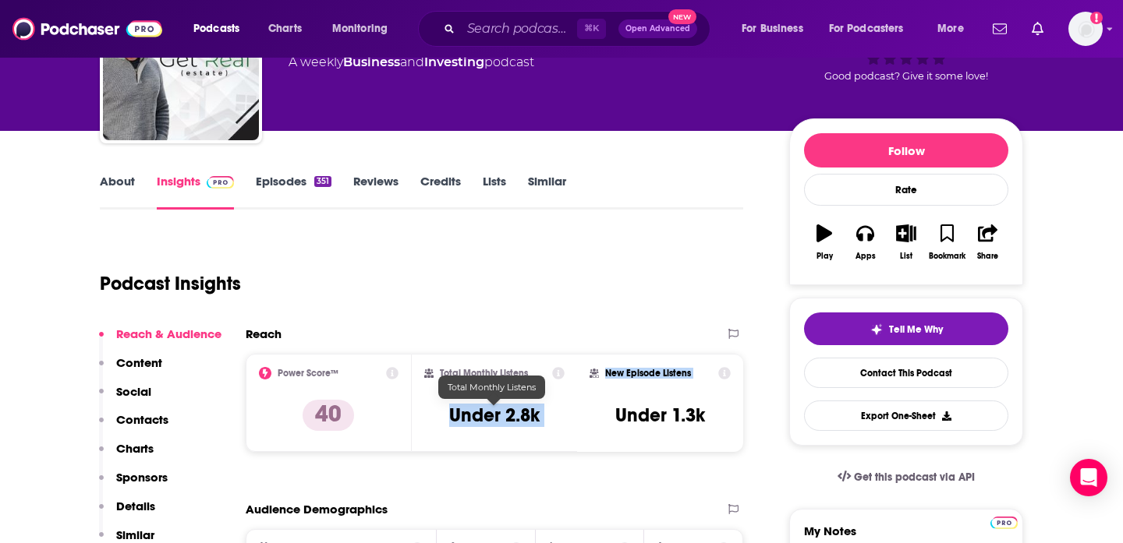
drag, startPoint x: 437, startPoint y: 421, endPoint x: 574, endPoint y: 419, distance: 137.2
click at [576, 421] on div "Total Monthly Listens Under 2.8k" at bounding box center [495, 403] width 166 height 98
copy h3 "Under 2.8k"
click at [564, 271] on div "Podcast Insights" at bounding box center [415, 275] width 631 height 80
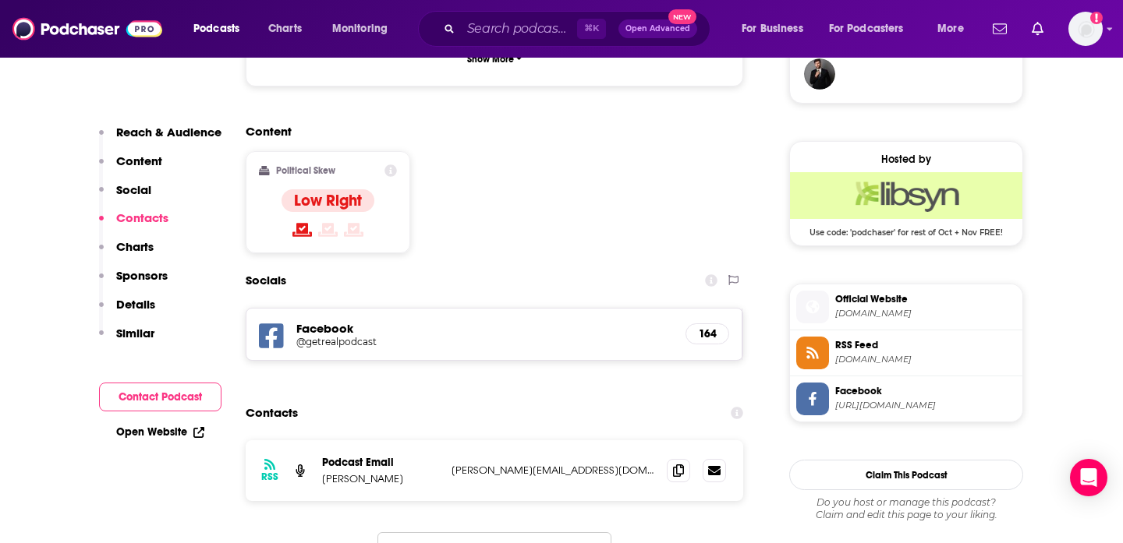
scroll to position [1206, 0]
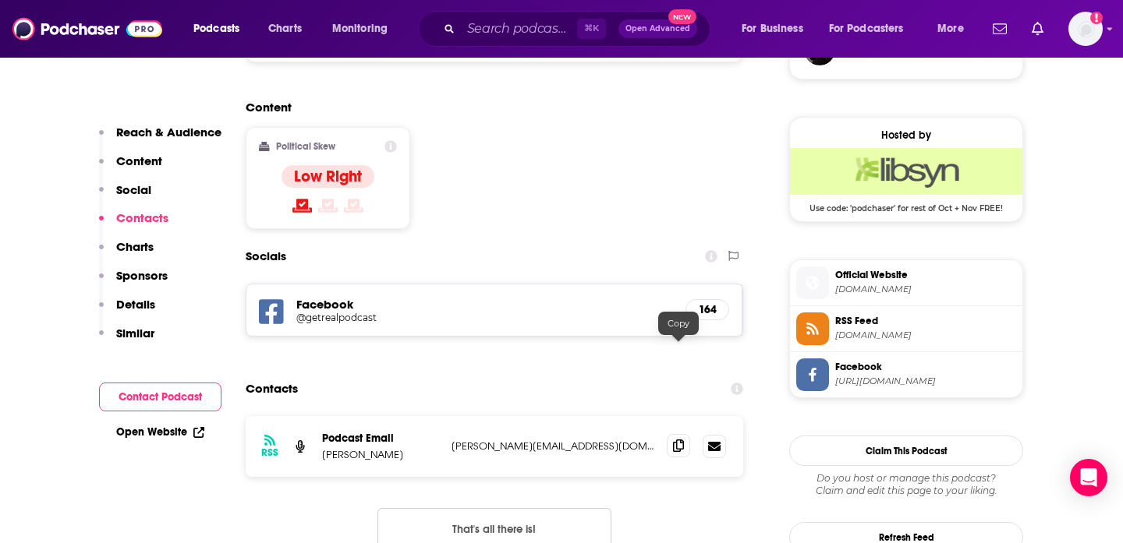
click at [667, 434] on span at bounding box center [678, 445] width 23 height 23
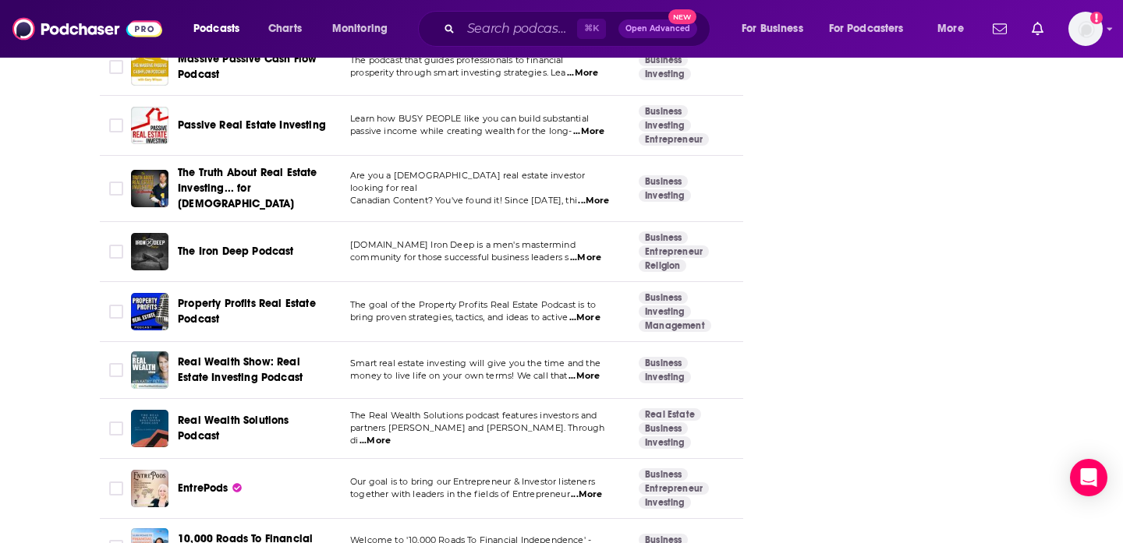
scroll to position [4492, 0]
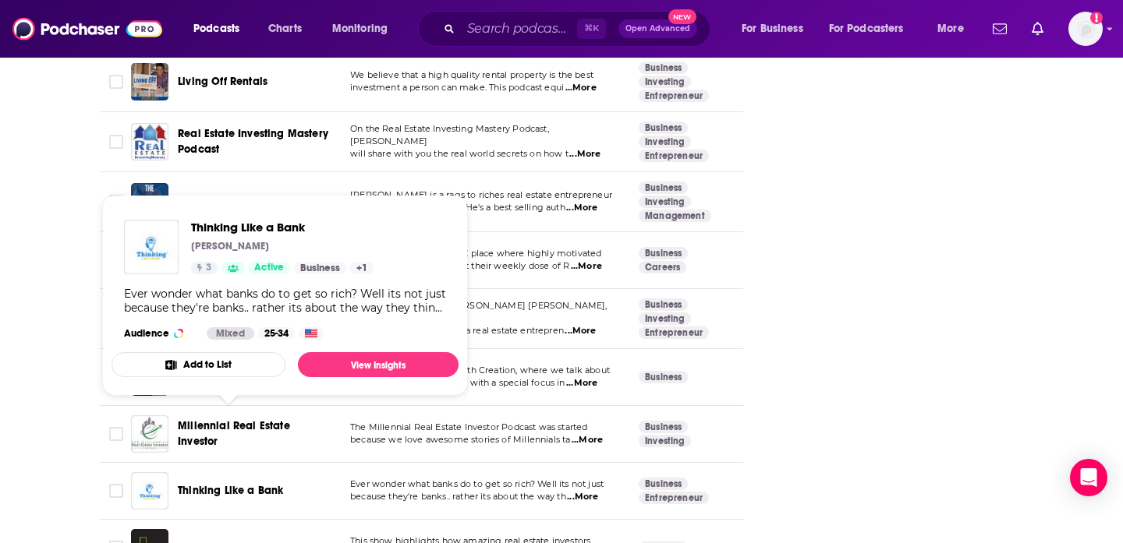
click at [219, 484] on span "Thinking Like a Bank" at bounding box center [230, 490] width 105 height 13
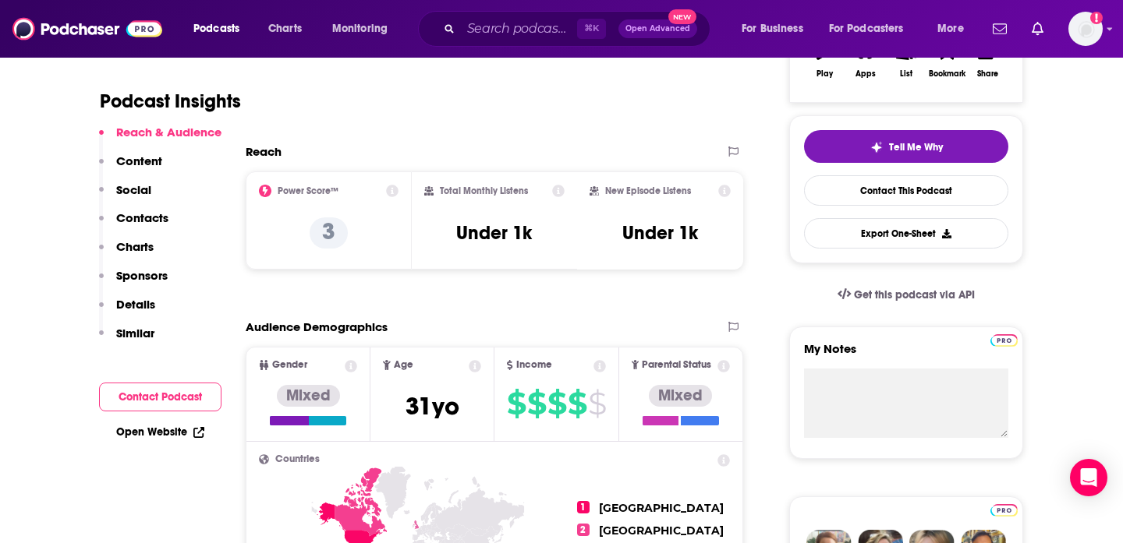
scroll to position [311, 0]
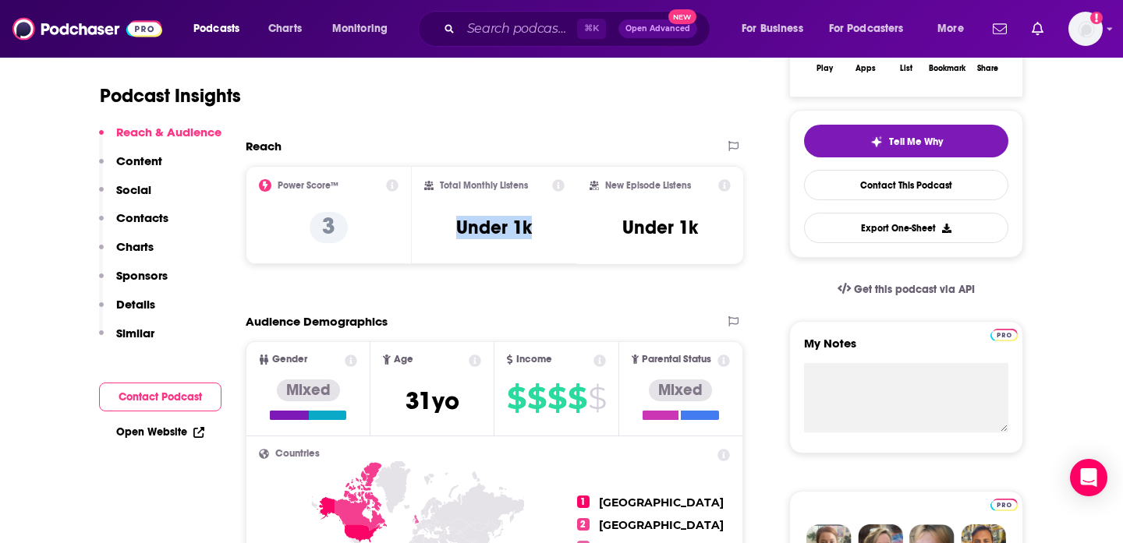
drag, startPoint x: 446, startPoint y: 230, endPoint x: 541, endPoint y: 230, distance: 95.1
click at [541, 230] on div "Total Monthly Listens Under 1k" at bounding box center [494, 215] width 141 height 72
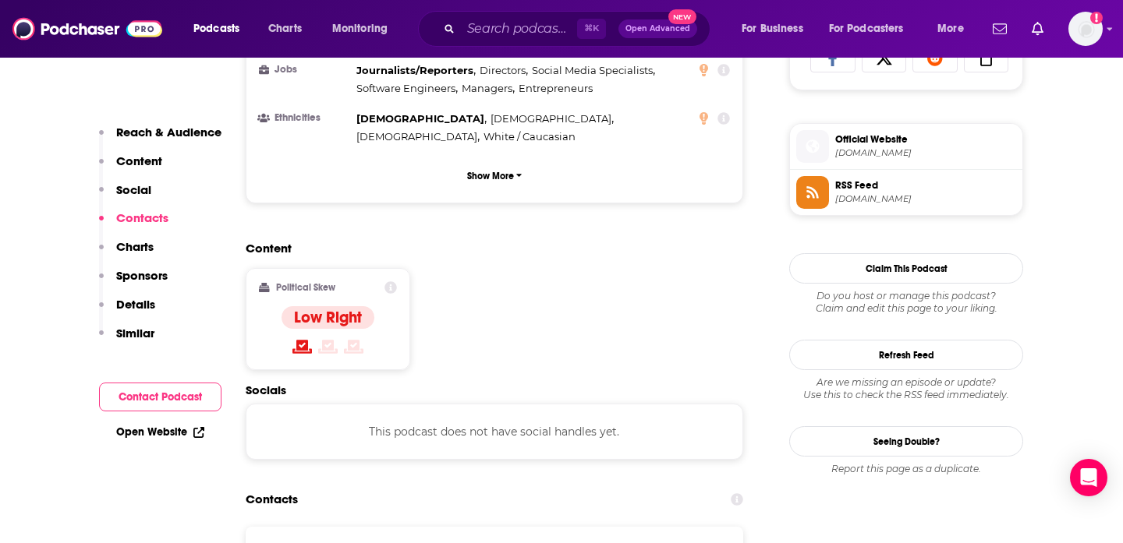
scroll to position [1207, 0]
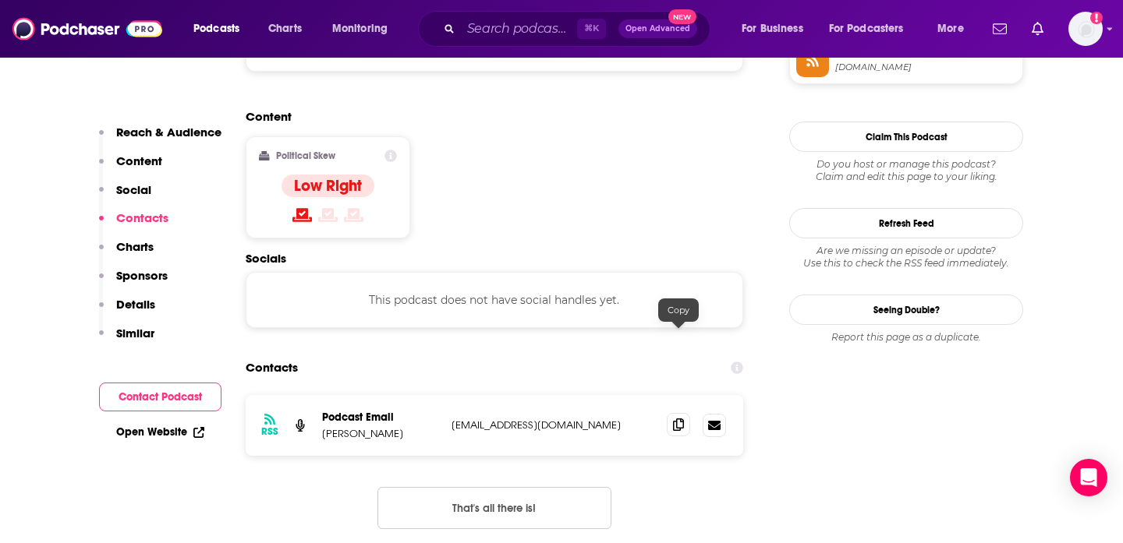
click at [674, 419] on icon at bounding box center [678, 425] width 11 height 12
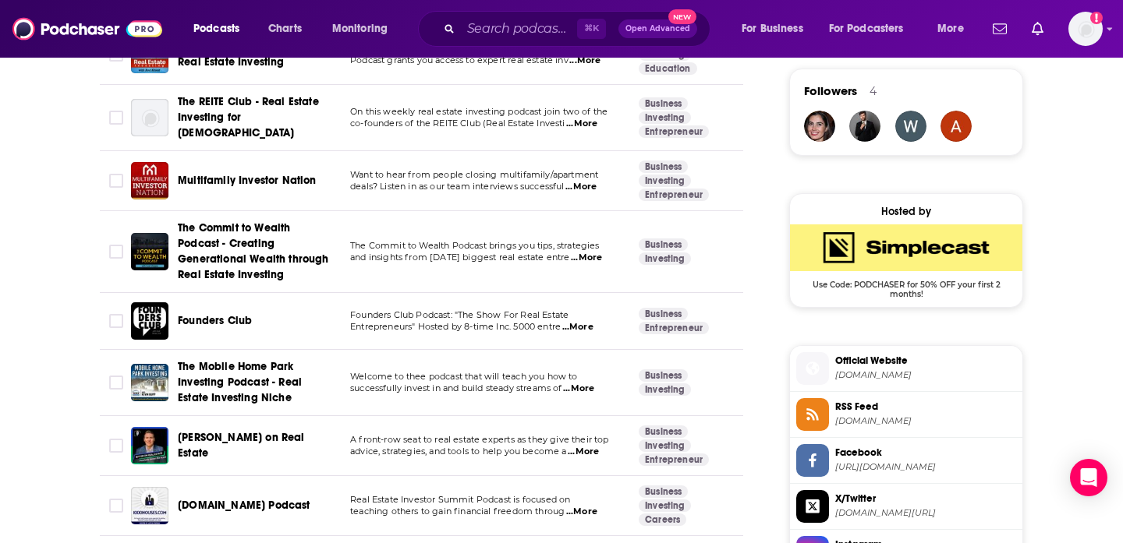
scroll to position [1089, 0]
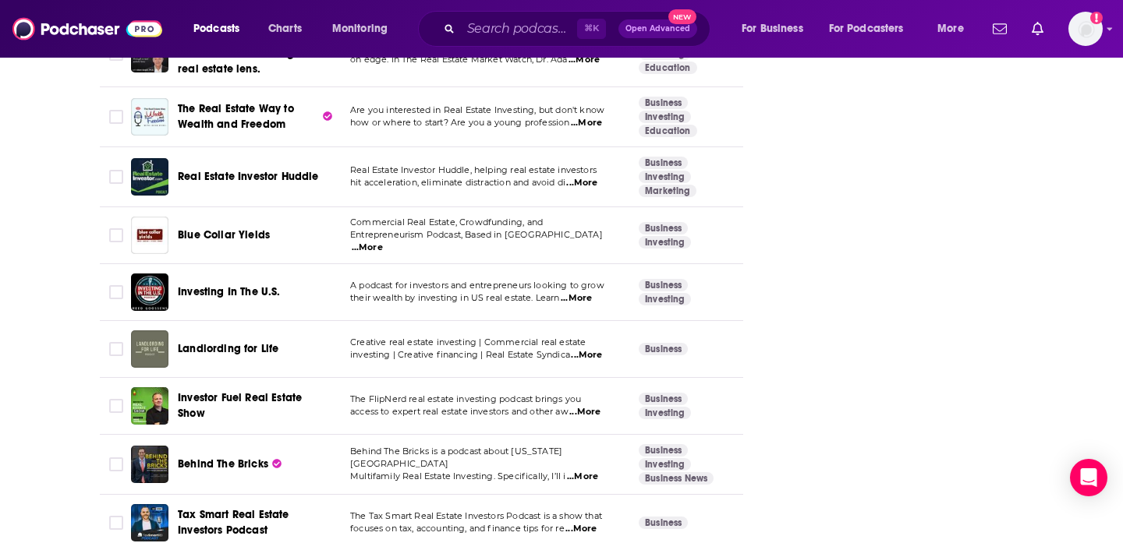
scroll to position [5112, 0]
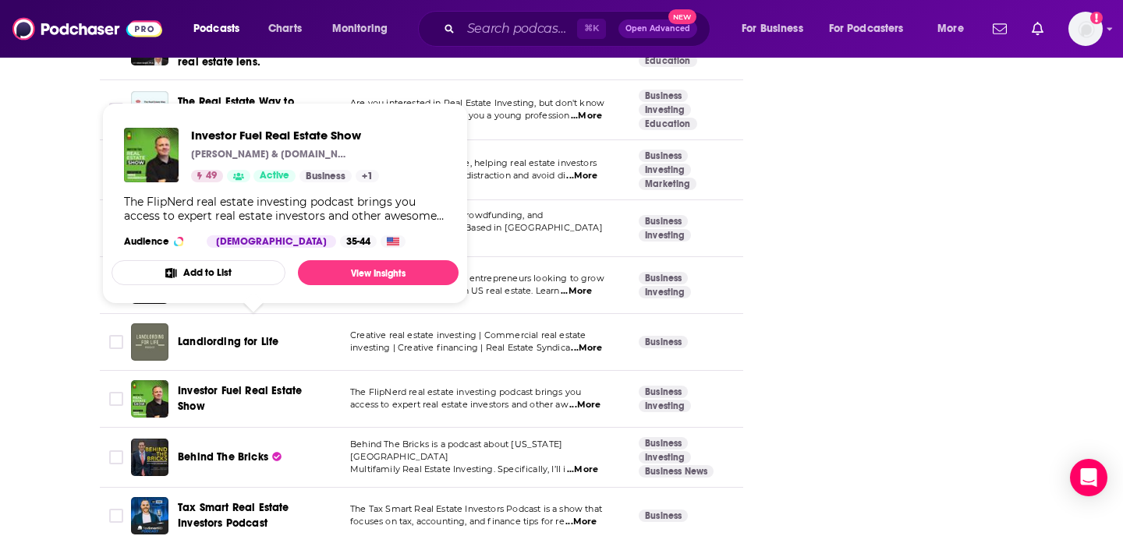
click at [215, 384] on span "Investor Fuel Real Estate Show" at bounding box center [240, 398] width 124 height 29
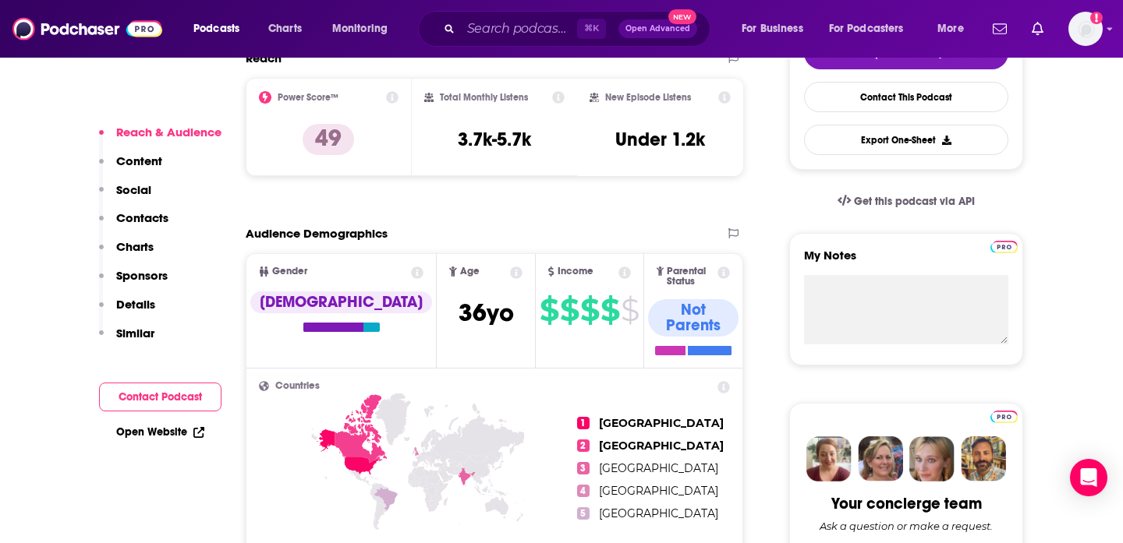
scroll to position [309, 0]
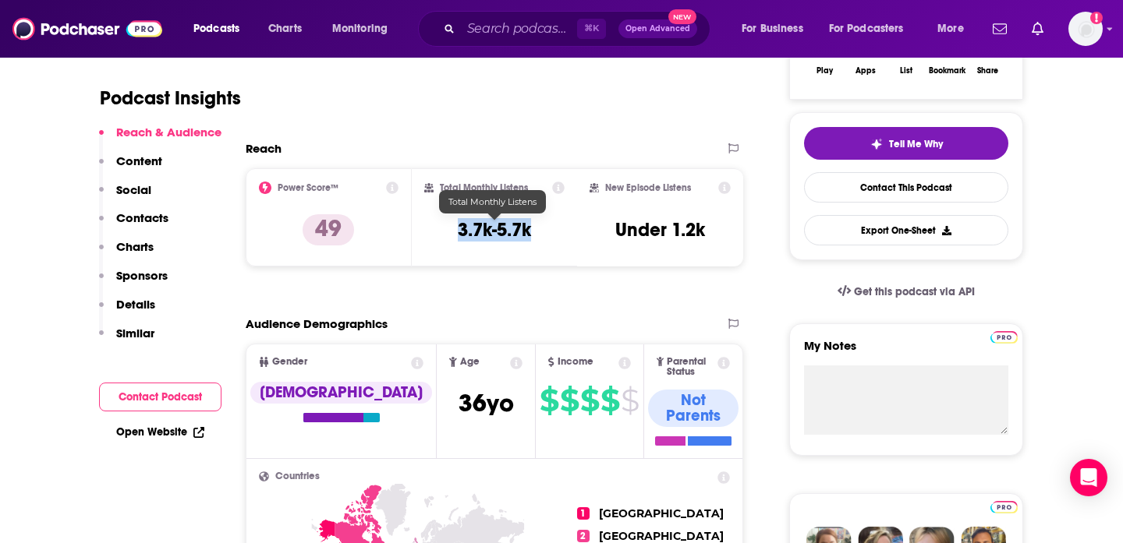
drag, startPoint x: 452, startPoint y: 230, endPoint x: 541, endPoint y: 230, distance: 88.9
click at [541, 230] on div "Total Monthly Listens 3.7k-5.7k" at bounding box center [494, 218] width 141 height 72
copy h3 "3.7k-5.7k"
click at [585, 127] on div "Podcast Insights" at bounding box center [415, 89] width 631 height 80
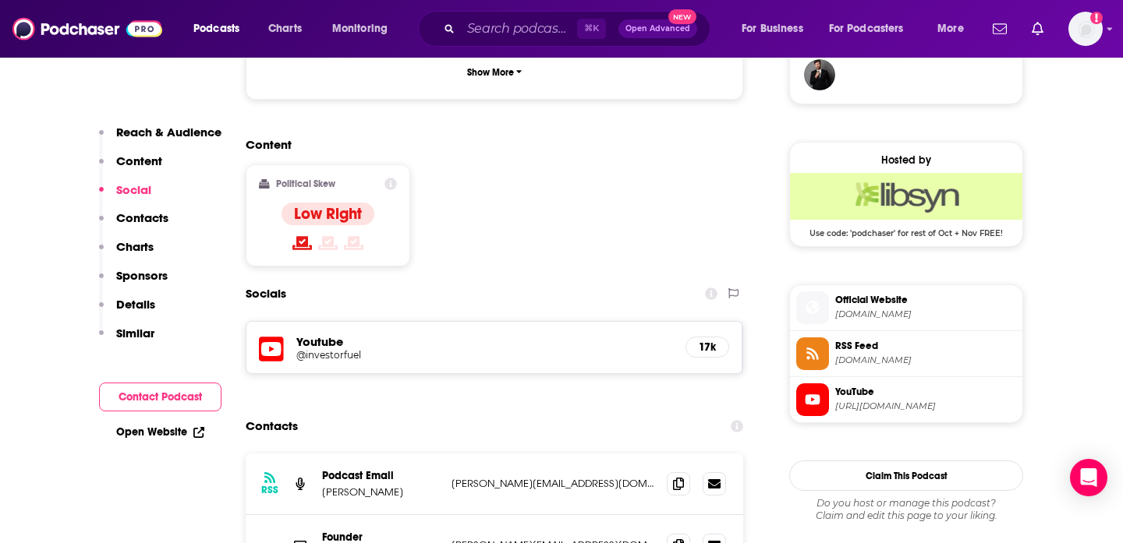
scroll to position [1304, 0]
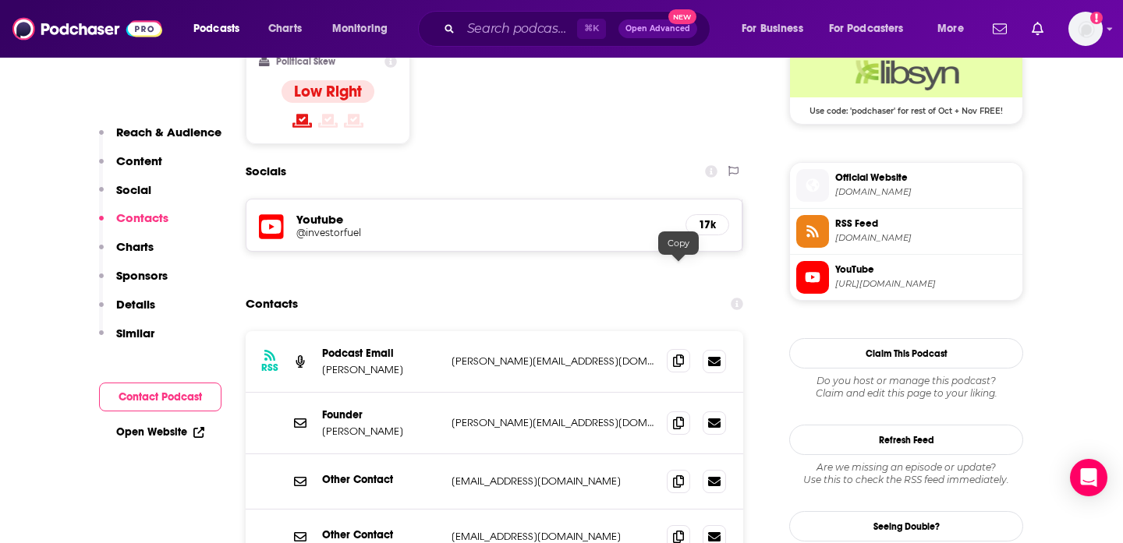
click at [679, 355] on icon at bounding box center [678, 361] width 11 height 12
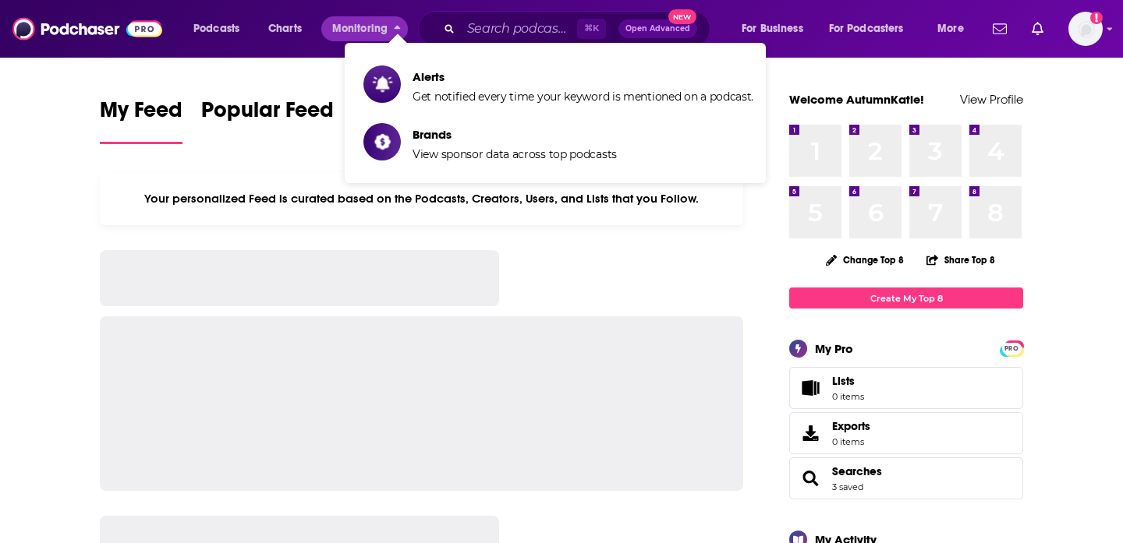
click at [493, 15] on div "⌘ K Open Advanced New" at bounding box center [564, 29] width 292 height 36
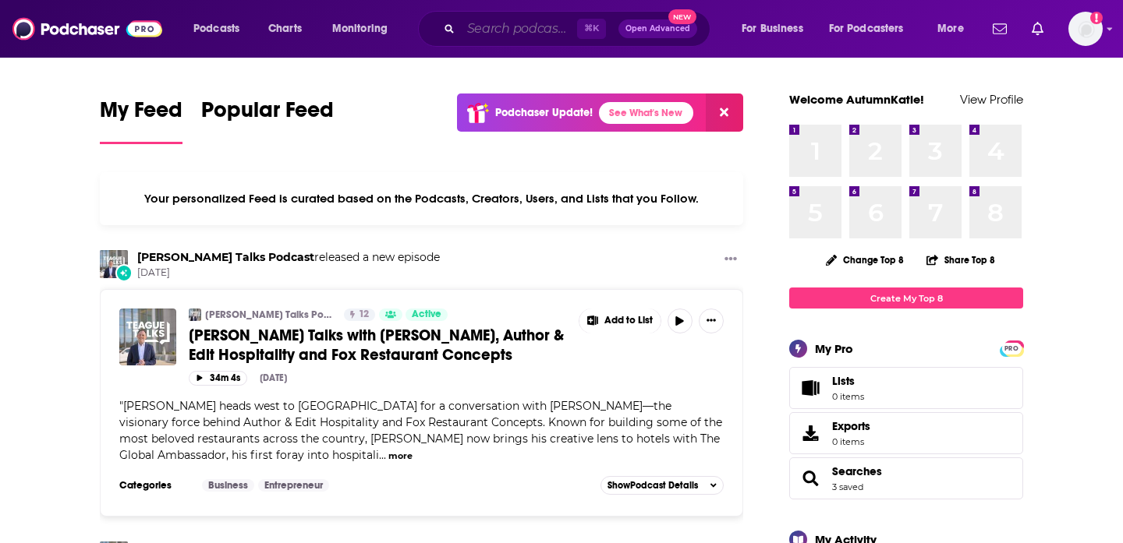
click at [494, 22] on input "Search podcasts, credits, & more..." at bounding box center [519, 28] width 116 height 25
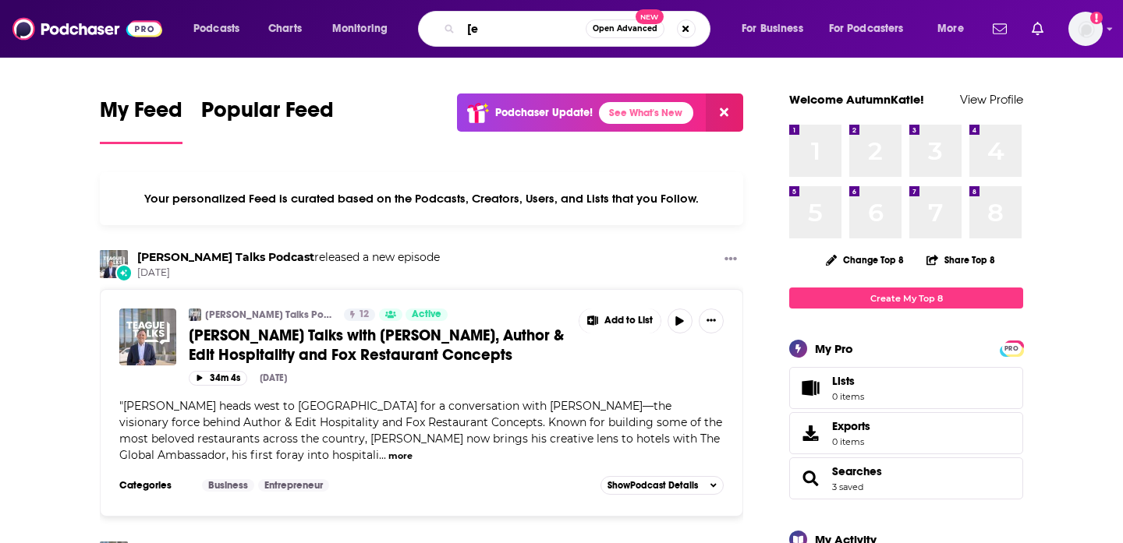
type input "["
type input "personal finance"
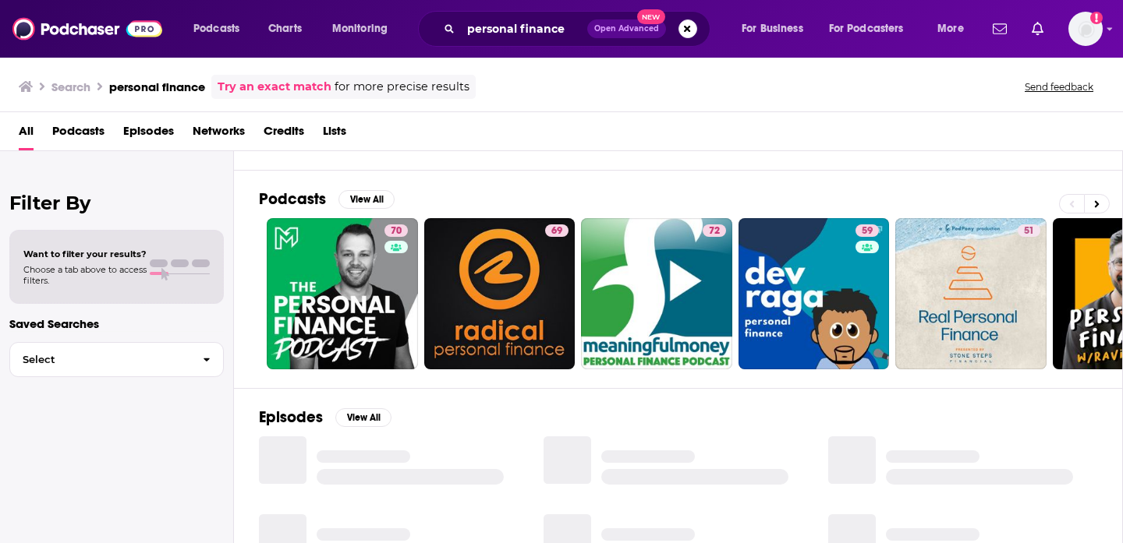
scroll to position [90, 0]
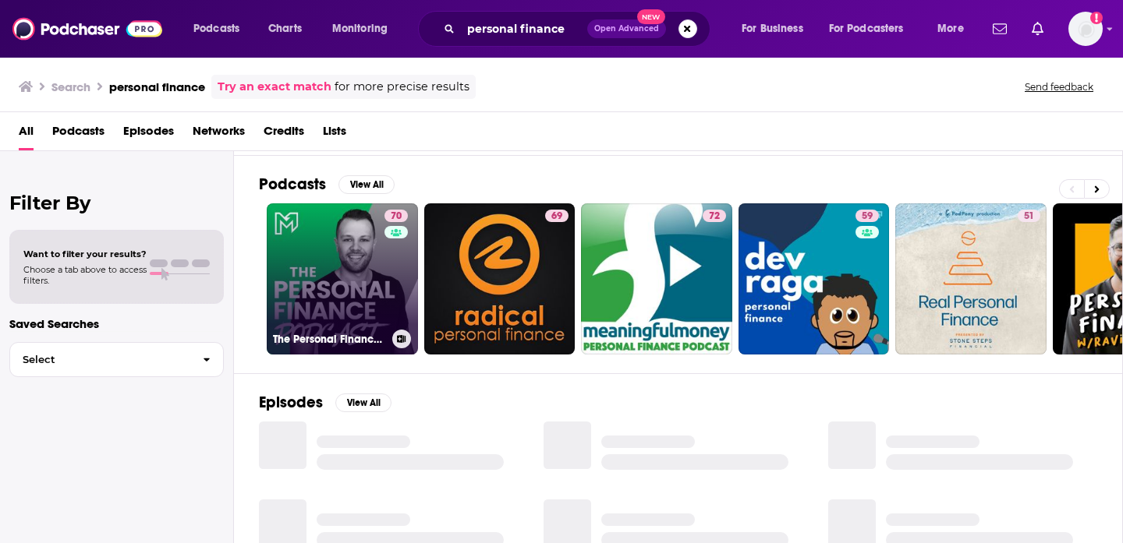
click at [343, 291] on link "70 The Personal Finance Podcast" at bounding box center [342, 279] width 151 height 151
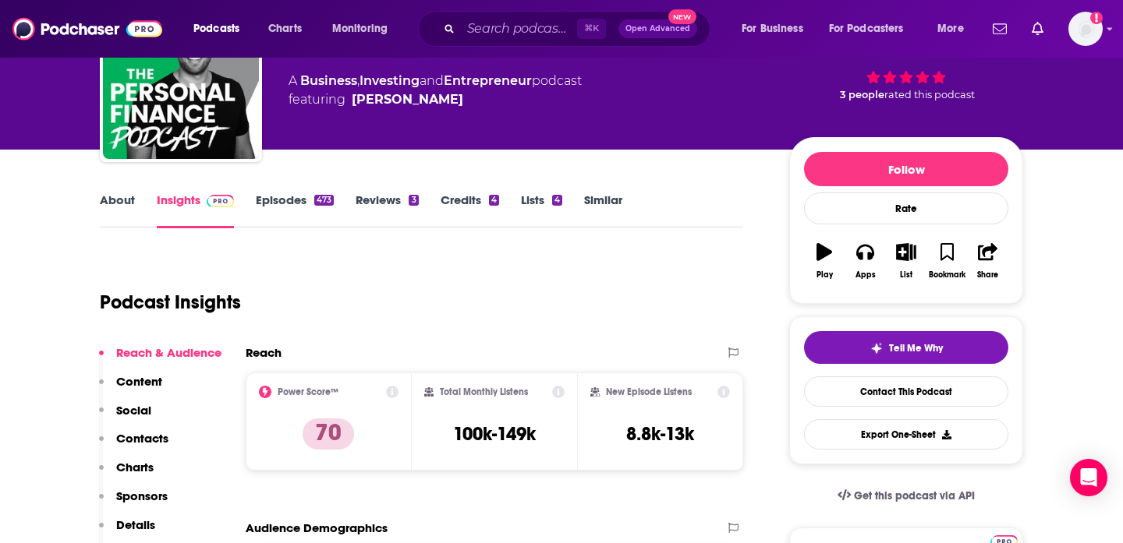
scroll to position [120, 0]
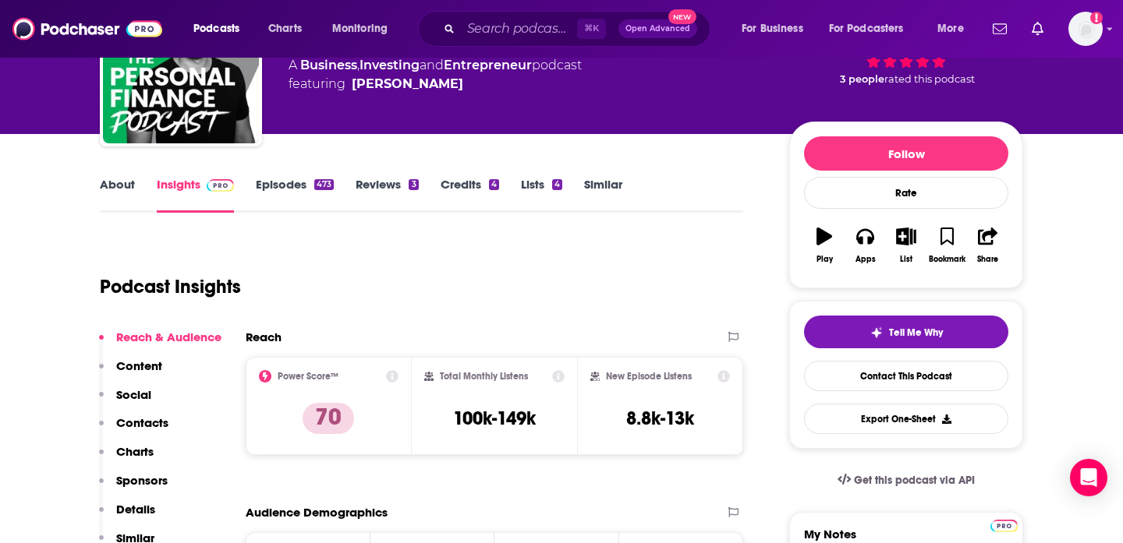
click at [604, 187] on link "Similar" at bounding box center [603, 195] width 38 height 36
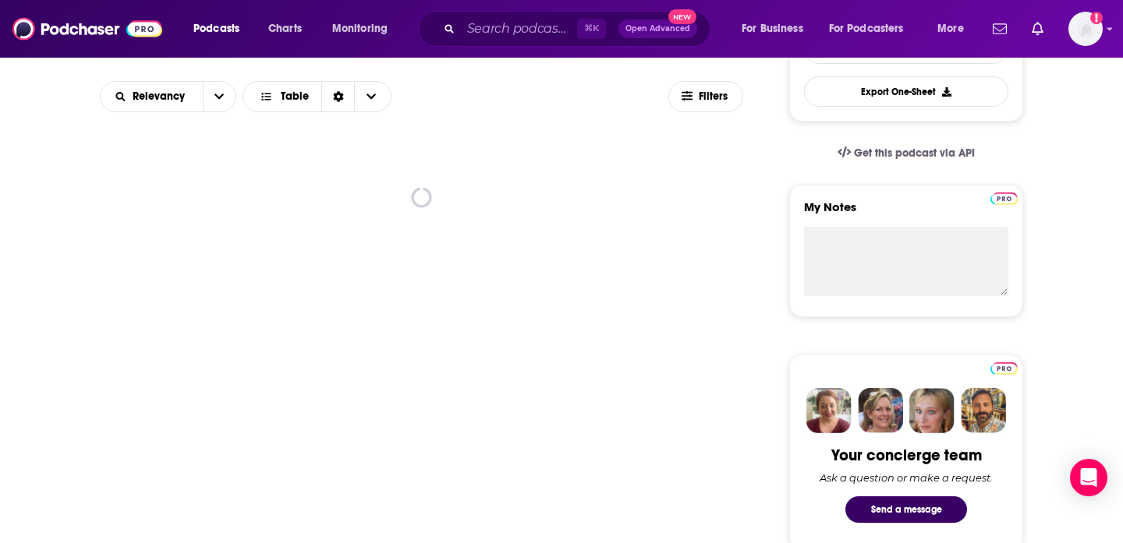
scroll to position [449, 0]
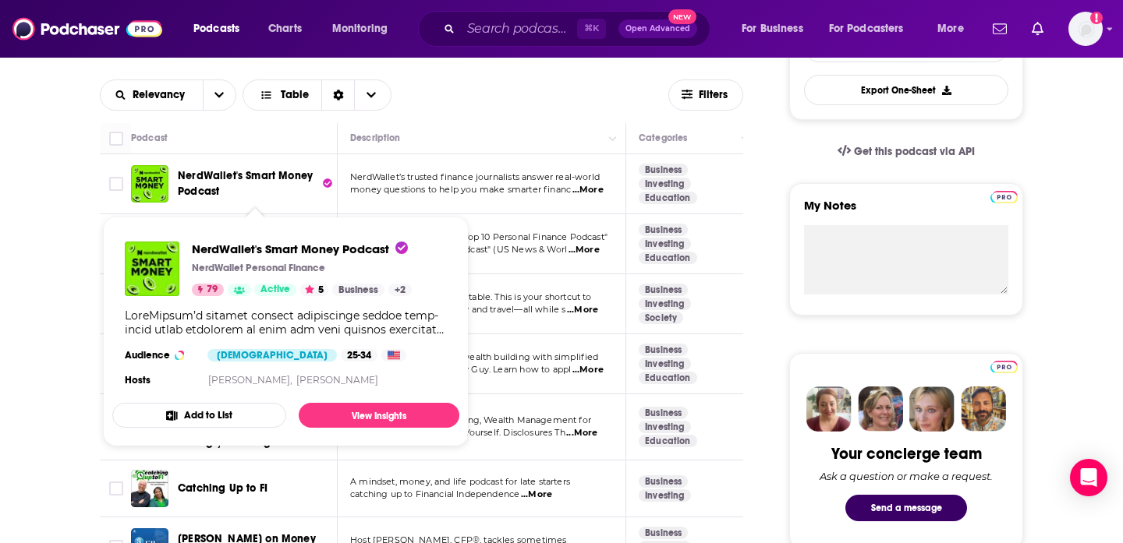
click at [230, 177] on span "NerdWallet's Smart Money Podcast" at bounding box center [245, 183] width 135 height 29
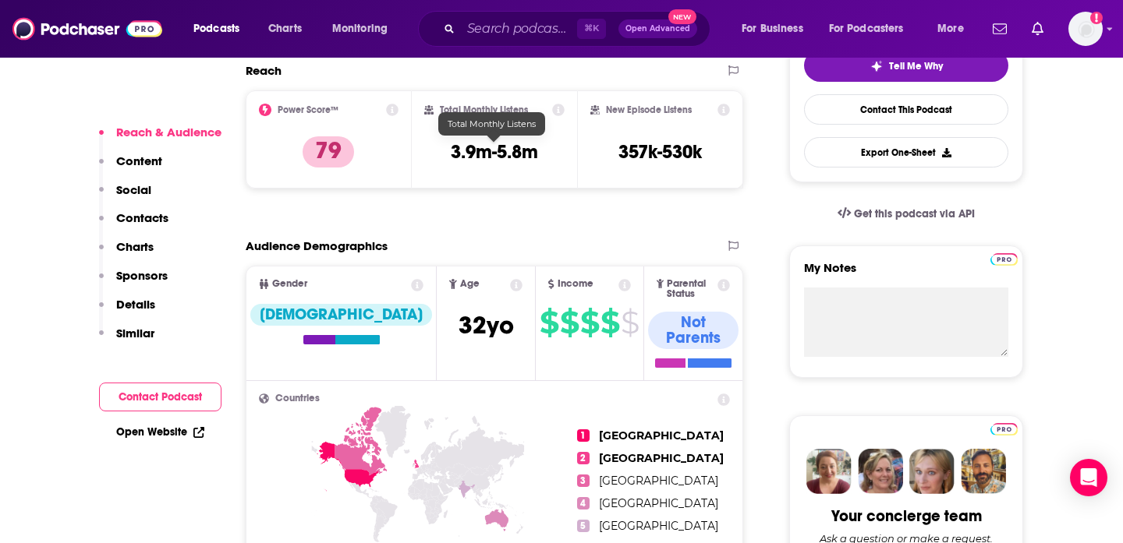
scroll to position [388, 0]
drag, startPoint x: 438, startPoint y: 150, endPoint x: 543, endPoint y: 150, distance: 105.3
click at [543, 150] on div "Total Monthly Listens 3.9m-5.8m" at bounding box center [494, 139] width 141 height 72
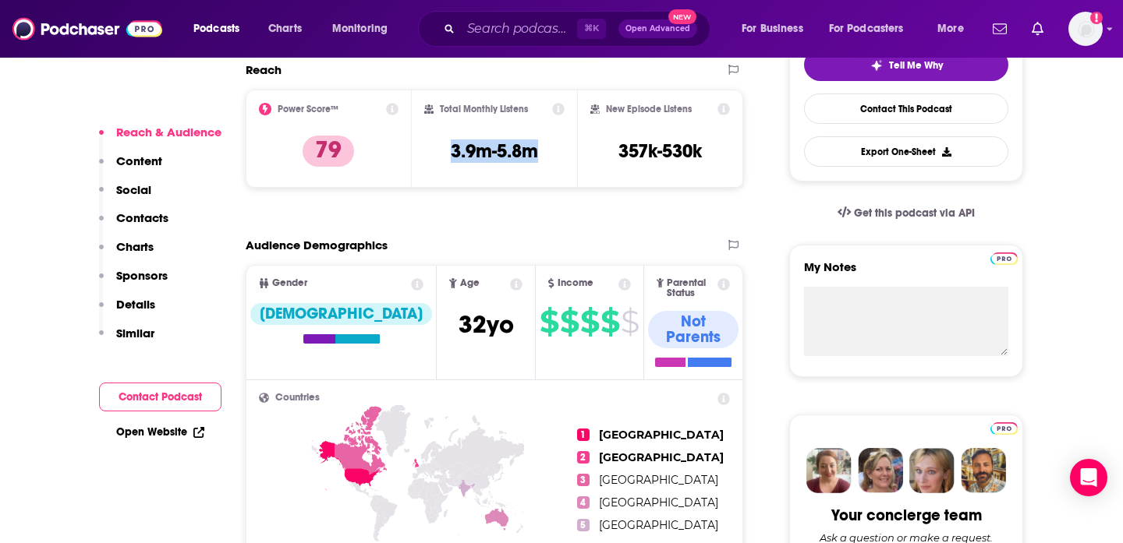
copy h3 "3.9m-5.8m"
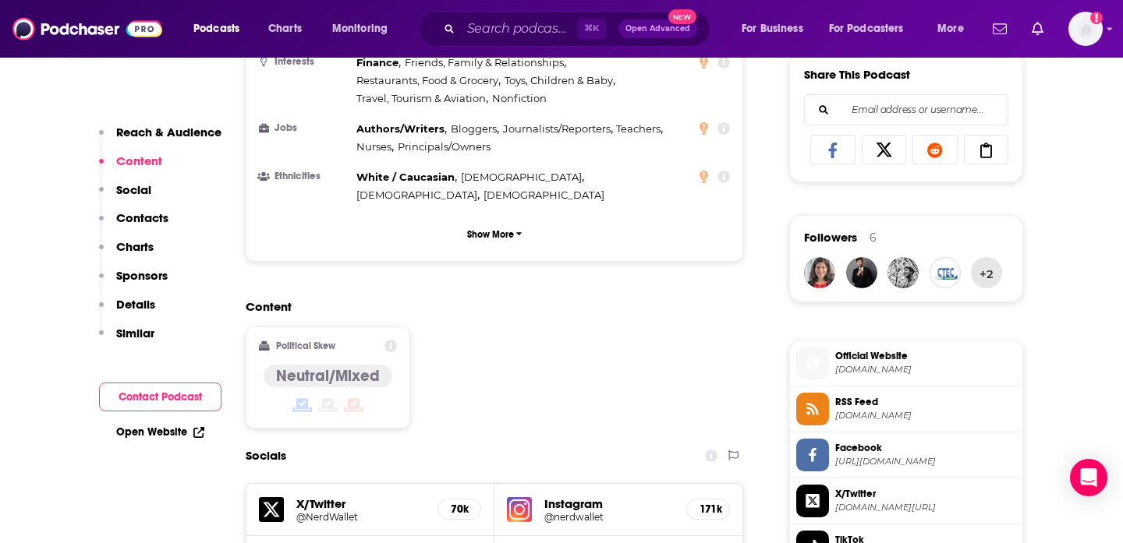
scroll to position [1079, 0]
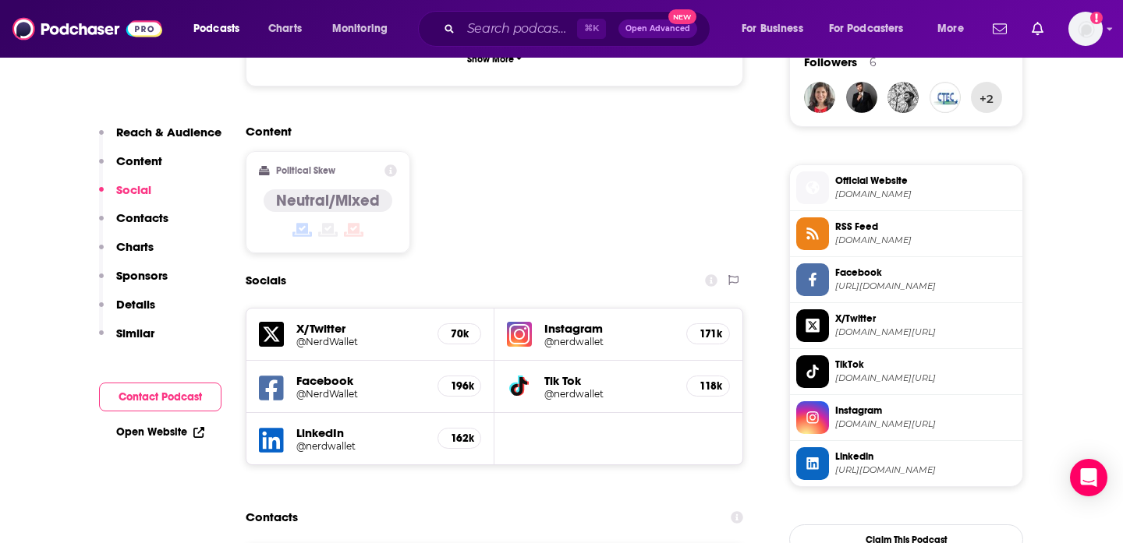
click at [603, 209] on div "Content Political Skew Neutral/Mixed" at bounding box center [494, 195] width 497 height 142
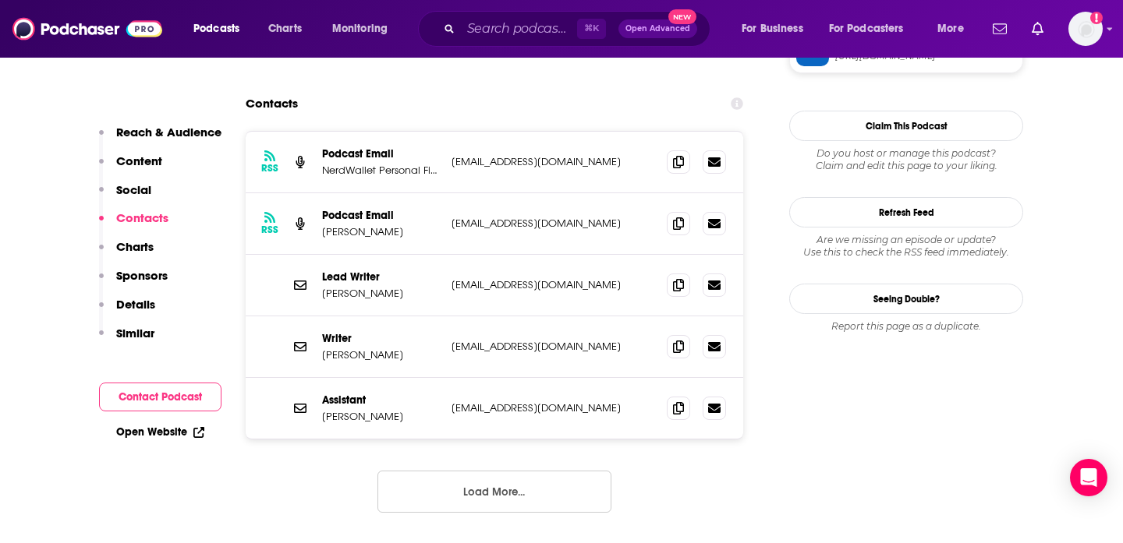
scroll to position [1563, 0]
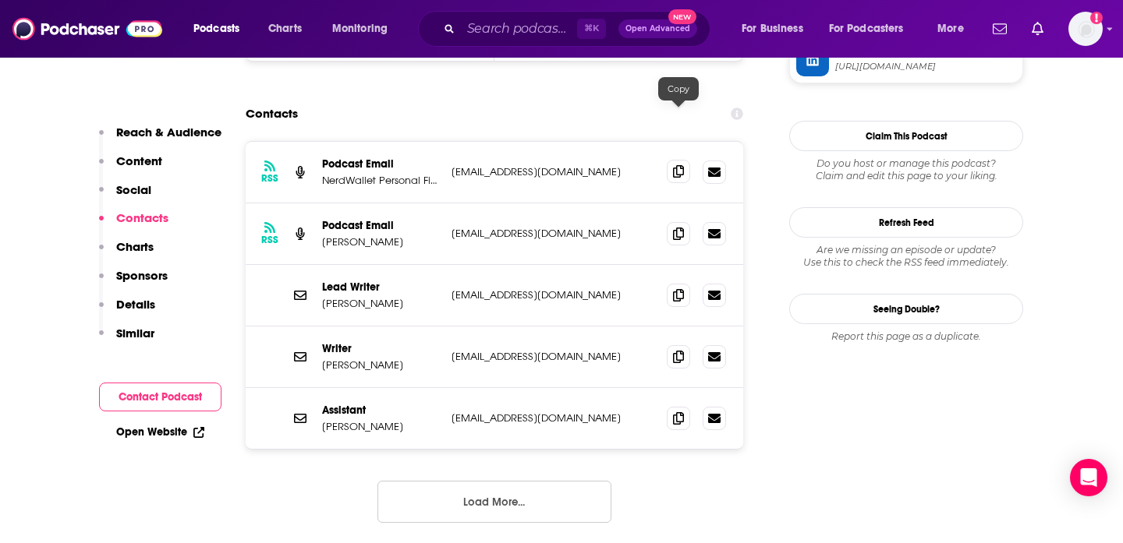
click at [668, 160] on span at bounding box center [678, 171] width 23 height 23
click at [495, 30] on input "Search podcasts, credits, & more..." at bounding box center [519, 28] width 116 height 25
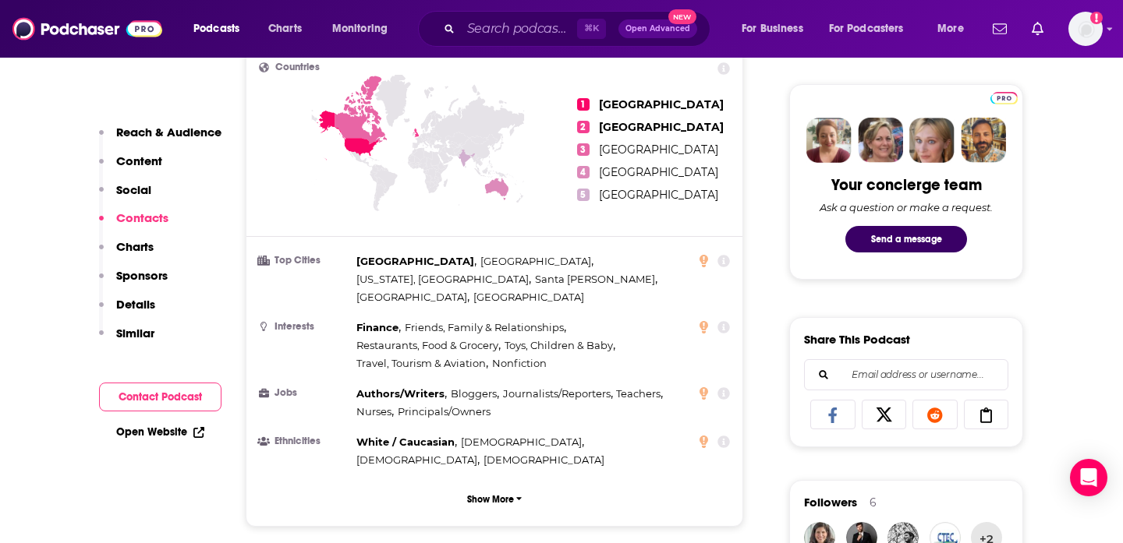
scroll to position [426, 0]
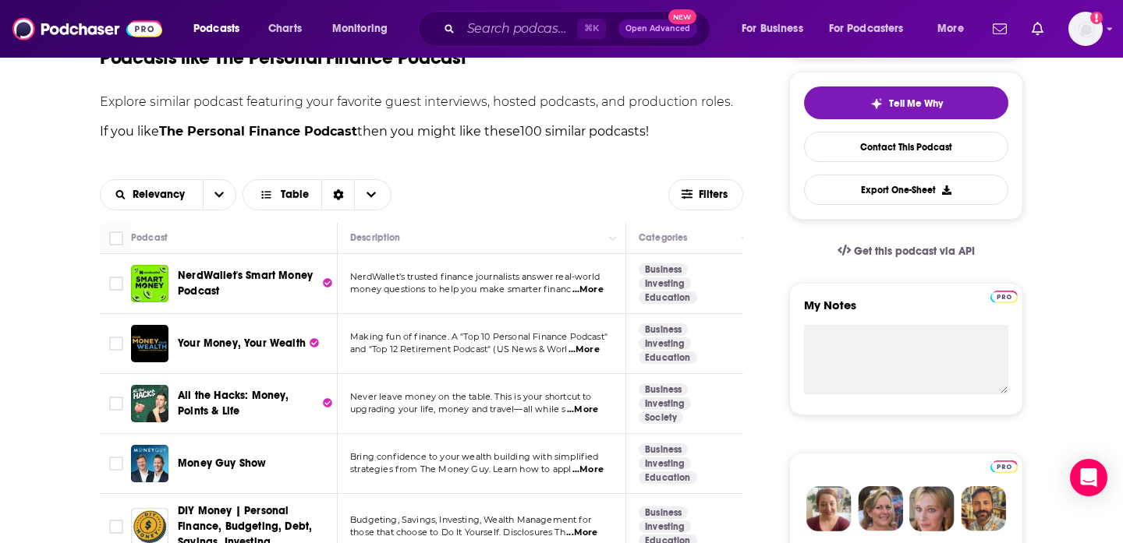
scroll to position [454, 0]
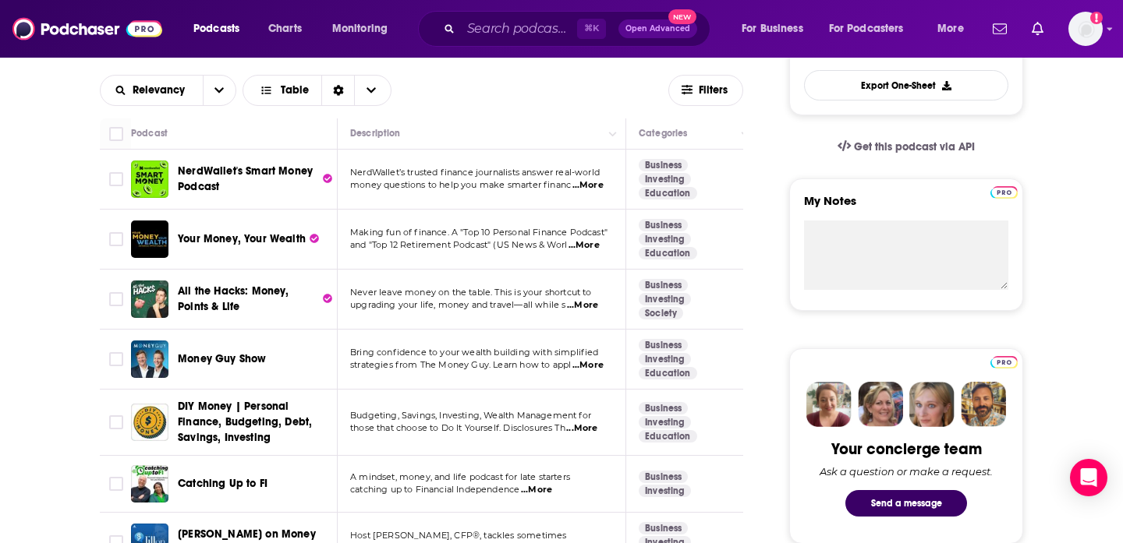
click at [239, 241] on span "Your Money, Your Wealth" at bounding box center [242, 238] width 128 height 13
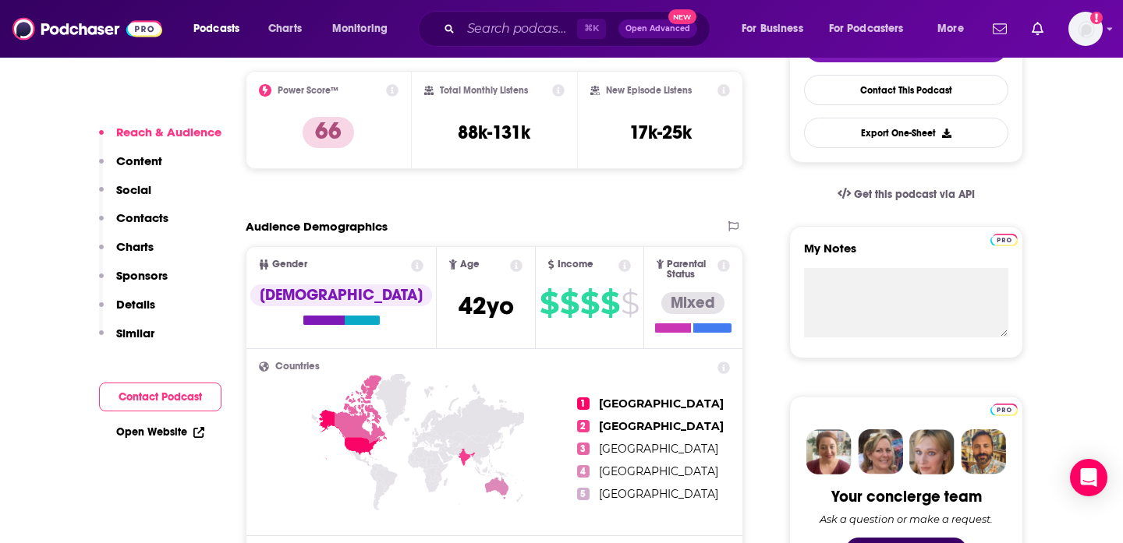
scroll to position [407, 0]
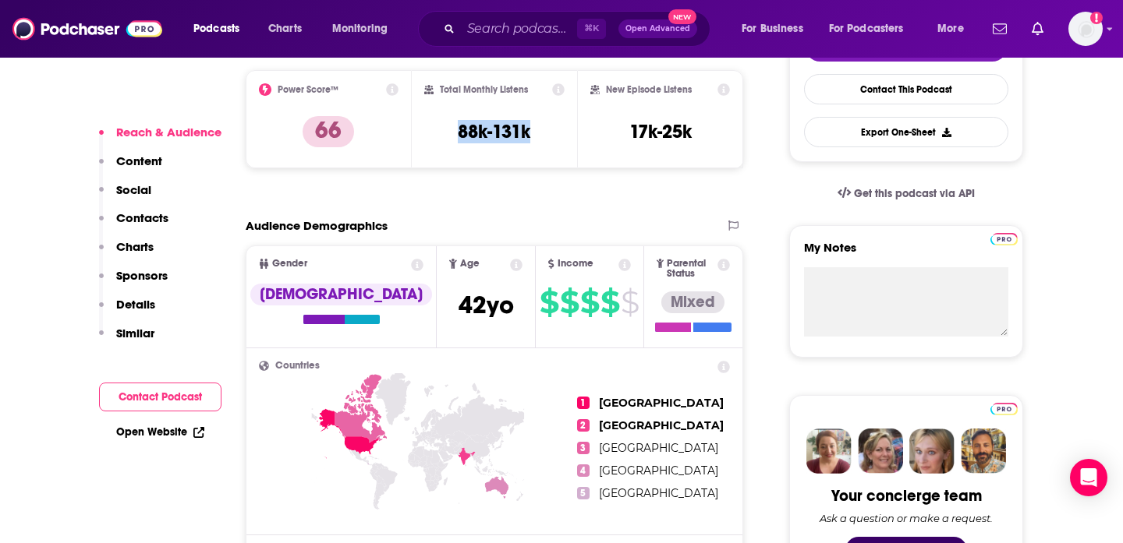
drag, startPoint x: 449, startPoint y: 126, endPoint x: 541, endPoint y: 127, distance: 92.0
click at [542, 127] on div "Total Monthly Listens 88k-131k" at bounding box center [494, 119] width 141 height 72
copy h3 "88k-131k"
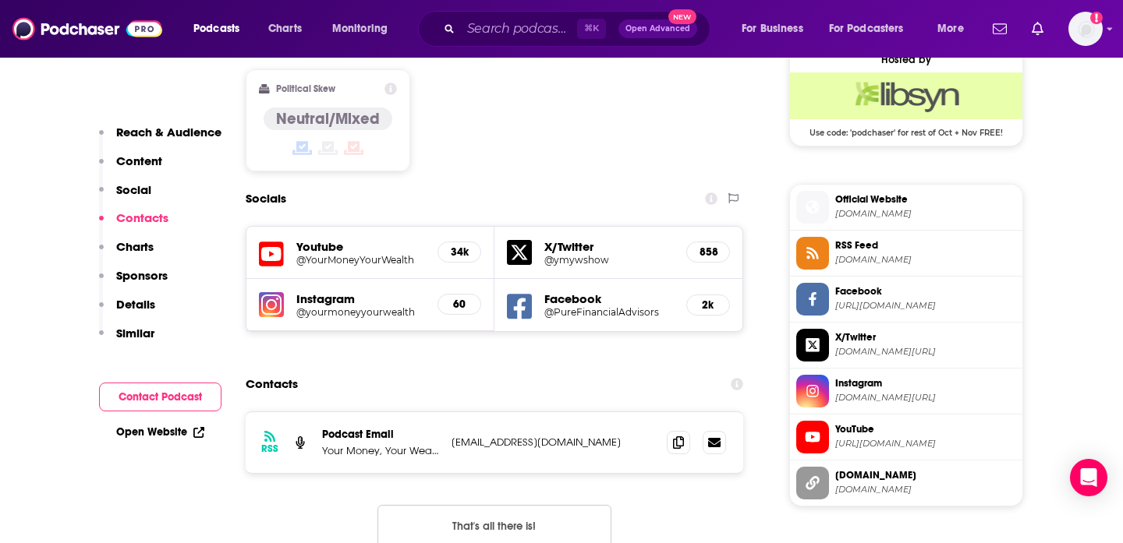
scroll to position [1288, 0]
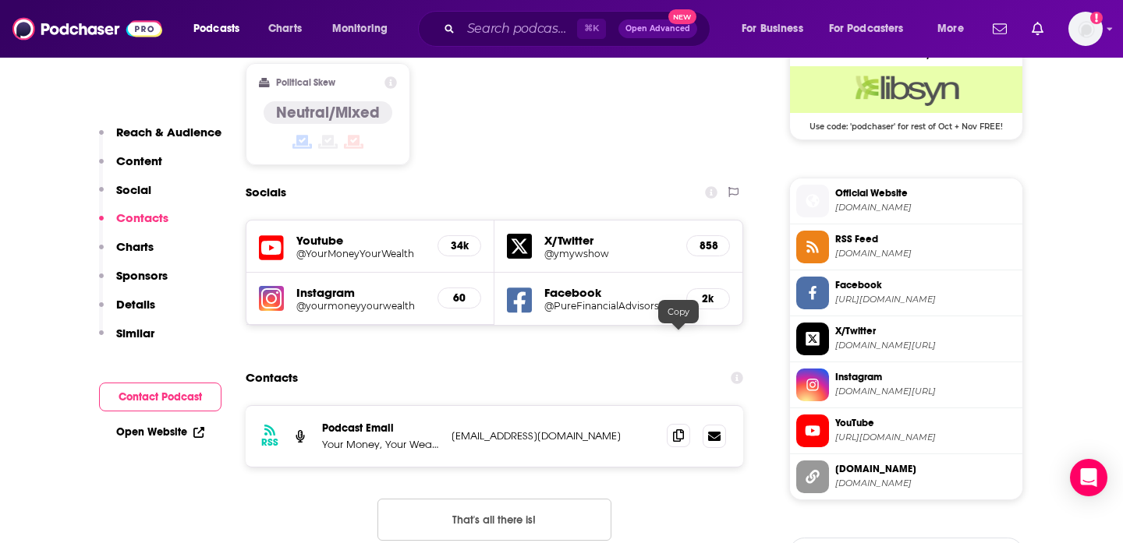
click at [678, 430] on icon at bounding box center [678, 436] width 11 height 12
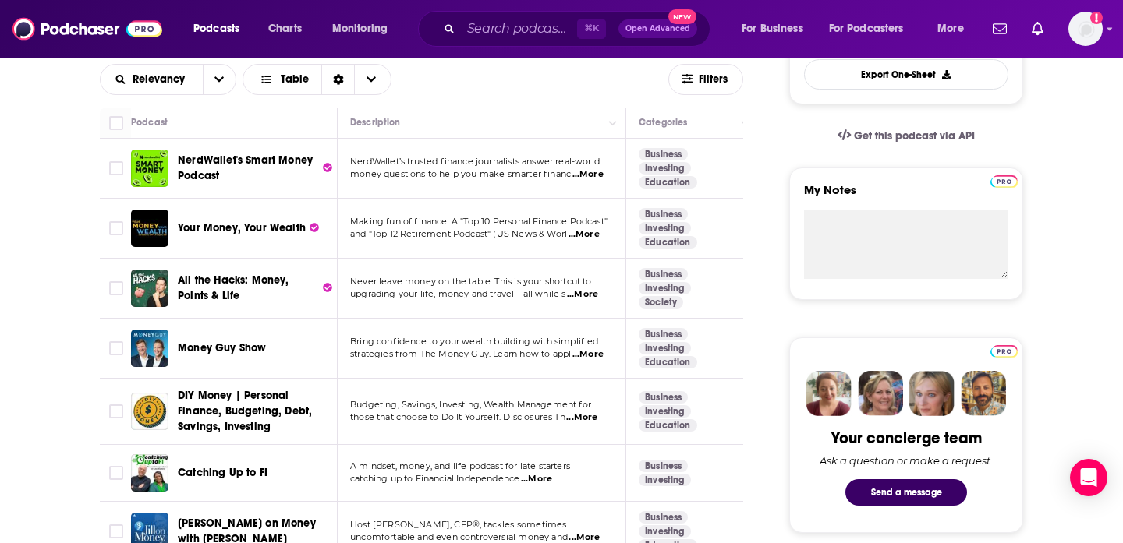
scroll to position [526, 0]
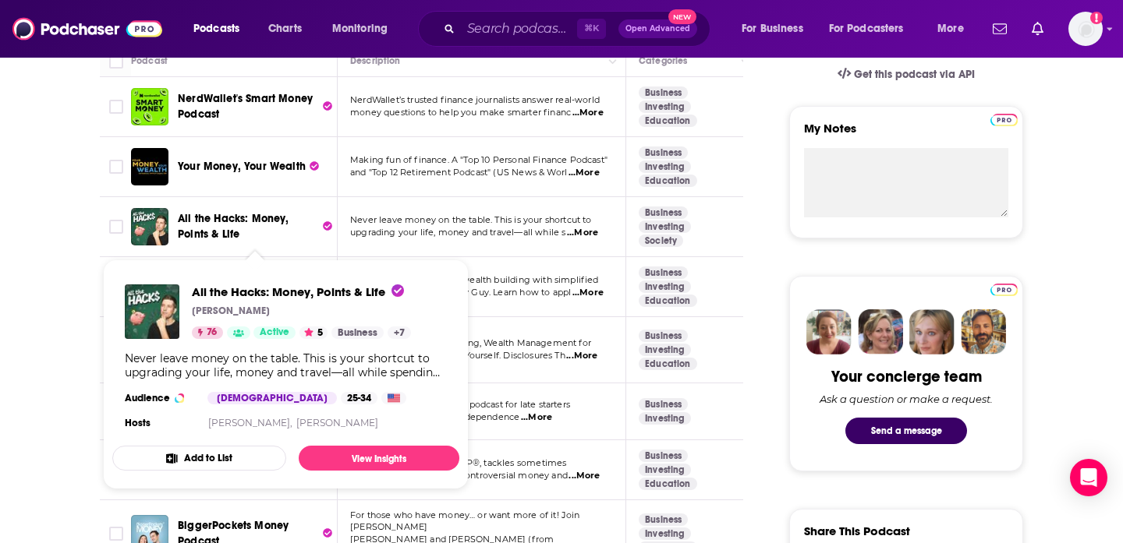
click at [225, 233] on span "All the Hacks: Money, Points & Life" at bounding box center [233, 226] width 111 height 29
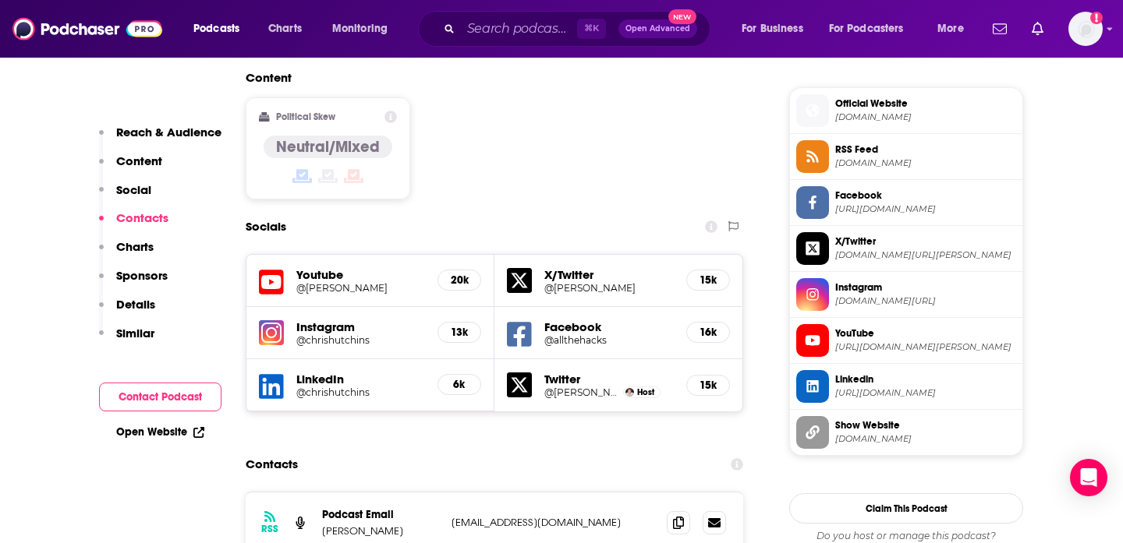
scroll to position [1234, 0]
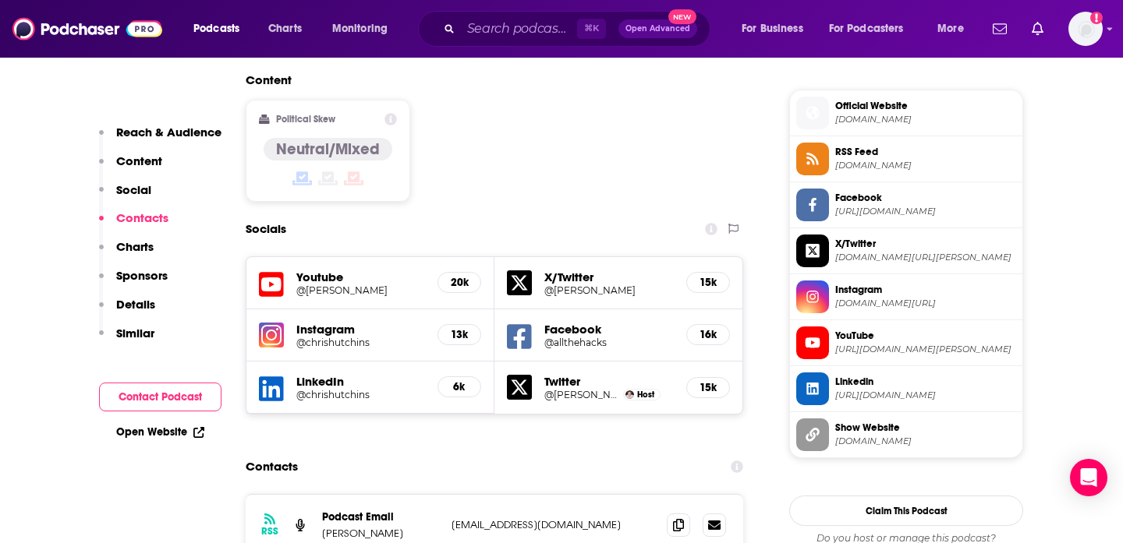
click at [701, 112] on div "Content Political Skew Neutral/Mixed" at bounding box center [494, 144] width 497 height 142
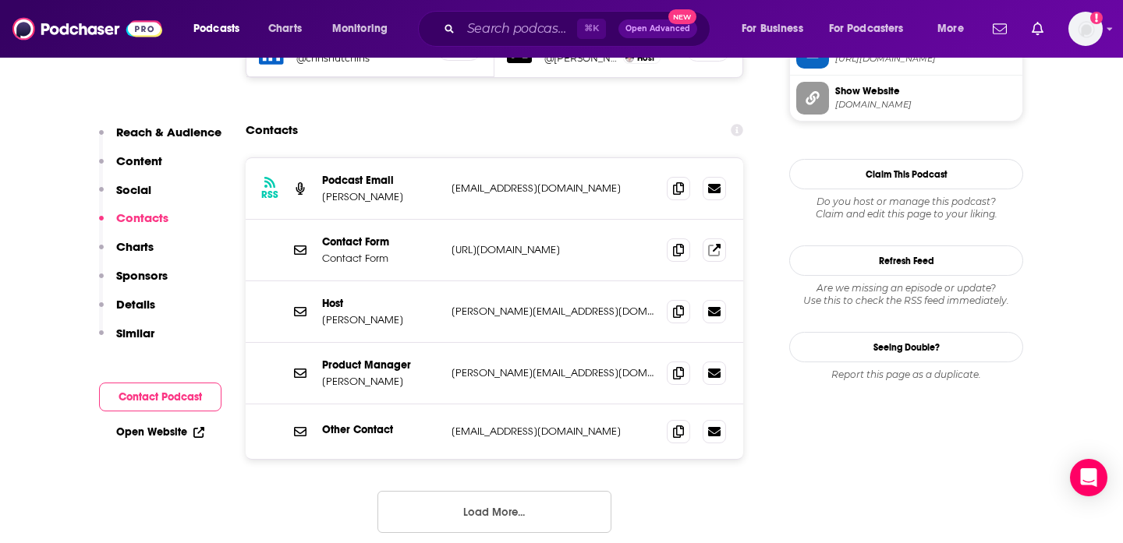
scroll to position [1563, 0]
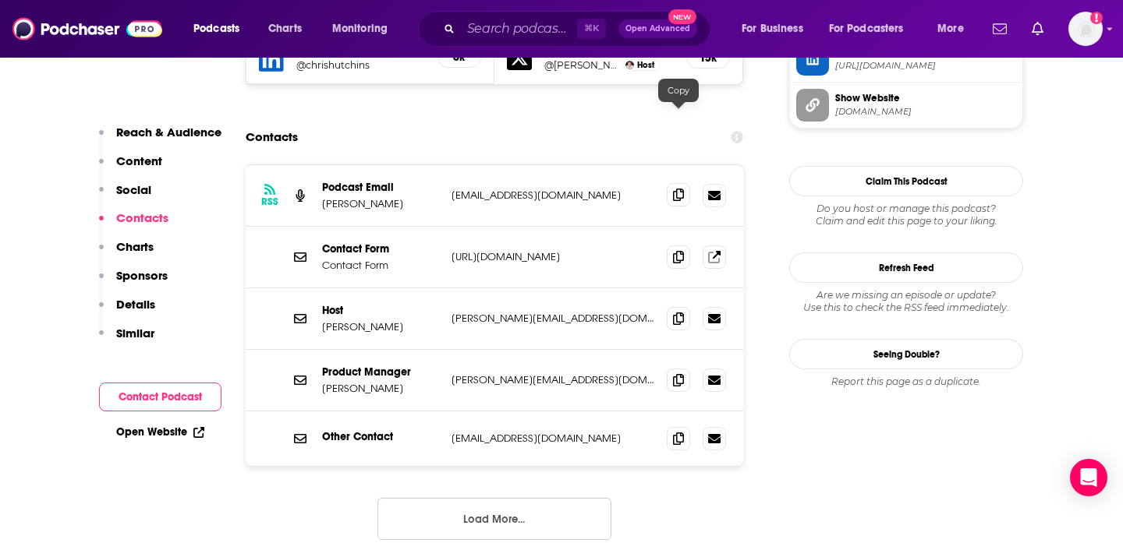
click at [680, 189] on icon at bounding box center [678, 195] width 11 height 12
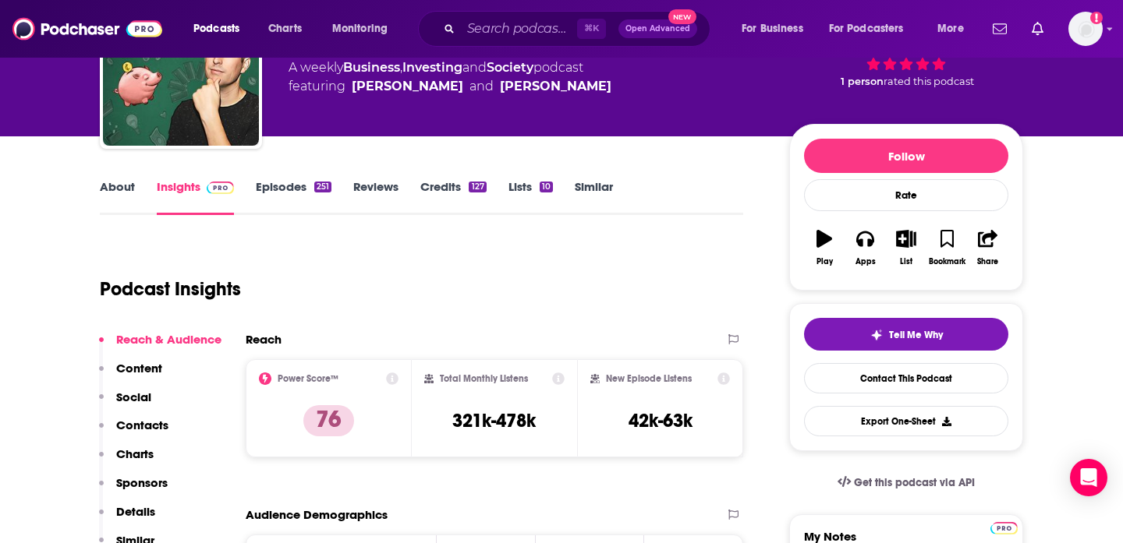
scroll to position [255, 0]
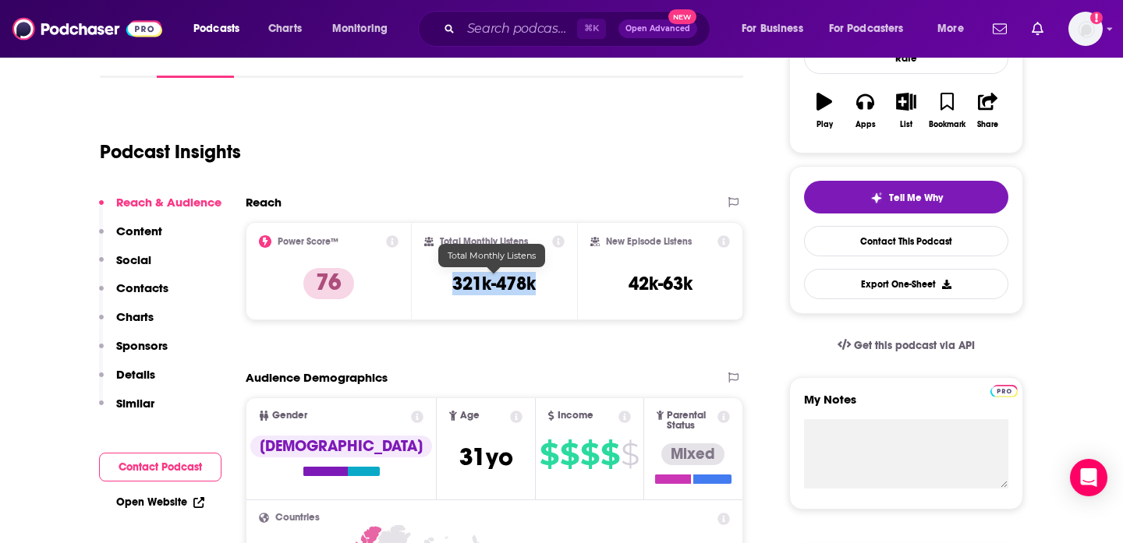
drag, startPoint x: 448, startPoint y: 283, endPoint x: 540, endPoint y: 286, distance: 91.3
click at [540, 286] on div "Total Monthly Listens 321k-478k" at bounding box center [494, 271] width 141 height 72
copy h3 "321k-478k"
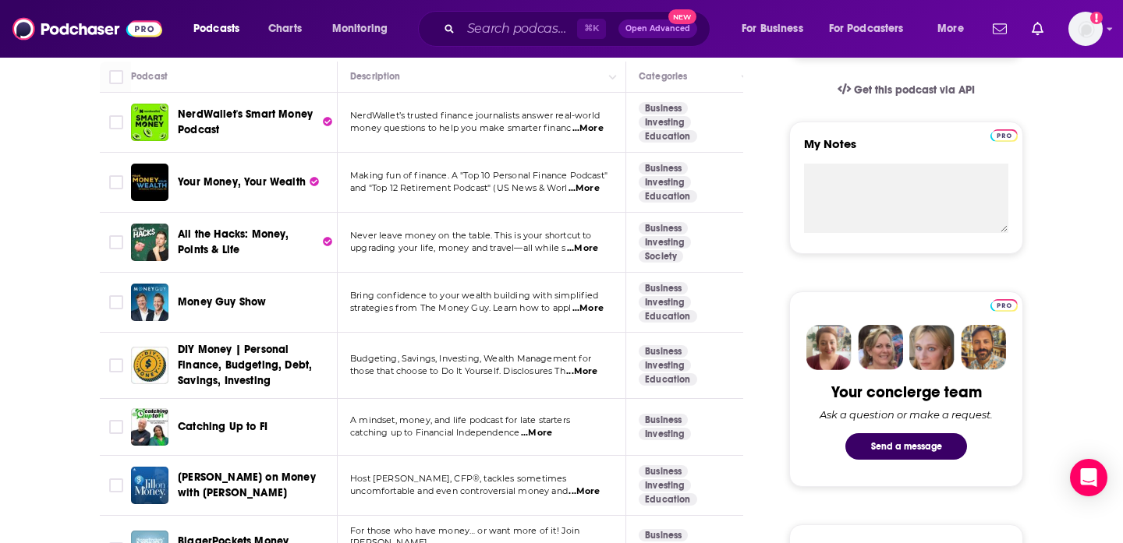
scroll to position [514, 0]
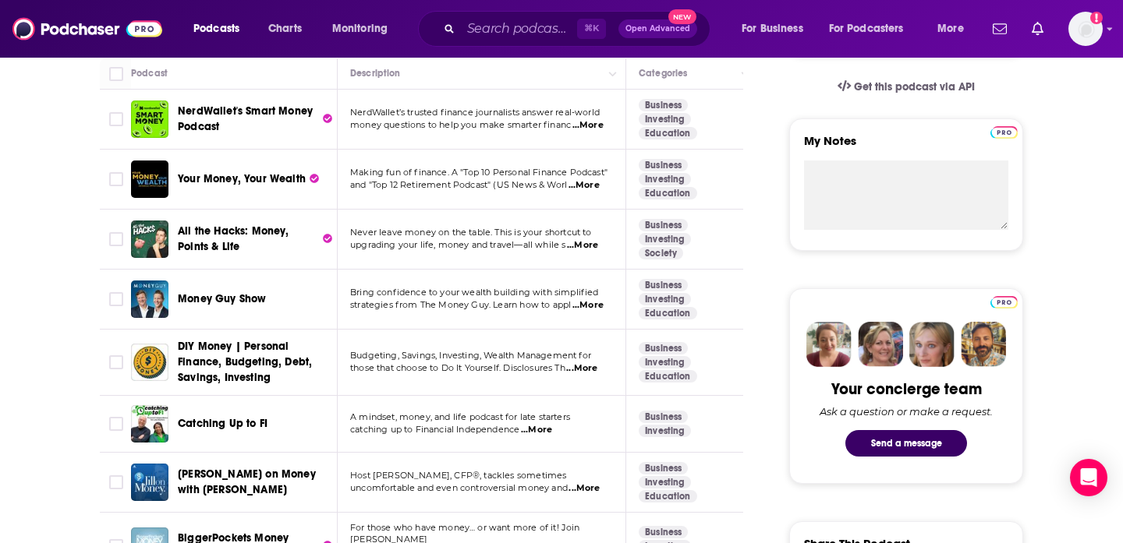
click at [220, 298] on span "Money Guy Show" at bounding box center [222, 298] width 88 height 13
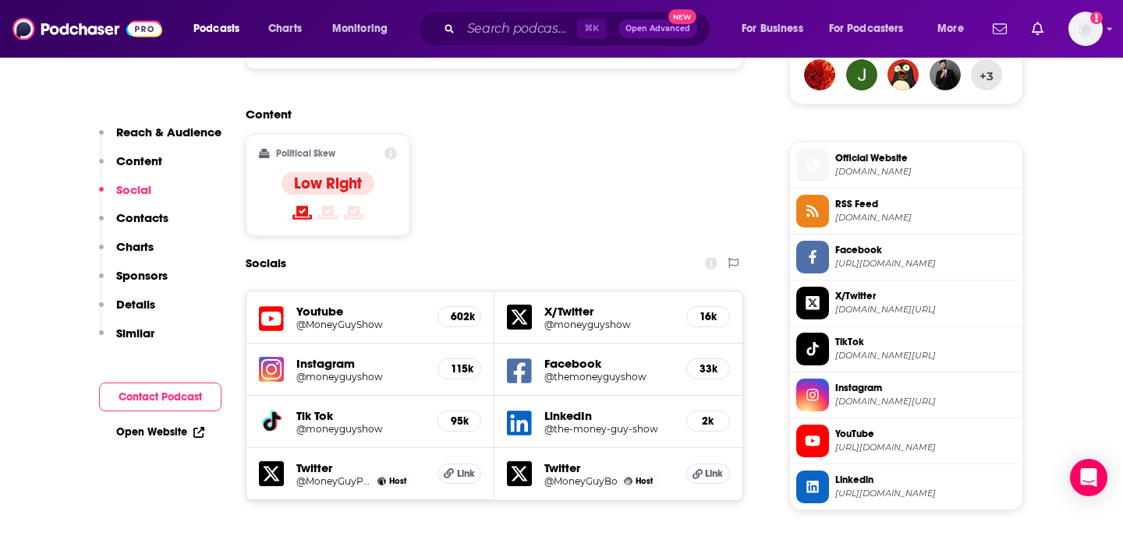
scroll to position [1195, 0]
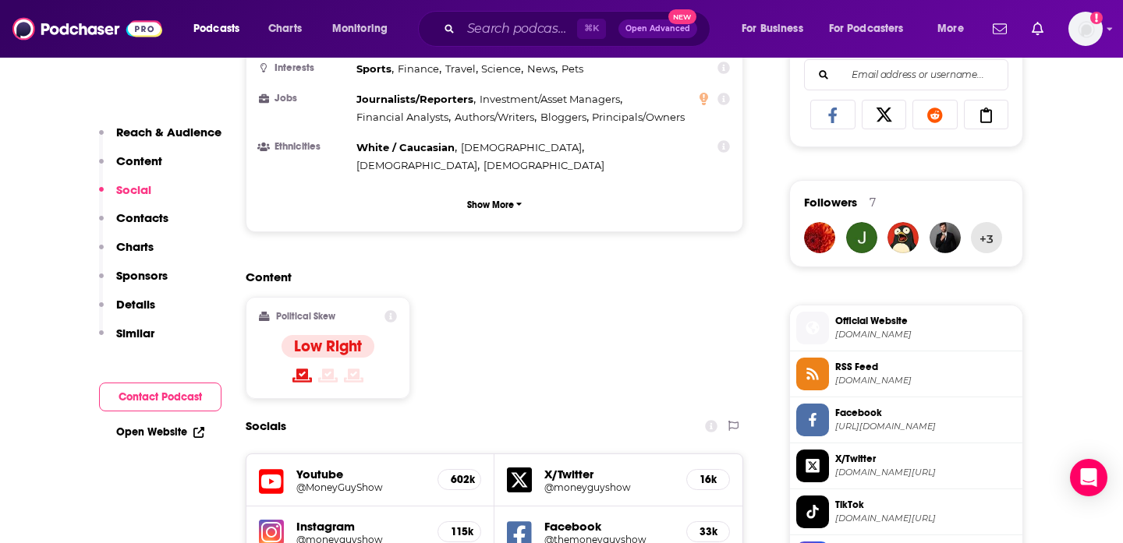
click at [536, 270] on div "Content Political Skew Low Right" at bounding box center [494, 341] width 497 height 142
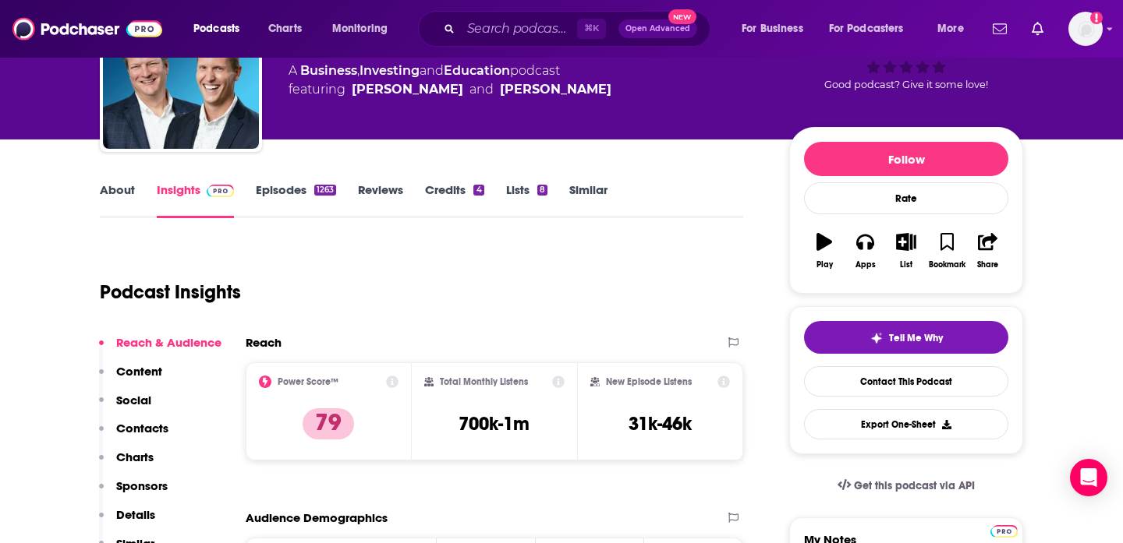
scroll to position [282, 0]
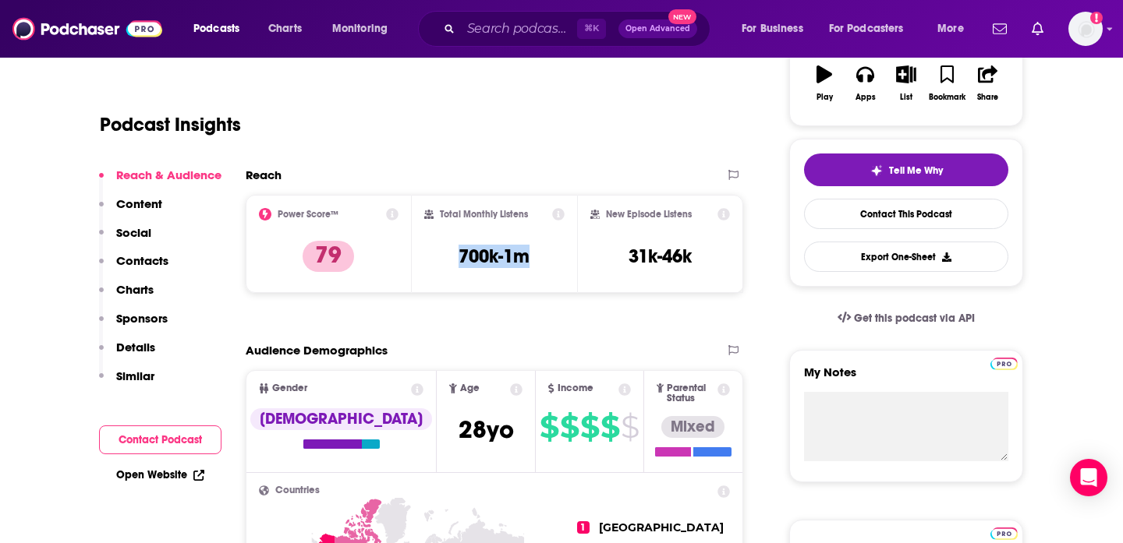
drag, startPoint x: 449, startPoint y: 257, endPoint x: 532, endPoint y: 257, distance: 82.6
click at [532, 257] on div "Total Monthly Listens 700k-1m" at bounding box center [494, 244] width 141 height 72
copy h3 "700k-1m"
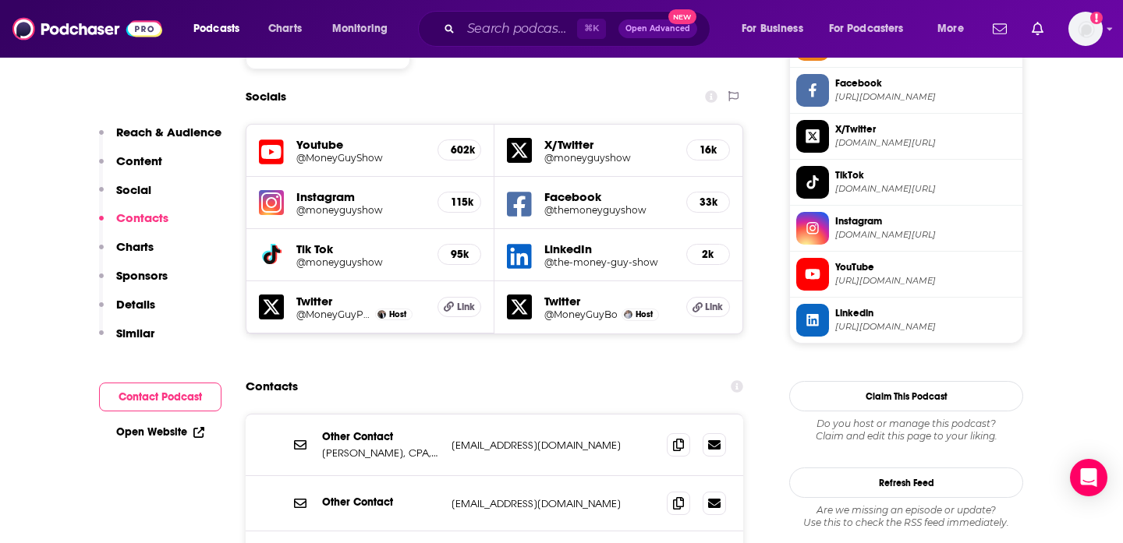
scroll to position [1499, 0]
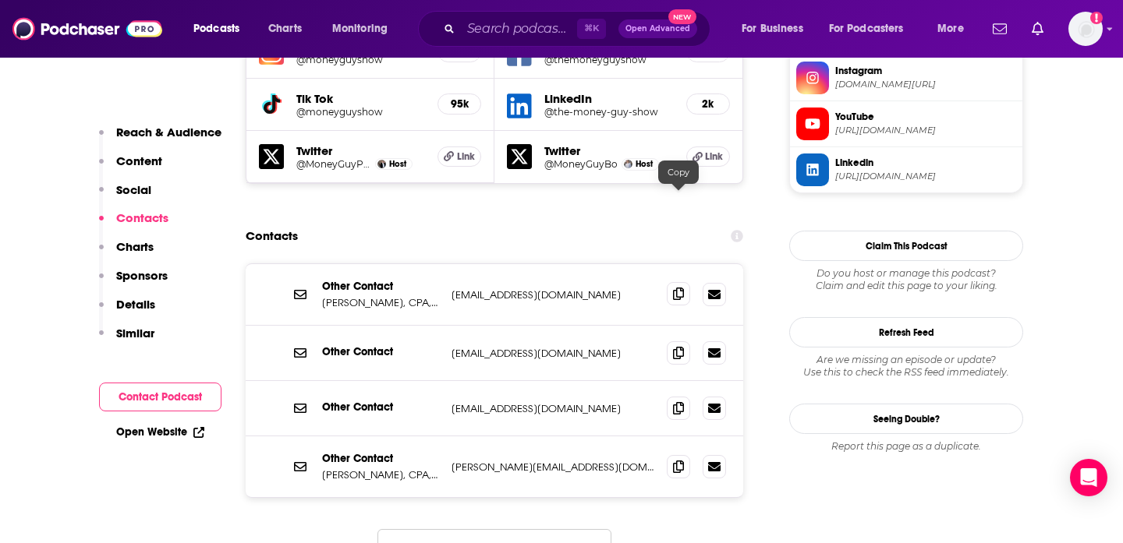
click at [678, 288] on icon at bounding box center [678, 294] width 11 height 12
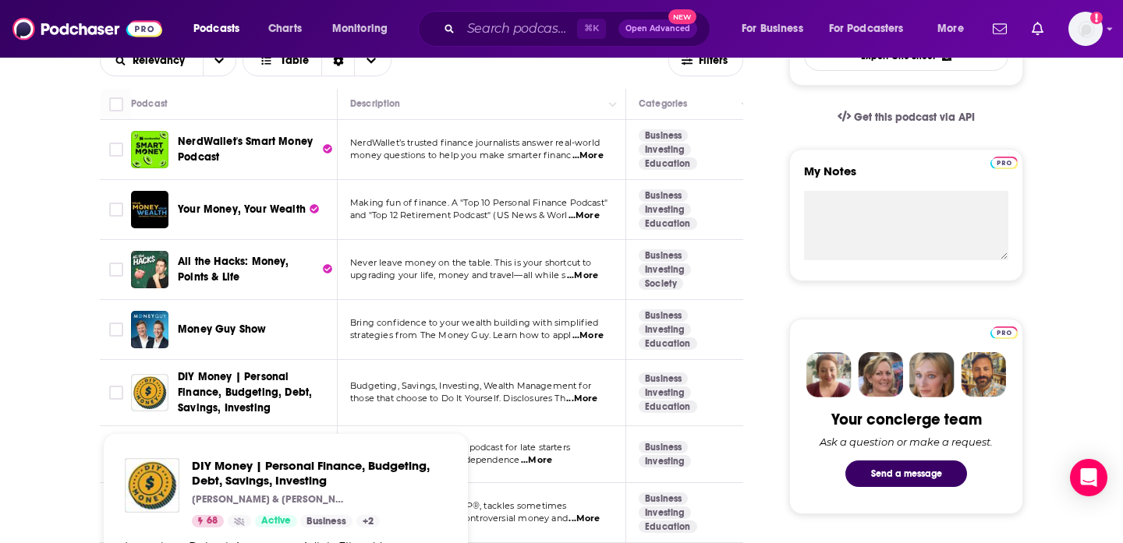
scroll to position [616, 0]
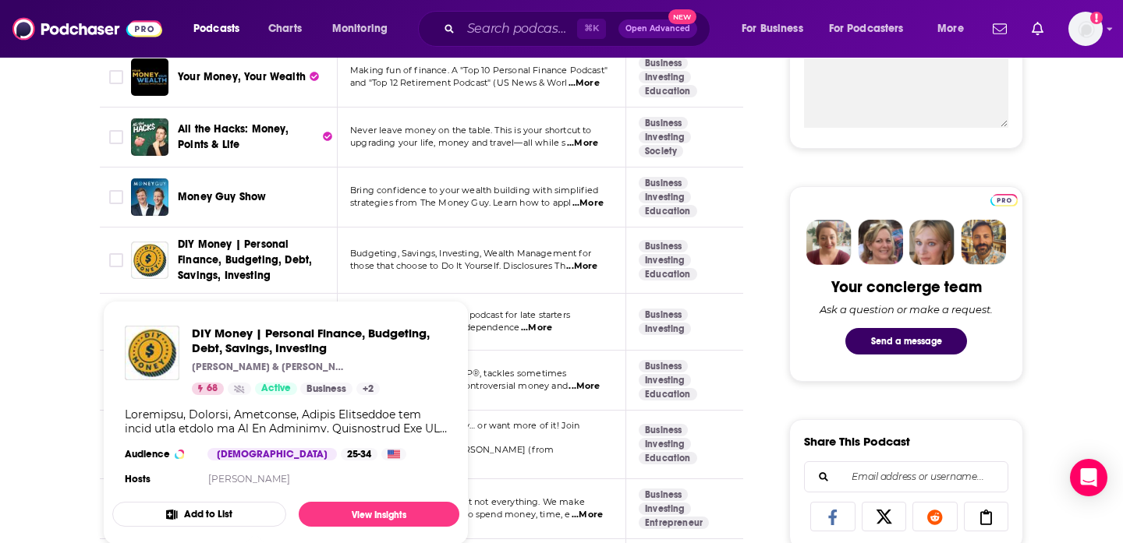
click at [230, 266] on span "DIY Money | Personal Finance, Budgeting, Debt, Savings, Investing" at bounding box center [245, 260] width 134 height 44
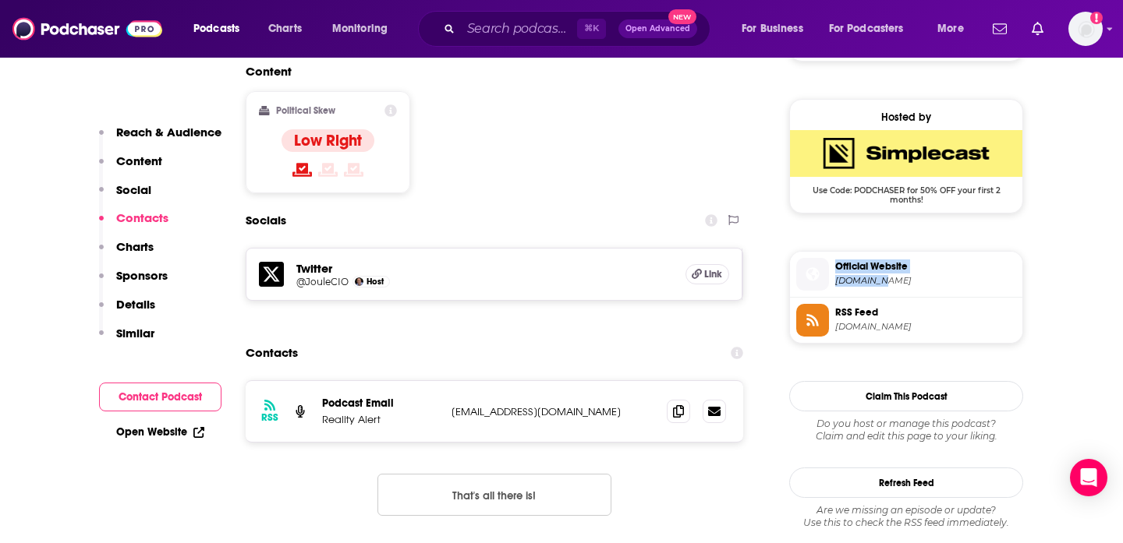
scroll to position [1242, 0]
click at [653, 338] on section "Contacts RSS Podcast Email Reality Alert [EMAIL_ADDRESS][DOMAIN_NAME] [EMAIL_AD…" at bounding box center [494, 439] width 497 height 203
click at [678, 404] on icon at bounding box center [678, 410] width 11 height 12
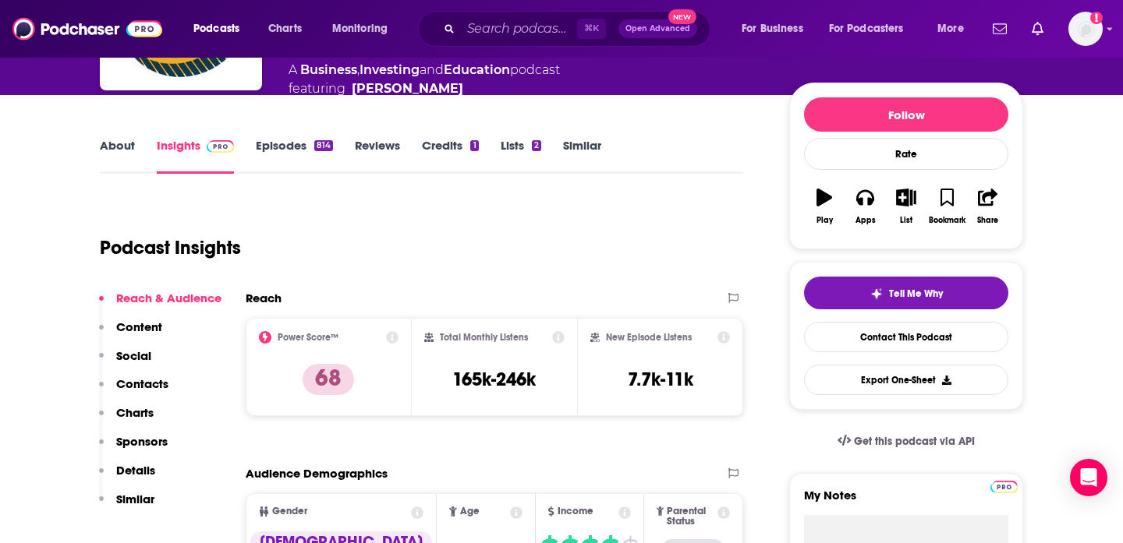
scroll to position [185, 0]
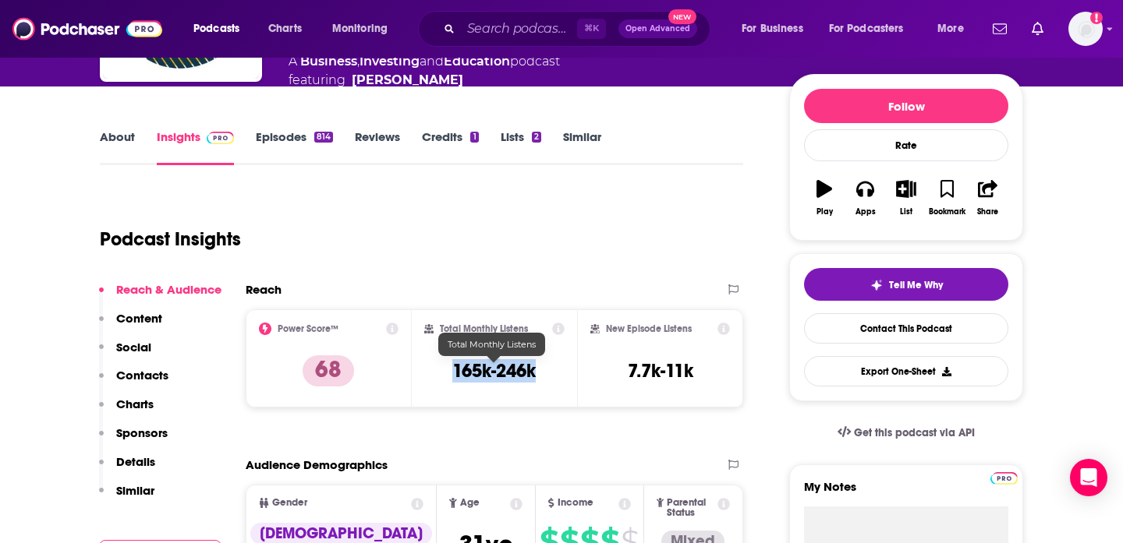
drag, startPoint x: 450, startPoint y: 364, endPoint x: 532, endPoint y: 362, distance: 81.9
click at [534, 364] on div "Total Monthly Listens 165k-246k" at bounding box center [494, 359] width 141 height 72
copy h3 "165k-246k"
click at [570, 276] on div "Podcast Insights" at bounding box center [421, 236] width 643 height 92
